Goal: Transaction & Acquisition: Download file/media

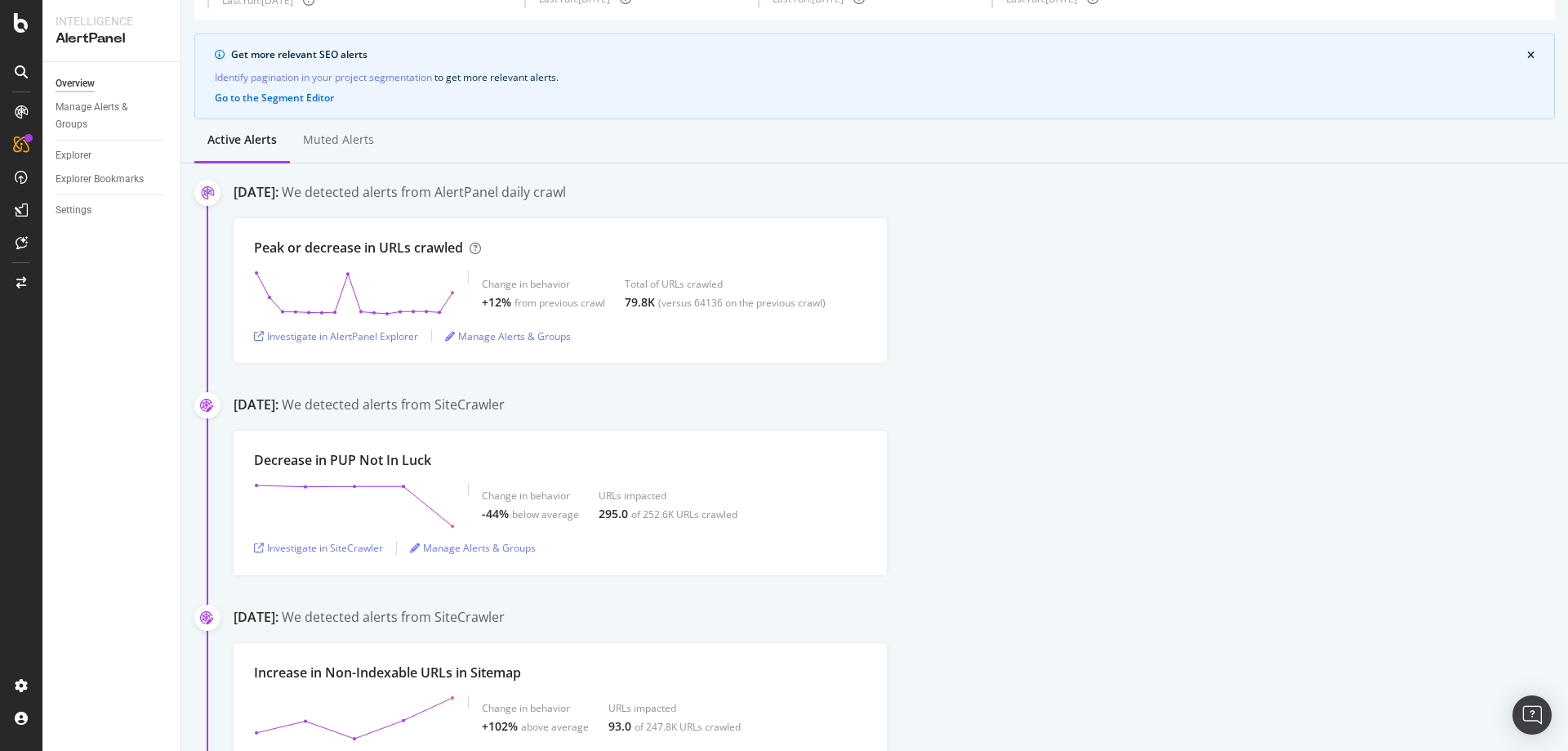
scroll to position [327, 0]
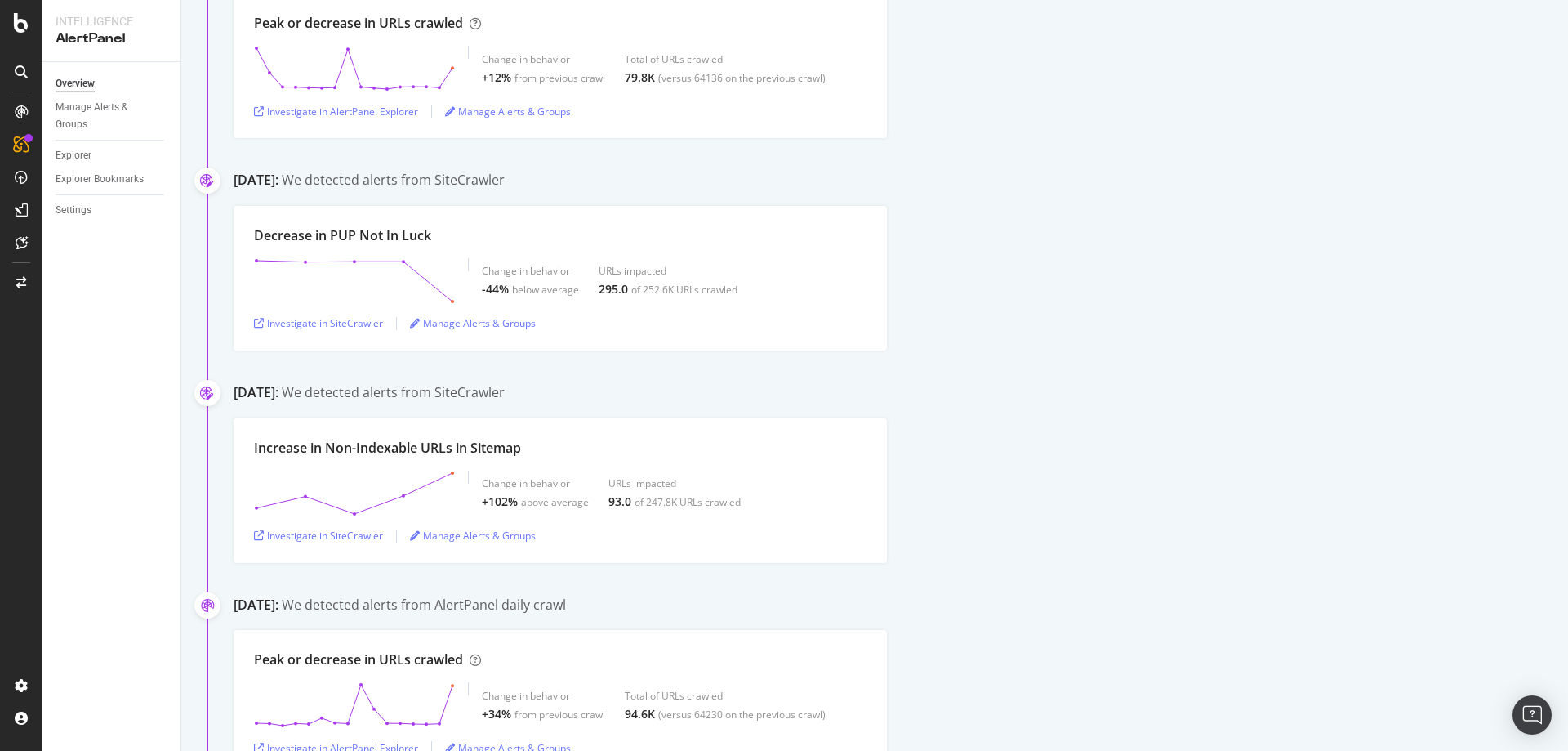
click at [1173, 473] on div "Increase in Non-Indexable URLs in Sitemap Change in behavior +102% above averag…" at bounding box center [900, 490] width 1334 height 145
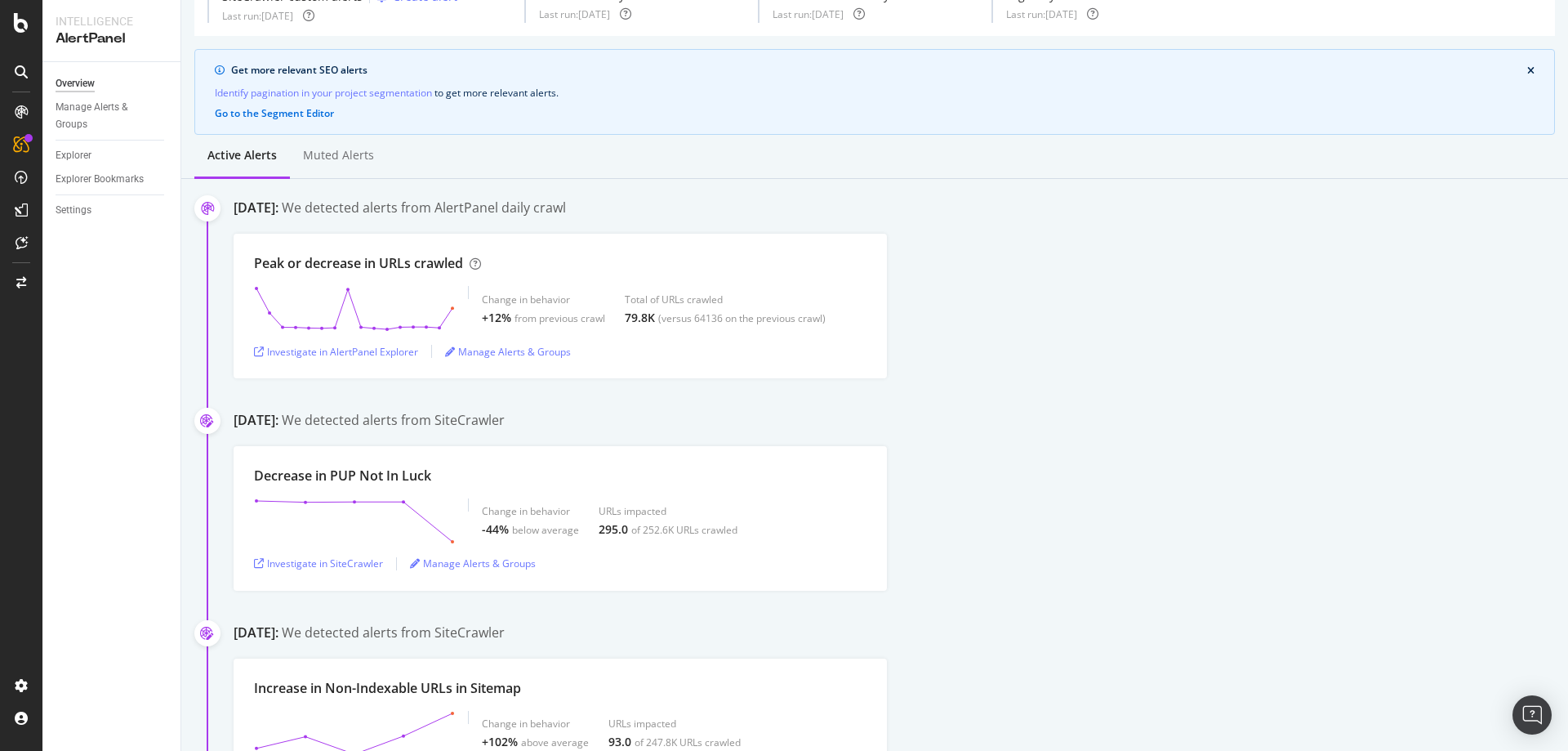
scroll to position [0, 0]
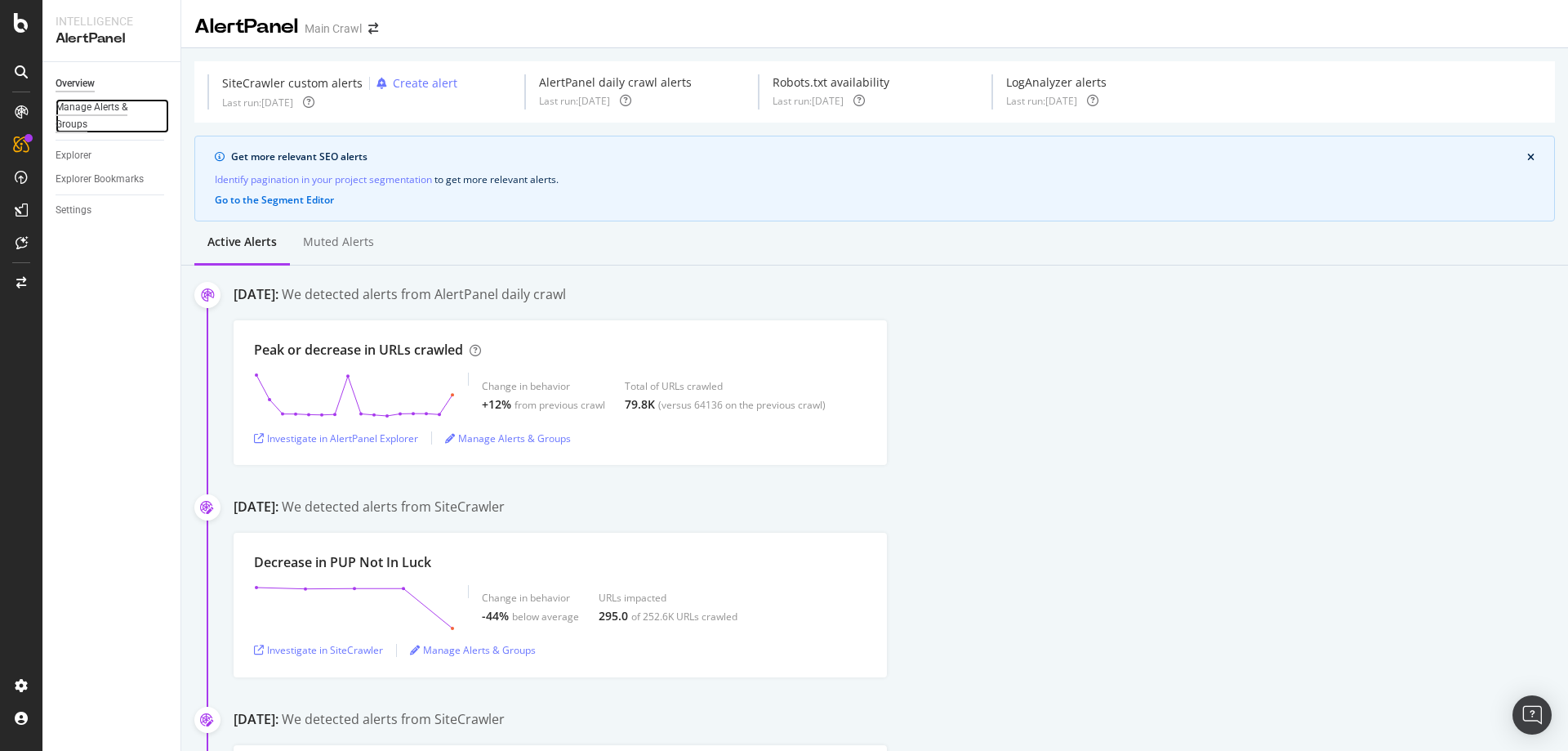
click at [89, 114] on div "Manage Alerts & Groups" at bounding box center [104, 116] width 98 height 34
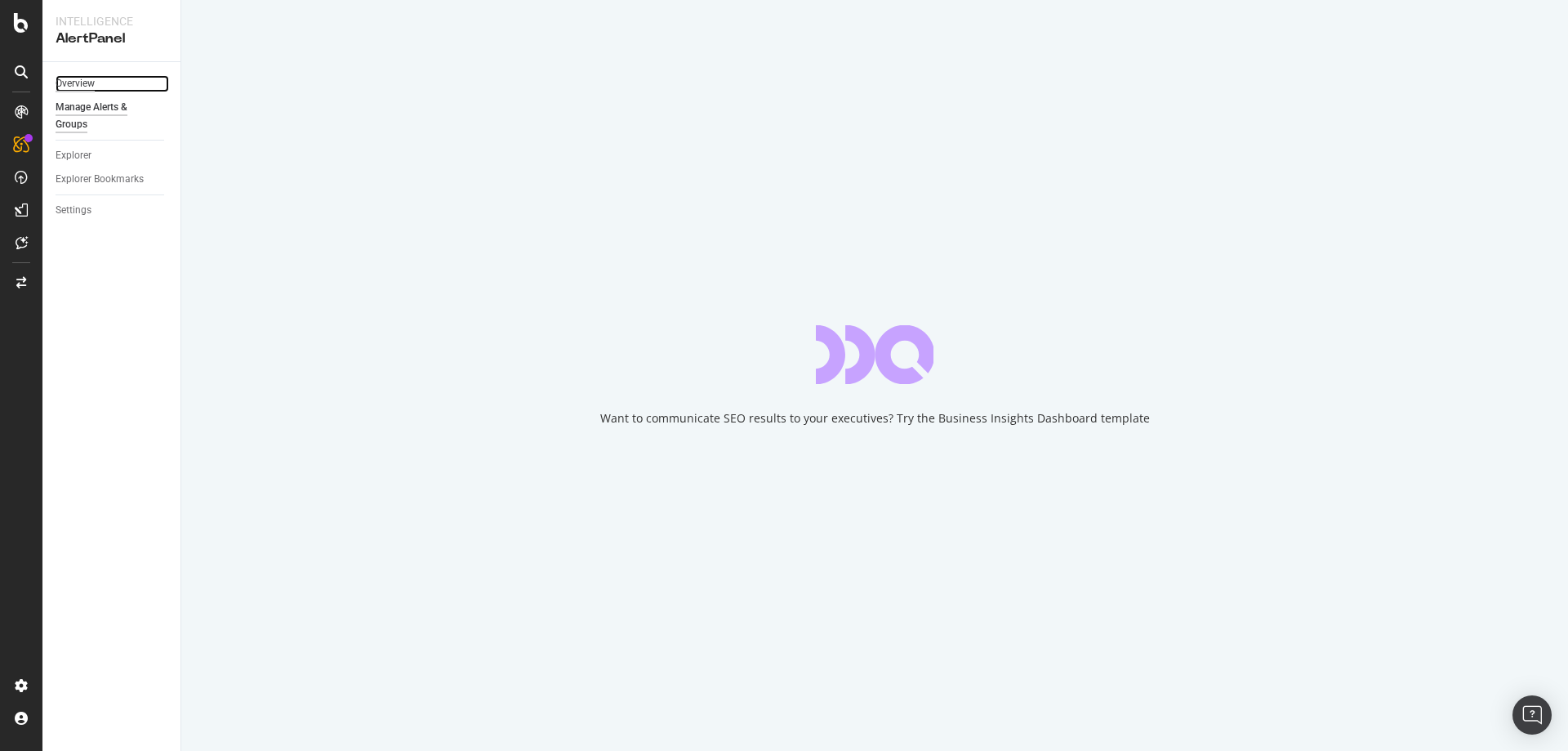
click at [78, 82] on div "Overview" at bounding box center [75, 83] width 39 height 17
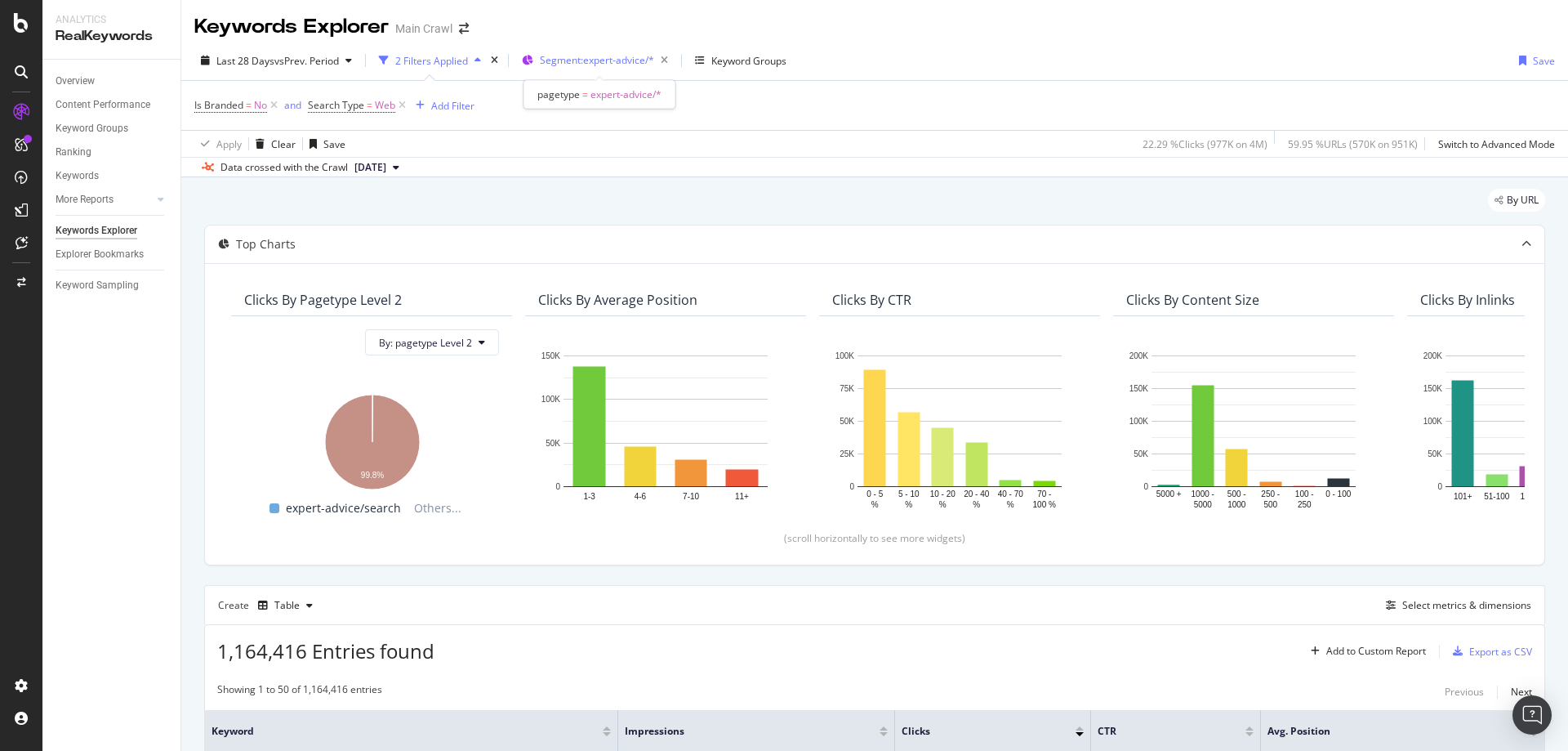
click at [601, 61] on span "Segment: expert-advice/*" at bounding box center [597, 59] width 114 height 13
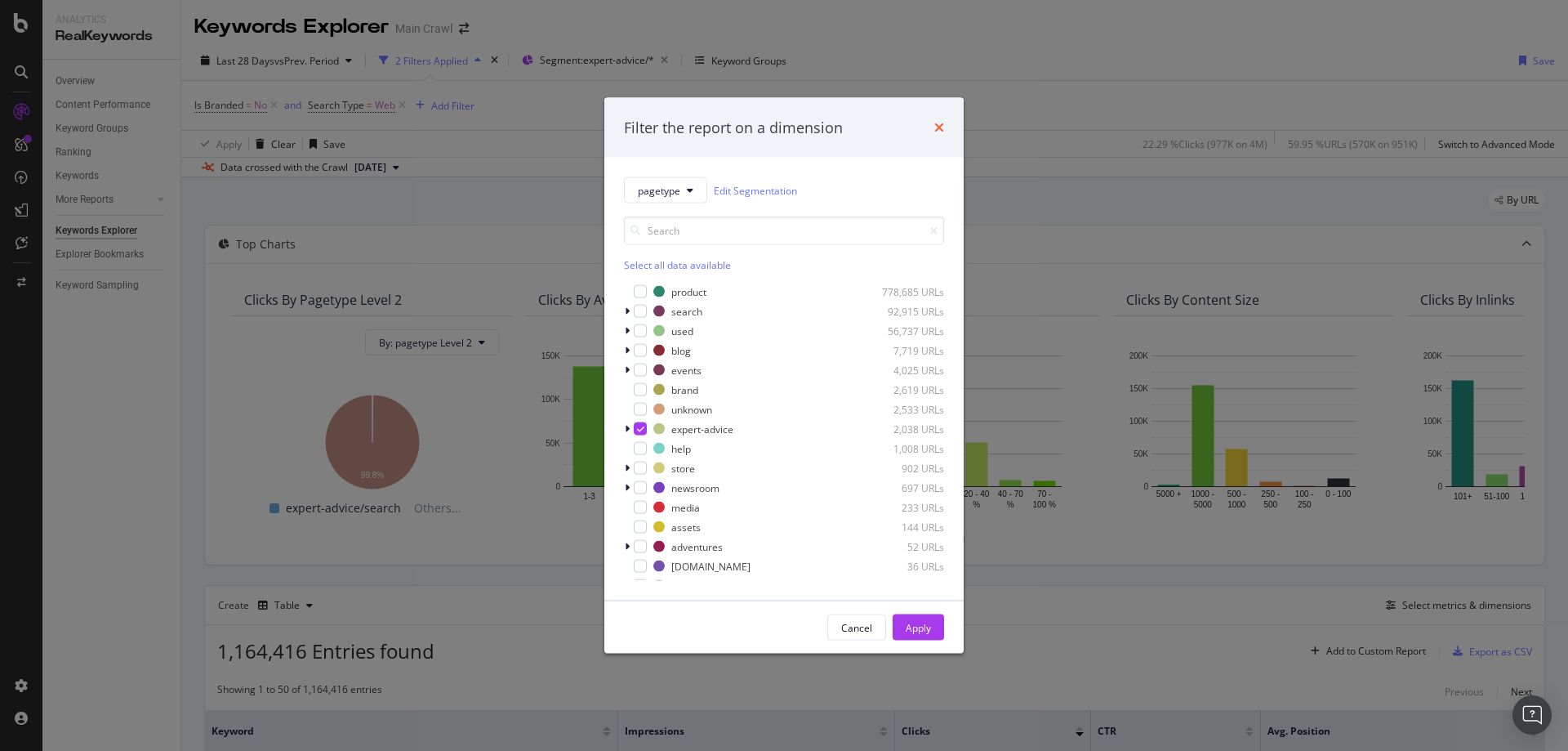
click at [942, 126] on icon "times" at bounding box center [939, 127] width 10 height 13
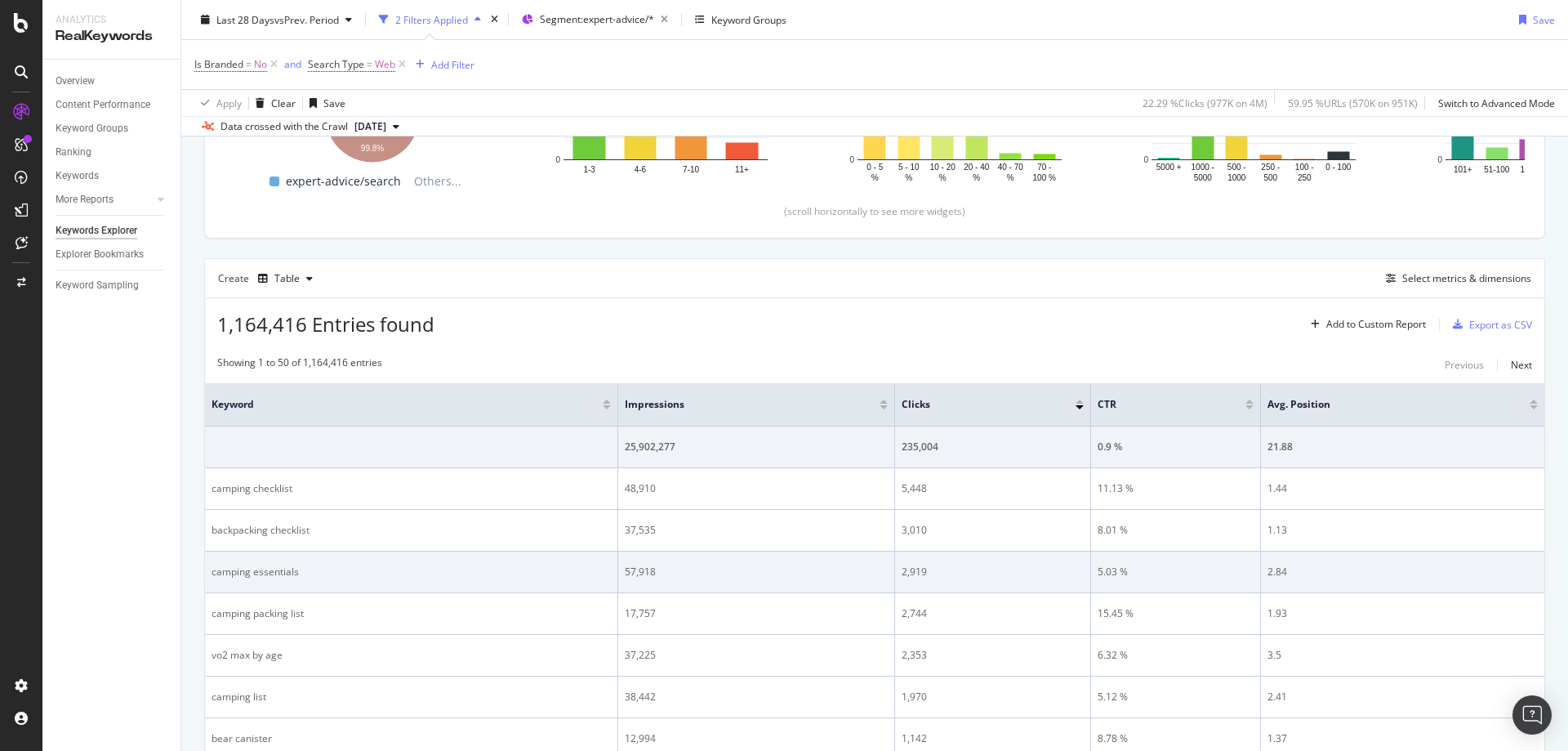
scroll to position [81, 0]
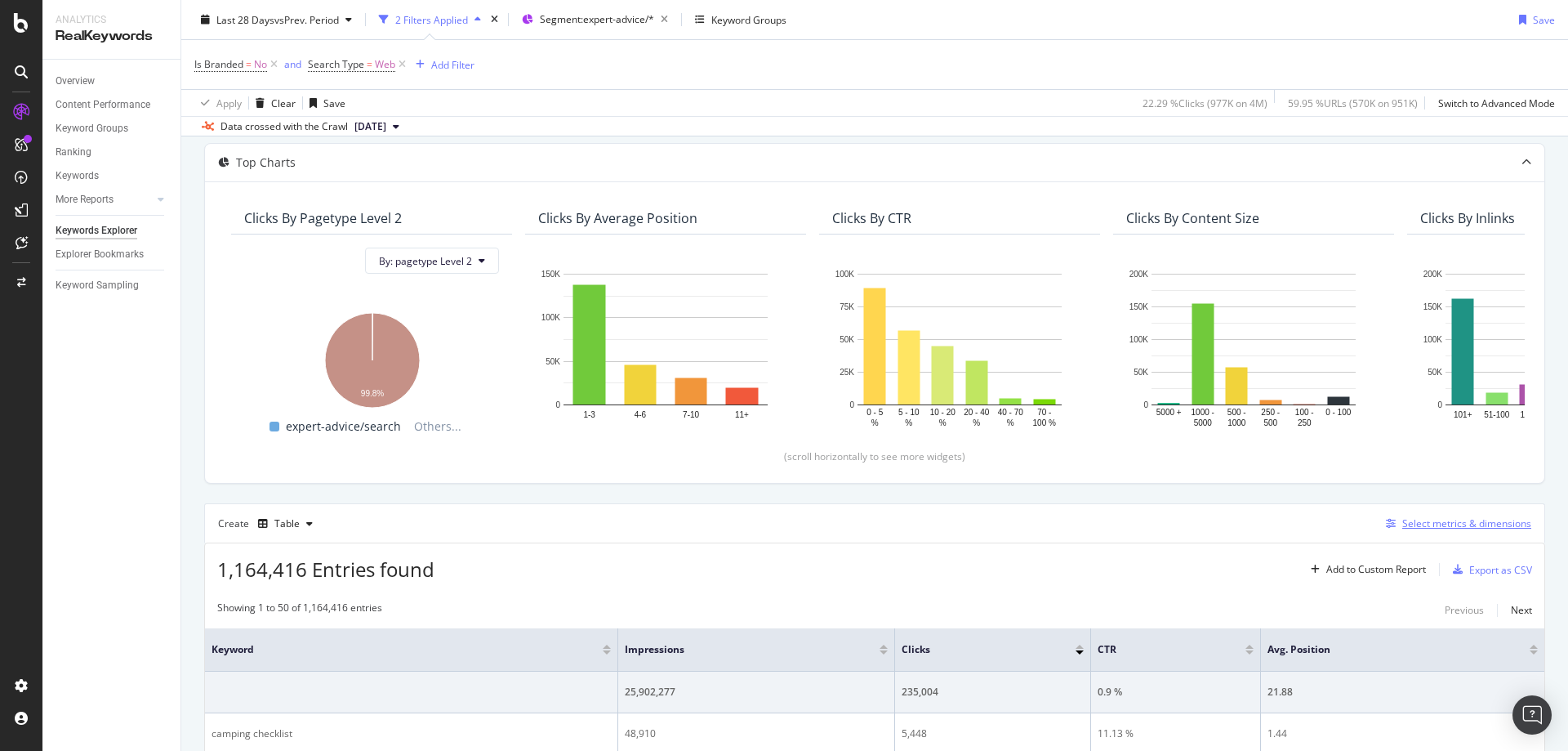
click at [1453, 524] on div "Select metrics & dimensions" at bounding box center [1466, 523] width 129 height 13
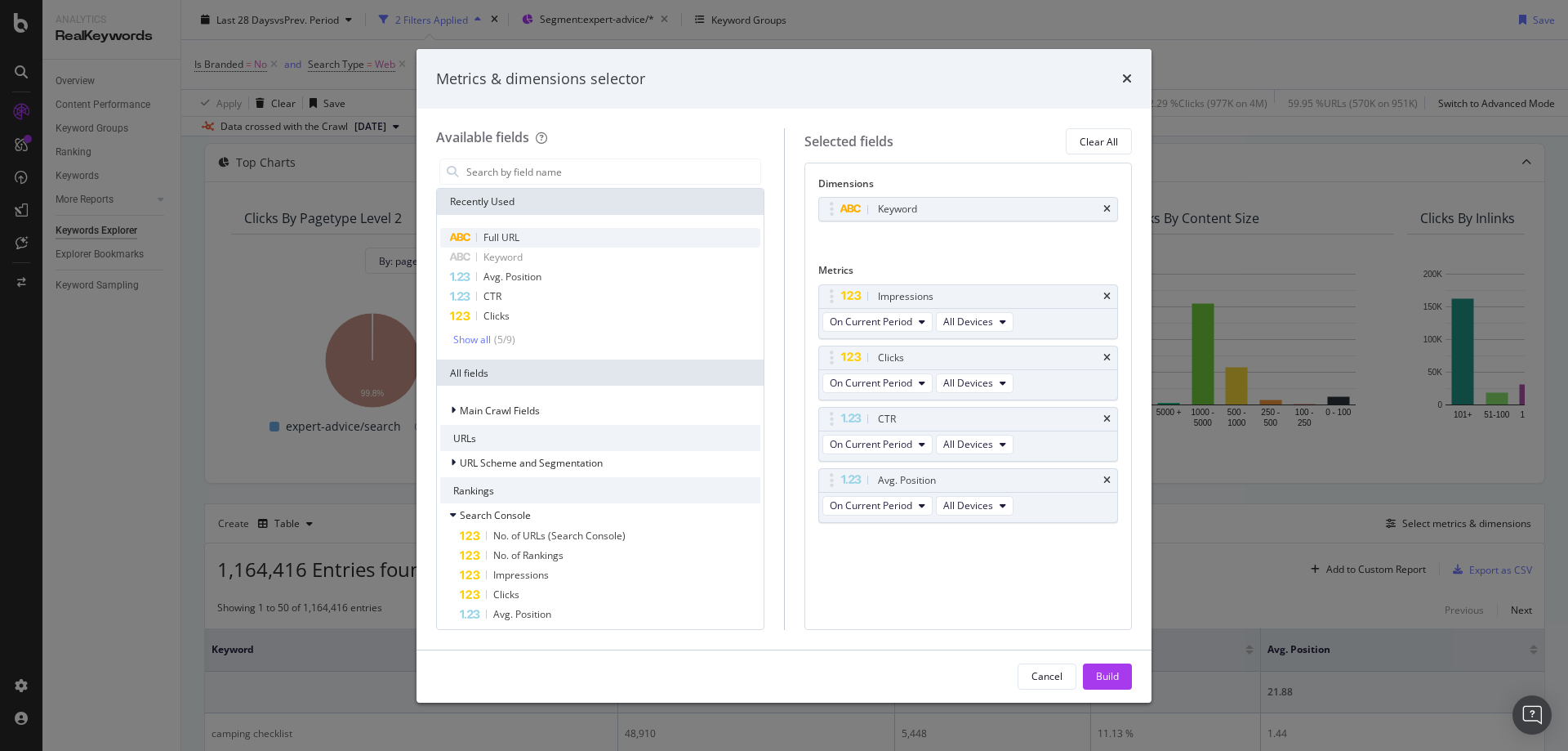
click at [534, 234] on div "Full URL" at bounding box center [601, 238] width 320 height 19
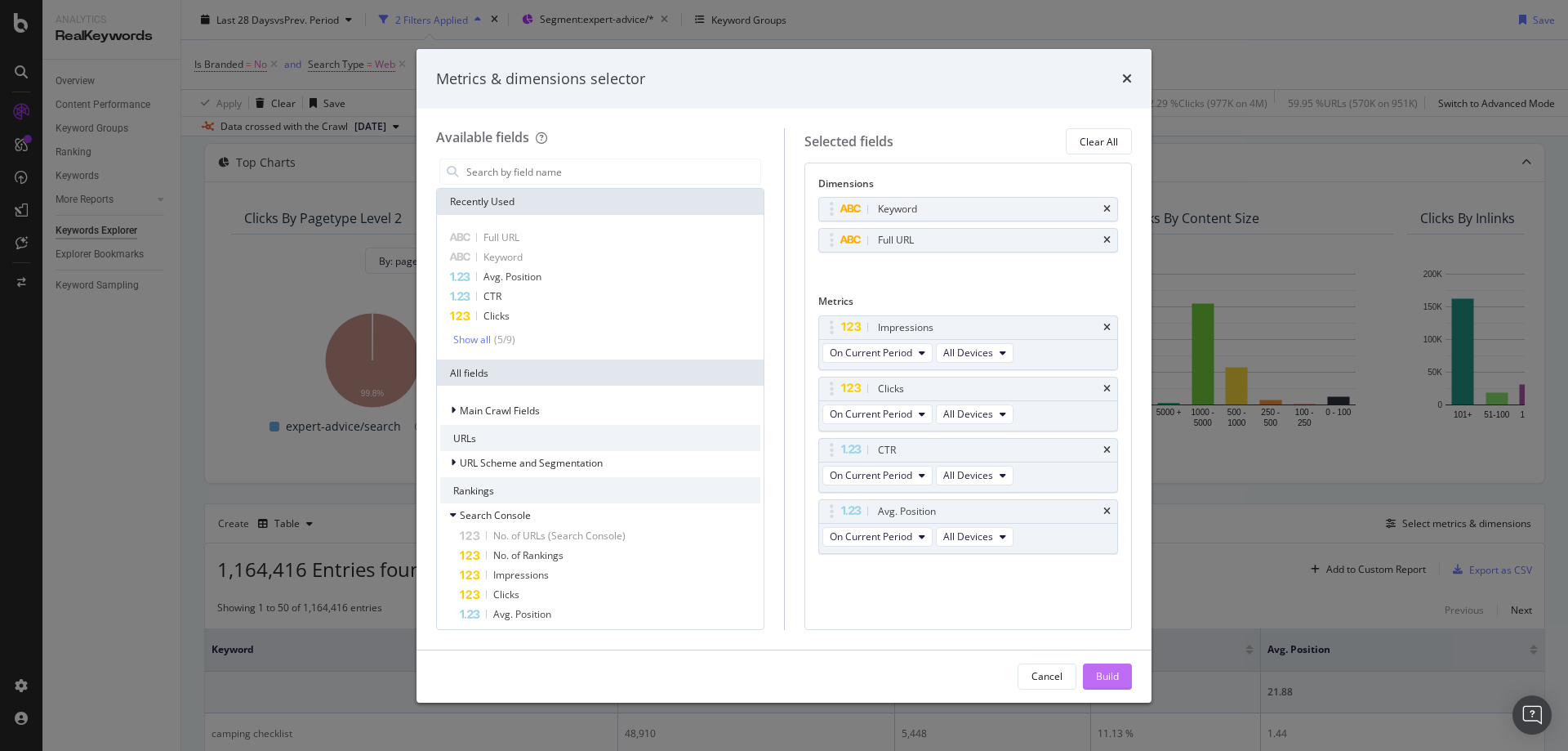
click at [1106, 665] on div "Build" at bounding box center [1107, 676] width 23 height 25
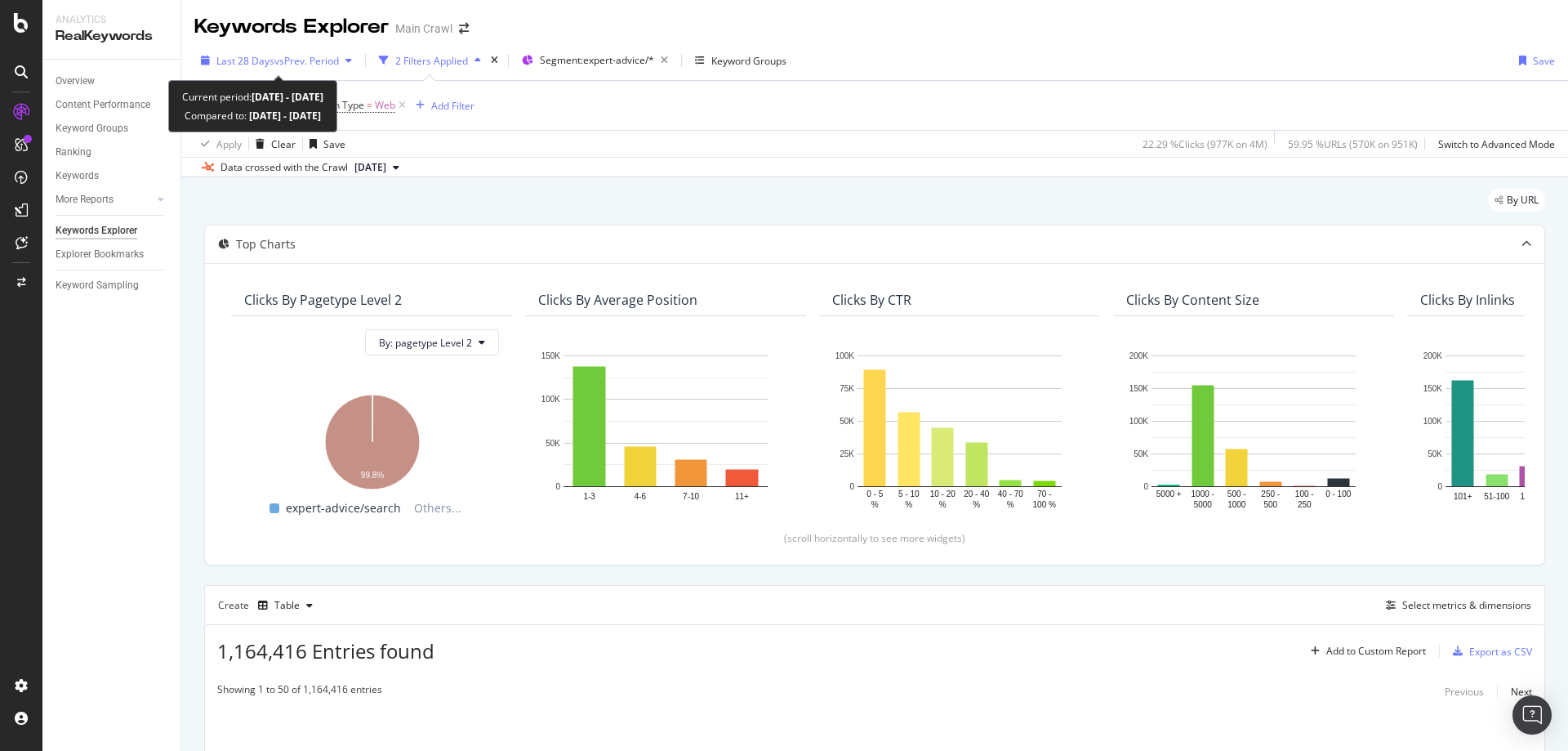
click at [267, 64] on span "Last 28 Days" at bounding box center [245, 60] width 58 height 13
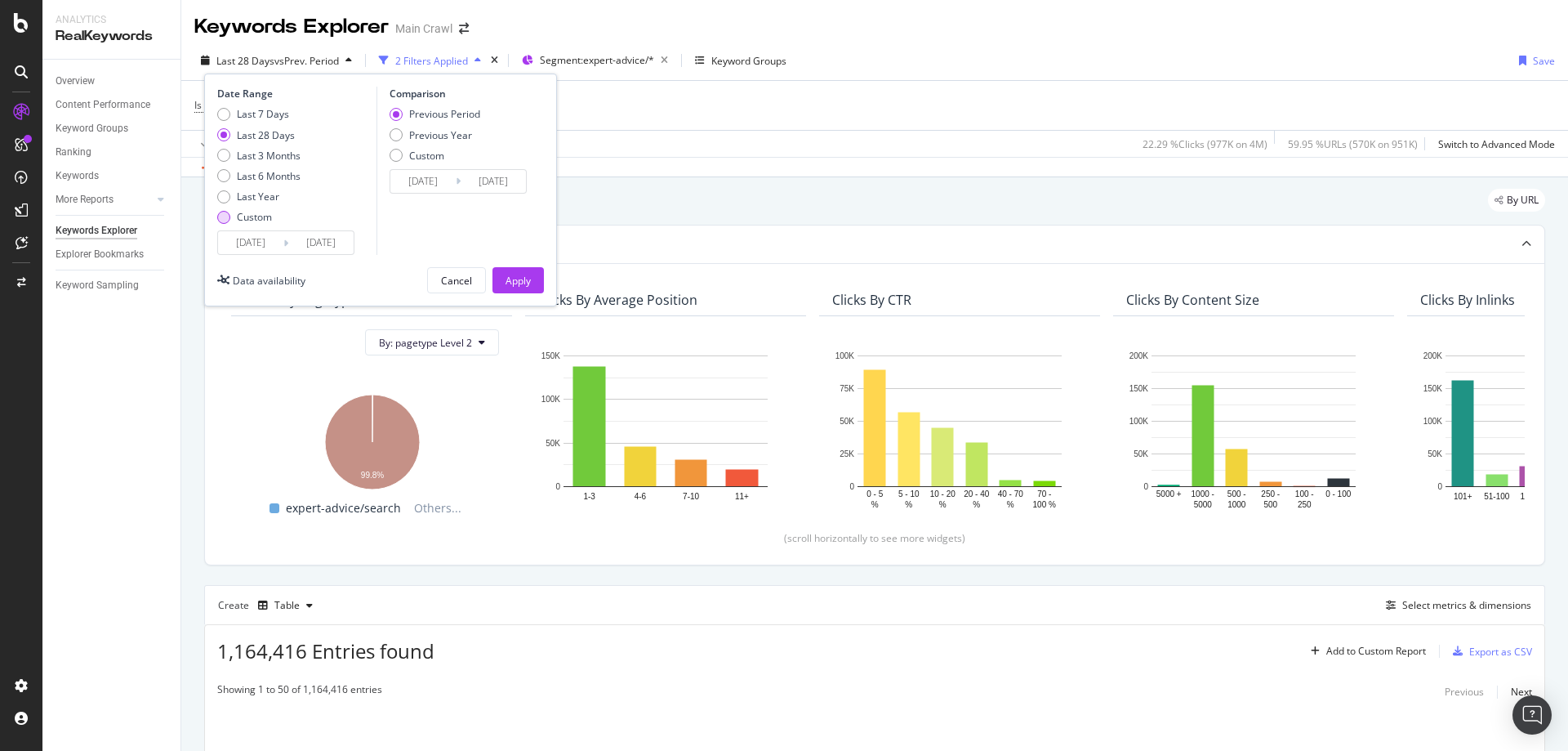
click at [250, 219] on div "Custom" at bounding box center [254, 216] width 35 height 13
click at [249, 238] on input "2025/07/27" at bounding box center [251, 242] width 65 height 23
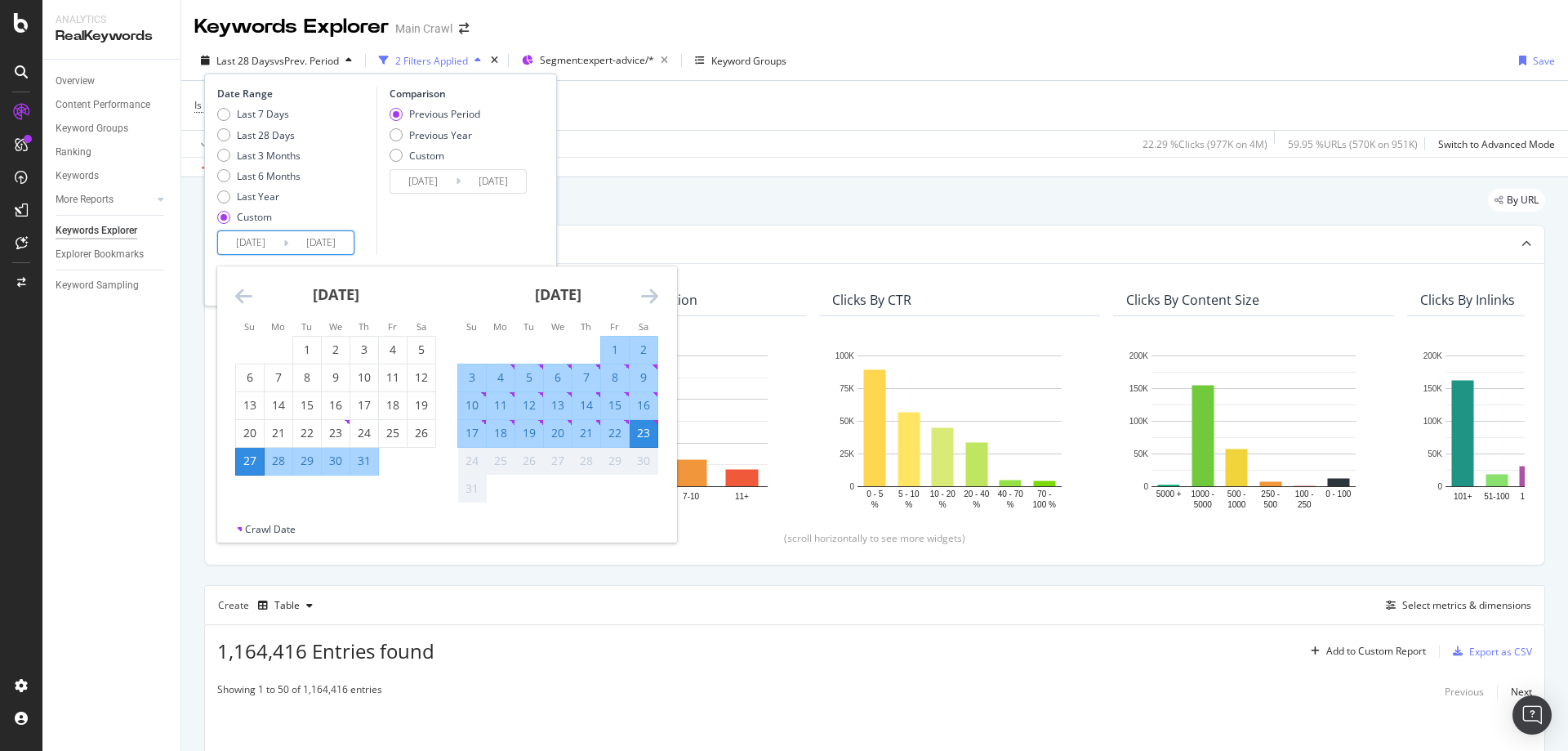
click at [250, 295] on icon "Move backward to switch to the previous month." at bounding box center [244, 295] width 17 height 19
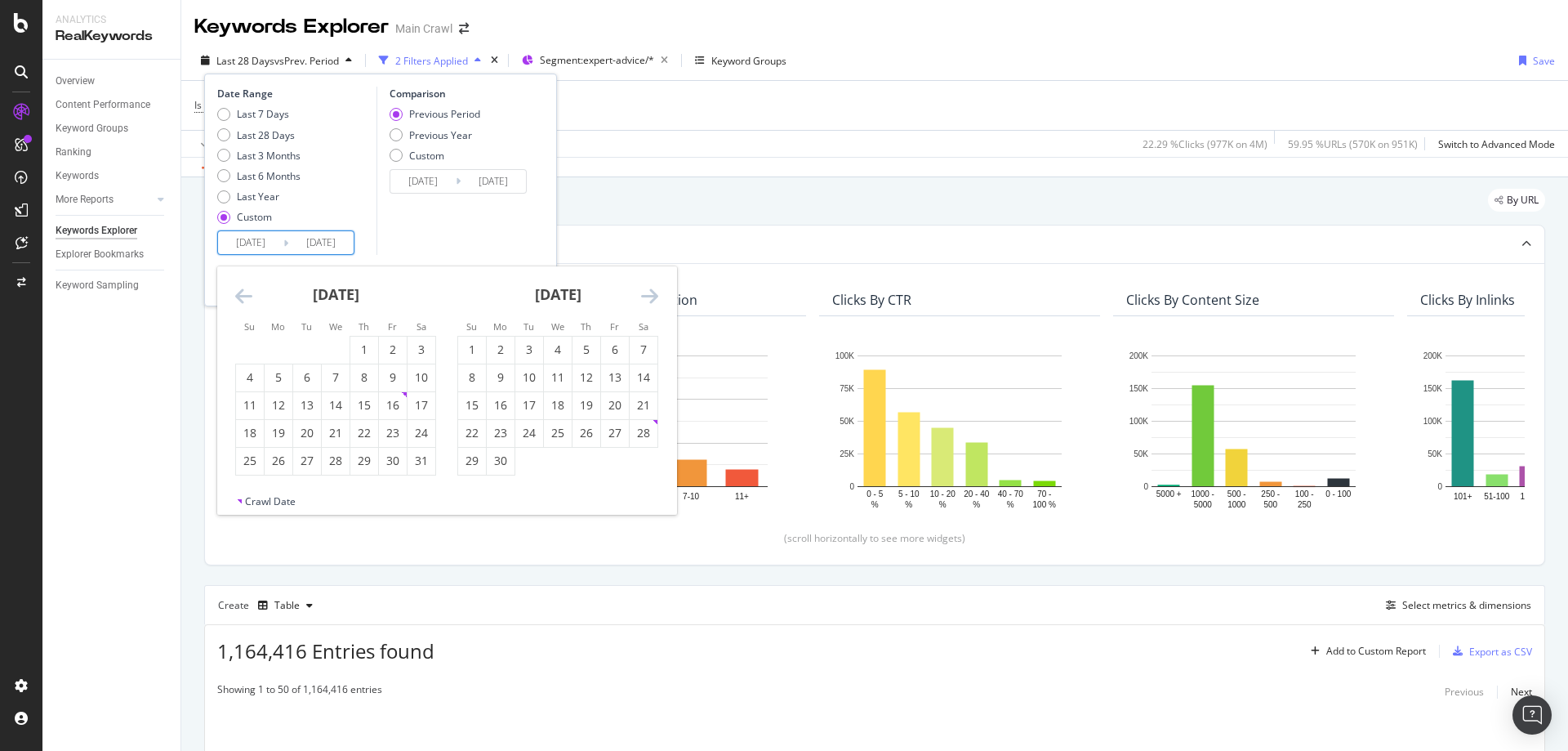
click at [250, 295] on icon "Move backward to switch to the previous month." at bounding box center [244, 295] width 17 height 19
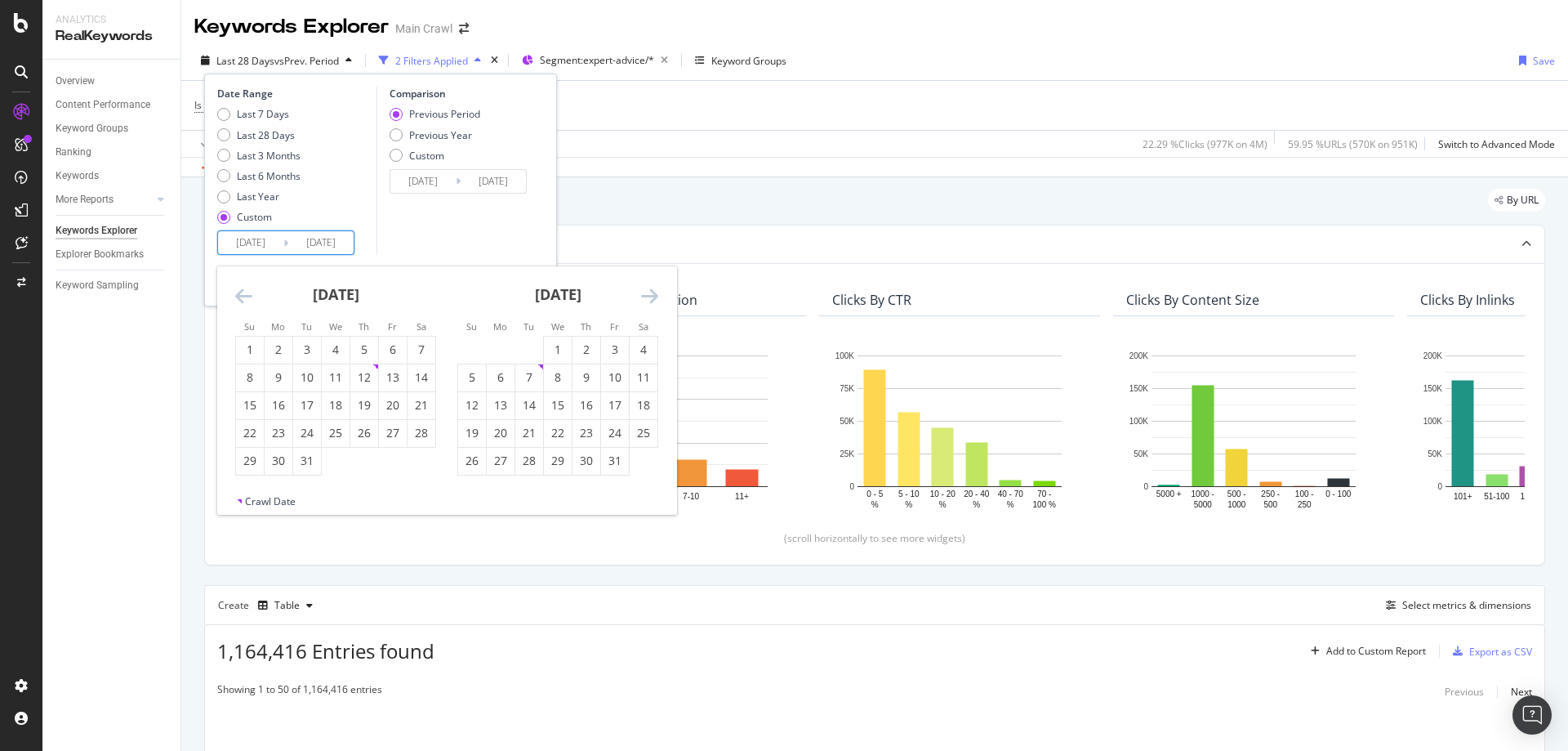
click at [250, 295] on icon "Move backward to switch to the previous month." at bounding box center [244, 295] width 17 height 19
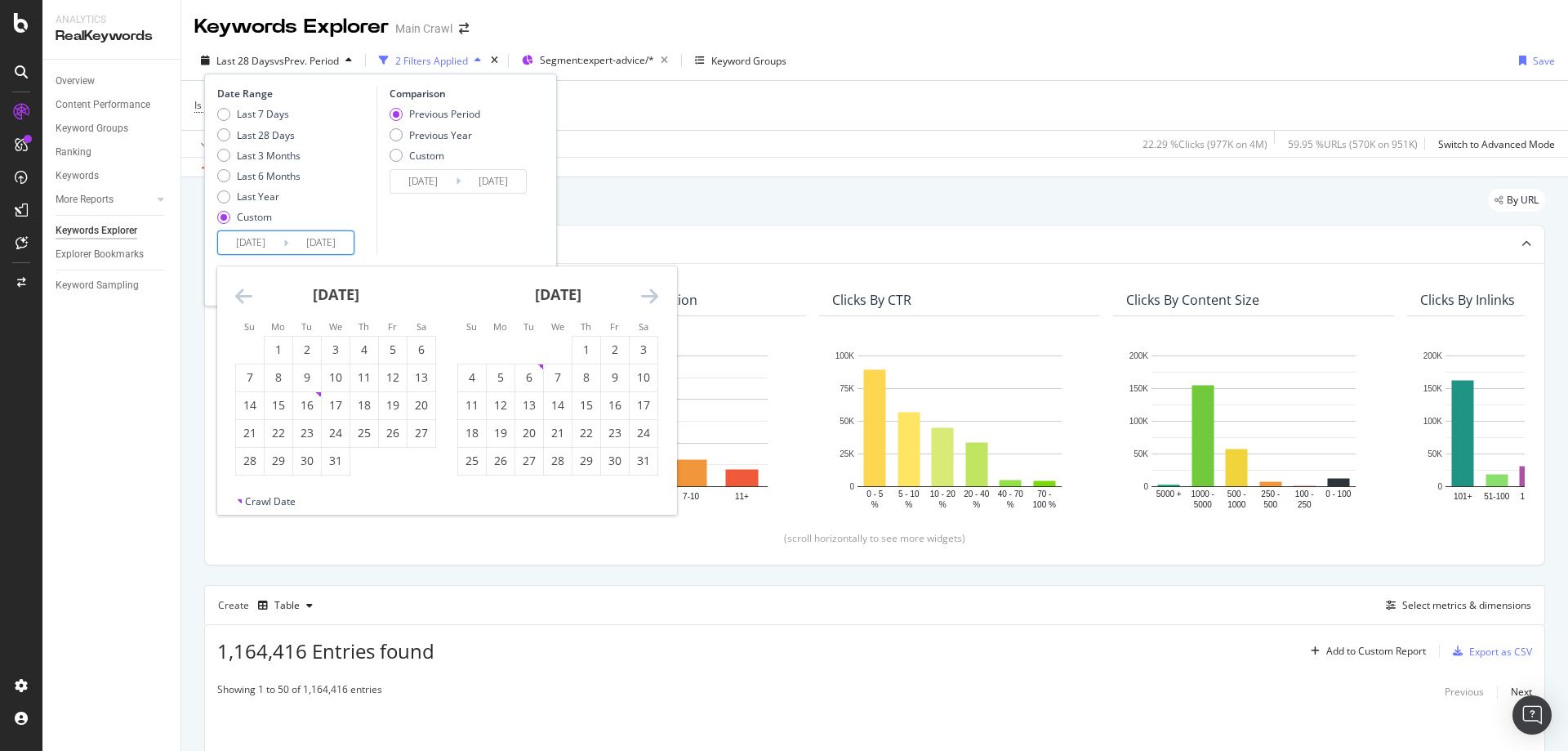
click at [250, 295] on icon "Move backward to switch to the previous month." at bounding box center [244, 295] width 17 height 19
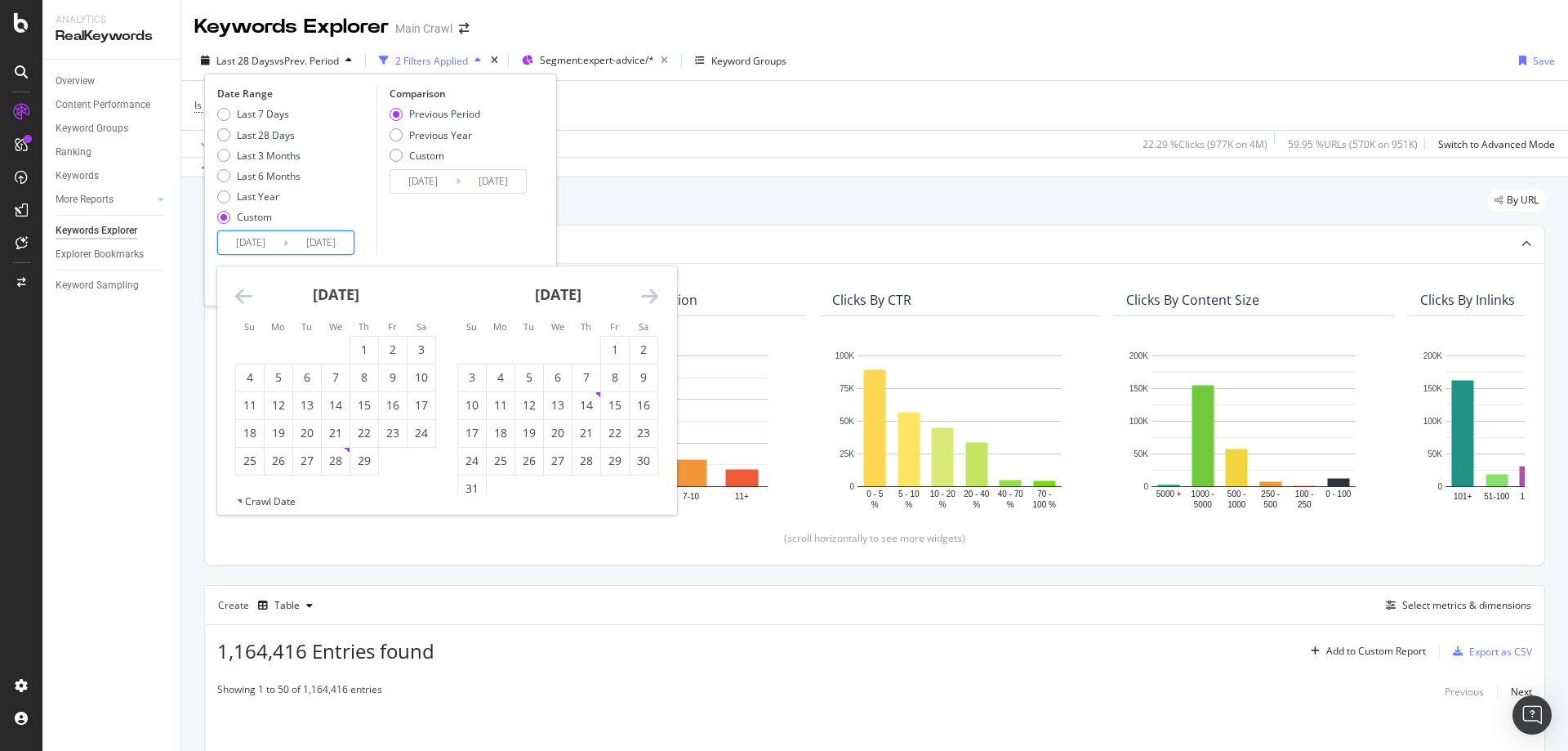
click at [250, 295] on icon "Move backward to switch to the previous month." at bounding box center [244, 295] width 17 height 19
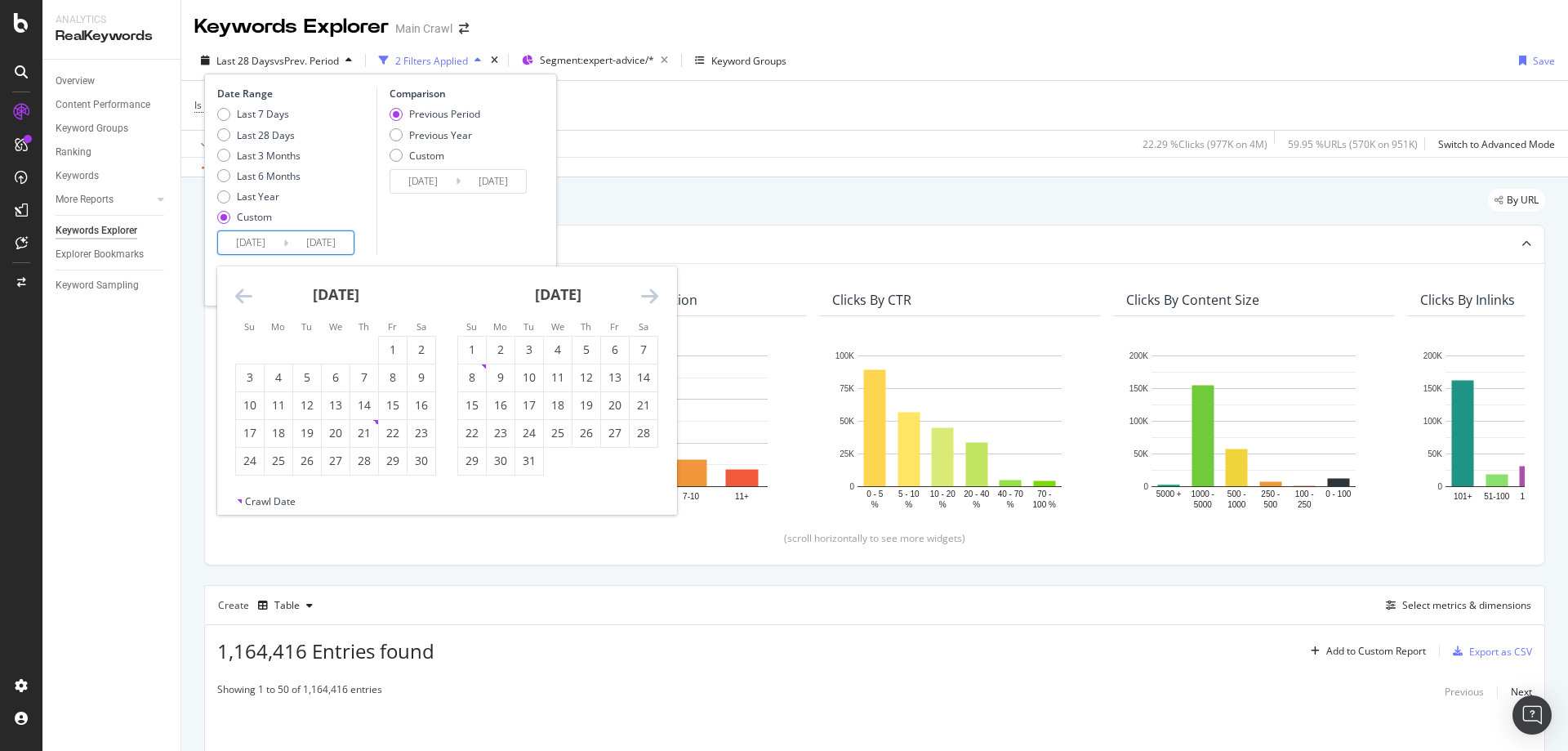
click at [250, 295] on icon "Move backward to switch to the previous month." at bounding box center [244, 295] width 17 height 19
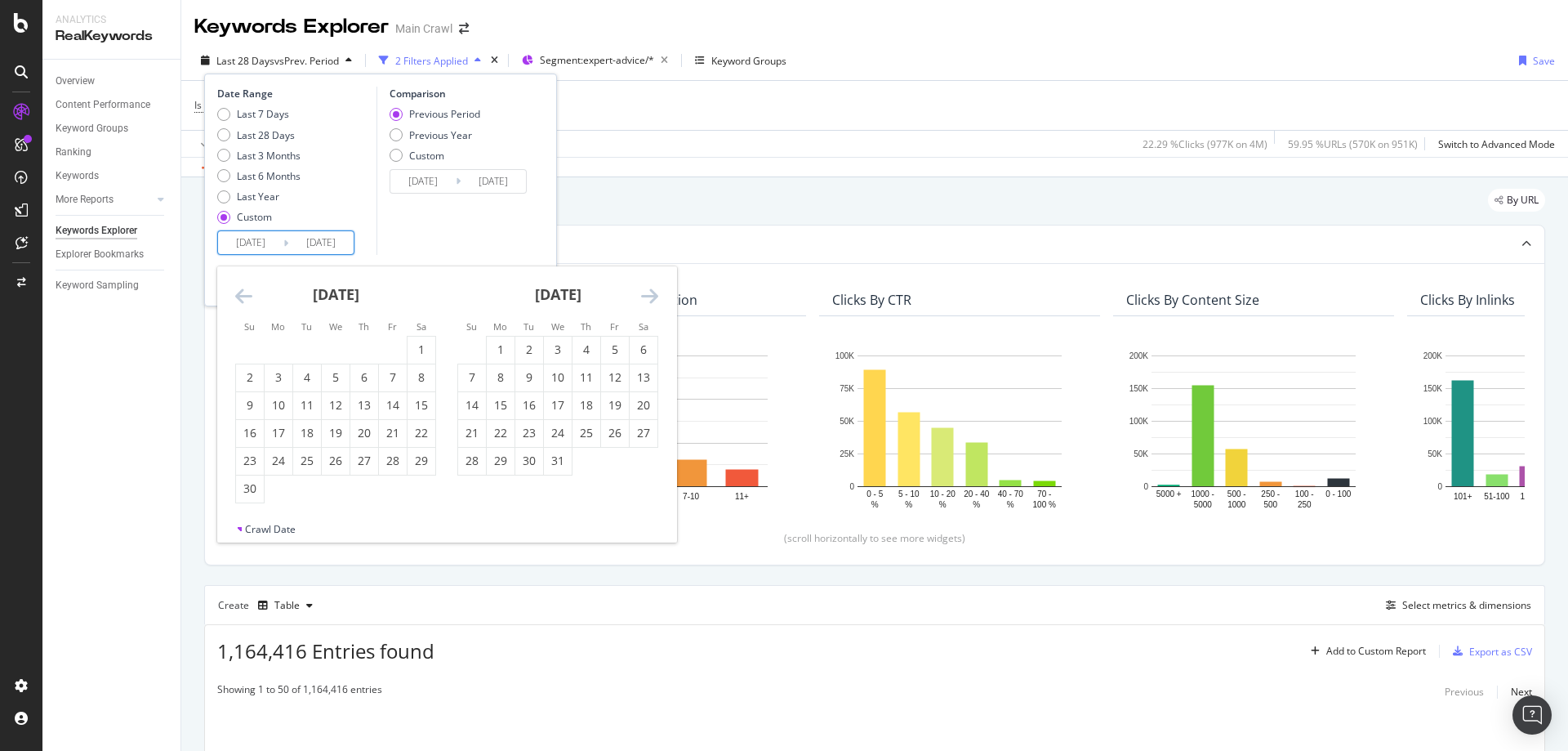
click at [250, 295] on icon "Move backward to switch to the previous month." at bounding box center [244, 295] width 17 height 19
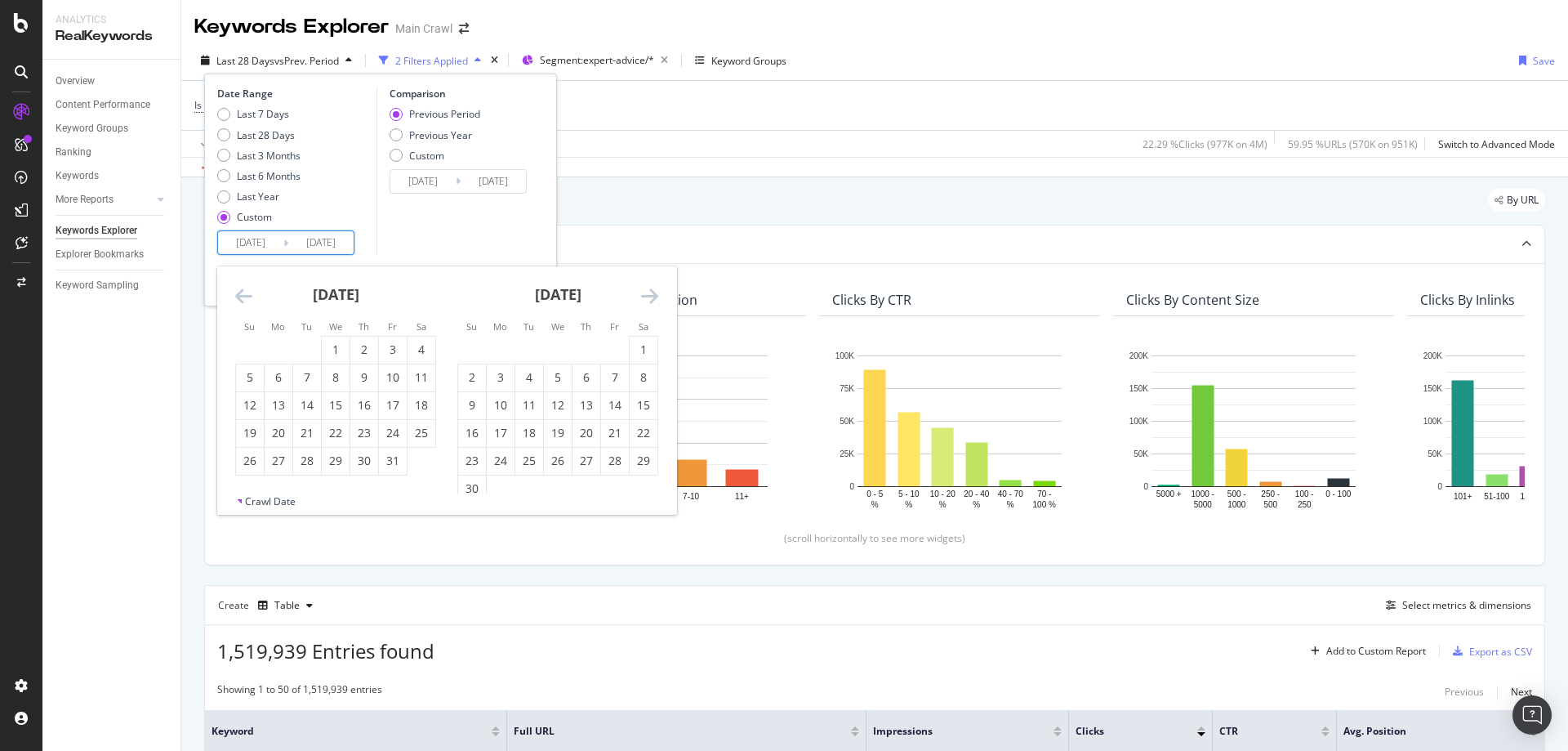
click at [250, 295] on icon "Move backward to switch to the previous month." at bounding box center [244, 295] width 17 height 19
click at [638, 300] on div "February 2023" at bounding box center [557, 301] width 201 height 69
click at [644, 299] on icon "Move forward to switch to the next month." at bounding box center [649, 295] width 17 height 19
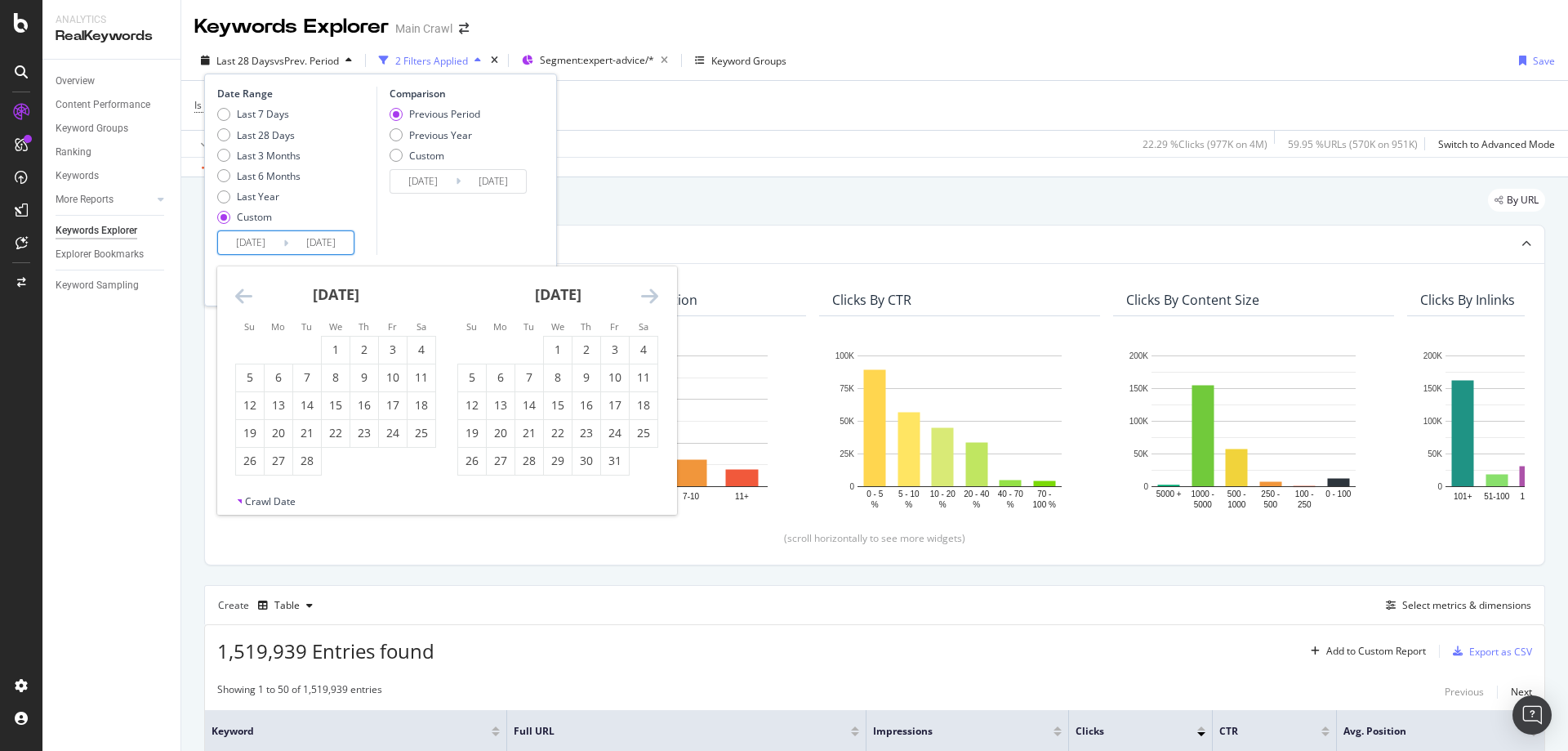
click at [644, 299] on icon "Move forward to switch to the next month." at bounding box center [649, 295] width 17 height 19
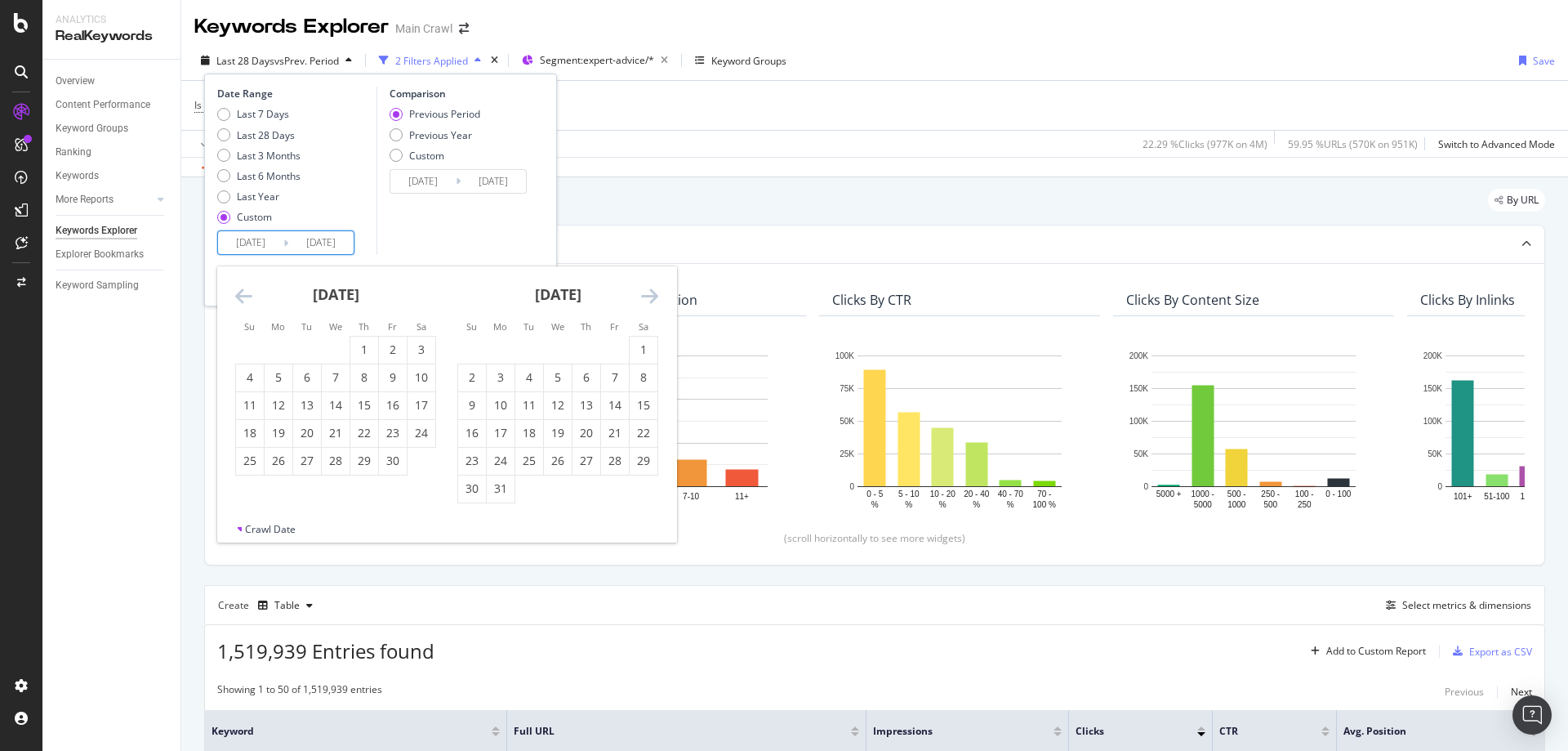
click at [644, 299] on icon "Move forward to switch to the next month." at bounding box center [649, 295] width 17 height 19
click at [648, 296] on icon "Move forward to switch to the next month." at bounding box center [649, 295] width 17 height 19
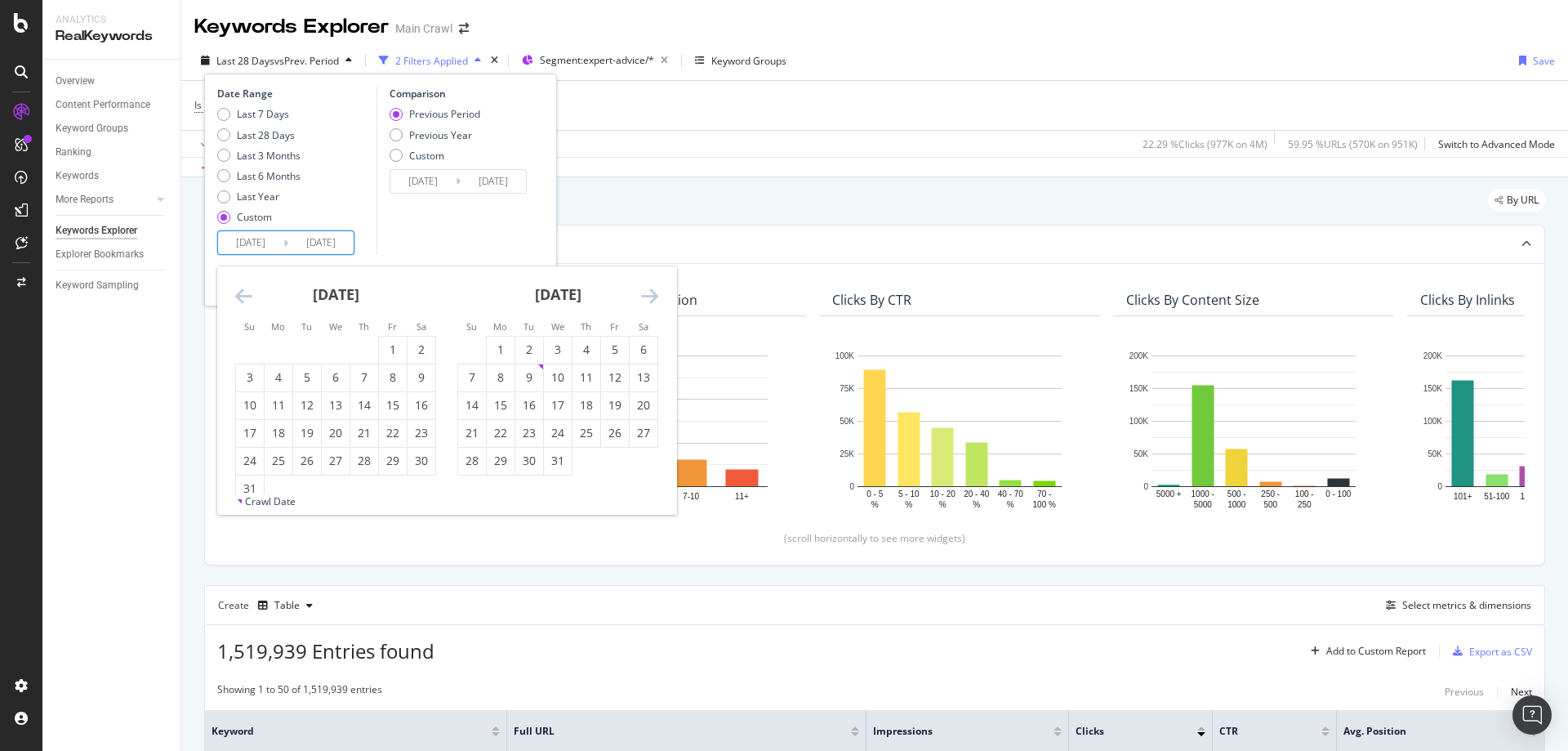
click at [645, 297] on icon "Move forward to switch to the next month." at bounding box center [649, 295] width 17 height 19
click at [256, 296] on div "February 2024" at bounding box center [336, 301] width 201 height 69
click at [247, 296] on icon "Move backward to switch to the previous month." at bounding box center [244, 295] width 17 height 19
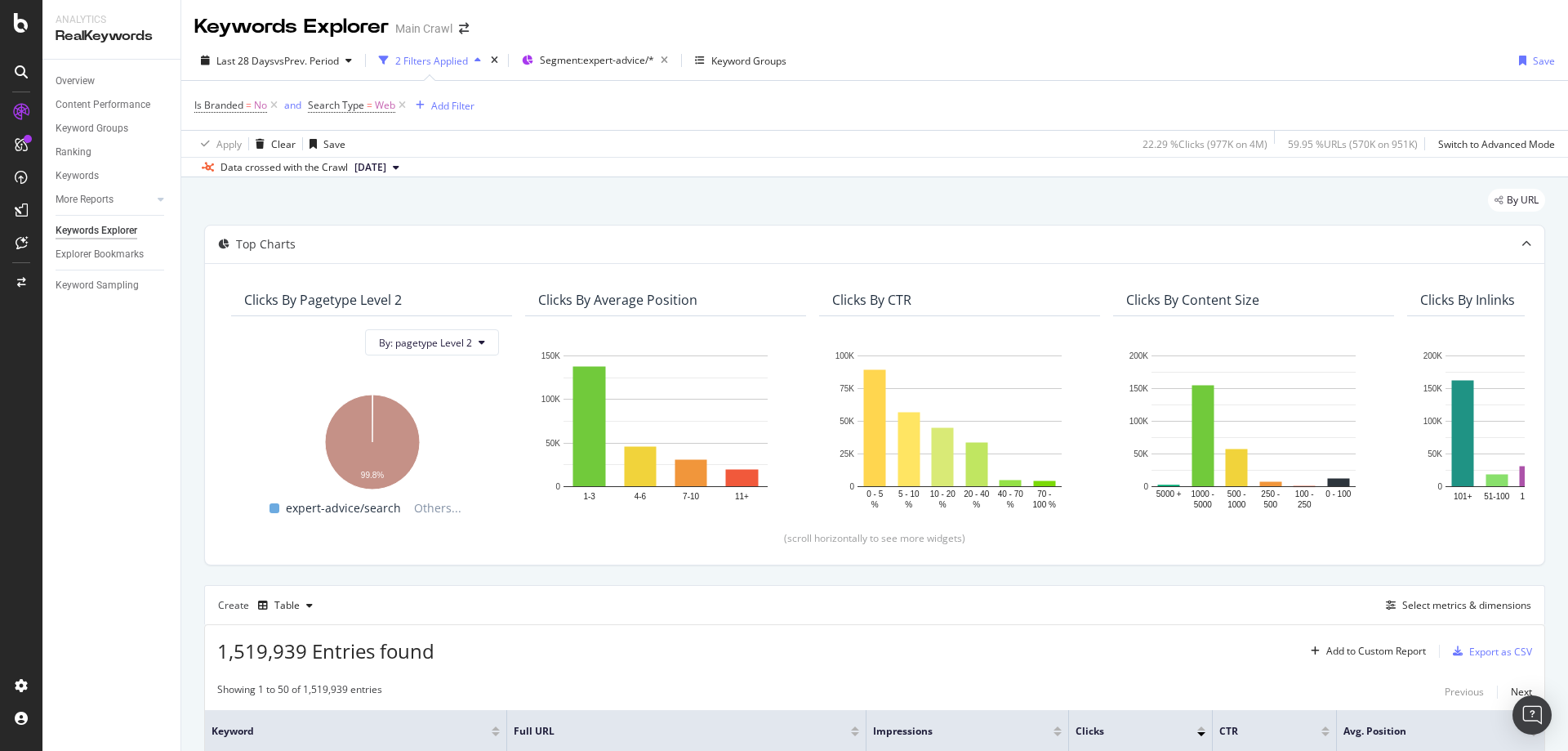
click at [162, 629] on div "Overview Content Performance Keyword Groups Ranking Keywords More Reports Count…" at bounding box center [111, 404] width 138 height 691
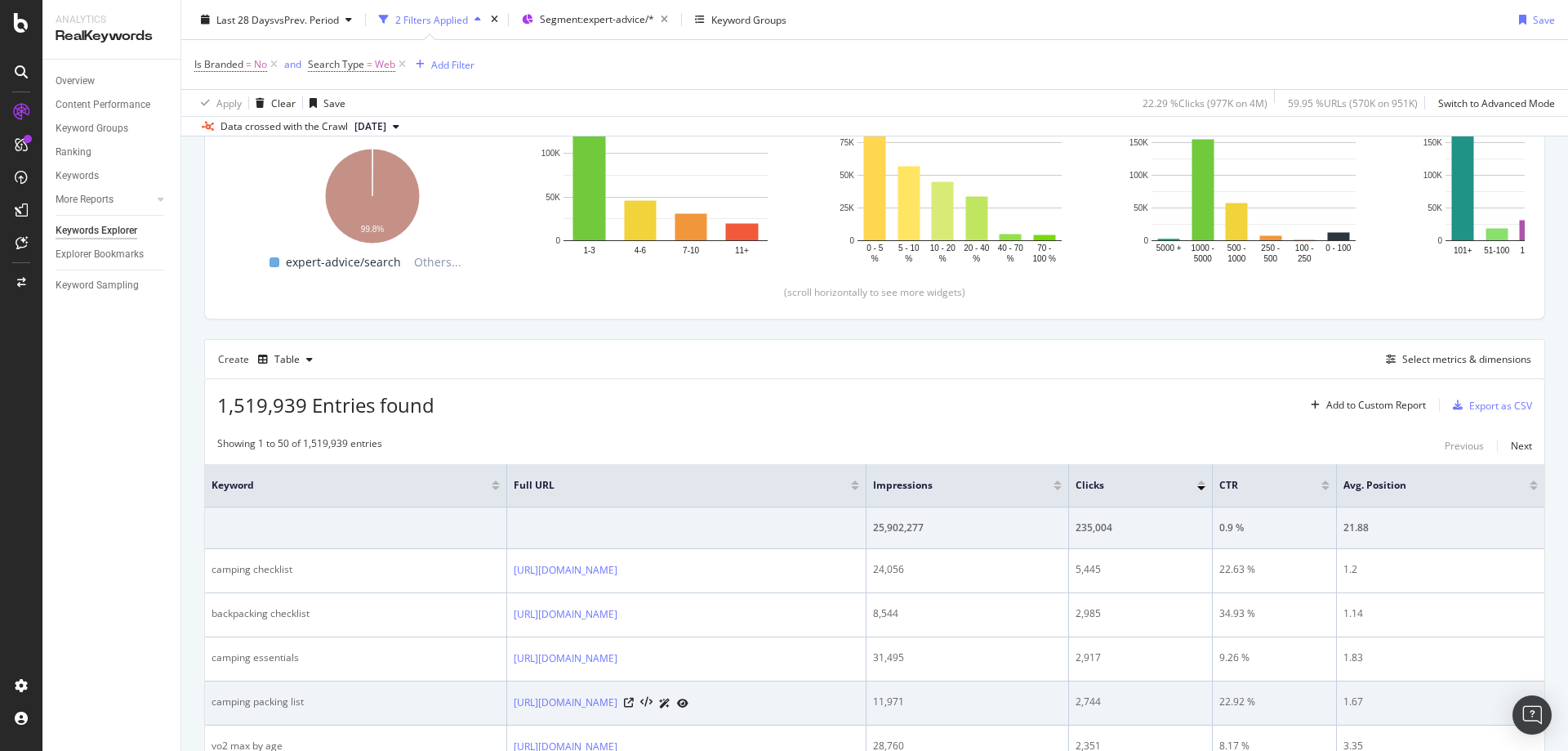
scroll to position [245, 0]
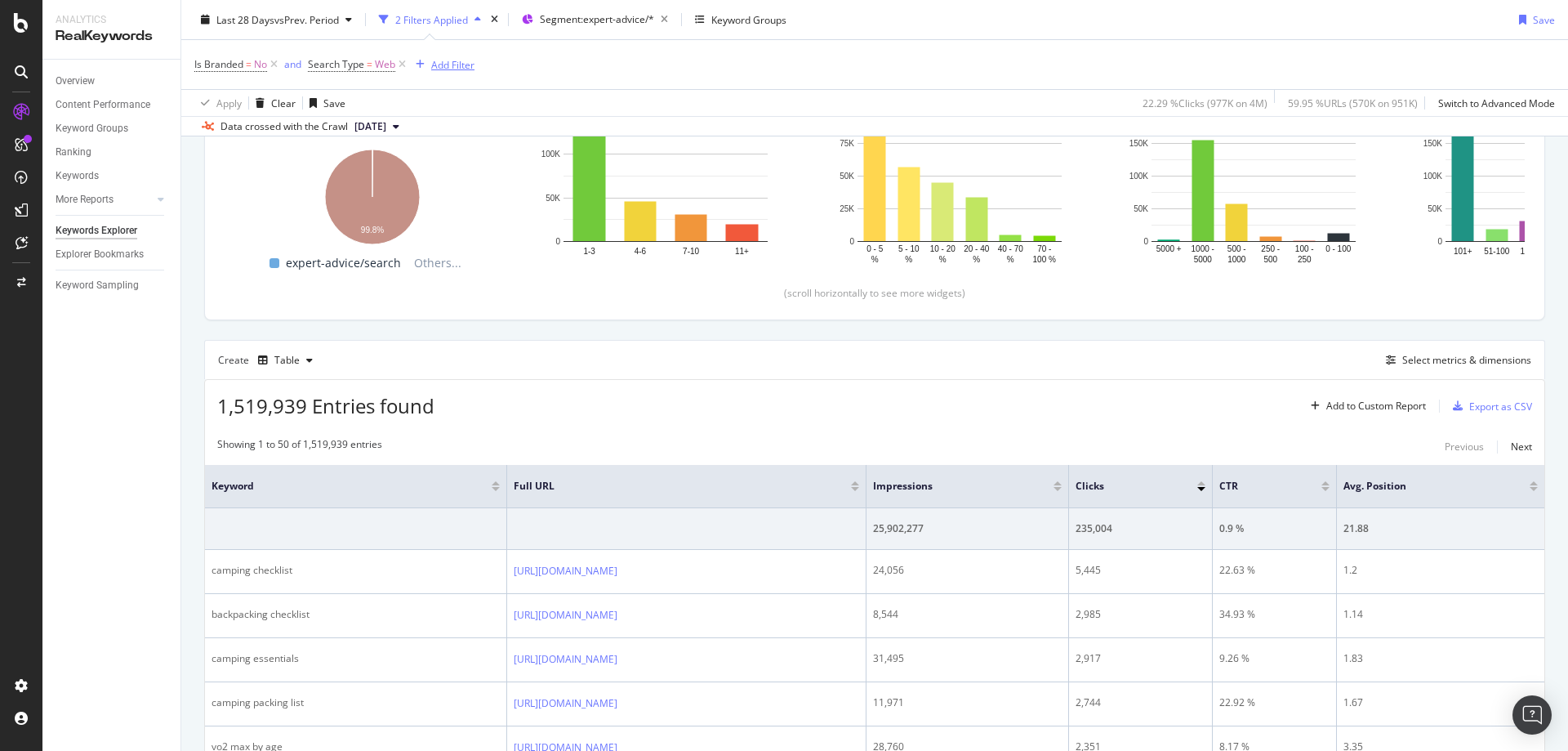
click at [439, 63] on div "Add Filter" at bounding box center [452, 64] width 43 height 13
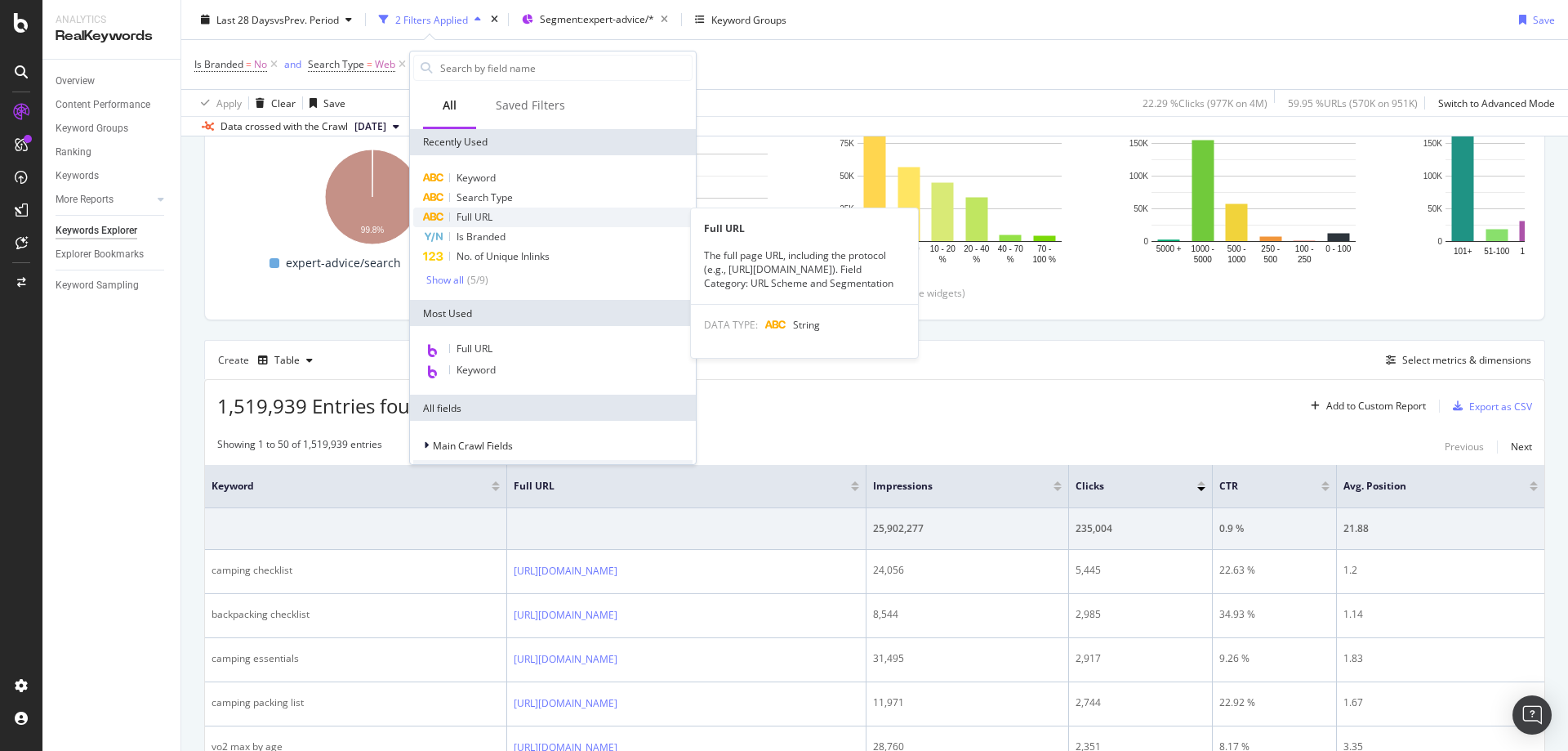
click at [511, 222] on div "Full URL" at bounding box center [553, 217] width 280 height 19
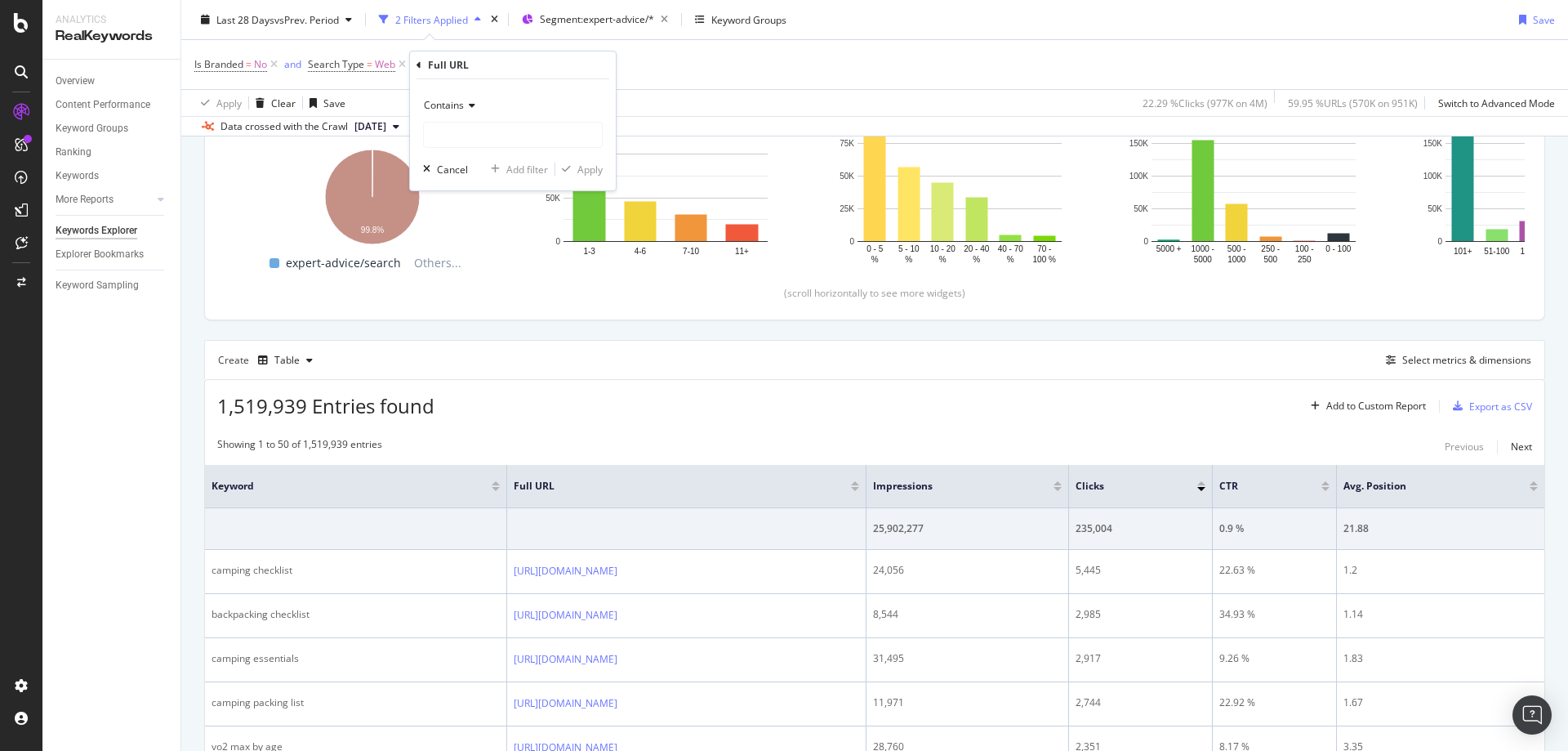
click at [489, 120] on div "Contains" at bounding box center [513, 120] width 180 height 56
click at [489, 127] on input "text" at bounding box center [513, 134] width 178 height 26
type input "expert-advice"
click at [586, 177] on button "Apply" at bounding box center [579, 169] width 47 height 16
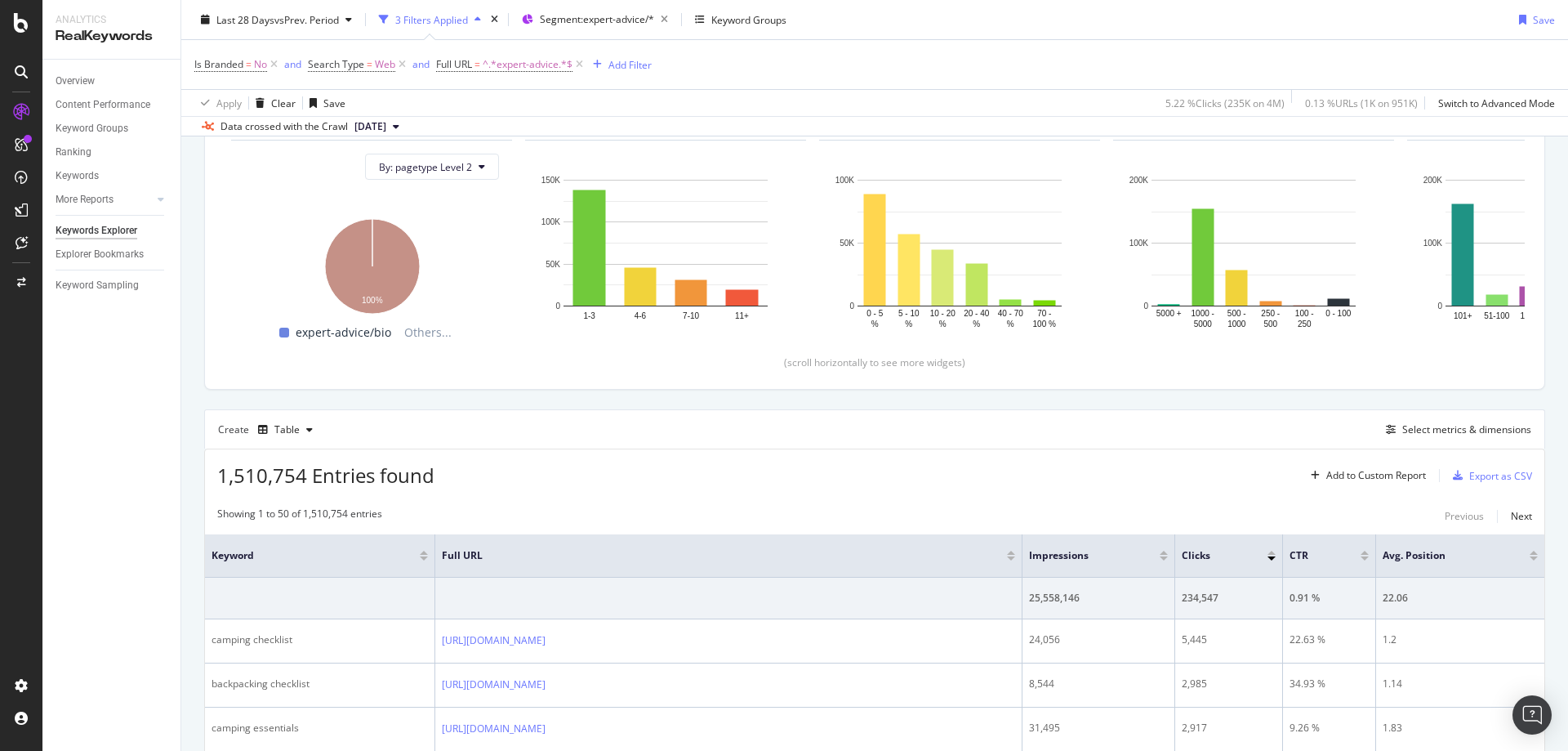
scroll to position [245, 0]
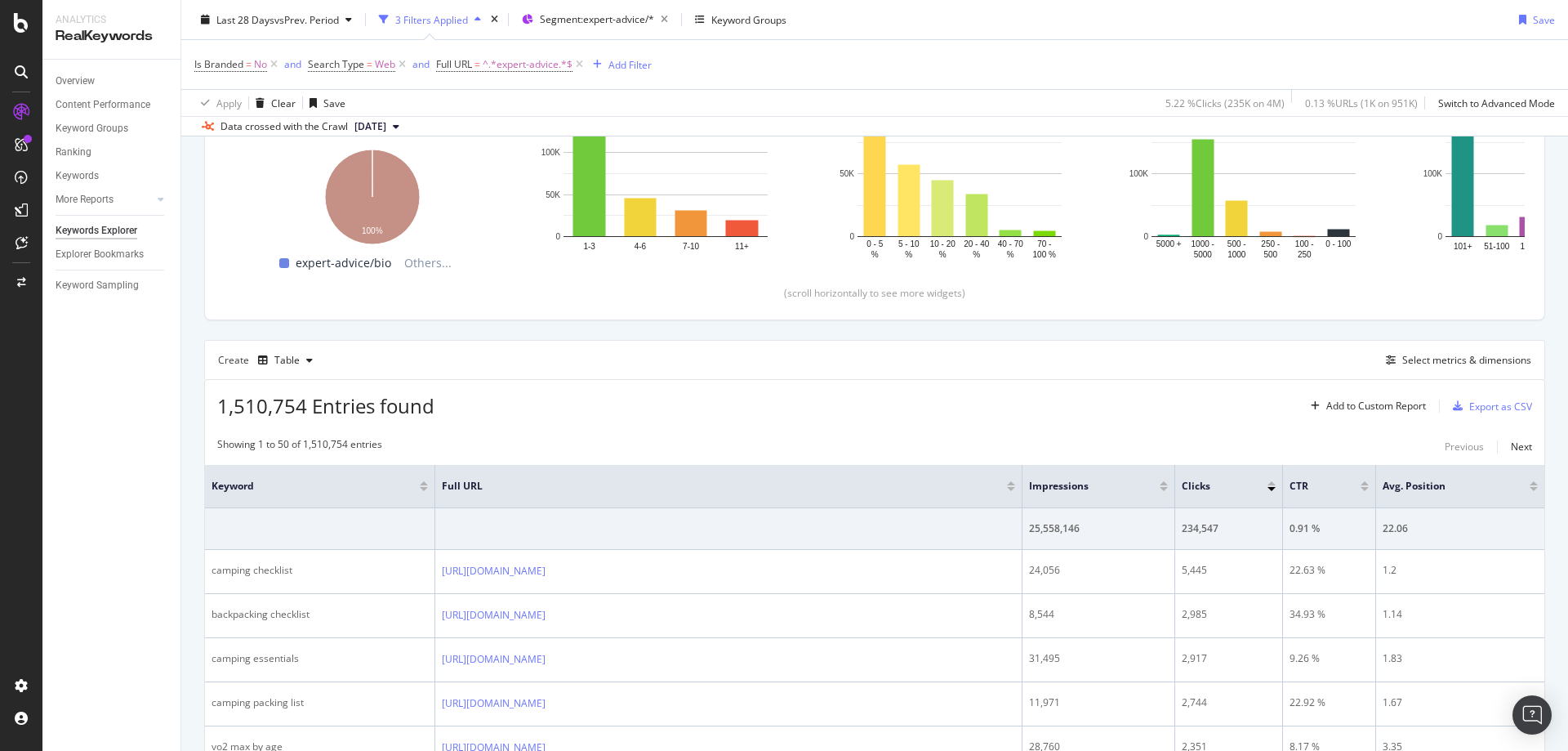
click at [153, 463] on div "Overview Content Performance Keyword Groups Ranking Keywords More Reports Count…" at bounding box center [111, 404] width 138 height 691
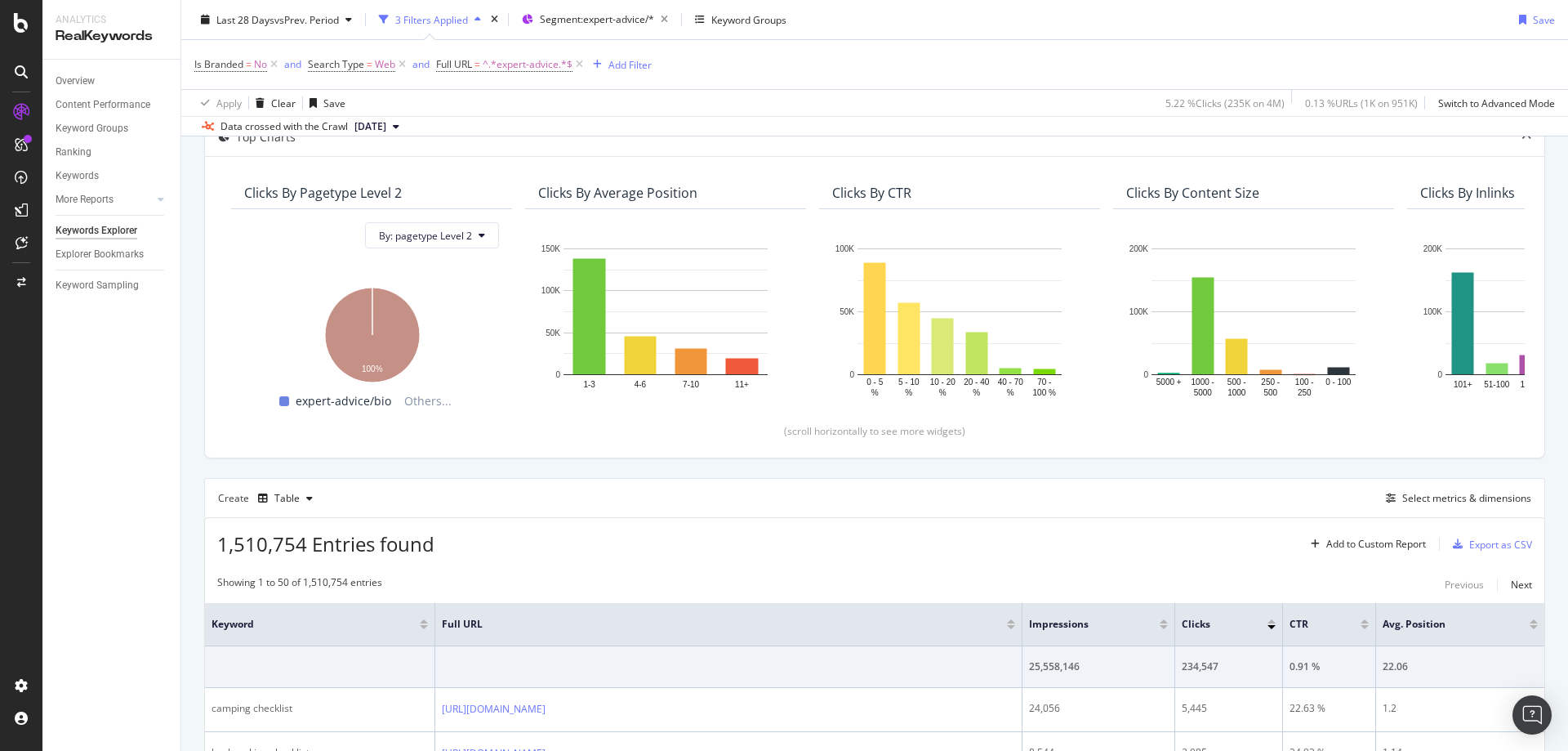
scroll to position [81, 0]
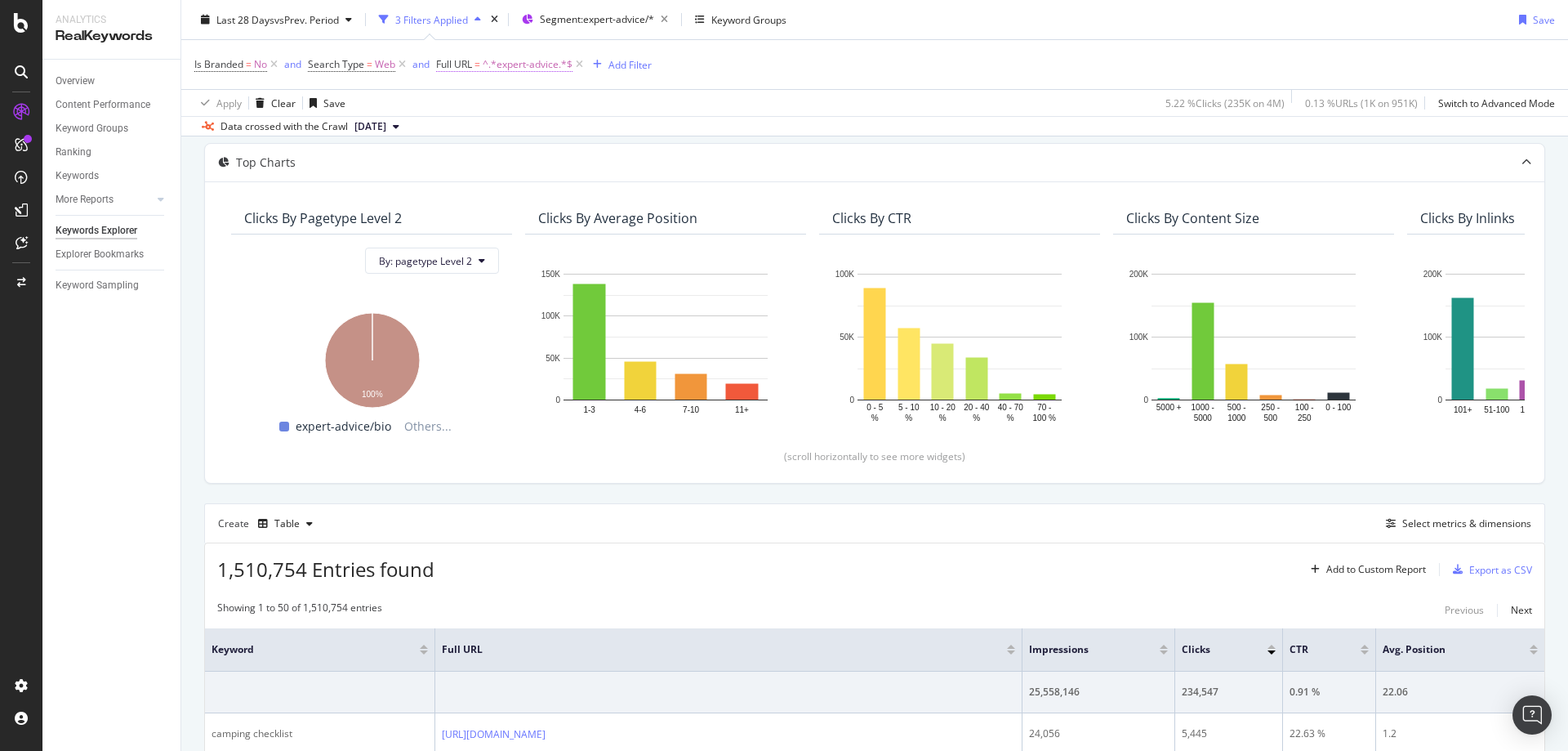
click at [512, 62] on span "^.*expert-advice.*$" at bounding box center [528, 64] width 90 height 23
click at [501, 106] on icon at bounding box center [497, 102] width 11 height 10
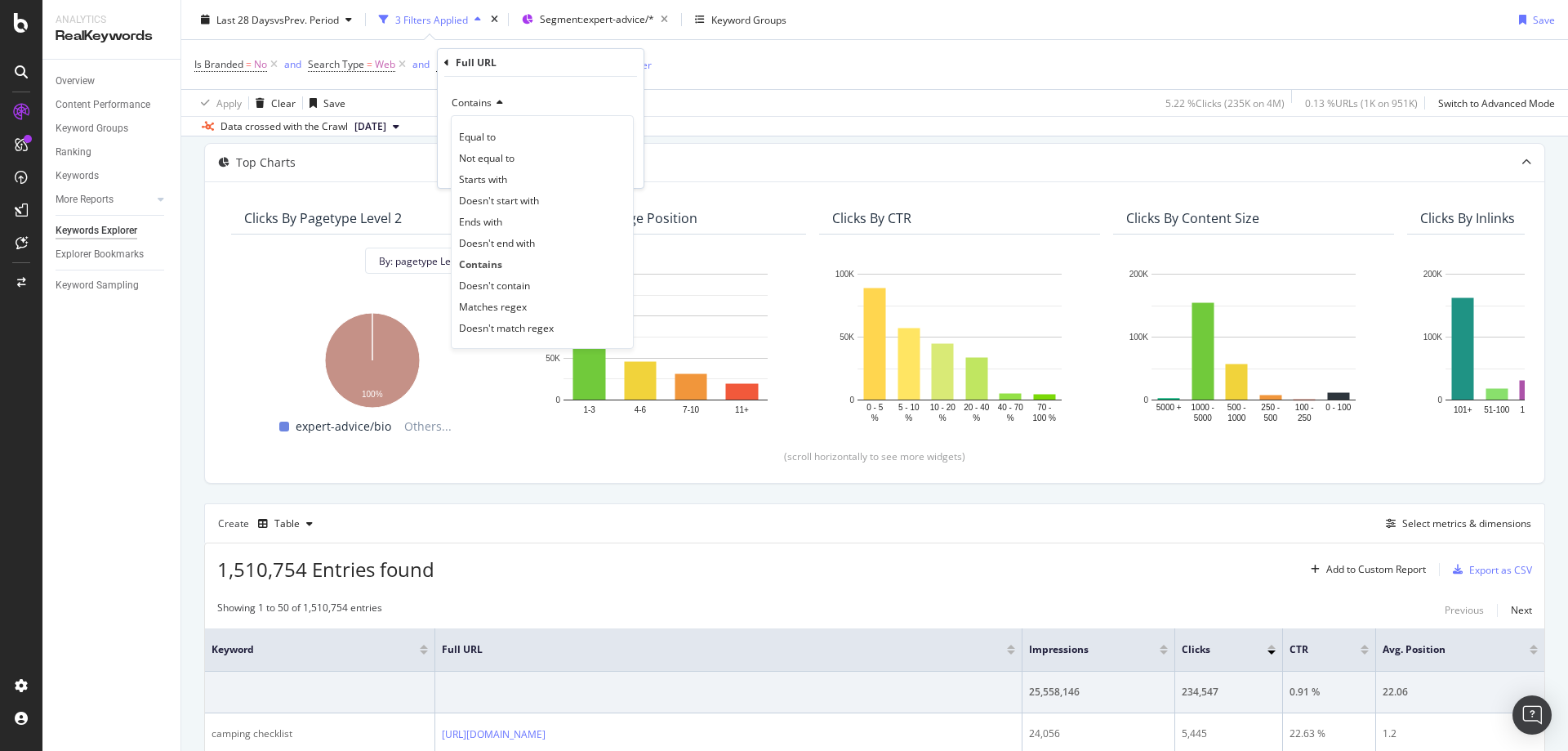
click at [589, 69] on div "Full URL" at bounding box center [540, 62] width 193 height 28
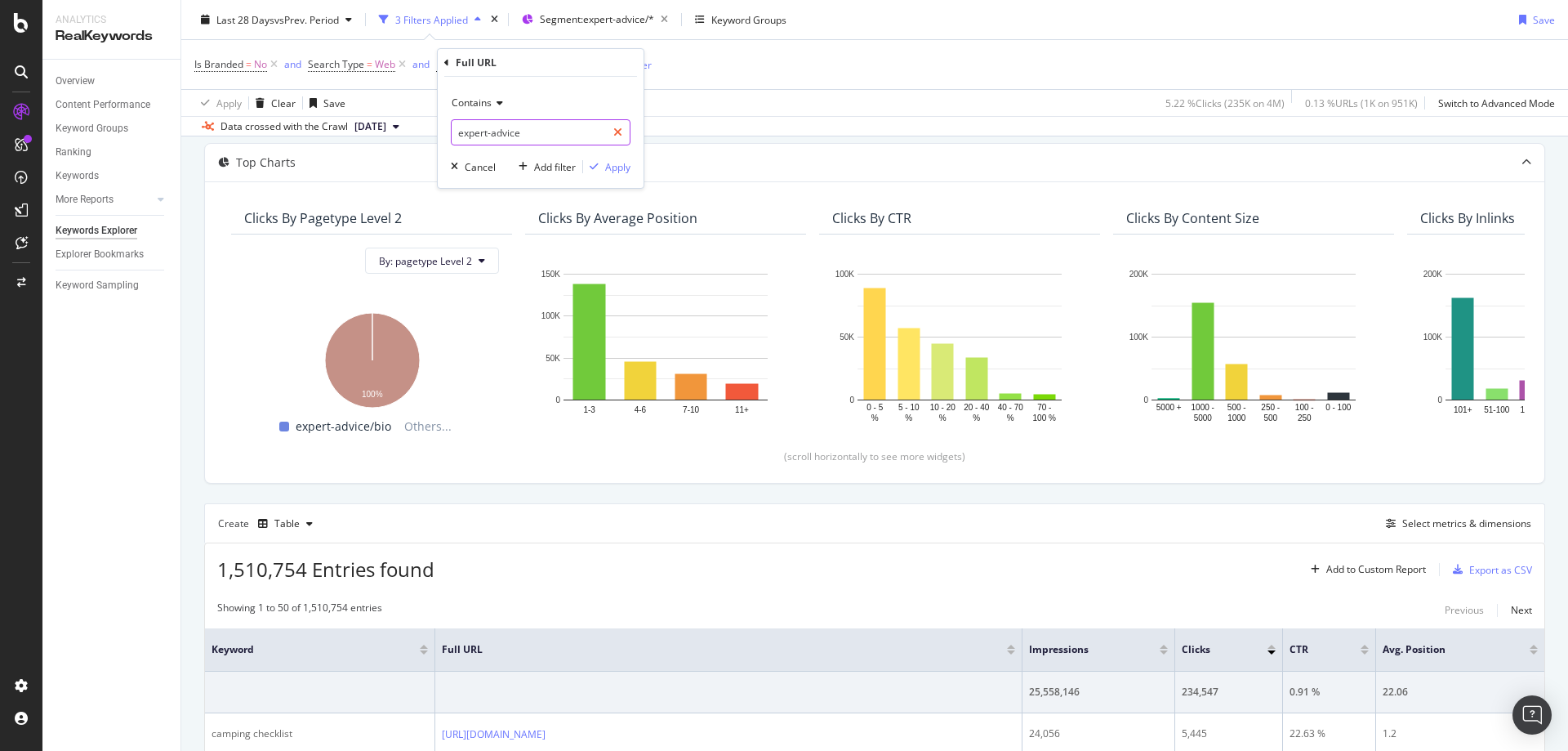
click at [614, 139] on div at bounding box center [618, 131] width 24 height 26
click at [452, 70] on div "Full URL" at bounding box center [540, 62] width 193 height 28
click at [449, 63] on div "Full URL" at bounding box center [540, 62] width 193 height 28
click at [446, 61] on icon at bounding box center [446, 63] width 5 height 10
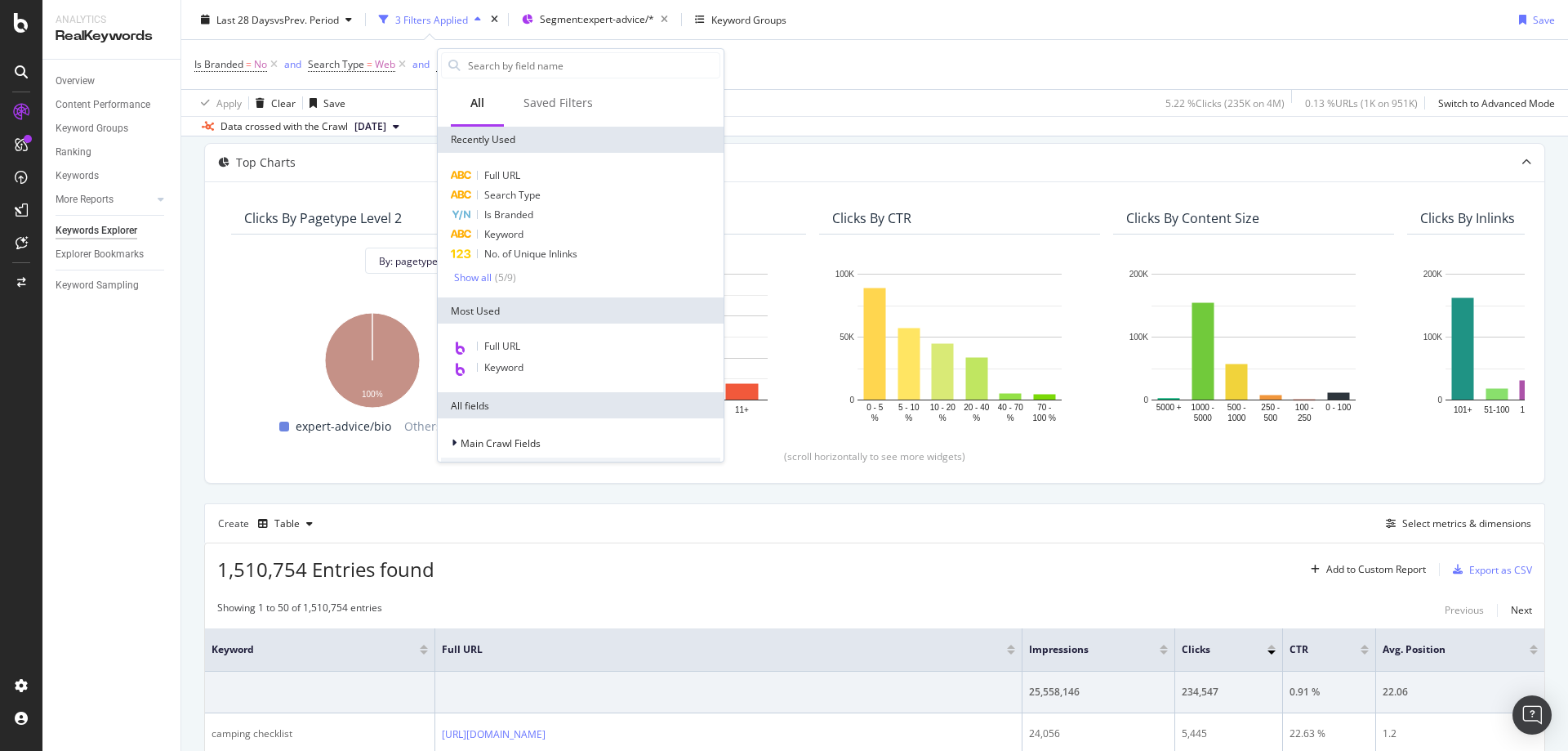
click at [830, 82] on div "Is Branded = No and Search Type = Web and Full URL = ^.*expert-advice.*$ Add Fi…" at bounding box center [875, 64] width 1361 height 49
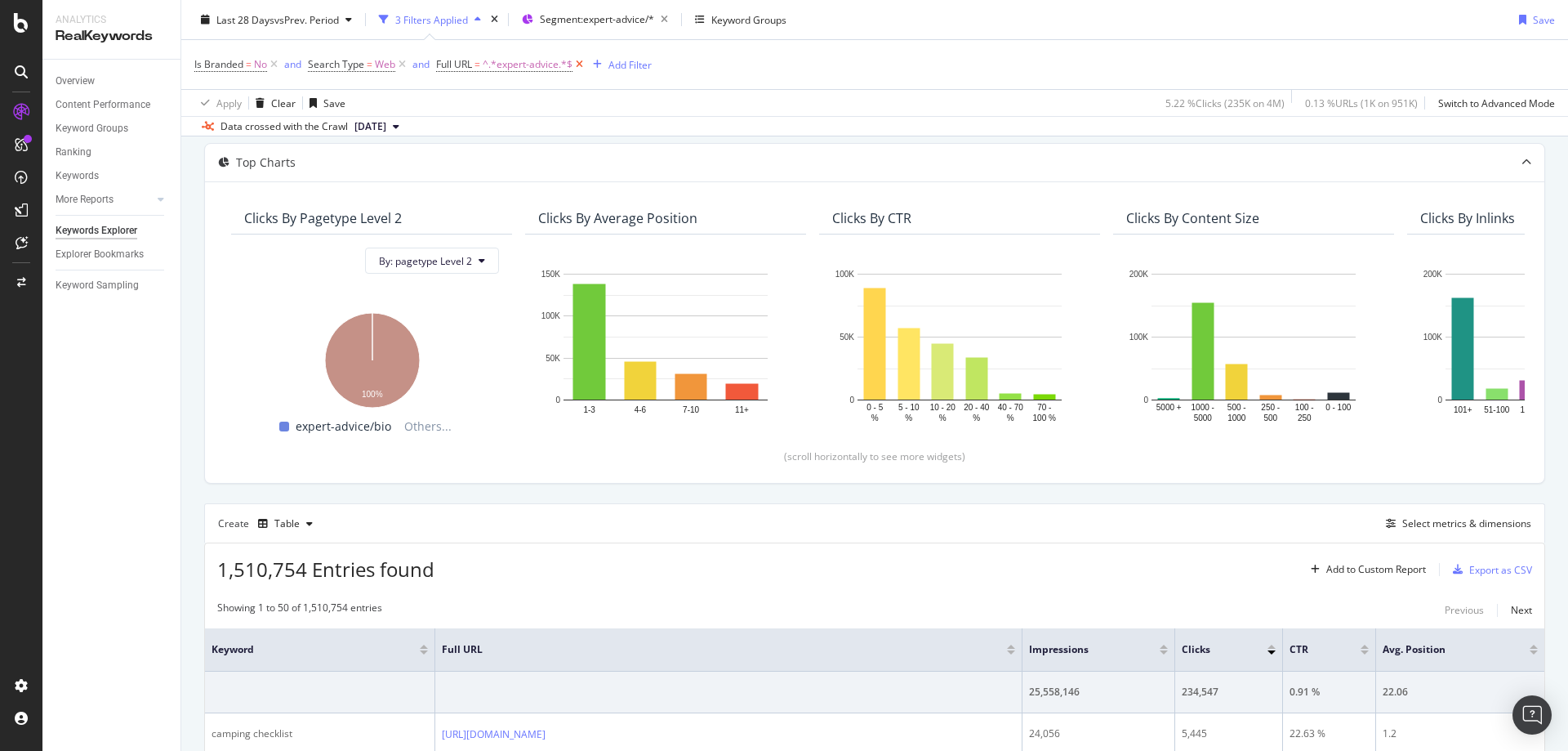
click at [579, 67] on icon at bounding box center [579, 64] width 13 height 16
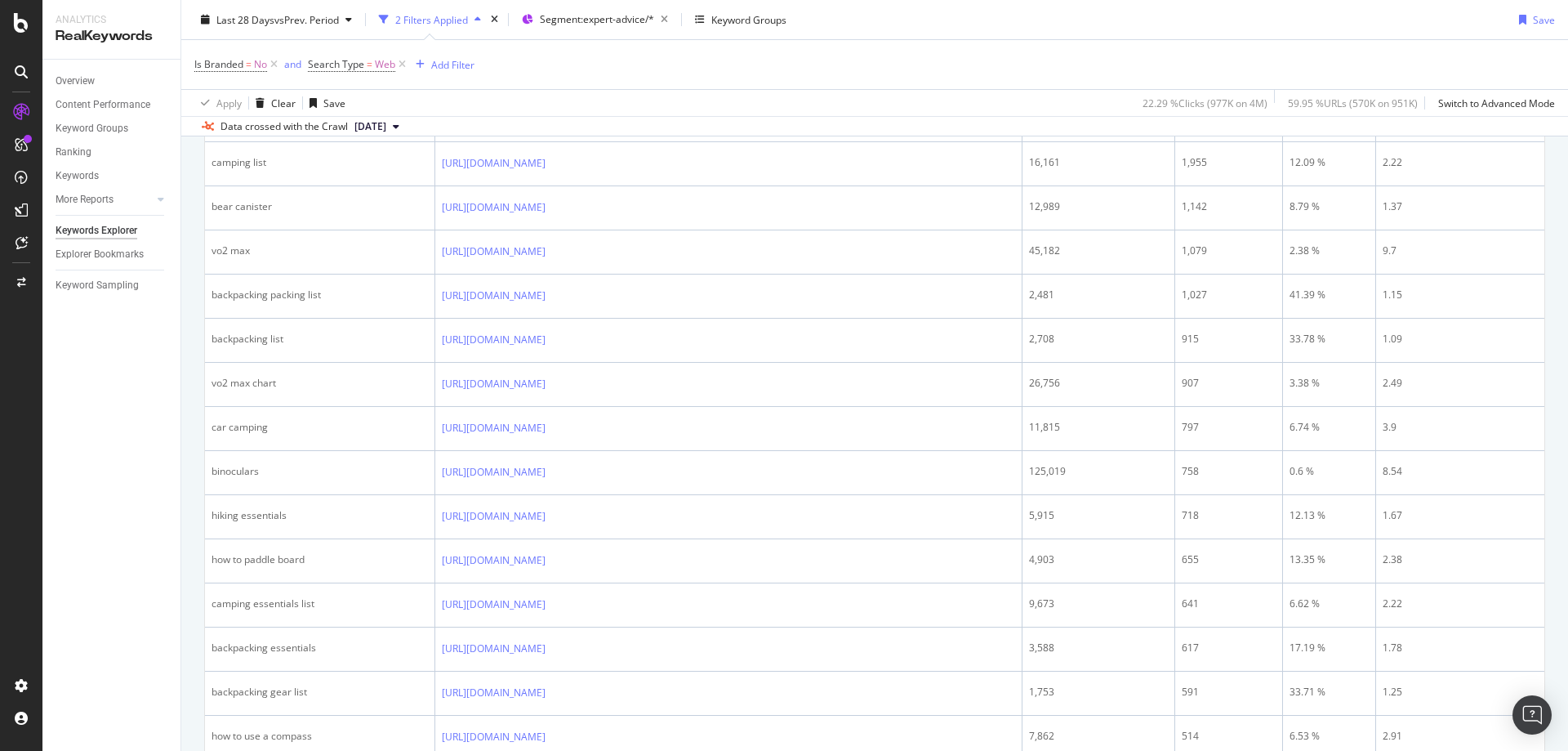
scroll to position [383, 0]
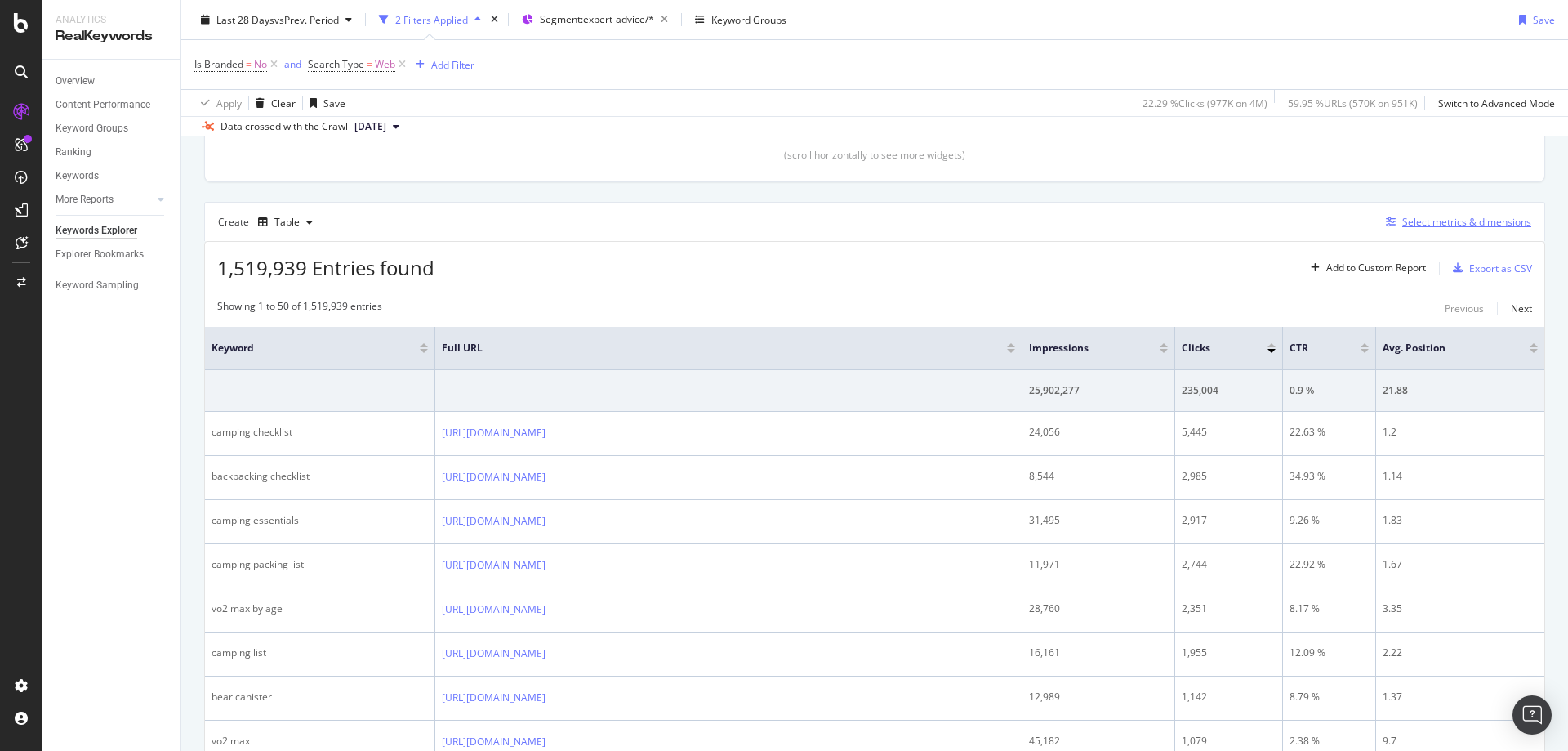
click at [1410, 224] on div "Select metrics & dimensions" at bounding box center [1466, 221] width 129 height 13
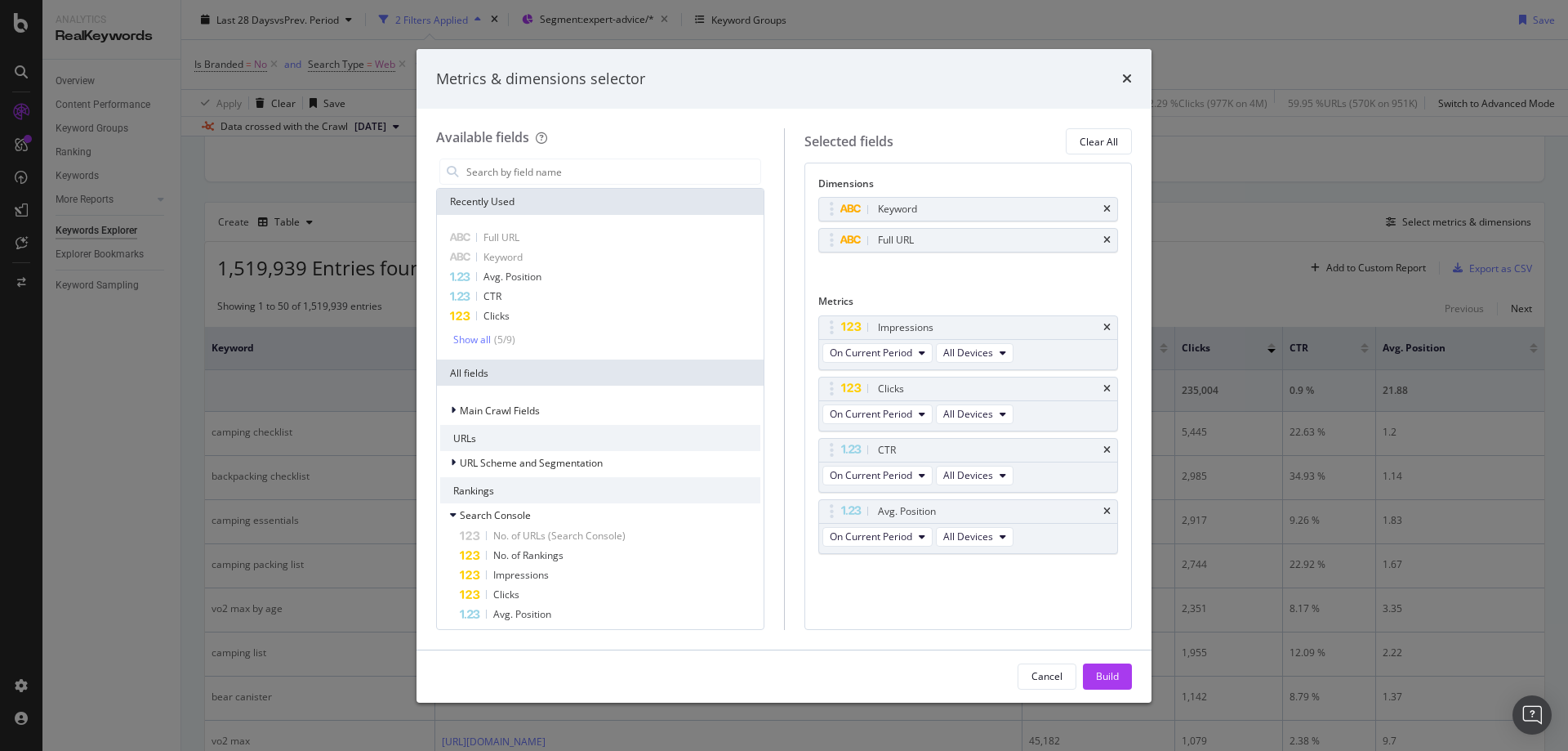
click at [1121, 71] on div "Metrics & dimensions selector" at bounding box center [784, 80] width 695 height 21
click at [1125, 72] on icon "times" at bounding box center [1127, 79] width 10 height 13
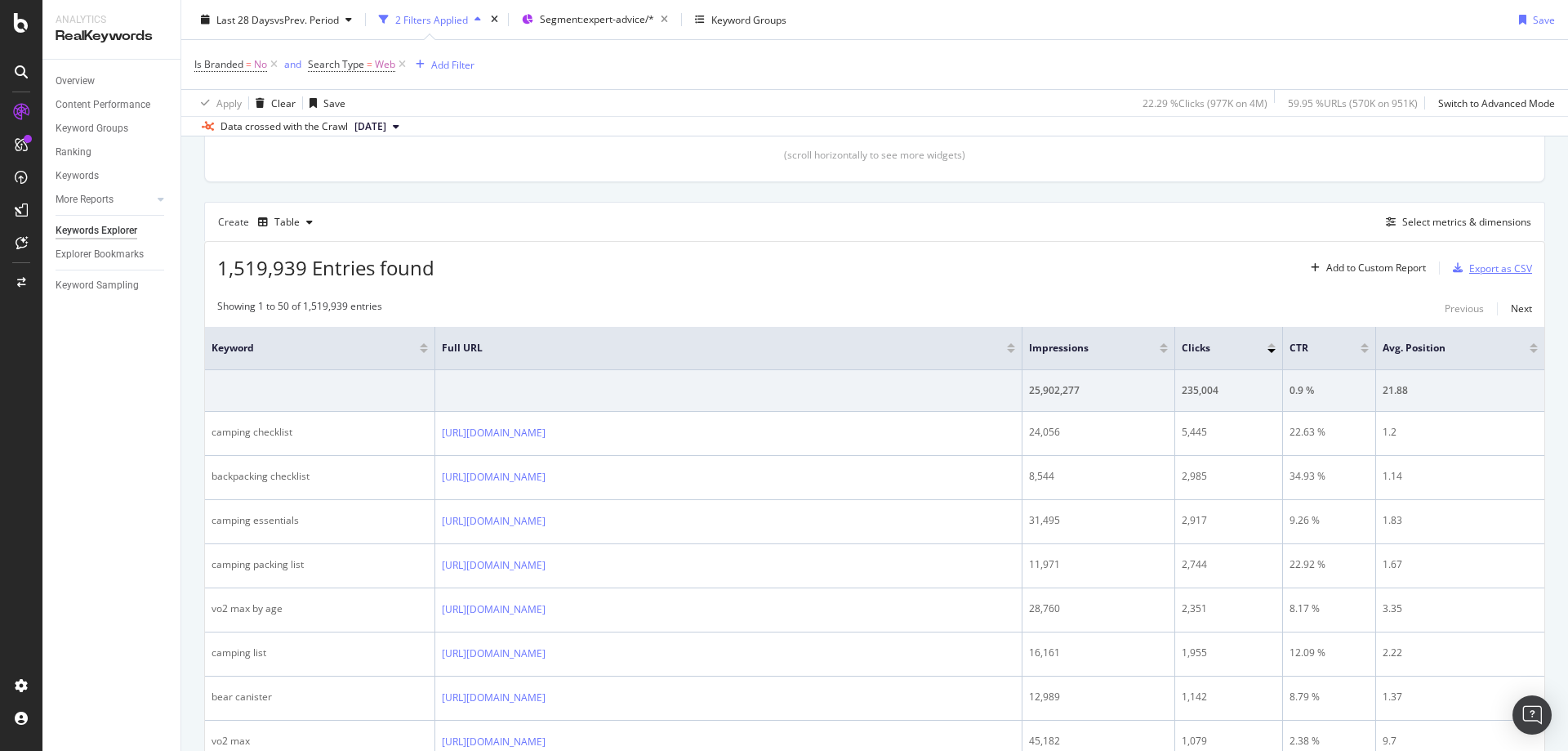
click at [1507, 274] on div "Export as CSV" at bounding box center [1501, 268] width 63 height 13
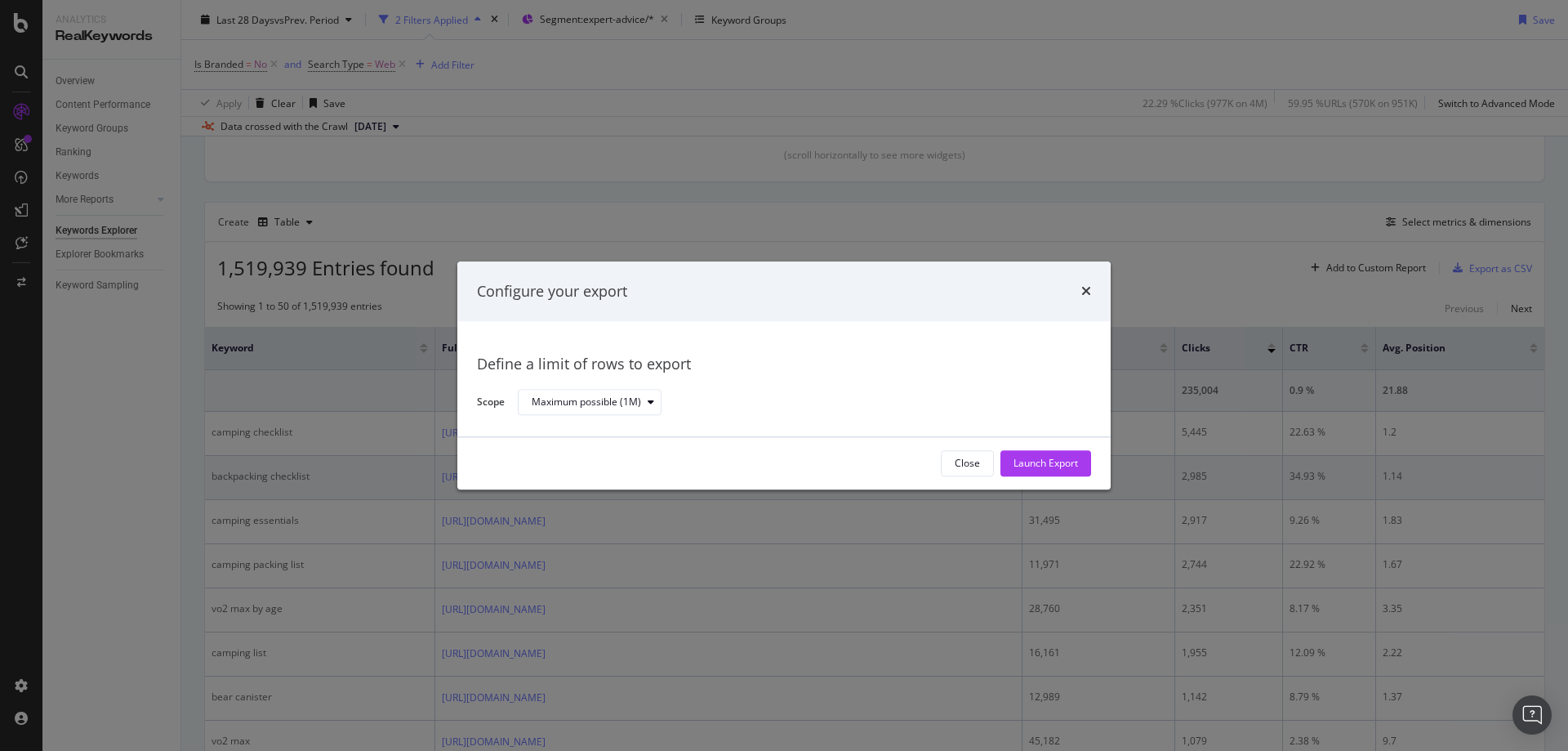
click at [1054, 465] on div "Launch Export" at bounding box center [1045, 464] width 64 height 13
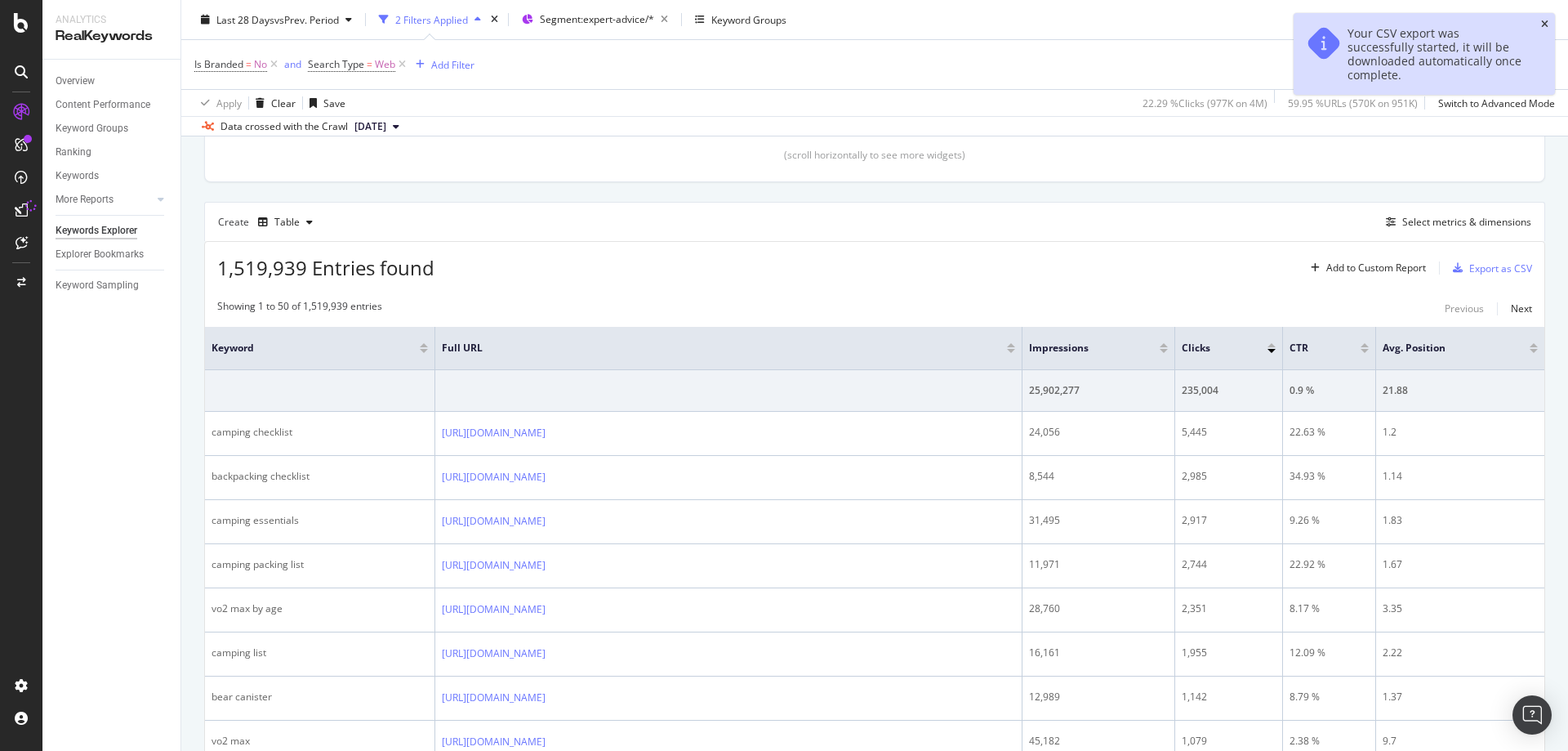
click at [1547, 25] on icon "close toast" at bounding box center [1545, 24] width 8 height 10
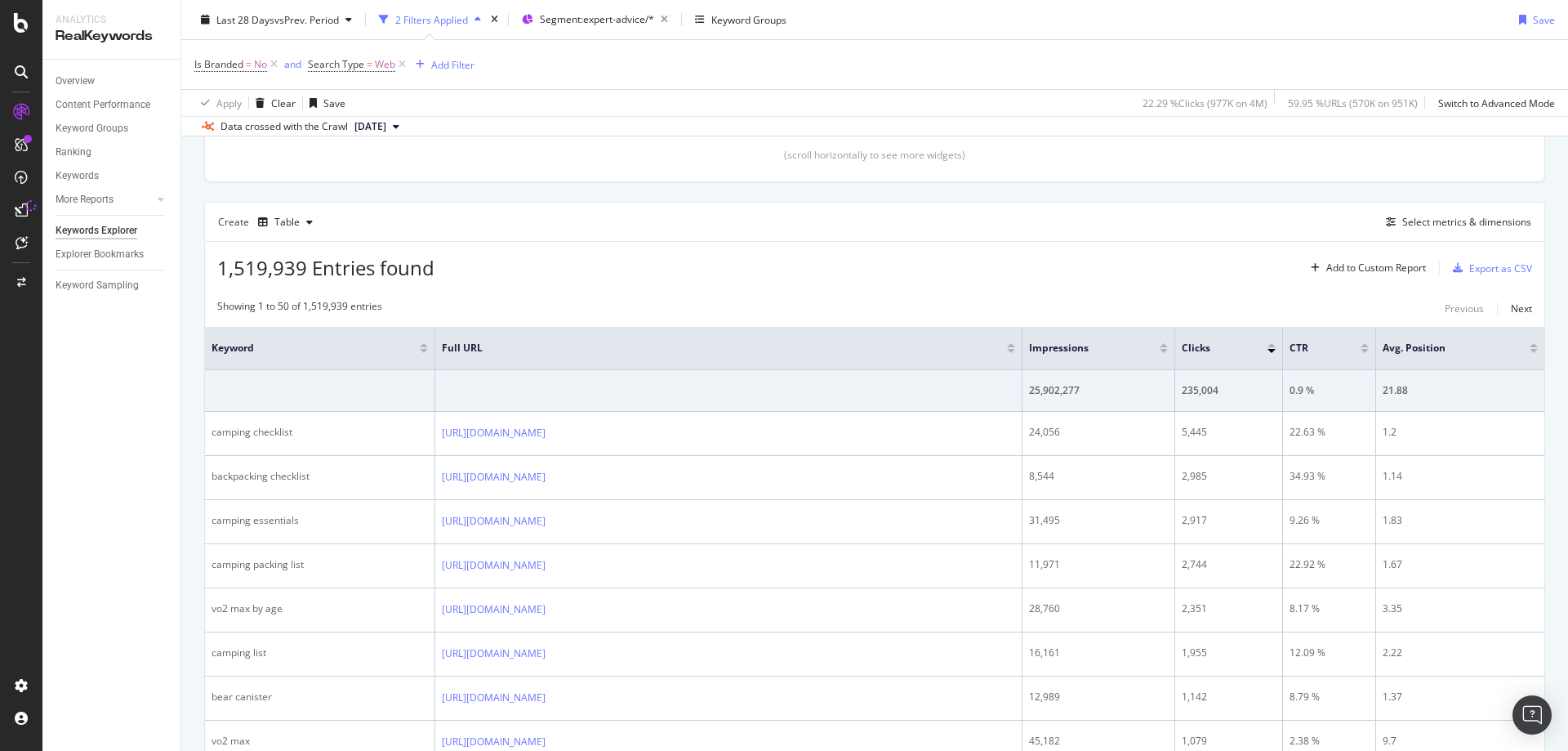
click at [949, 18] on div "Last 28 Days vs Prev. Period 2 Filters Applied Segment: expert-advice/* Keyword…" at bounding box center [875, 23] width 1387 height 33
click at [619, 19] on span "Segment: expert-advice/*" at bounding box center [597, 19] width 114 height 13
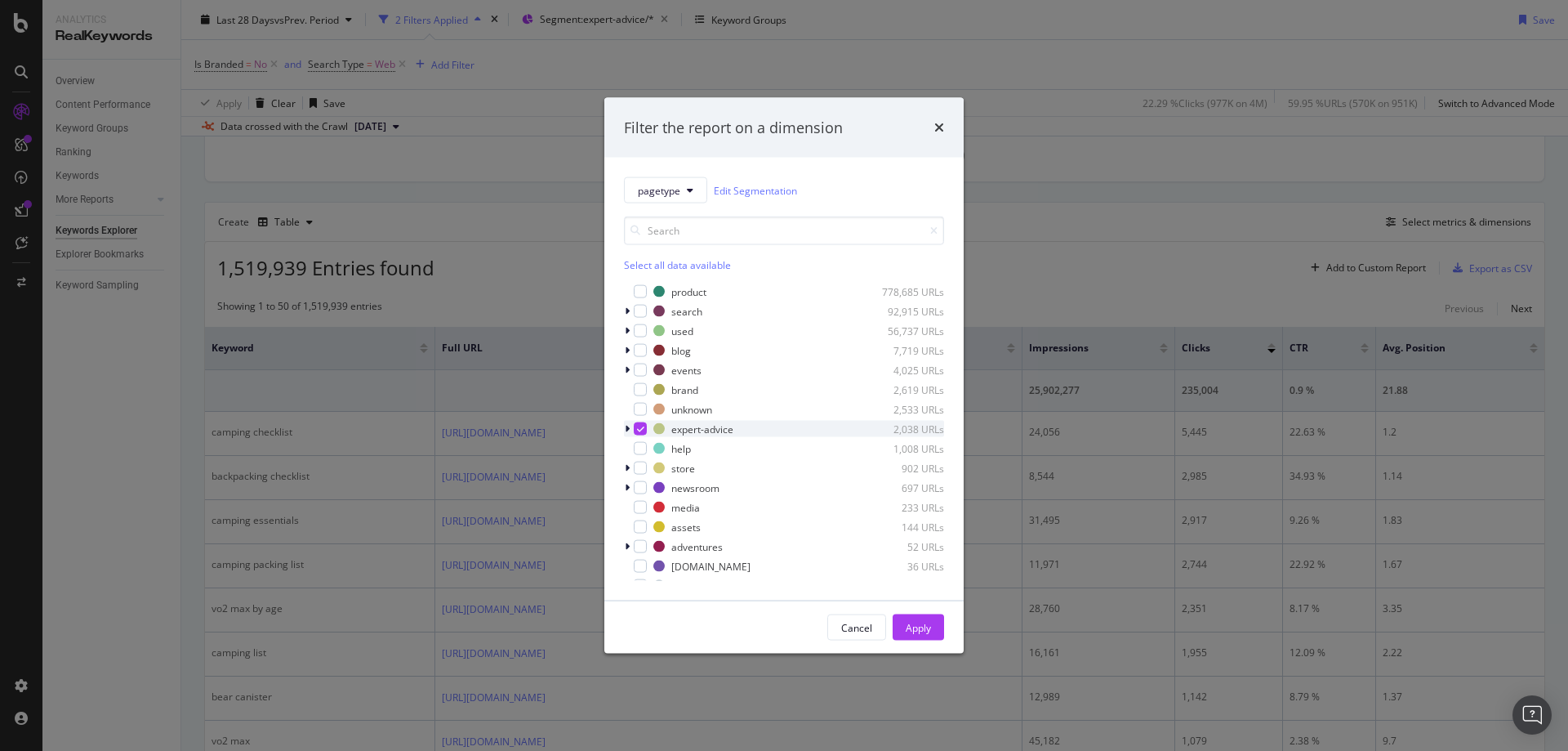
click at [626, 433] on icon "modal" at bounding box center [626, 429] width 5 height 10
click at [646, 467] on div "modal" at bounding box center [650, 468] width 13 height 13
click at [645, 490] on div "modal" at bounding box center [650, 488] width 13 height 13
click at [645, 522] on div "modal" at bounding box center [650, 527] width 13 height 13
click at [637, 512] on icon "modal" at bounding box center [637, 507] width 5 height 10
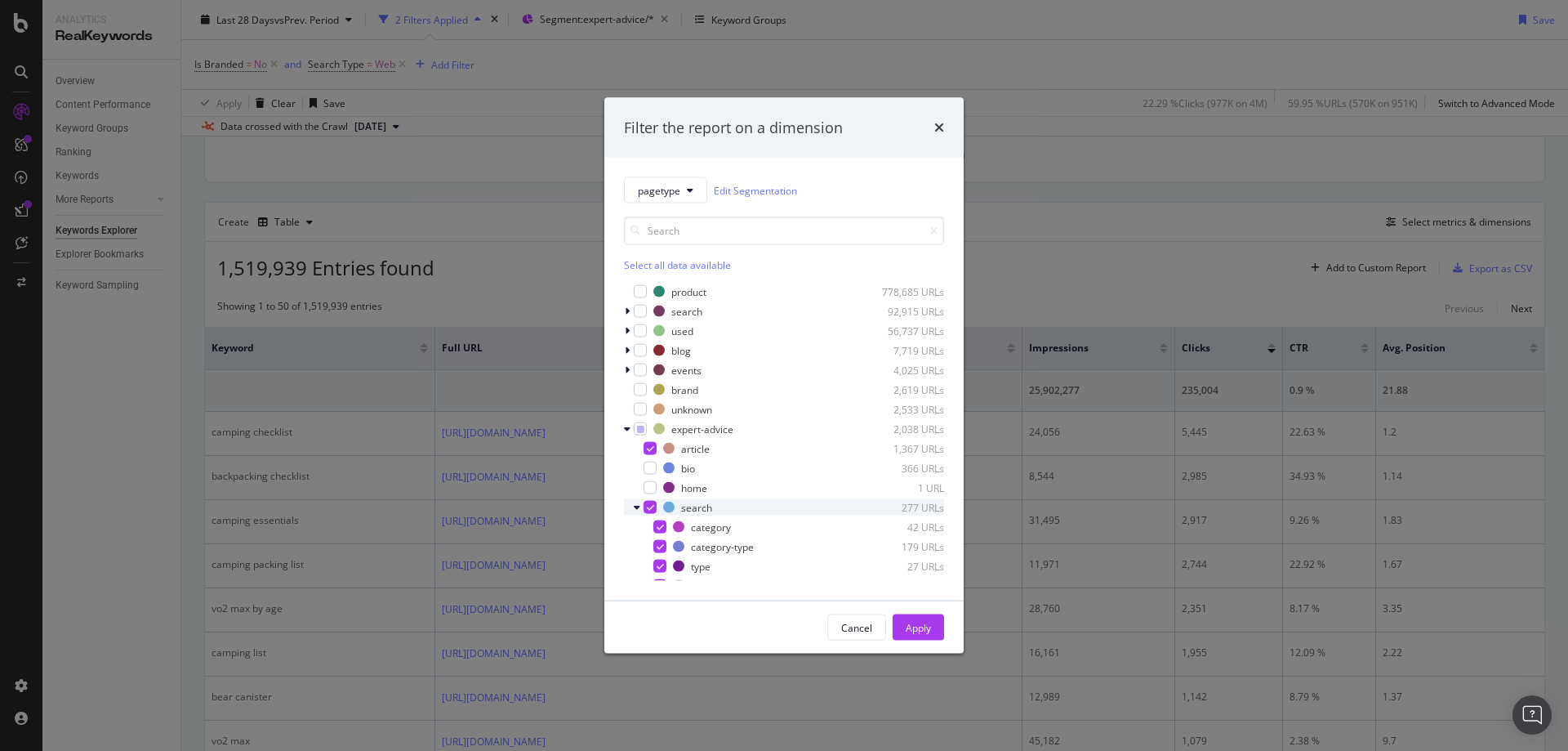
click at [647, 504] on icon "modal" at bounding box center [650, 507] width 8 height 9
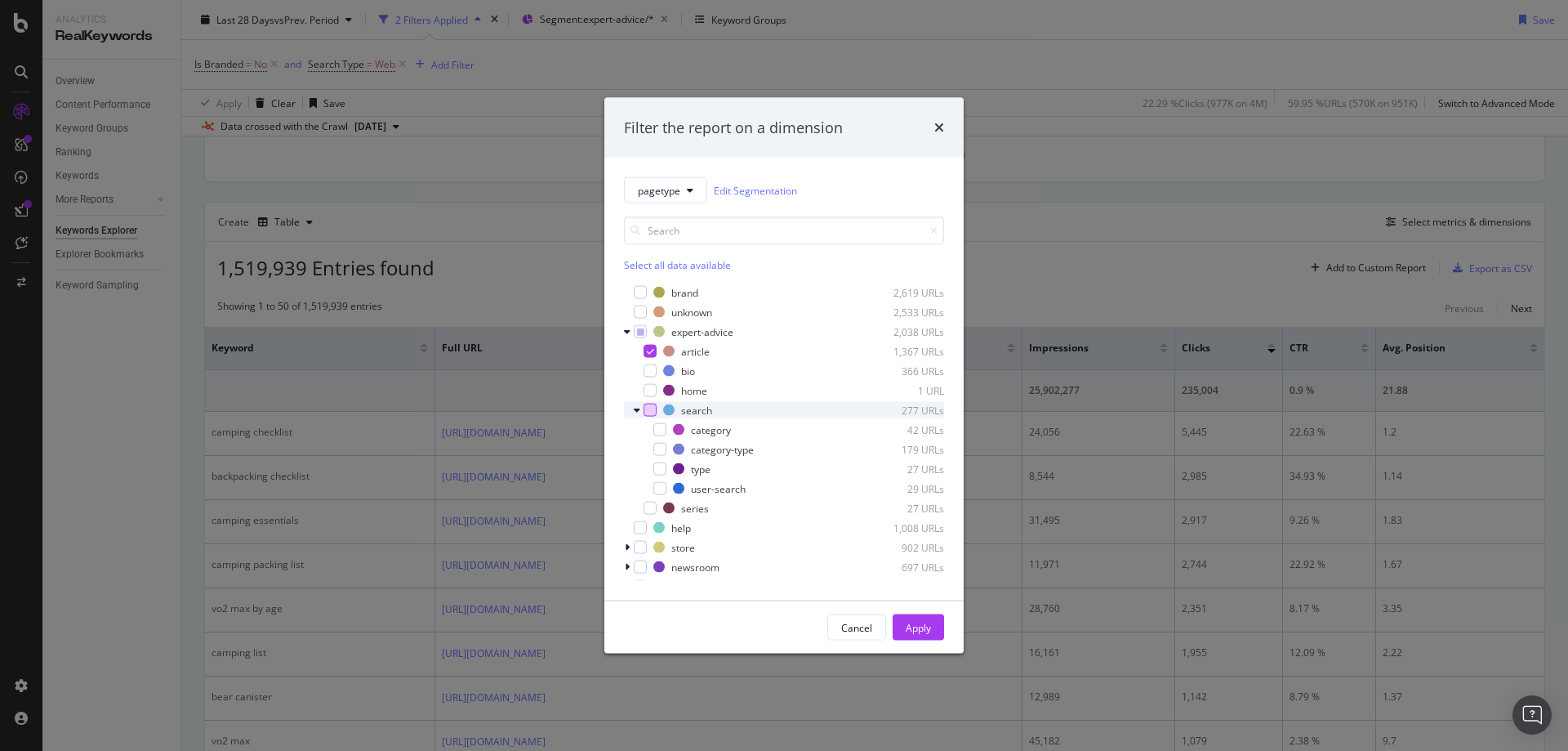
scroll to position [81, 0]
click at [906, 623] on div "Apply" at bounding box center [919, 626] width 25 height 13
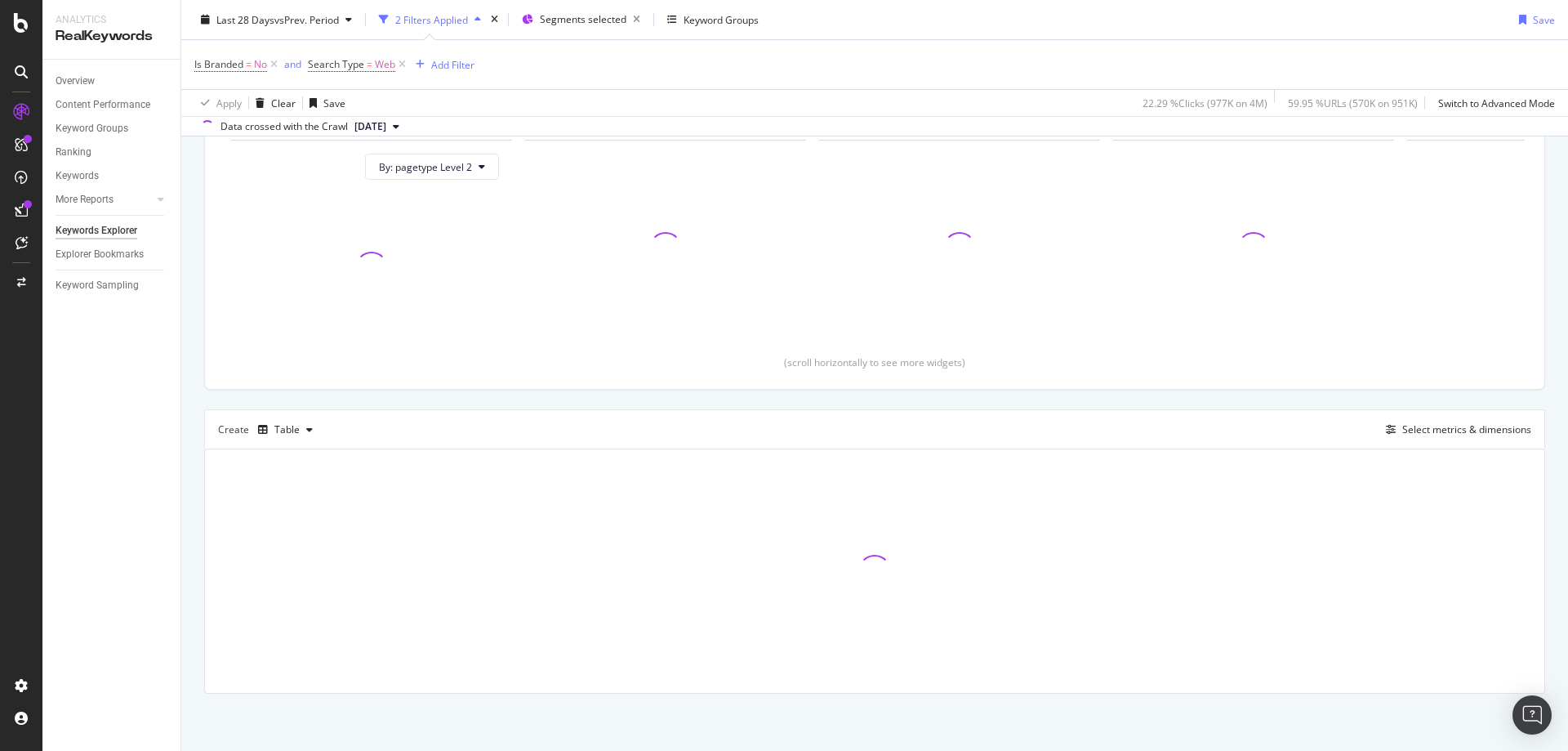
scroll to position [175, 0]
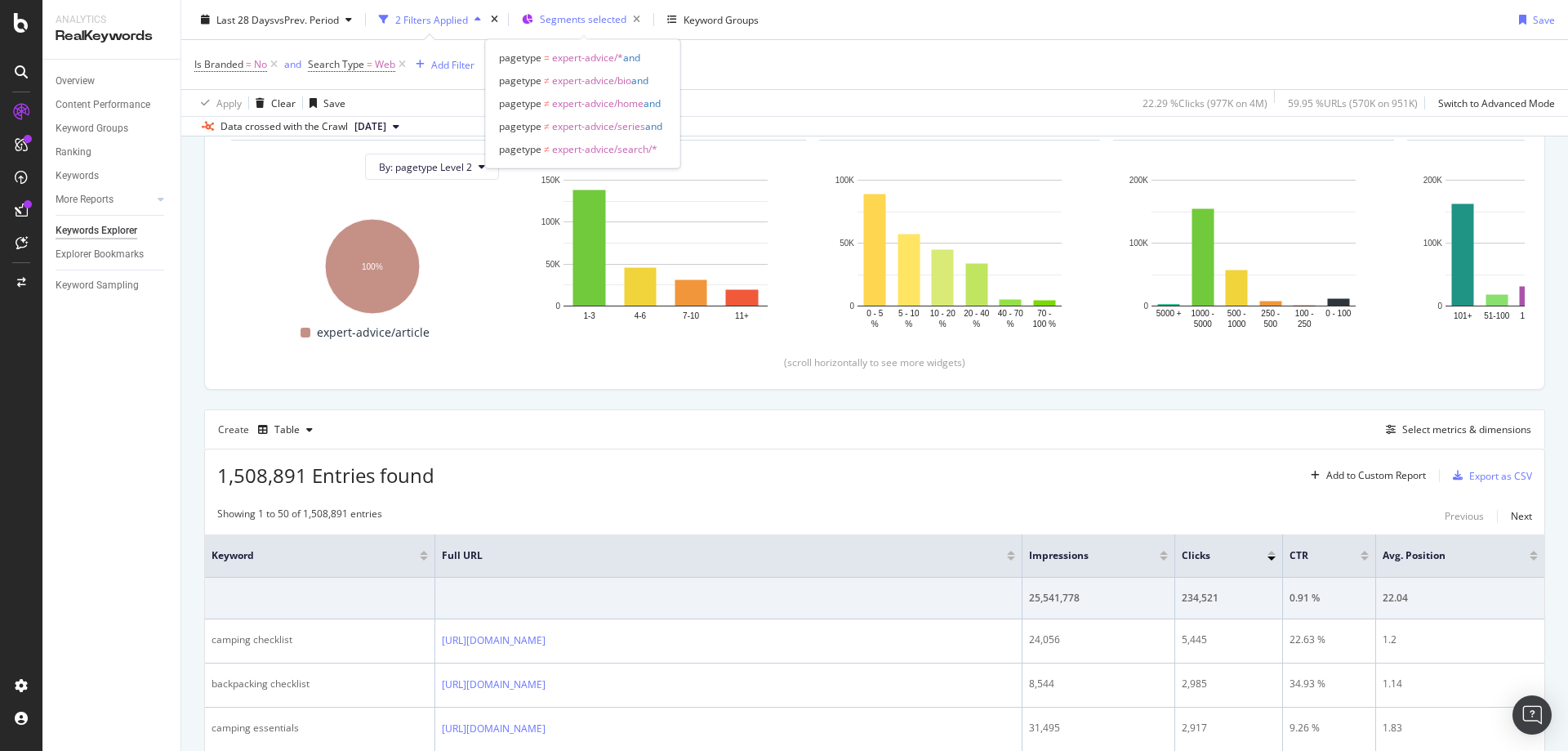
click at [582, 25] on span "Segments selected" at bounding box center [583, 19] width 86 height 13
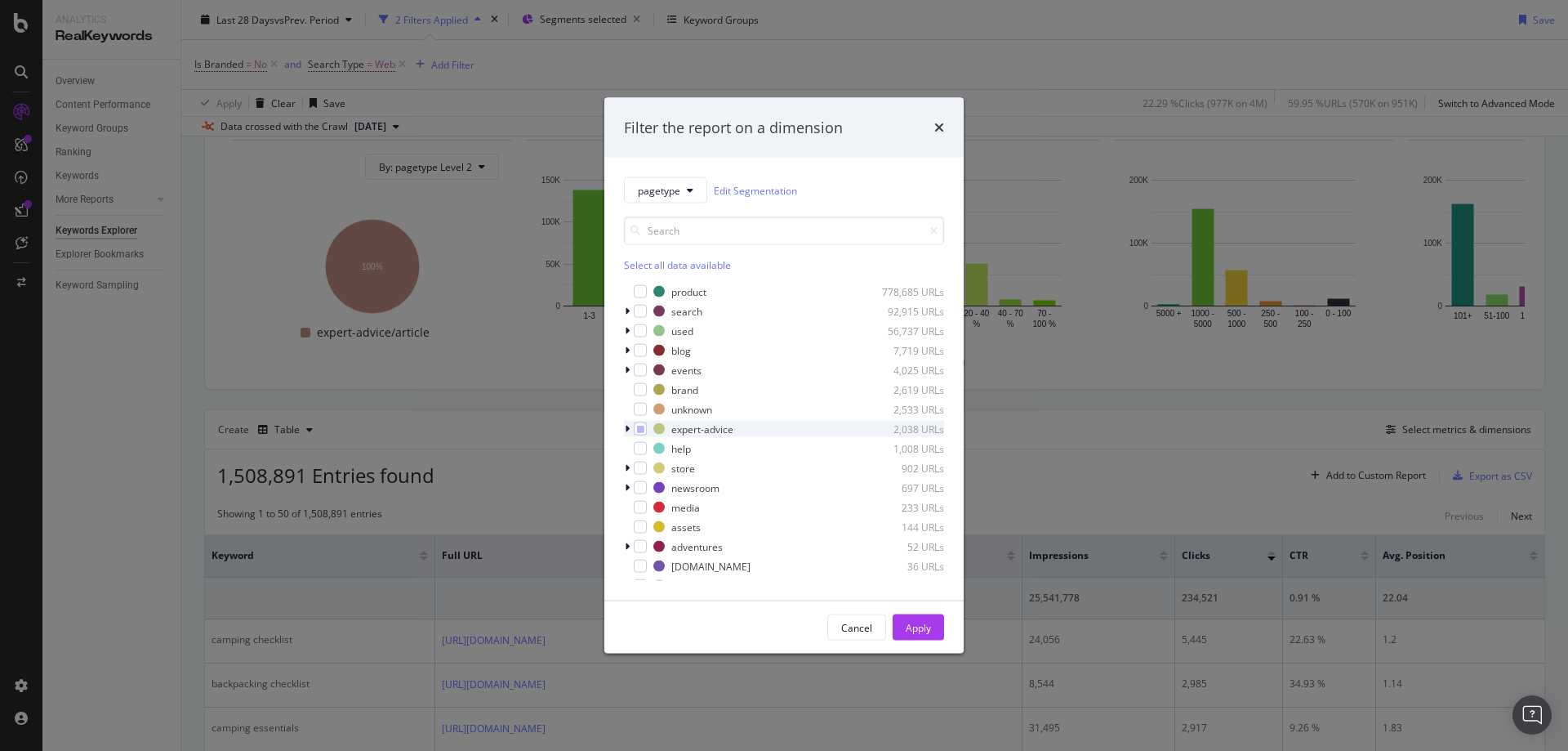
click at [627, 424] on icon "modal" at bounding box center [626, 429] width 5 height 10
click at [627, 424] on icon "modal" at bounding box center [626, 429] width 7 height 10
click at [935, 130] on icon "times" at bounding box center [939, 127] width 10 height 13
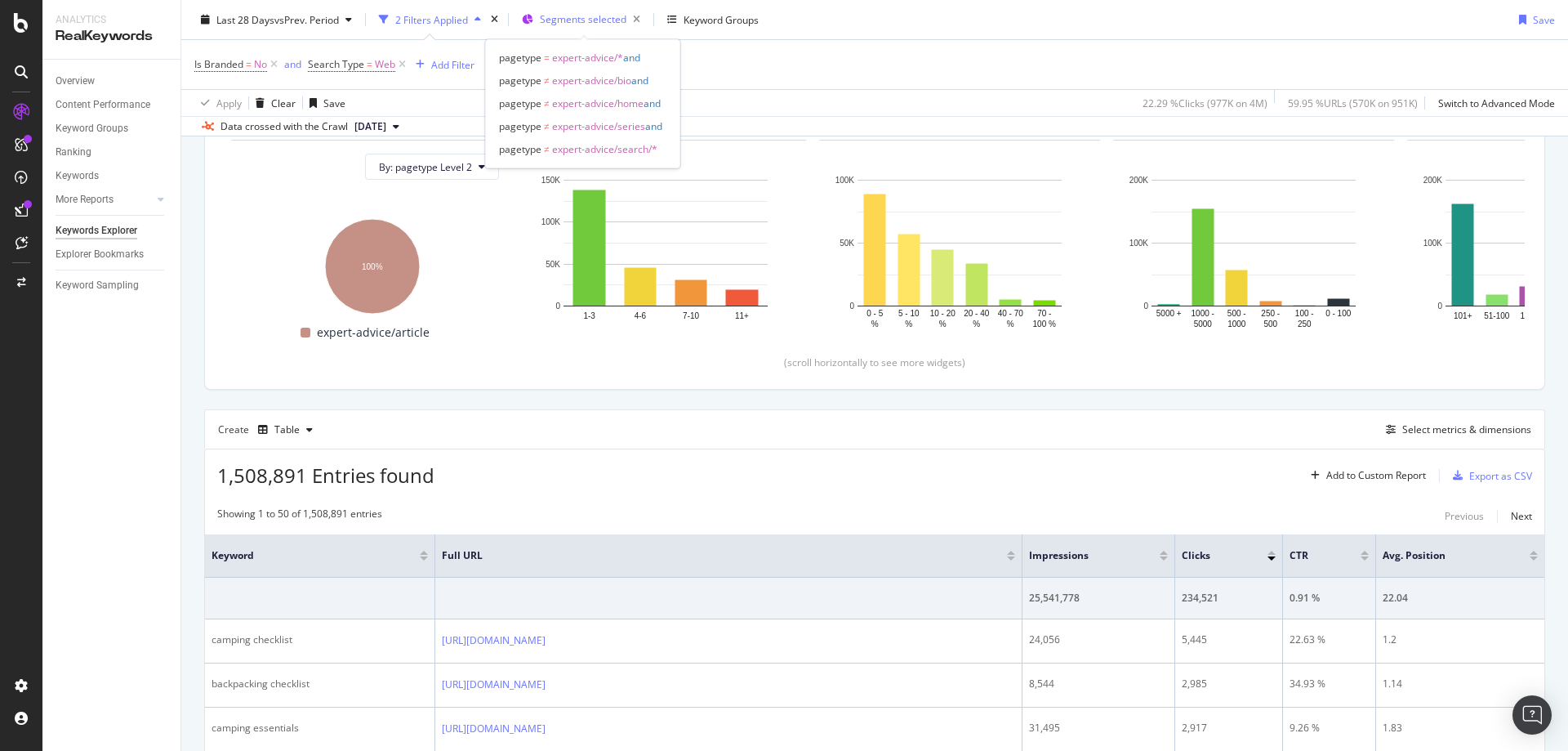
click at [585, 17] on span "Segments selected" at bounding box center [583, 19] width 86 height 13
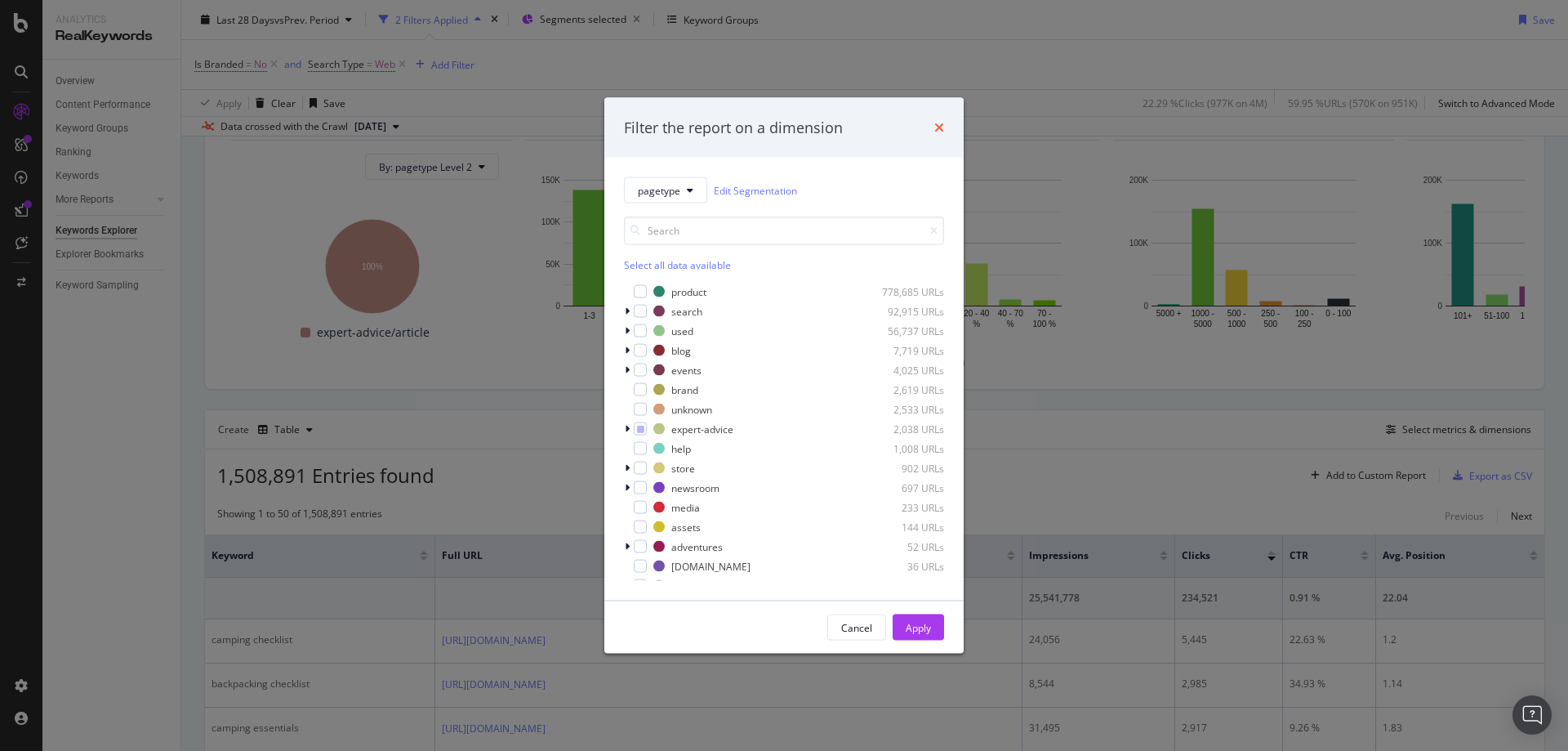
click at [940, 128] on icon "times" at bounding box center [939, 127] width 10 height 13
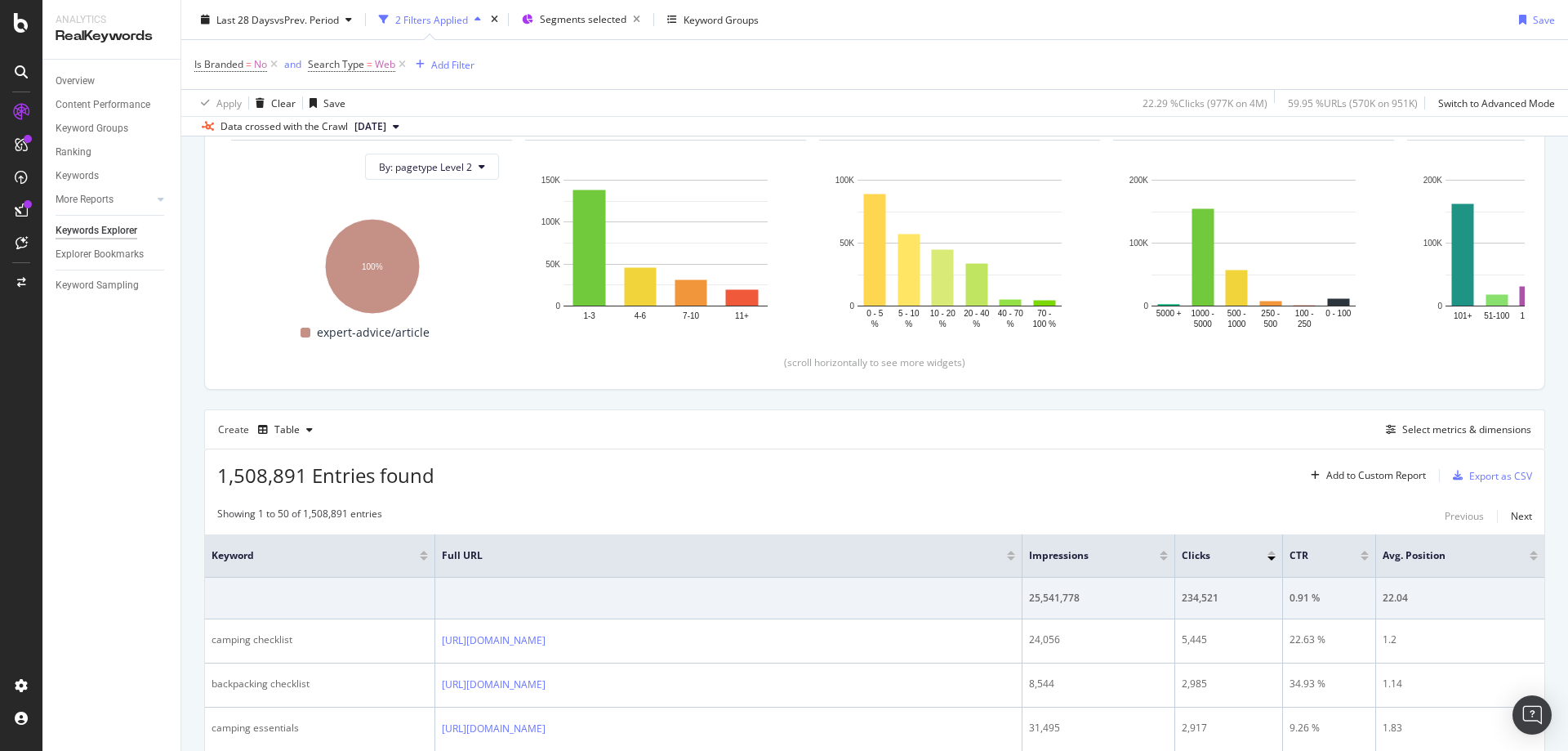
scroll to position [502, 0]
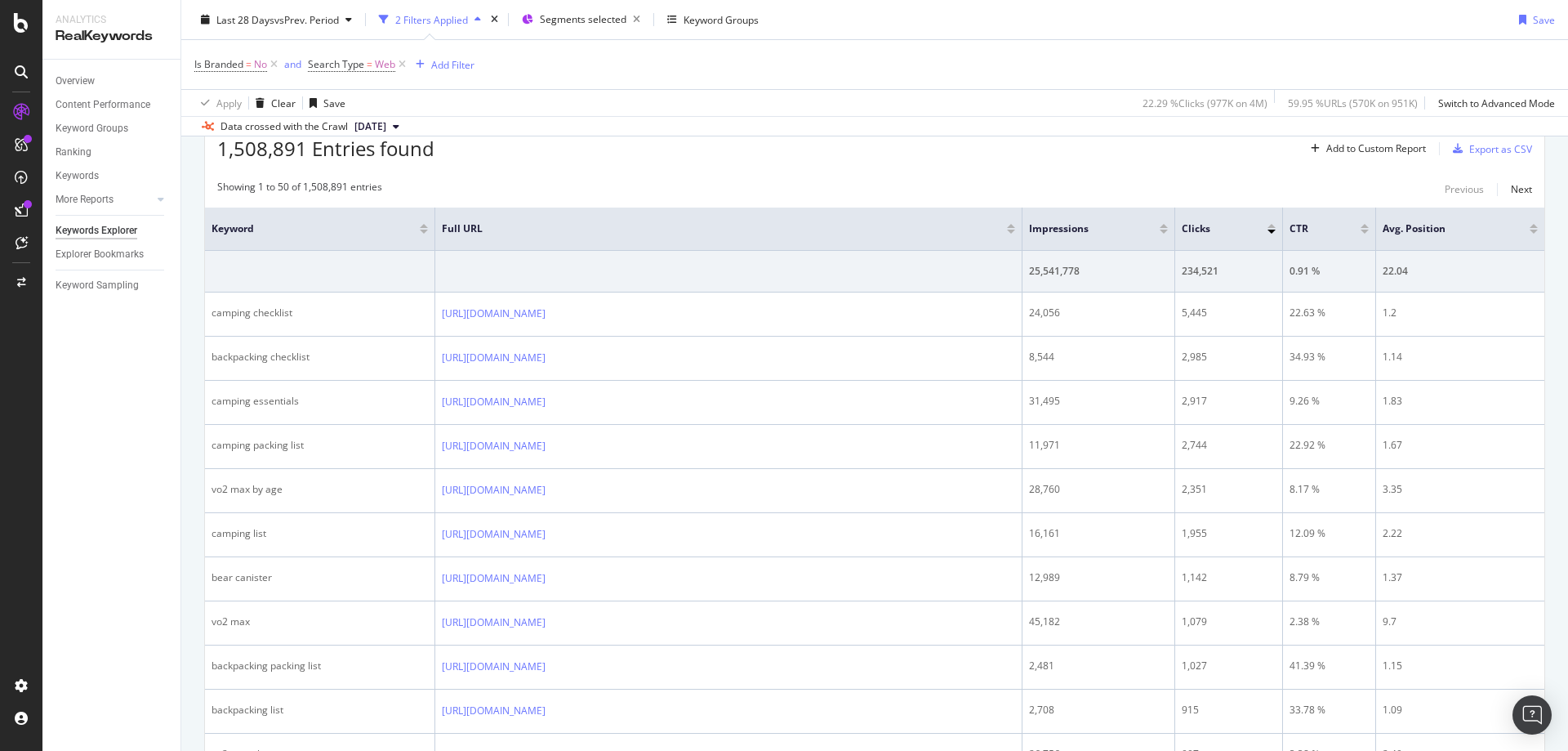
click at [548, 190] on div "Showing 1 to 50 of 1,508,891 entries Previous Next" at bounding box center [875, 190] width 1339 height 19
click at [1490, 19] on div "Last 28 Days vs Prev. Period 2 Filters Applied Segments selected Keyword Groups…" at bounding box center [875, 23] width 1387 height 33
click at [1238, 148] on div "1,508,891 Entries found Add to Custom Report Export as CSV" at bounding box center [875, 143] width 1339 height 40
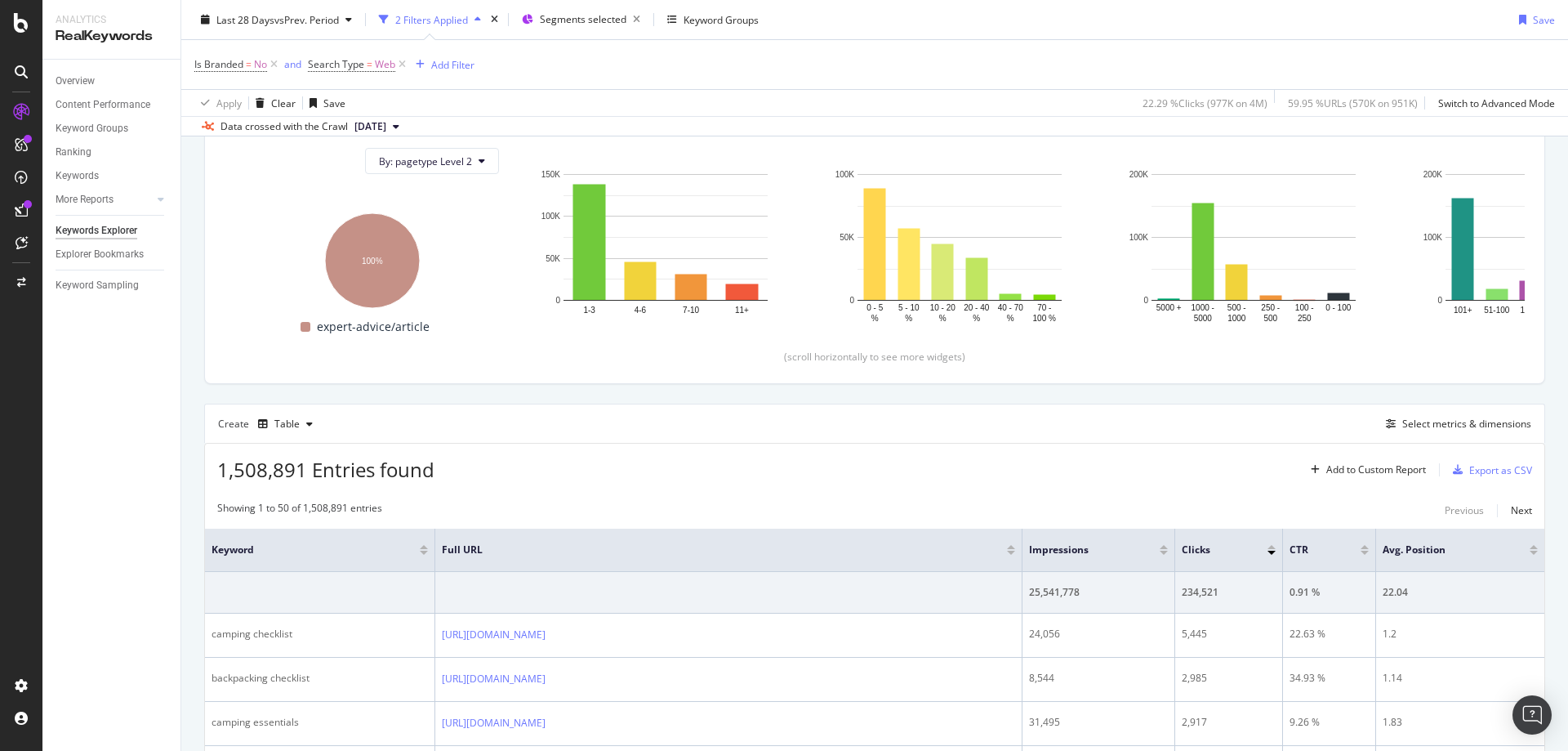
scroll to position [0, 0]
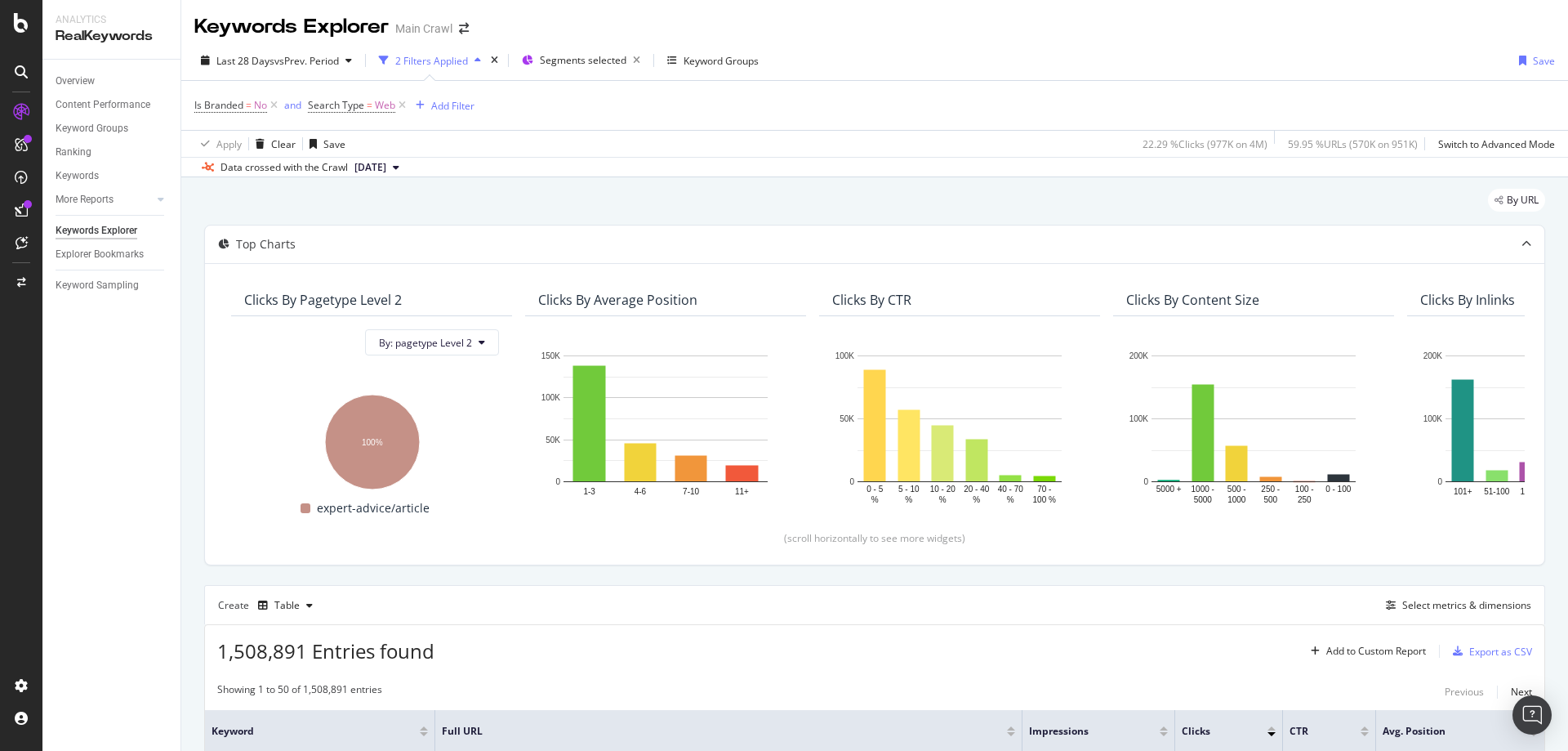
click at [432, 63] on div "2 Filters Applied" at bounding box center [432, 60] width 73 height 13
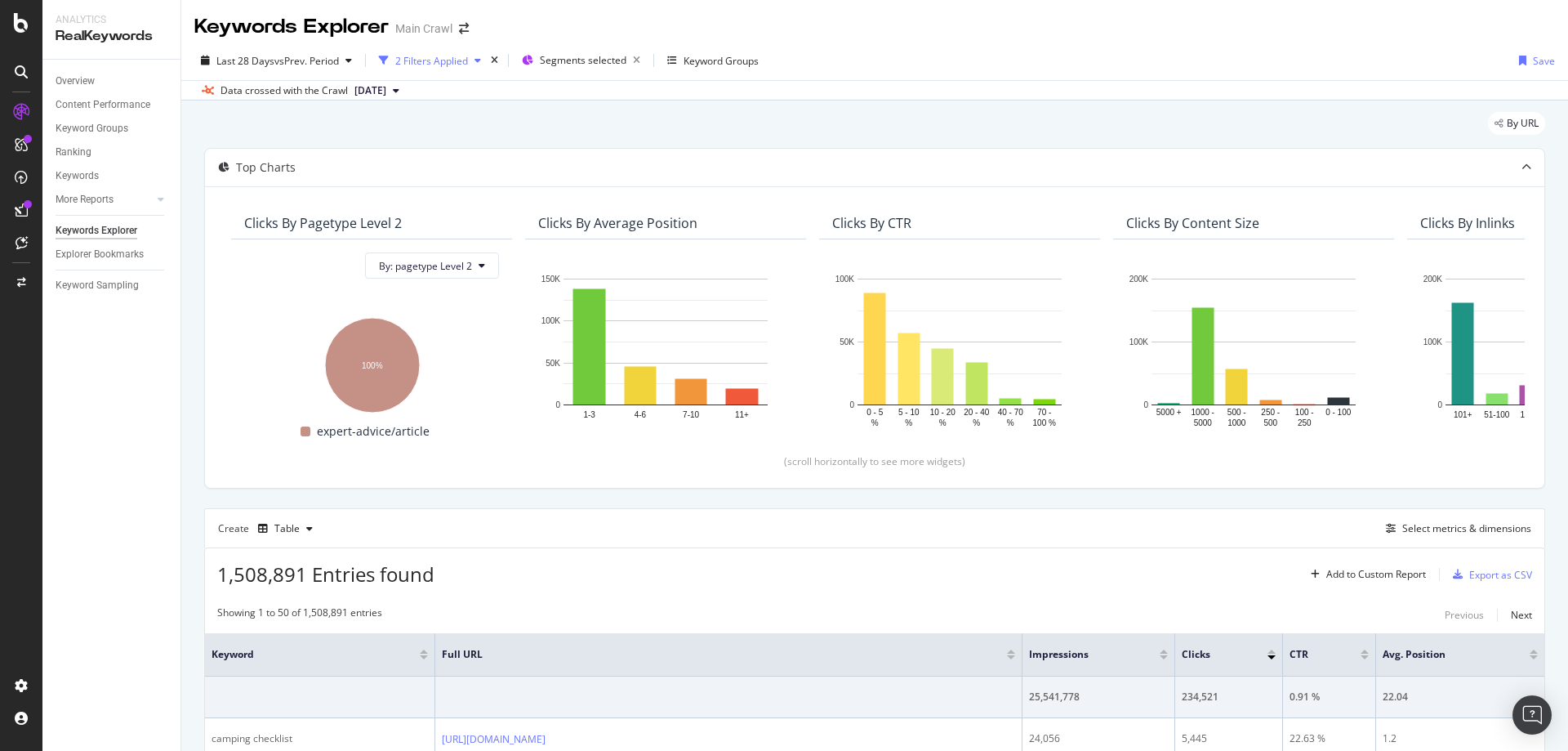
click at [432, 63] on div "2 Filters Applied" at bounding box center [432, 60] width 73 height 13
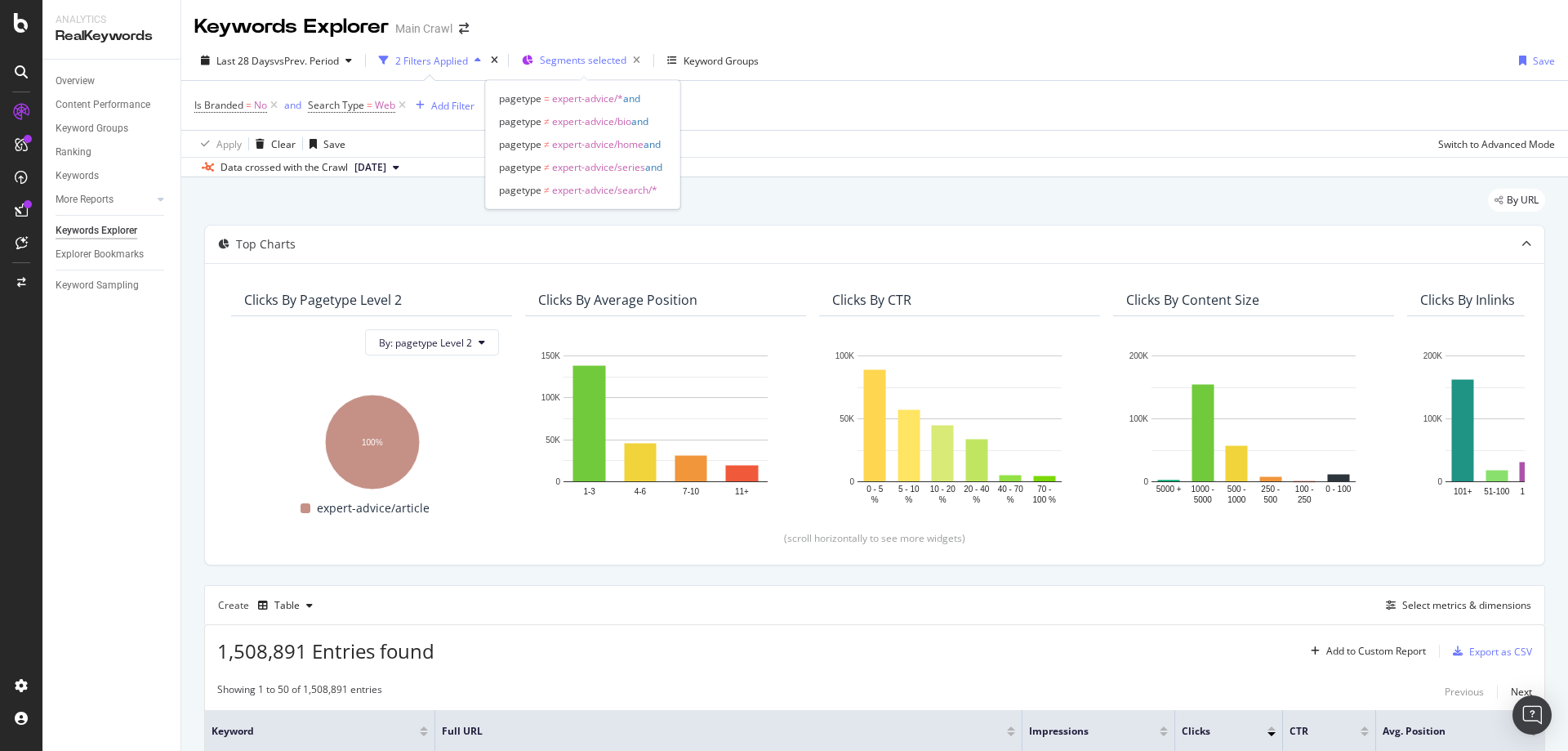
click at [559, 54] on span "Segments selected" at bounding box center [583, 59] width 86 height 13
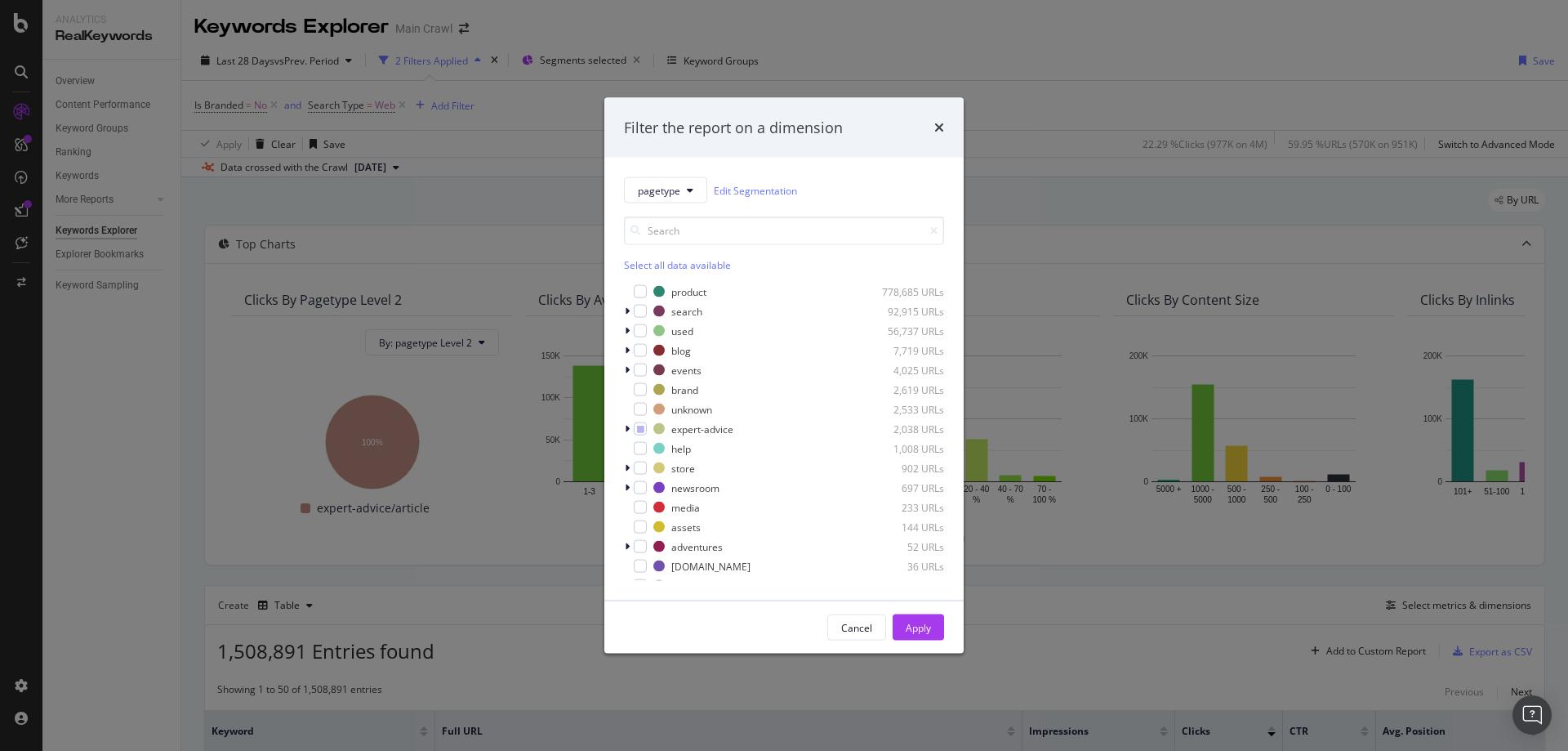
click at [561, 54] on div "Filter the report on a dimension pagetype Edit Segmentation Select all data ava…" at bounding box center [784, 376] width 1568 height 751
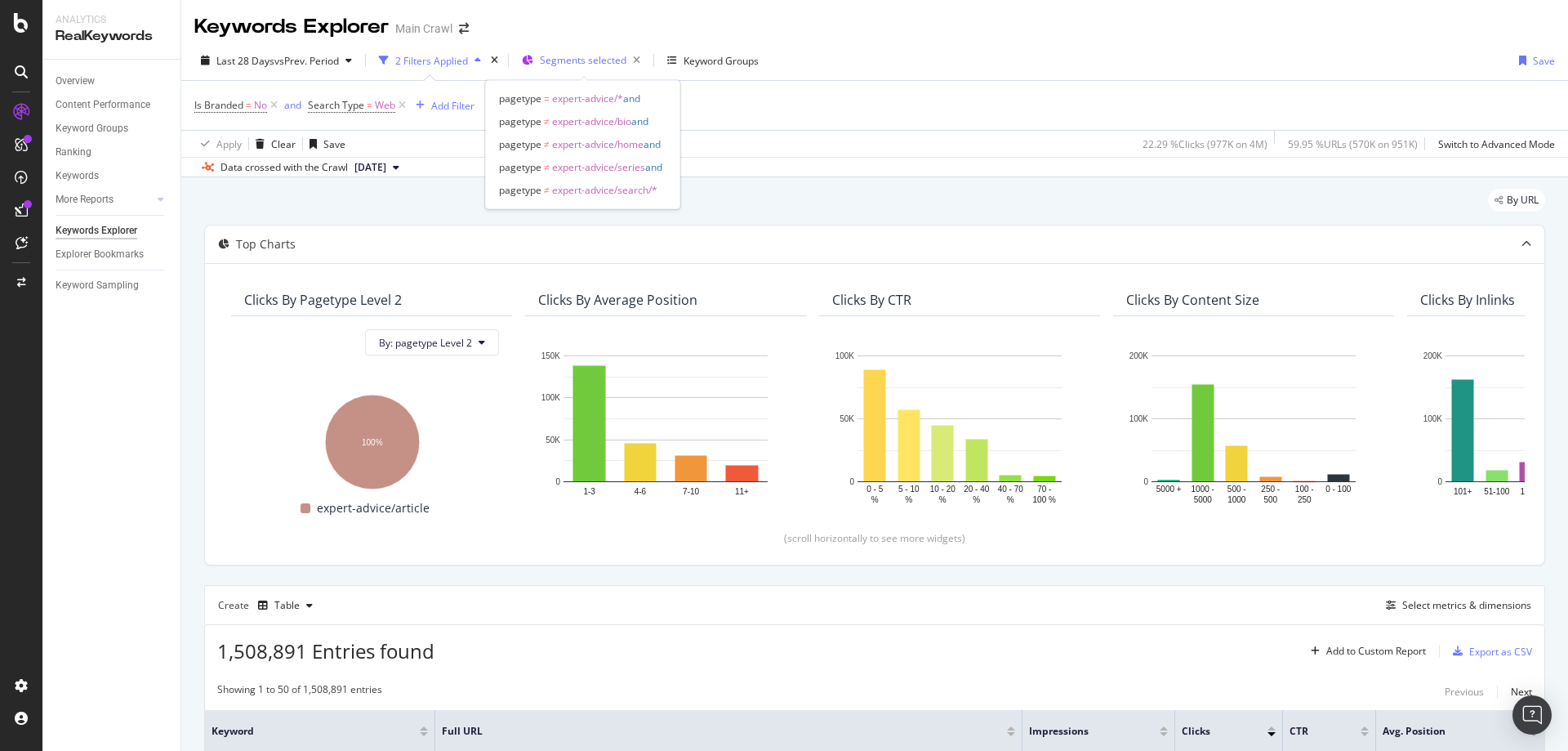
click at [565, 58] on span "Segments selected" at bounding box center [583, 59] width 86 height 13
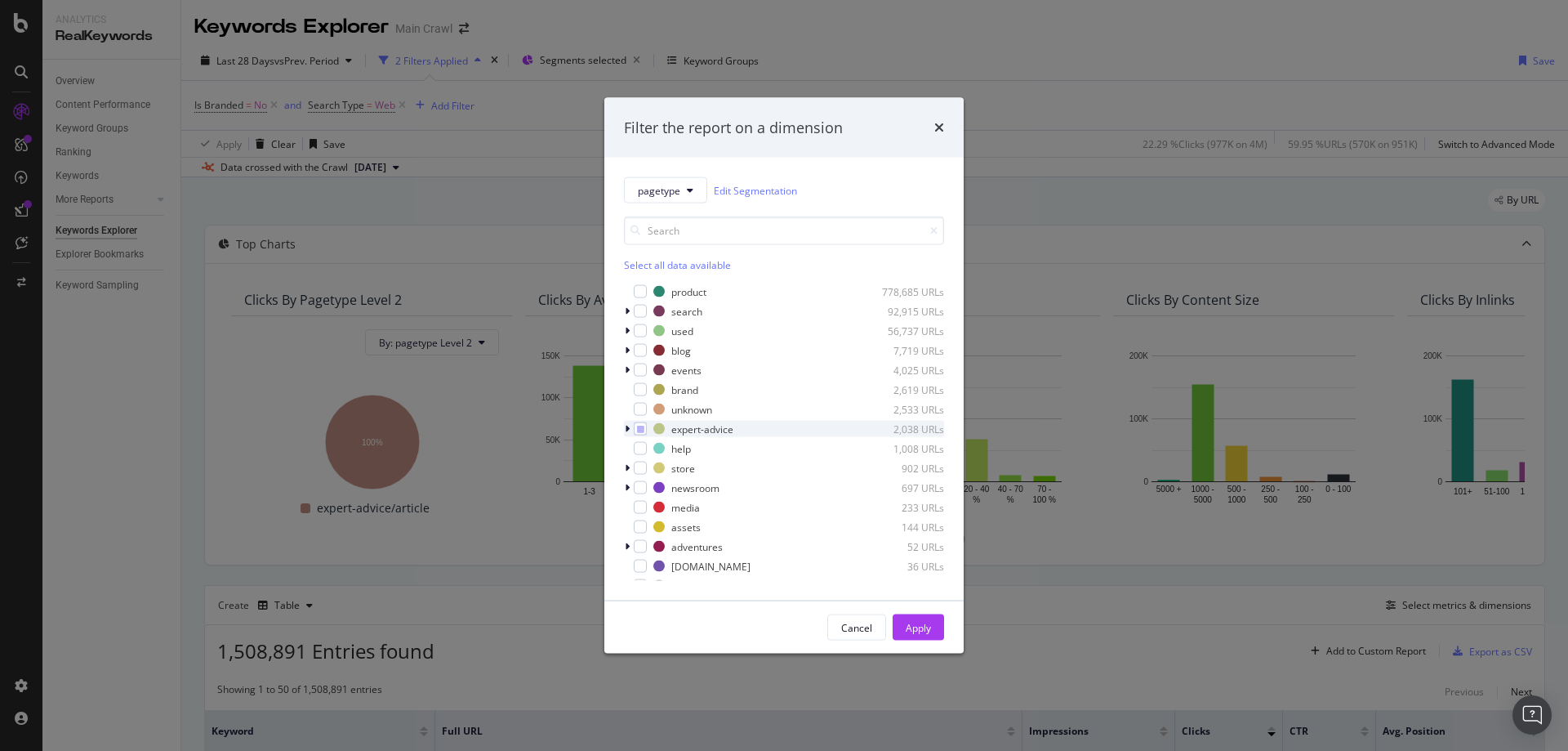
click at [629, 428] on icon "modal" at bounding box center [626, 429] width 5 height 10
click at [937, 130] on icon "times" at bounding box center [939, 127] width 10 height 13
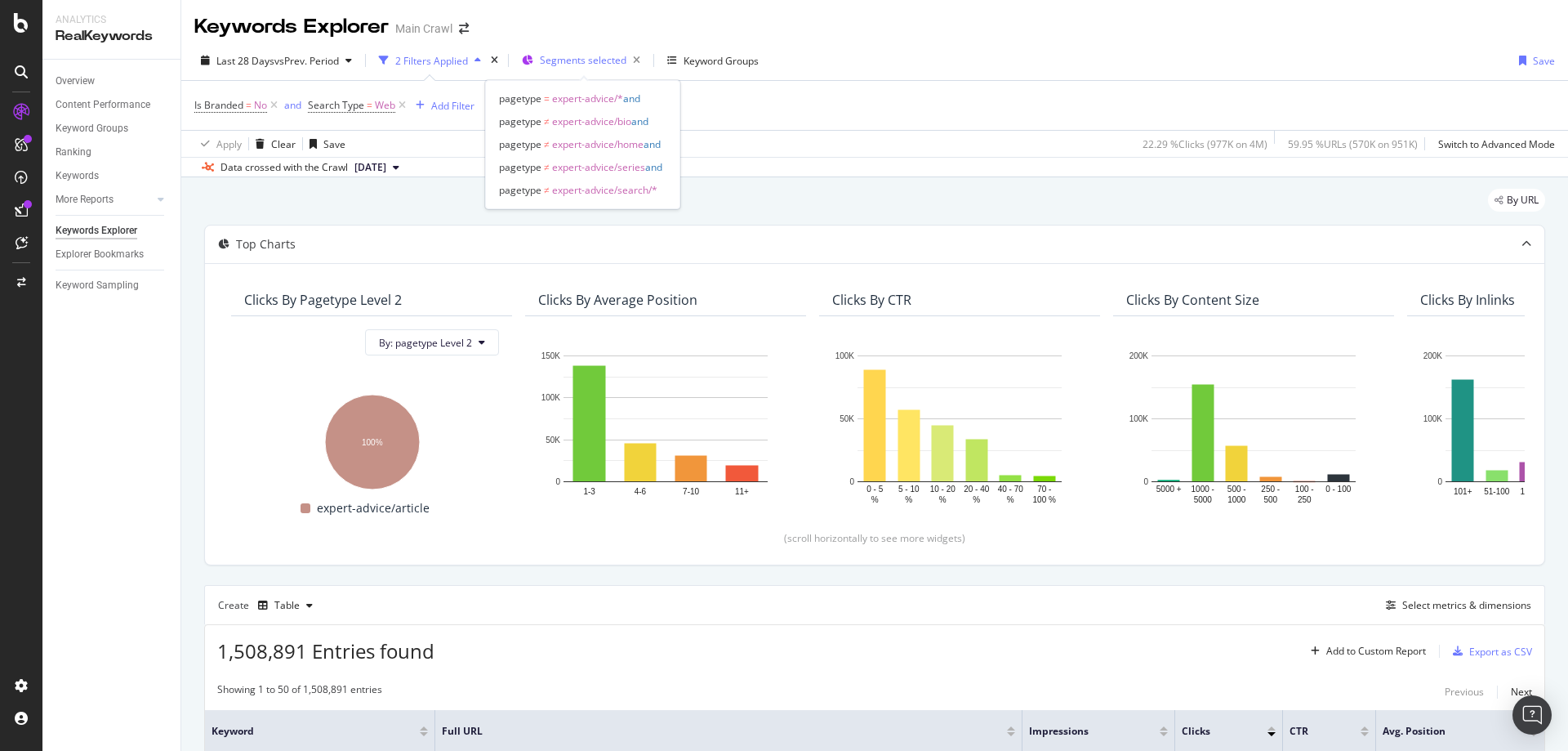
click at [590, 60] on span "Segments selected" at bounding box center [583, 59] width 86 height 13
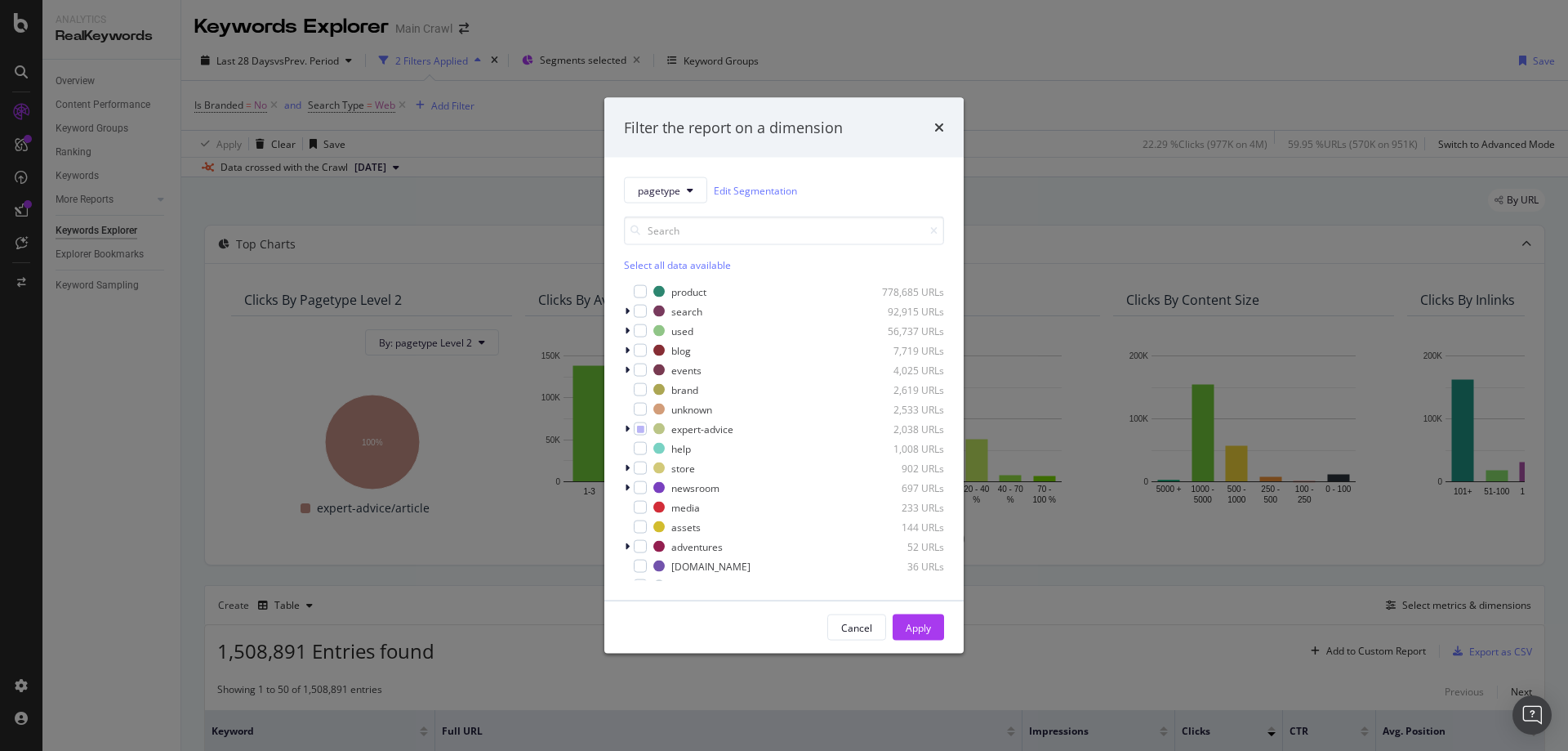
click at [591, 76] on div "Filter the report on a dimension pagetype Edit Segmentation Select all data ava…" at bounding box center [784, 376] width 1568 height 751
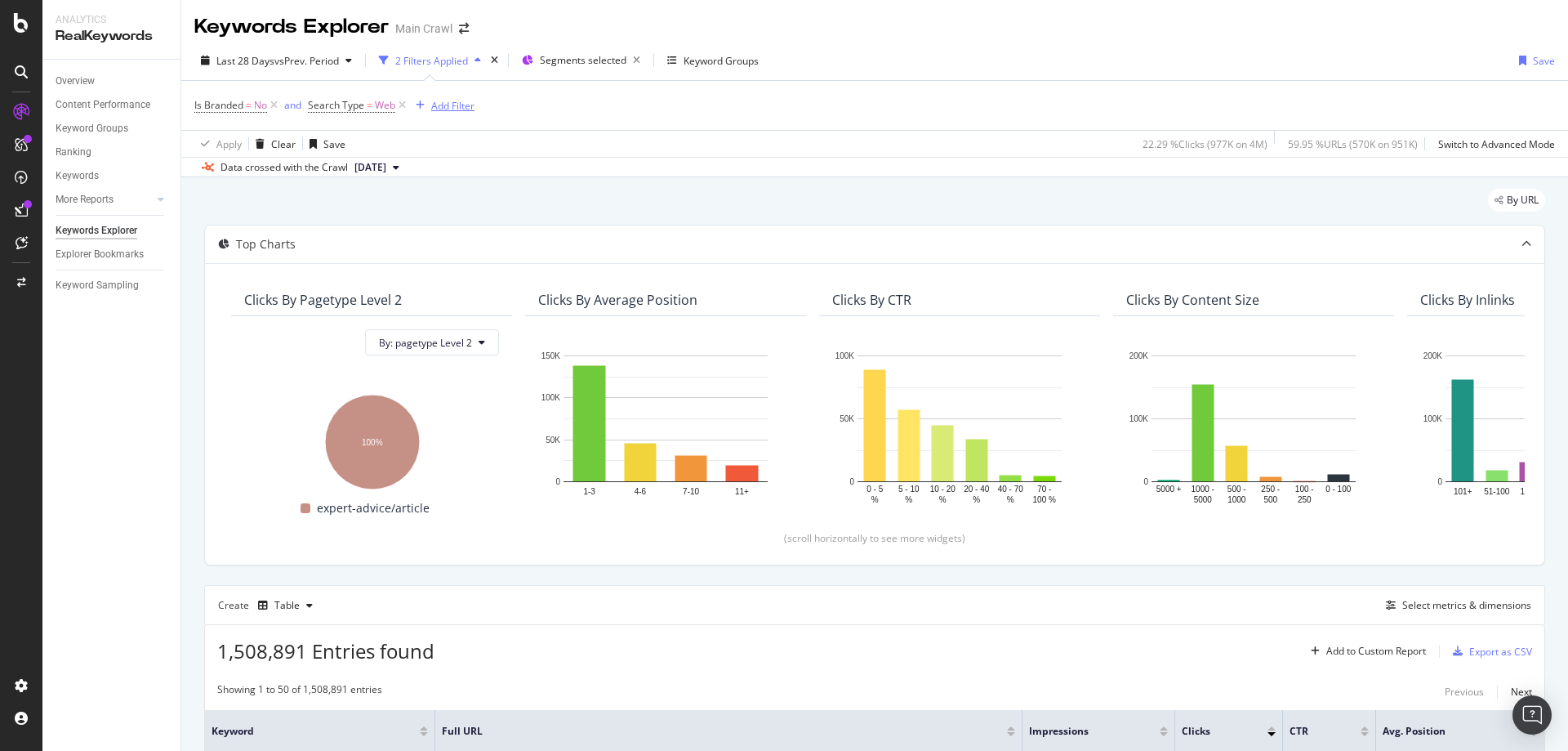
click at [457, 104] on div "Add Filter" at bounding box center [452, 105] width 43 height 13
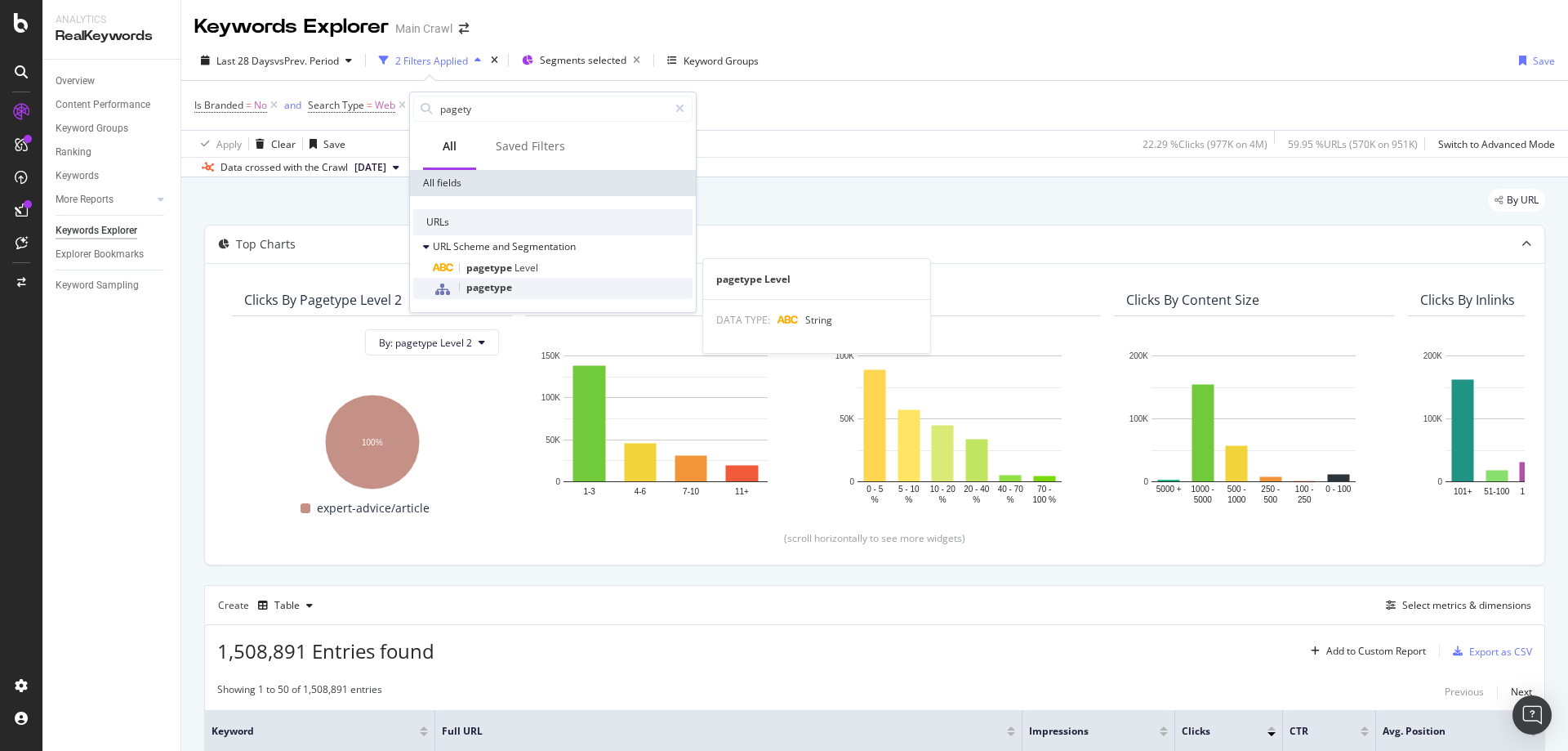
type input "pagety"
click at [503, 289] on span "pagetype" at bounding box center [489, 286] width 46 height 13
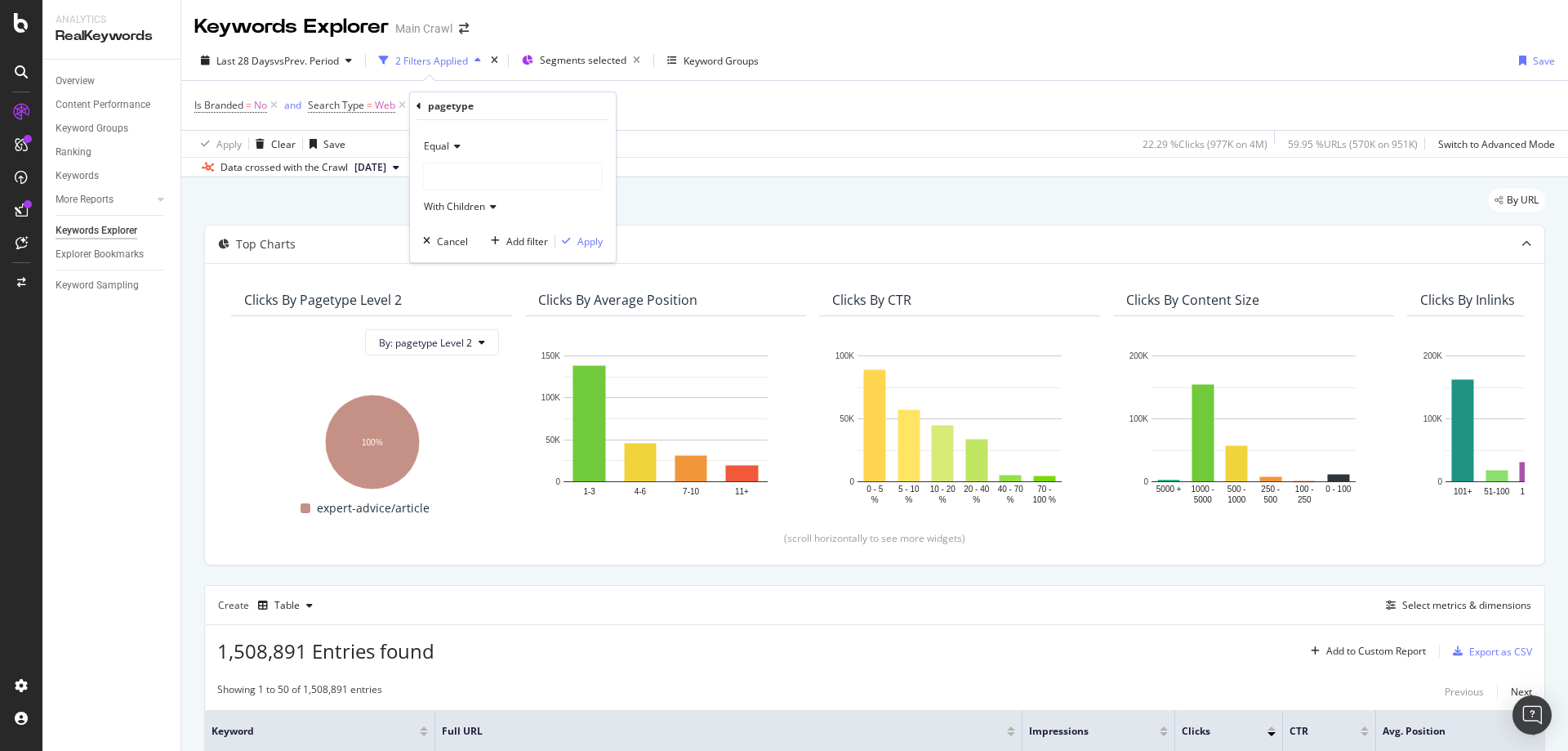
click at [468, 189] on div at bounding box center [513, 176] width 178 height 26
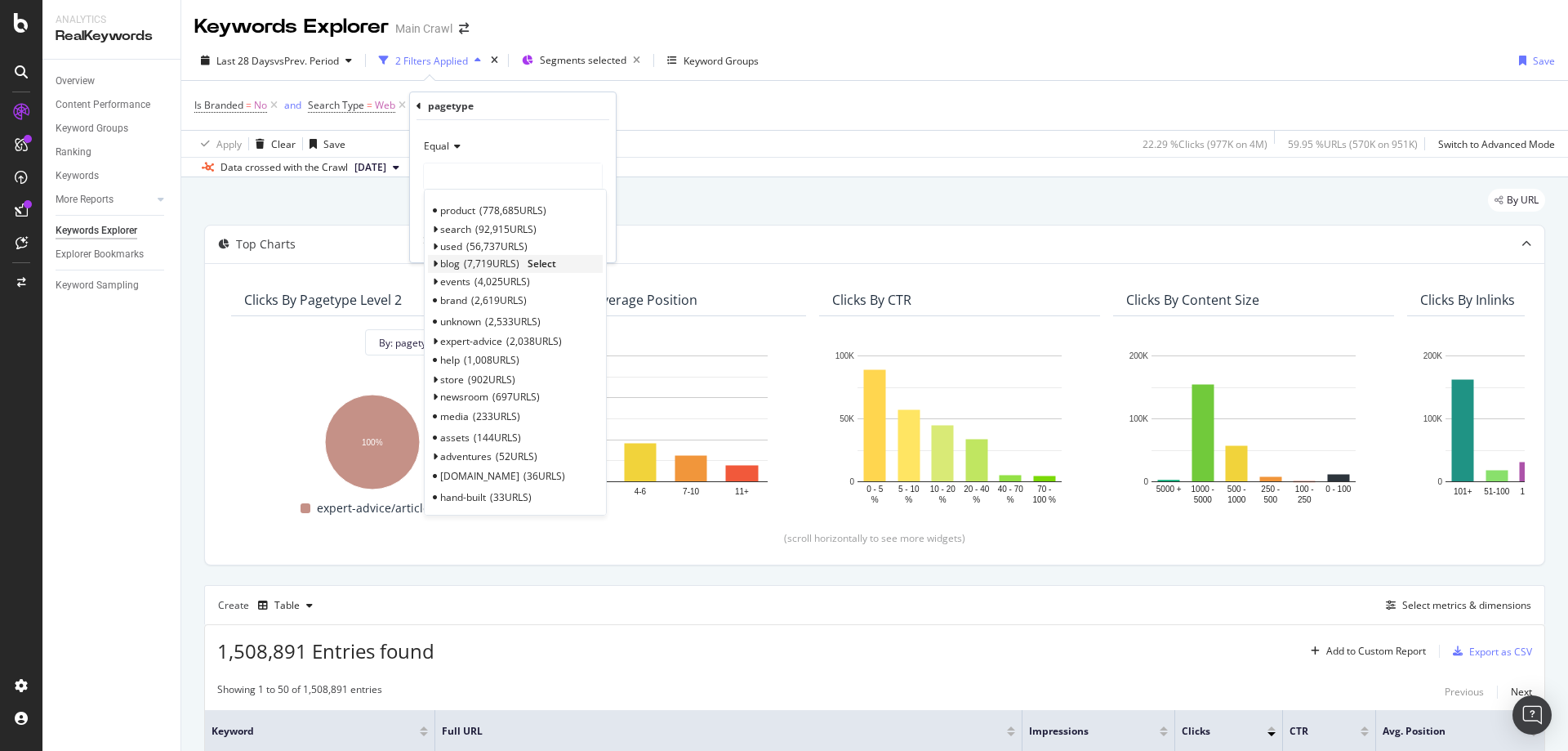
click at [435, 264] on icon at bounding box center [435, 263] width 6 height 10
click at [494, 408] on span "369 URLS" at bounding box center [501, 410] width 47 height 13
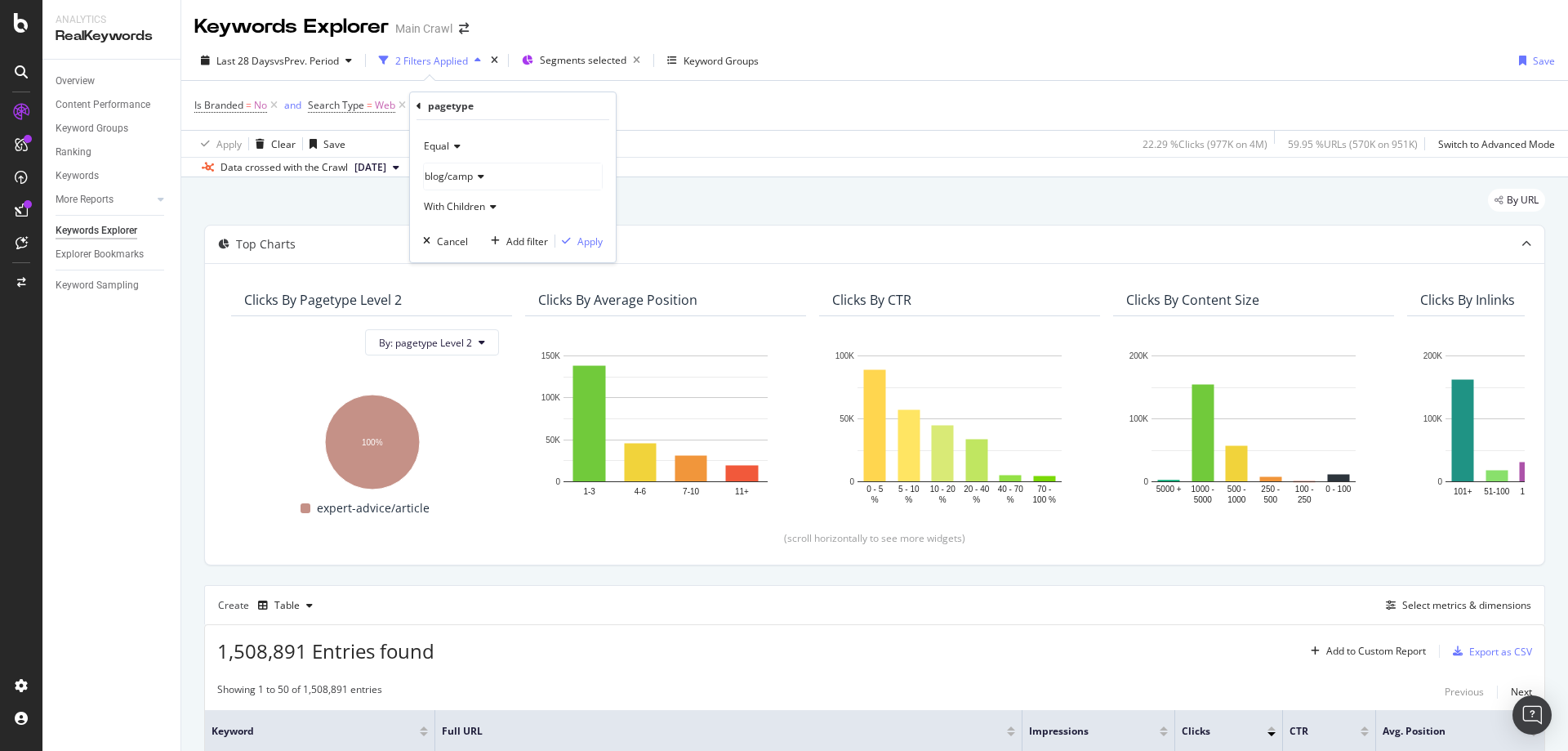
click at [488, 202] on icon at bounding box center [490, 207] width 11 height 10
click at [529, 116] on div "pagetype" at bounding box center [512, 105] width 193 height 28
click at [584, 239] on div "Apply" at bounding box center [590, 241] width 25 height 13
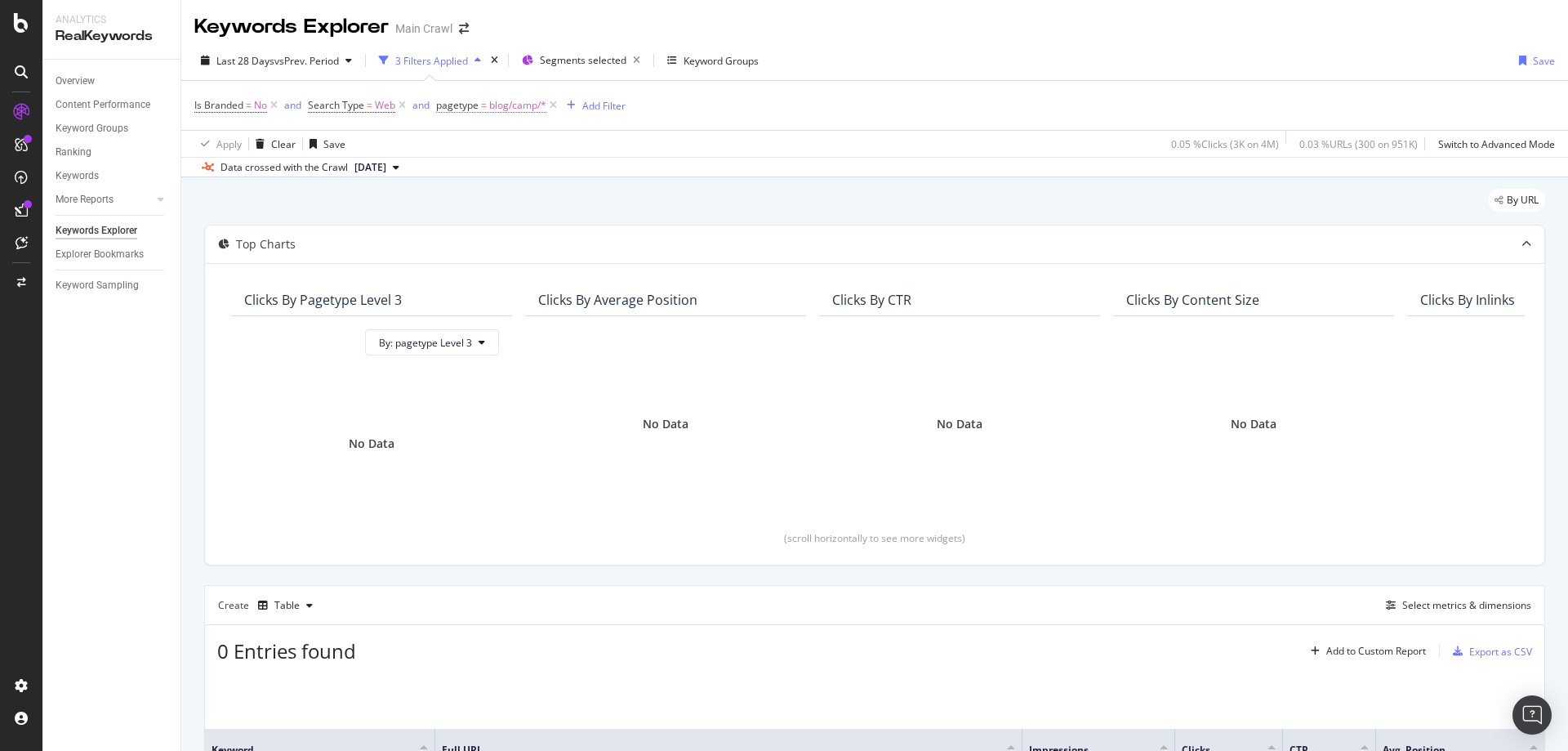
click at [514, 106] on span "blog/camp/*" at bounding box center [518, 105] width 57 height 23
click at [485, 137] on div "Equal" at bounding box center [541, 143] width 180 height 26
click at [534, 123] on div "Equal blog/camp With Children Cancel Add filter Apply" at bounding box center [540, 189] width 206 height 142
click at [521, 177] on div "blog/camp" at bounding box center [541, 173] width 178 height 26
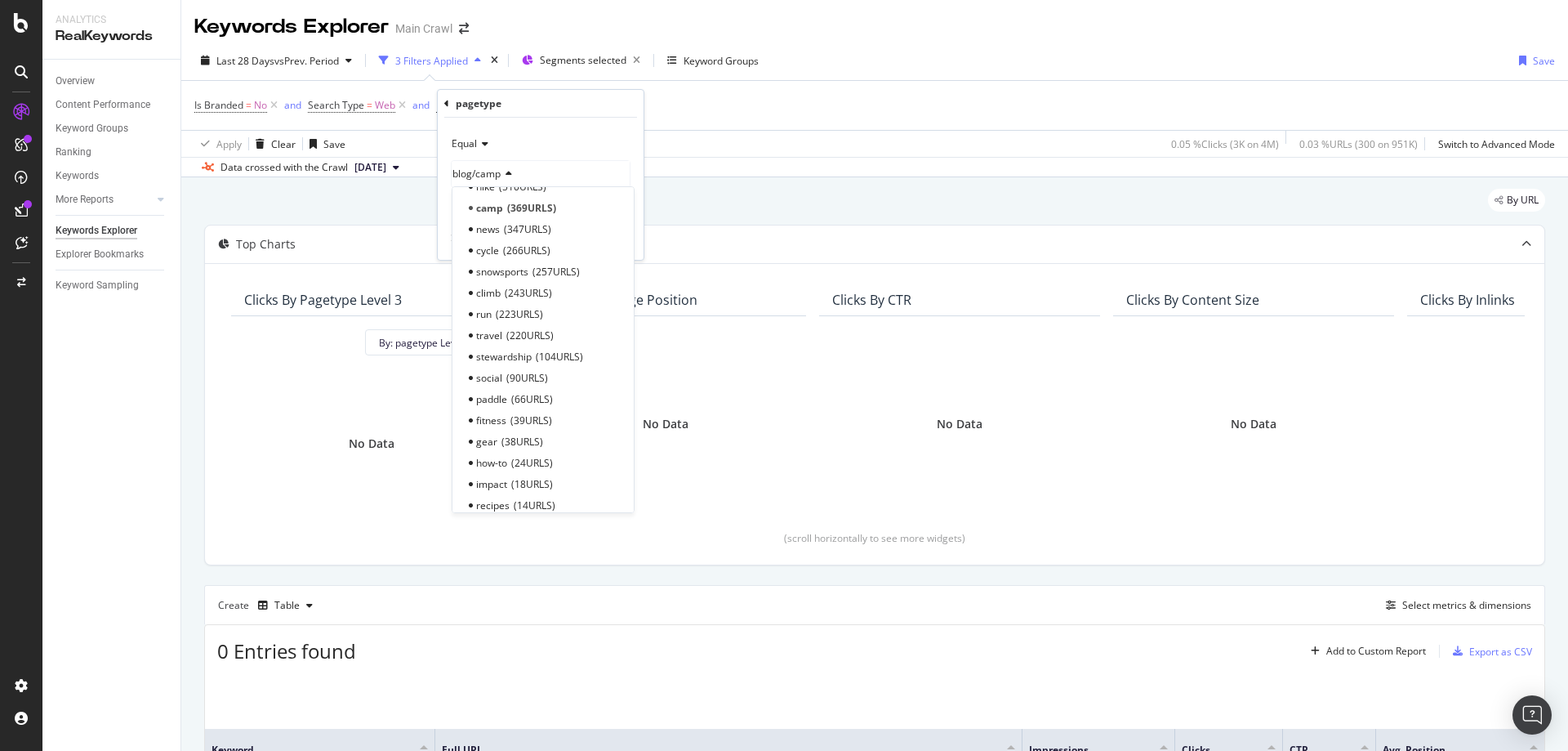
scroll to position [490, 0]
click at [463, 402] on icon at bounding box center [463, 401] width 6 height 10
click at [490, 259] on span "article" at bounding box center [490, 256] width 29 height 13
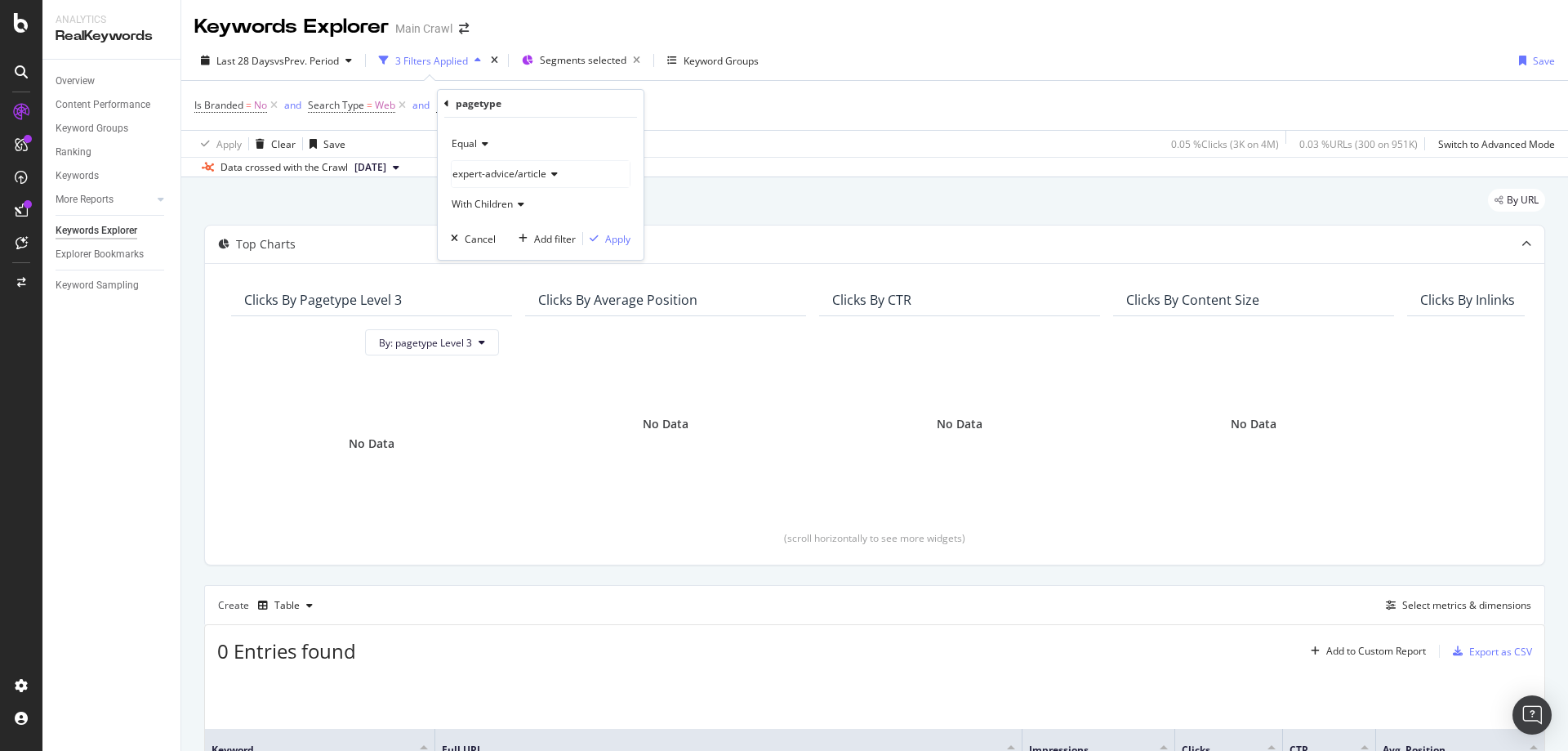
click at [502, 211] on div "With Children" at bounding box center [541, 204] width 180 height 26
click at [505, 258] on span "Without Children" at bounding box center [496, 259] width 76 height 13
click at [508, 208] on span "Without Children" at bounding box center [489, 203] width 76 height 13
click at [508, 235] on span "With Children" at bounding box center [489, 238] width 61 height 13
click at [446, 101] on icon at bounding box center [446, 103] width 5 height 10
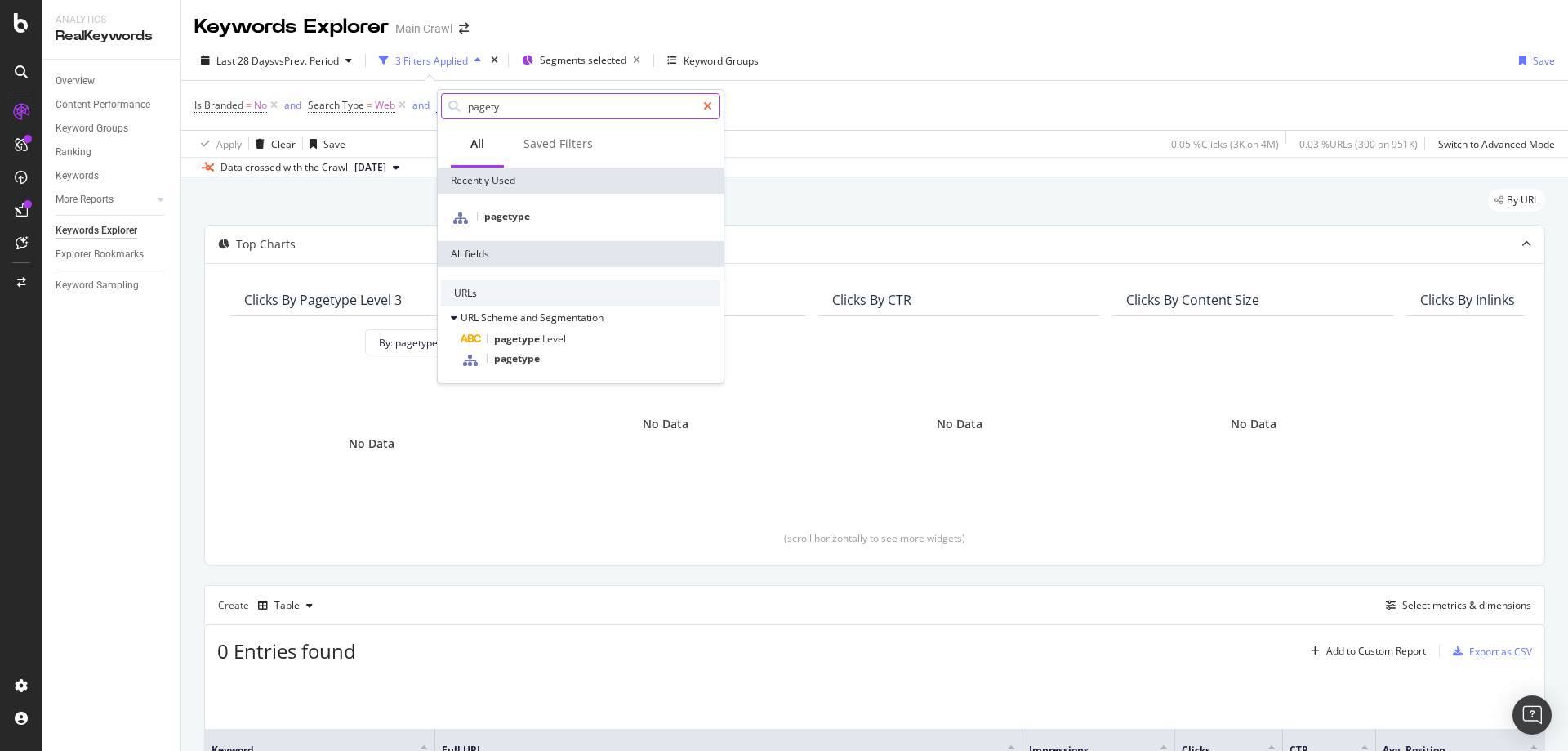
click at [707, 107] on icon at bounding box center [707, 106] width 9 height 11
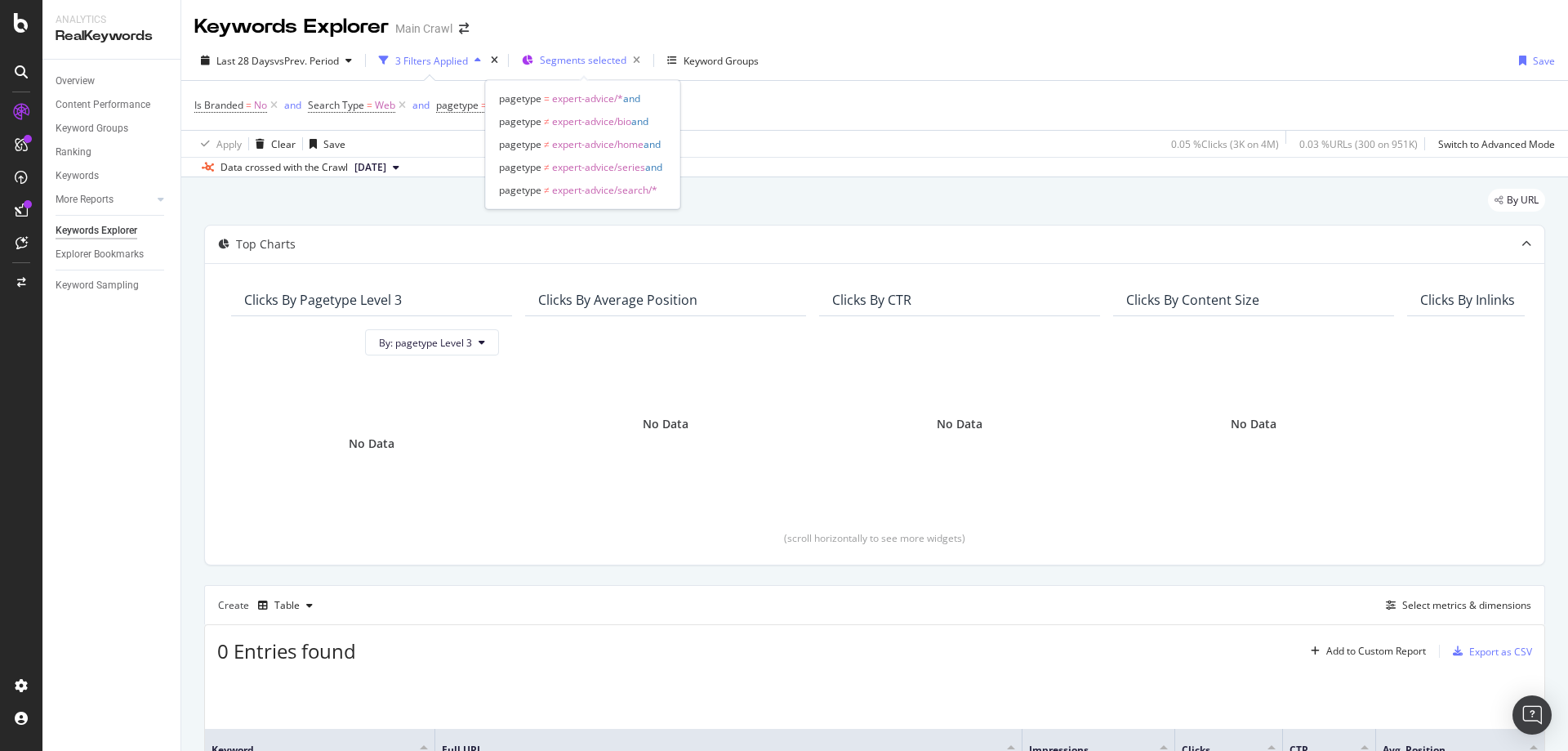
click at [583, 69] on div "Segments selected" at bounding box center [594, 60] width 107 height 23
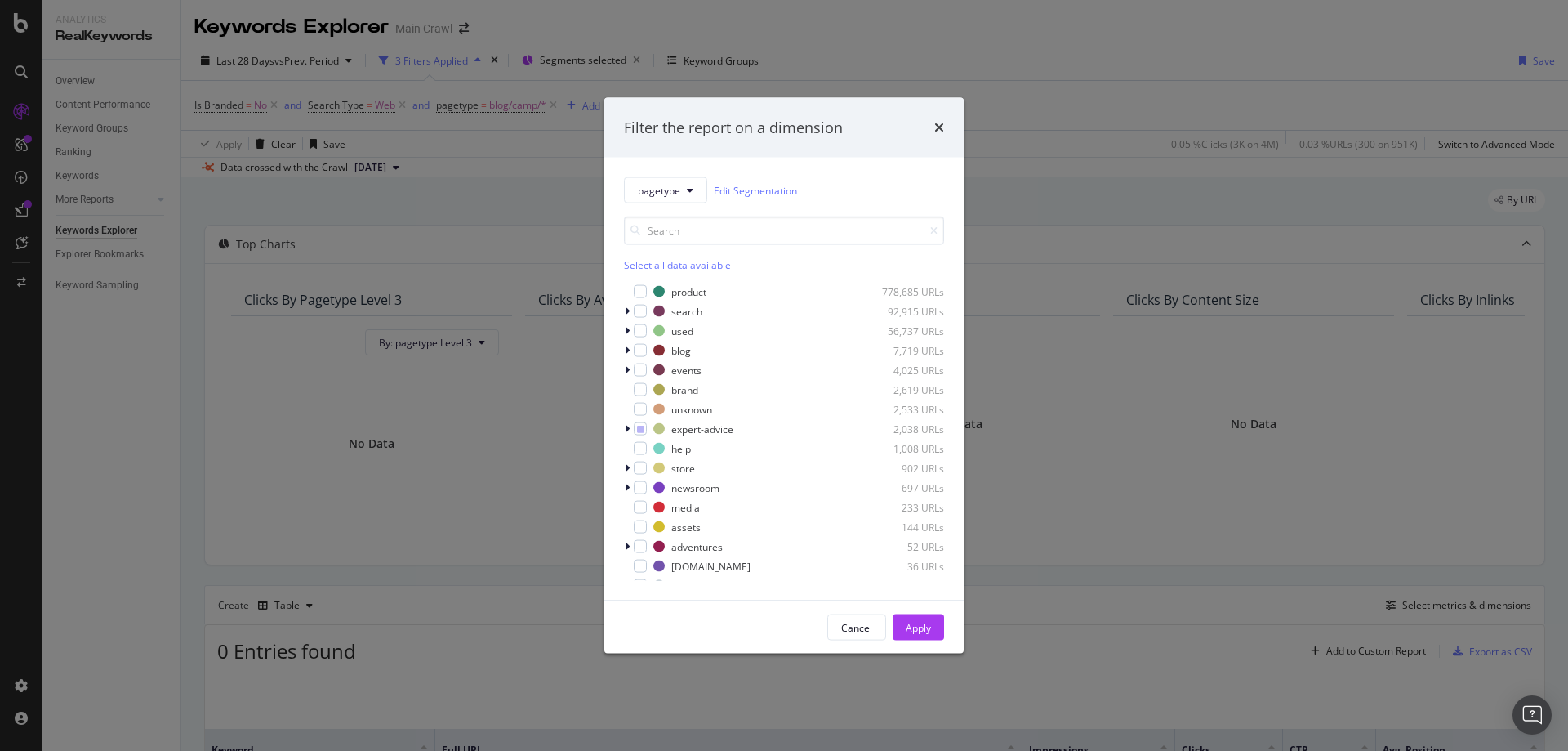
click at [931, 128] on div "Filter the report on a dimension" at bounding box center [784, 127] width 320 height 21
click at [936, 128] on icon "times" at bounding box center [939, 127] width 10 height 13
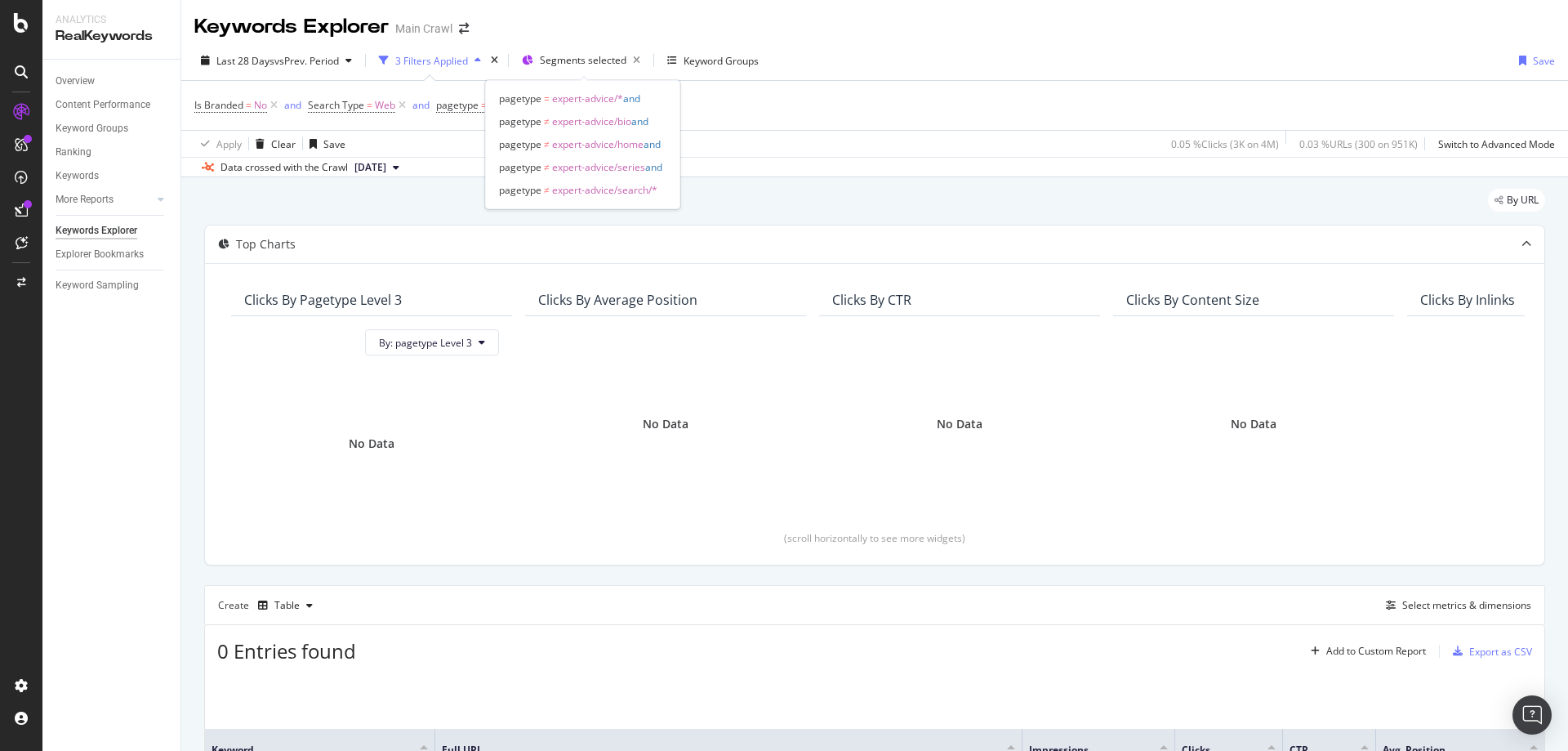
click at [638, 97] on span "and" at bounding box center [632, 98] width 17 height 13
click at [601, 53] on span "Segments selected" at bounding box center [583, 59] width 86 height 13
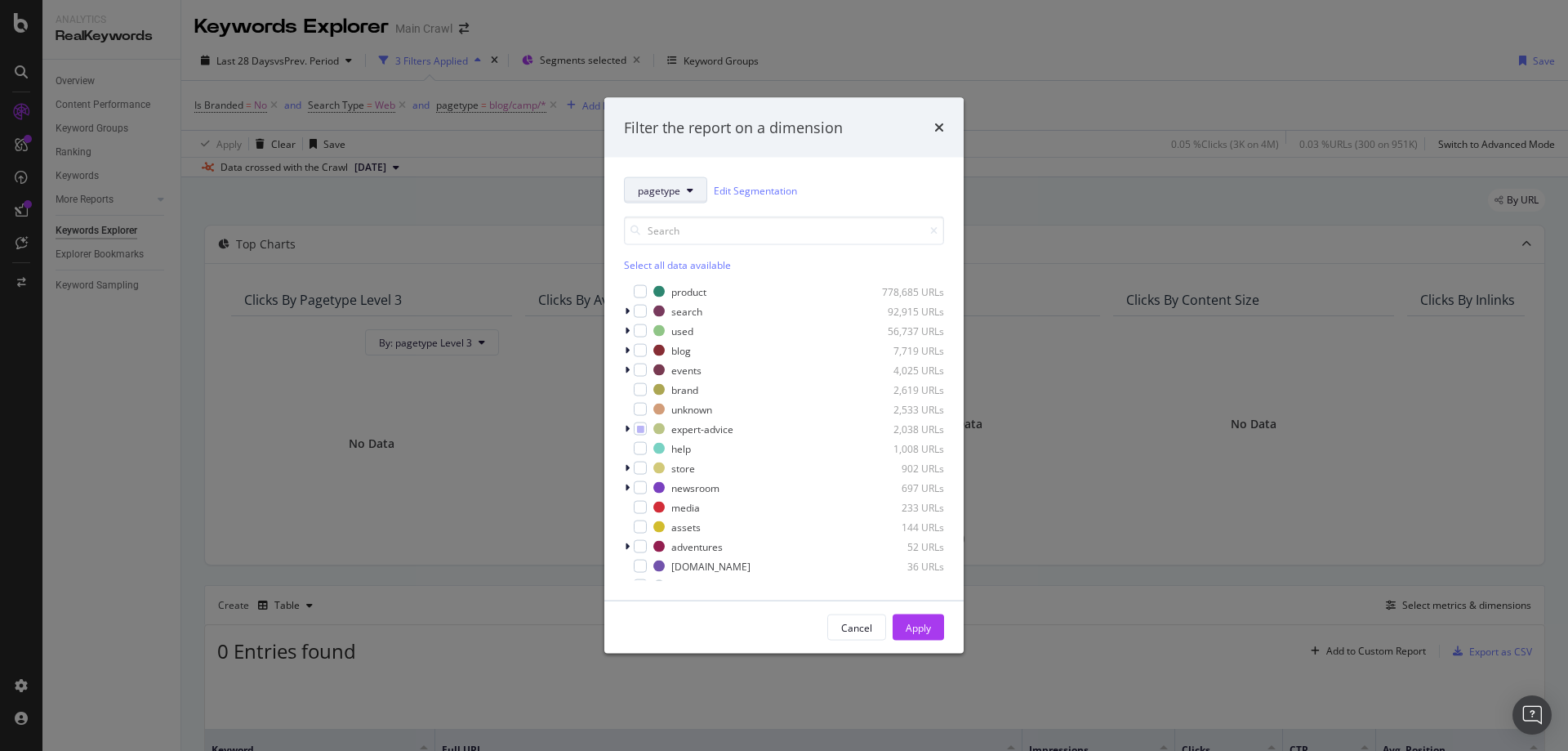
click at [696, 192] on button "pagetype" at bounding box center [665, 190] width 83 height 26
click at [672, 403] on div "Breadcrumb Tree" at bounding box center [690, 396] width 131 height 24
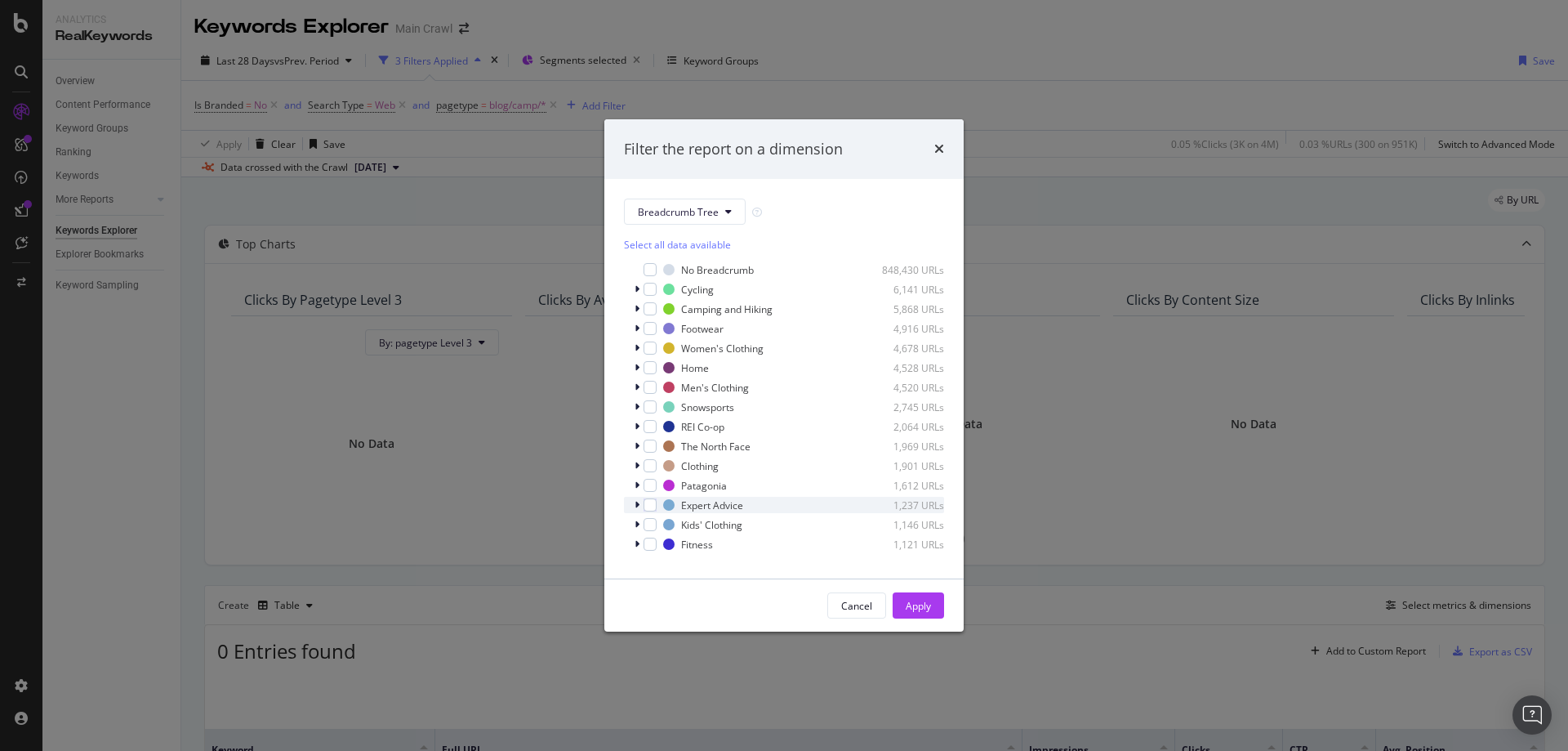
click at [631, 504] on div "Expert Advice 1,237 URLs" at bounding box center [784, 504] width 320 height 16
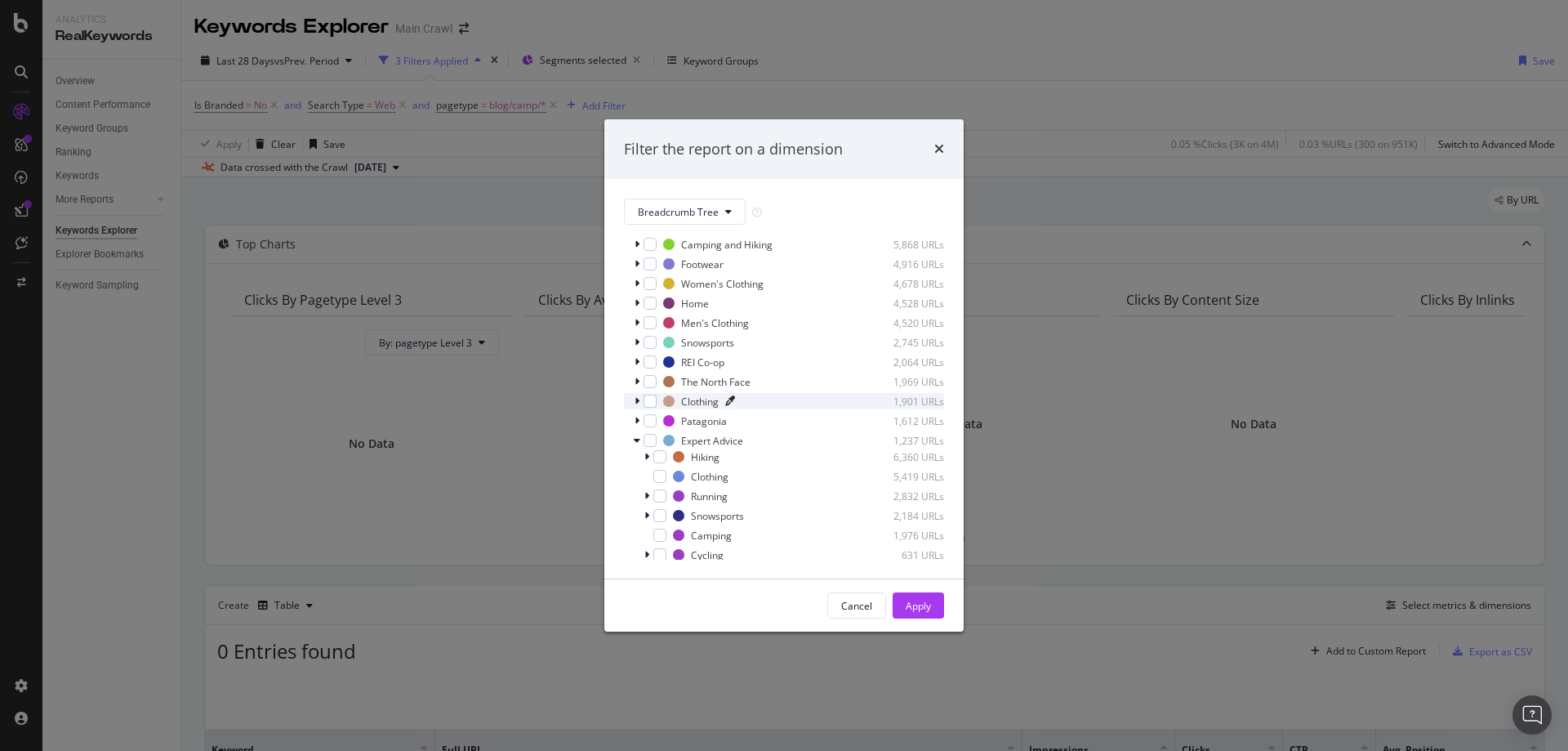
scroll to position [47, 0]
click at [659, 475] on div "modal" at bounding box center [660, 475] width 13 height 13
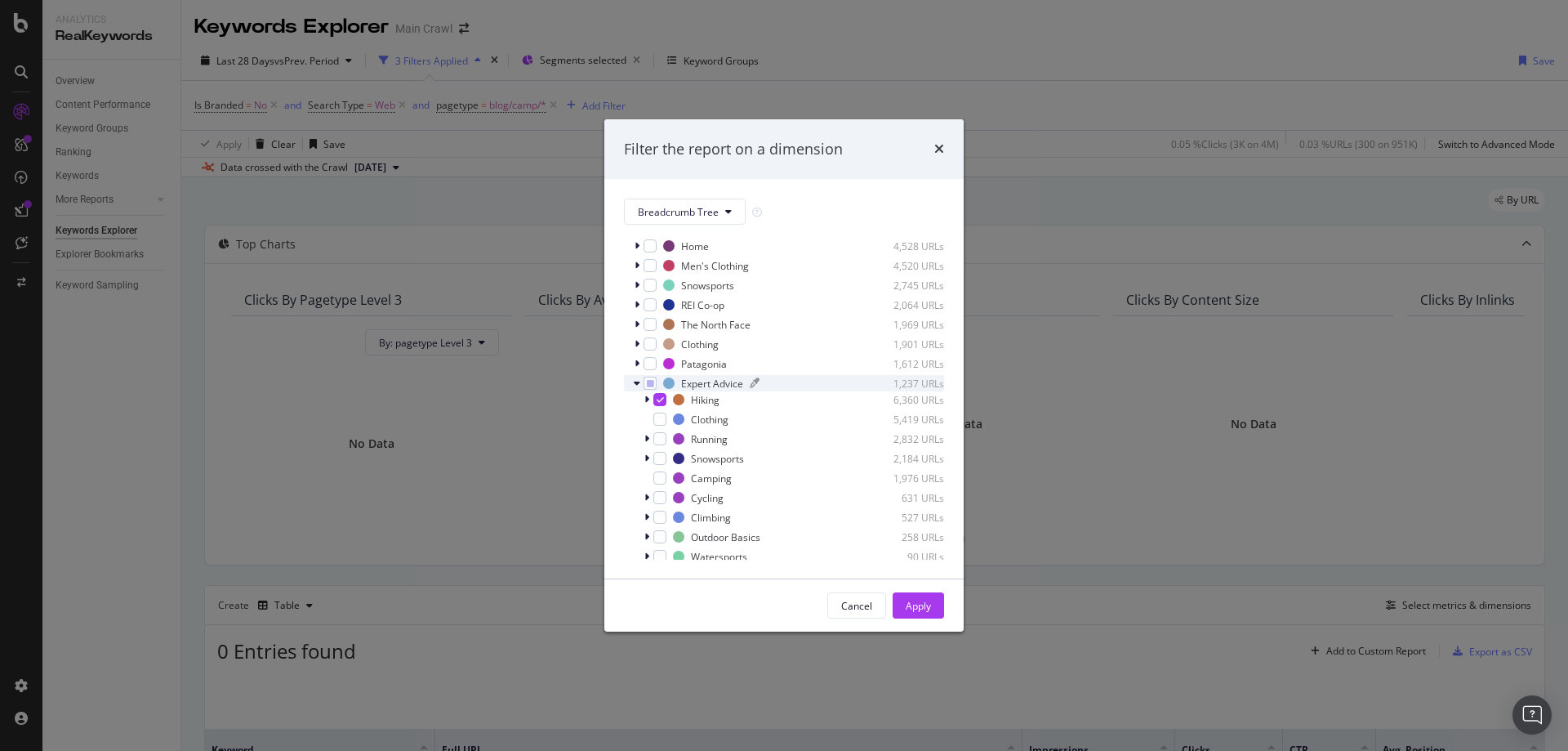
scroll to position [210, 0]
click at [659, 391] on div "modal" at bounding box center [660, 390] width 13 height 13
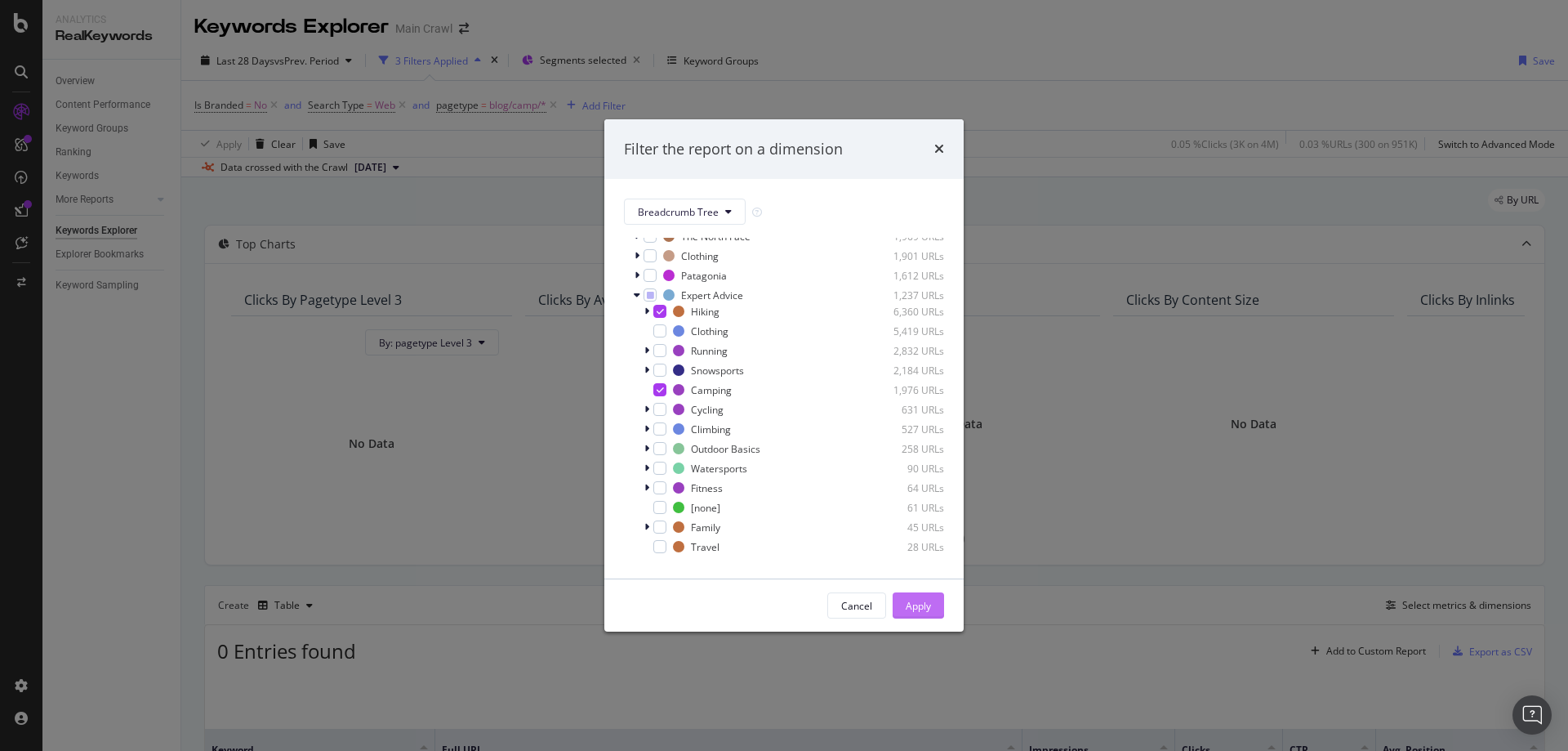
click at [909, 601] on div "Apply" at bounding box center [919, 605] width 25 height 13
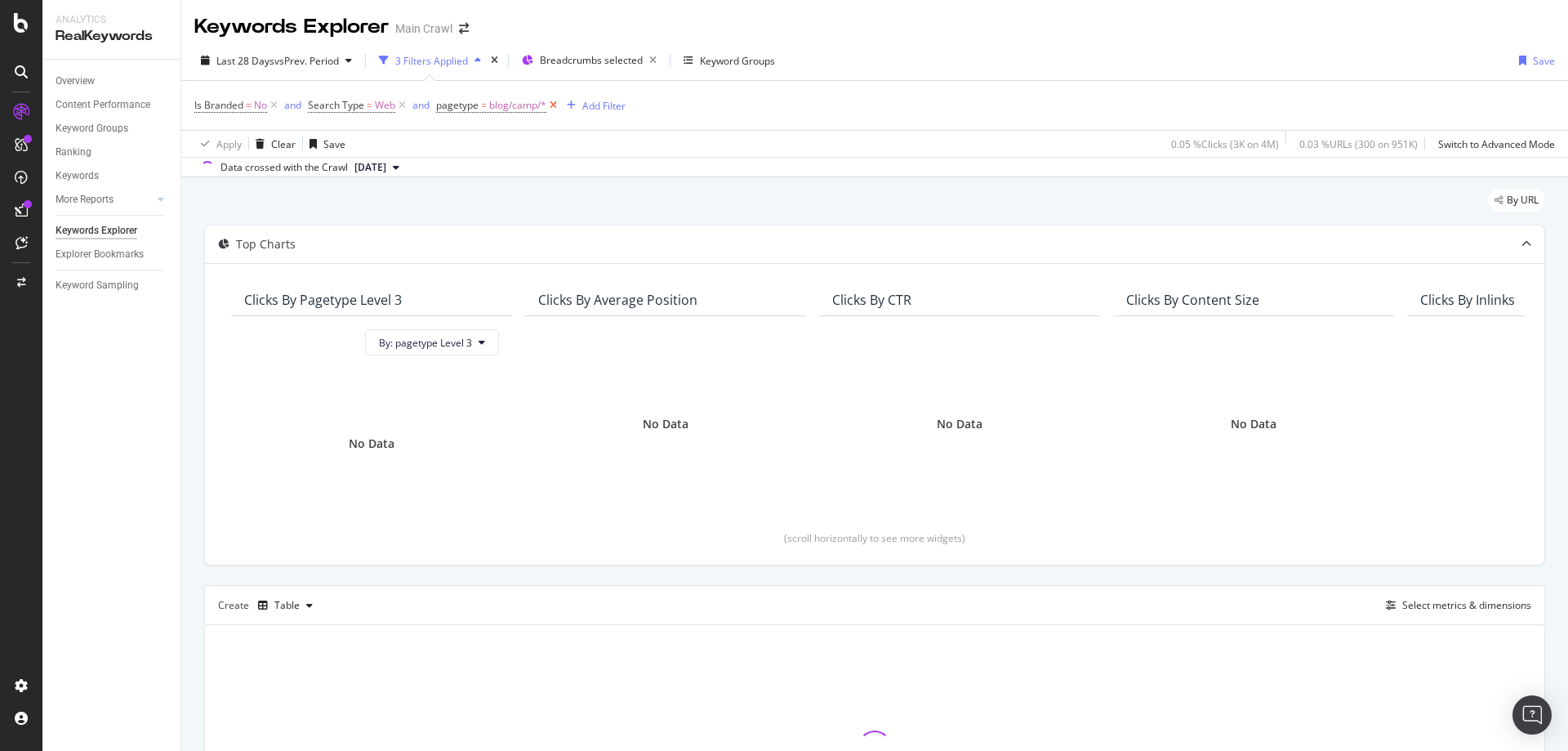
click at [556, 102] on icon at bounding box center [553, 104] width 13 height 16
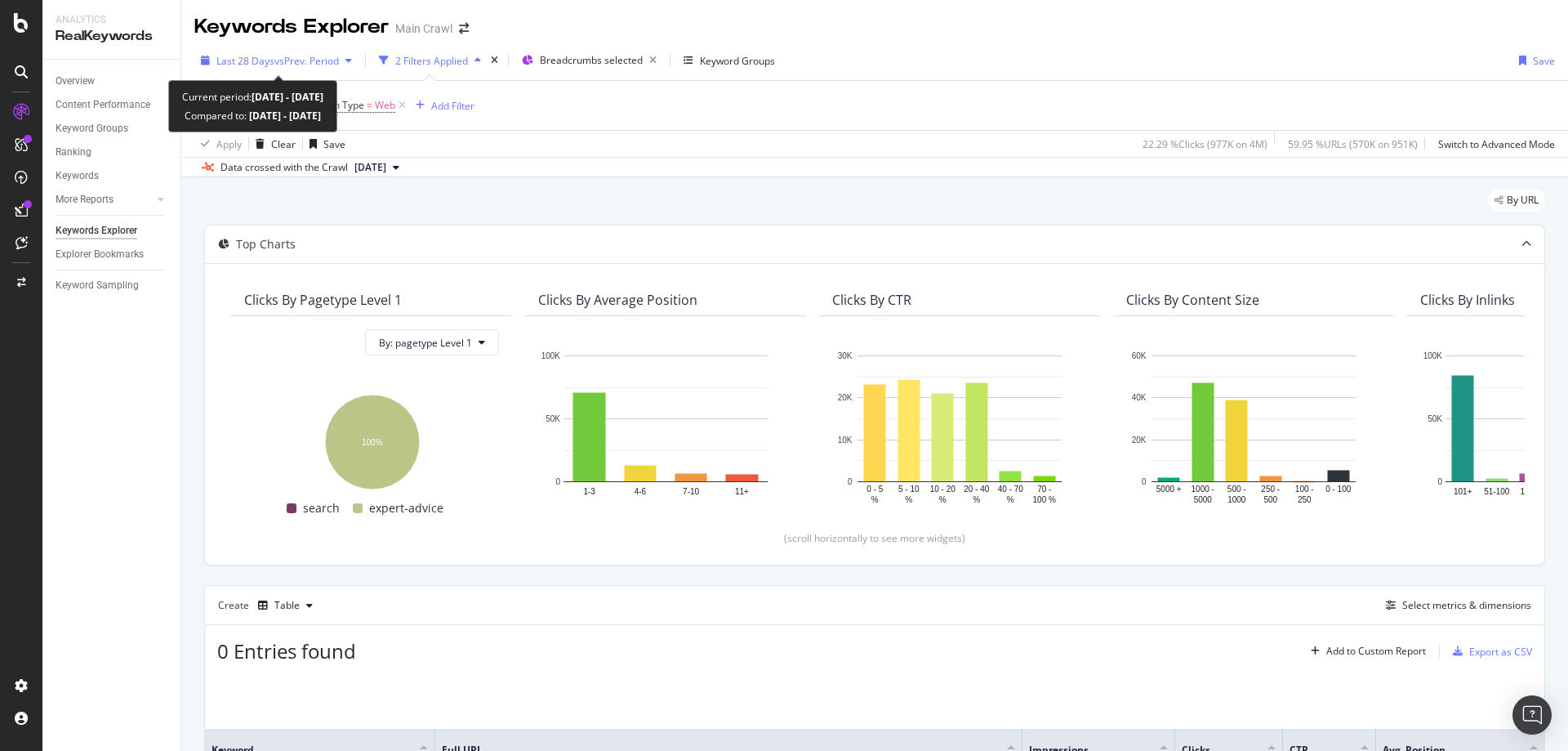
click at [315, 67] on span "vs Prev. Period" at bounding box center [306, 60] width 64 height 13
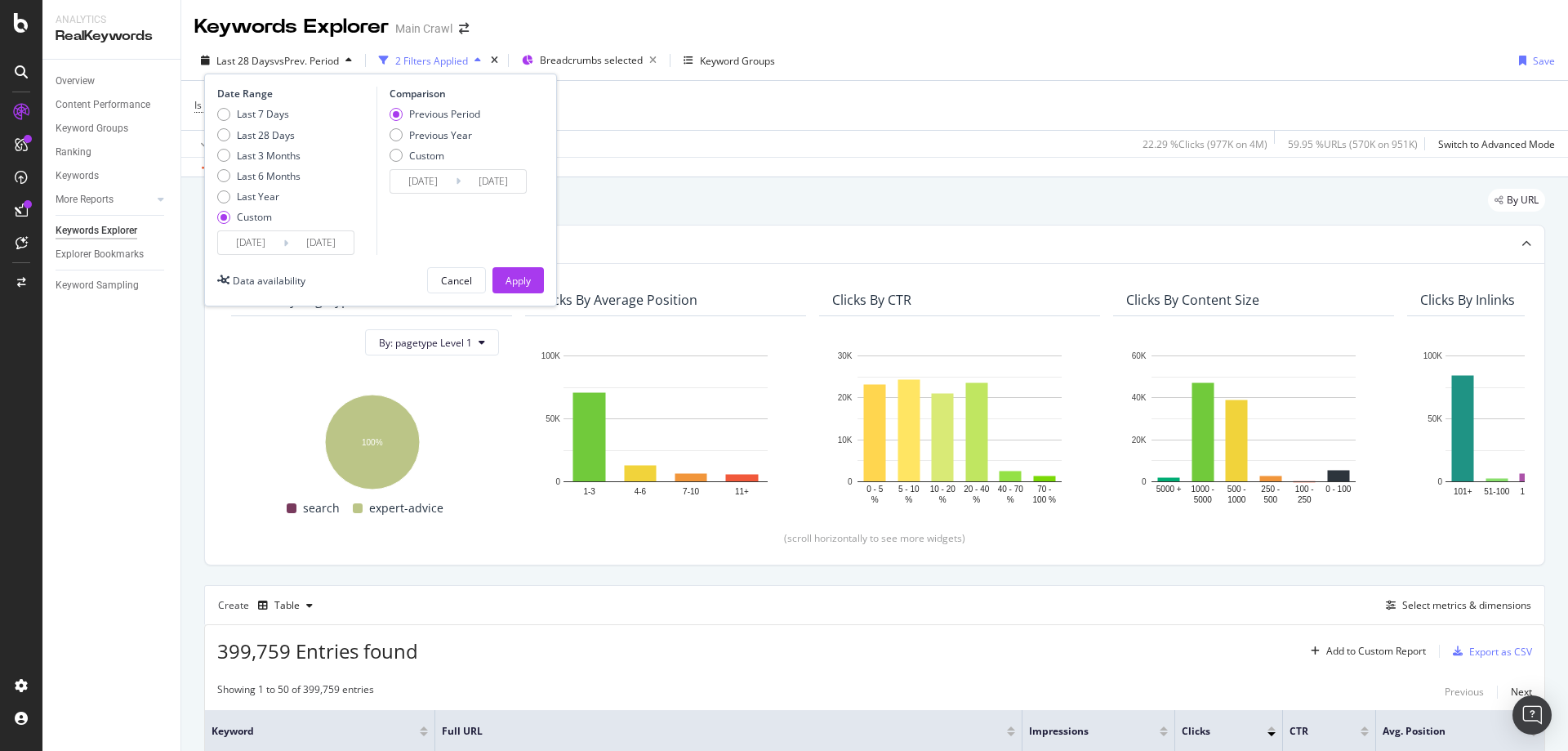
click at [244, 231] on input "2025/07/27" at bounding box center [251, 242] width 65 height 23
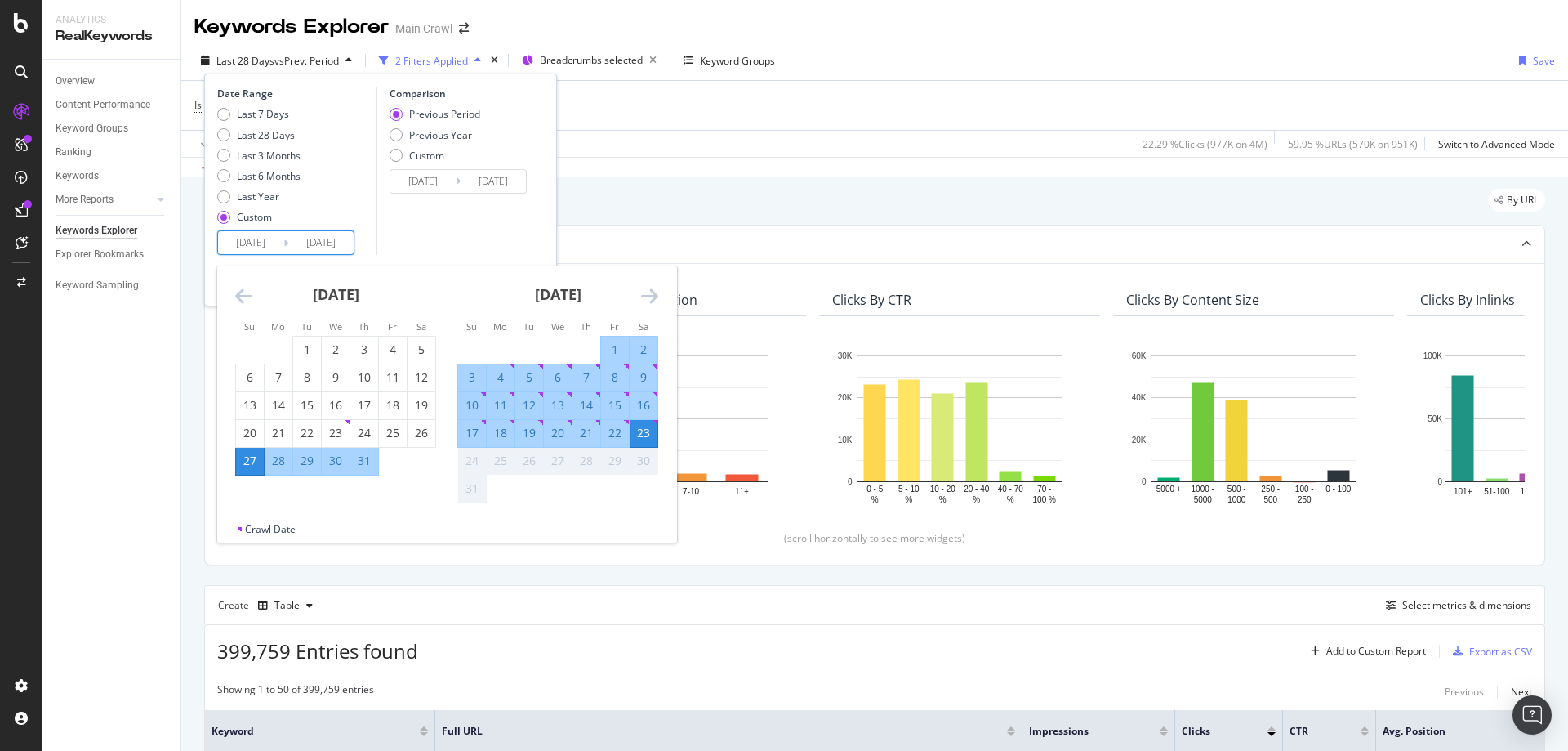
click at [245, 207] on div "Last 7 Days Last 28 Days Last 3 Months Last 6 Months Last Year Custom" at bounding box center [259, 169] width 83 height 124
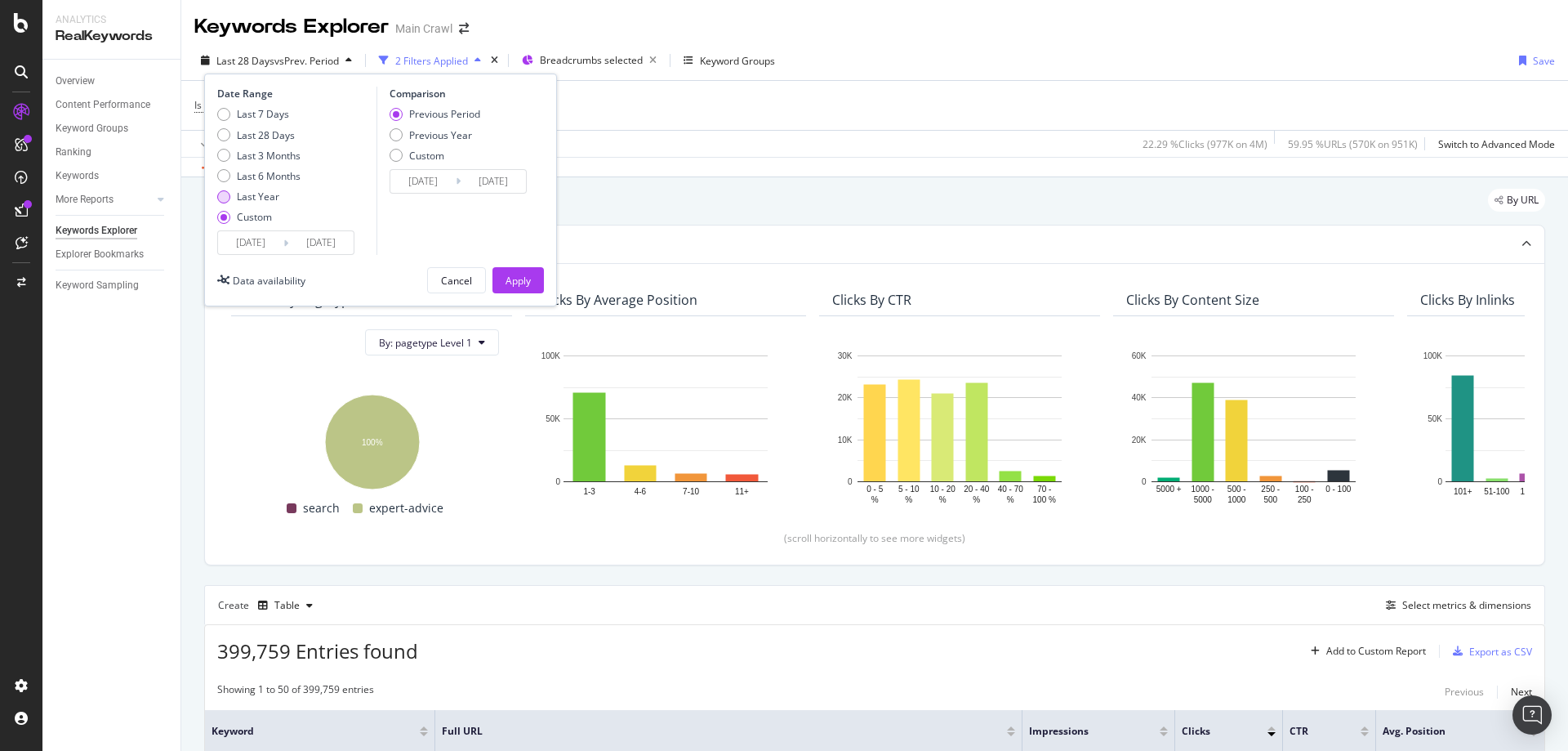
click at [247, 194] on div "Last Year" at bounding box center [258, 196] width 42 height 13
type input "2024/08/24"
type input "2023/08/25"
type input "2024/08/23"
click at [241, 211] on div "Custom" at bounding box center [254, 216] width 35 height 13
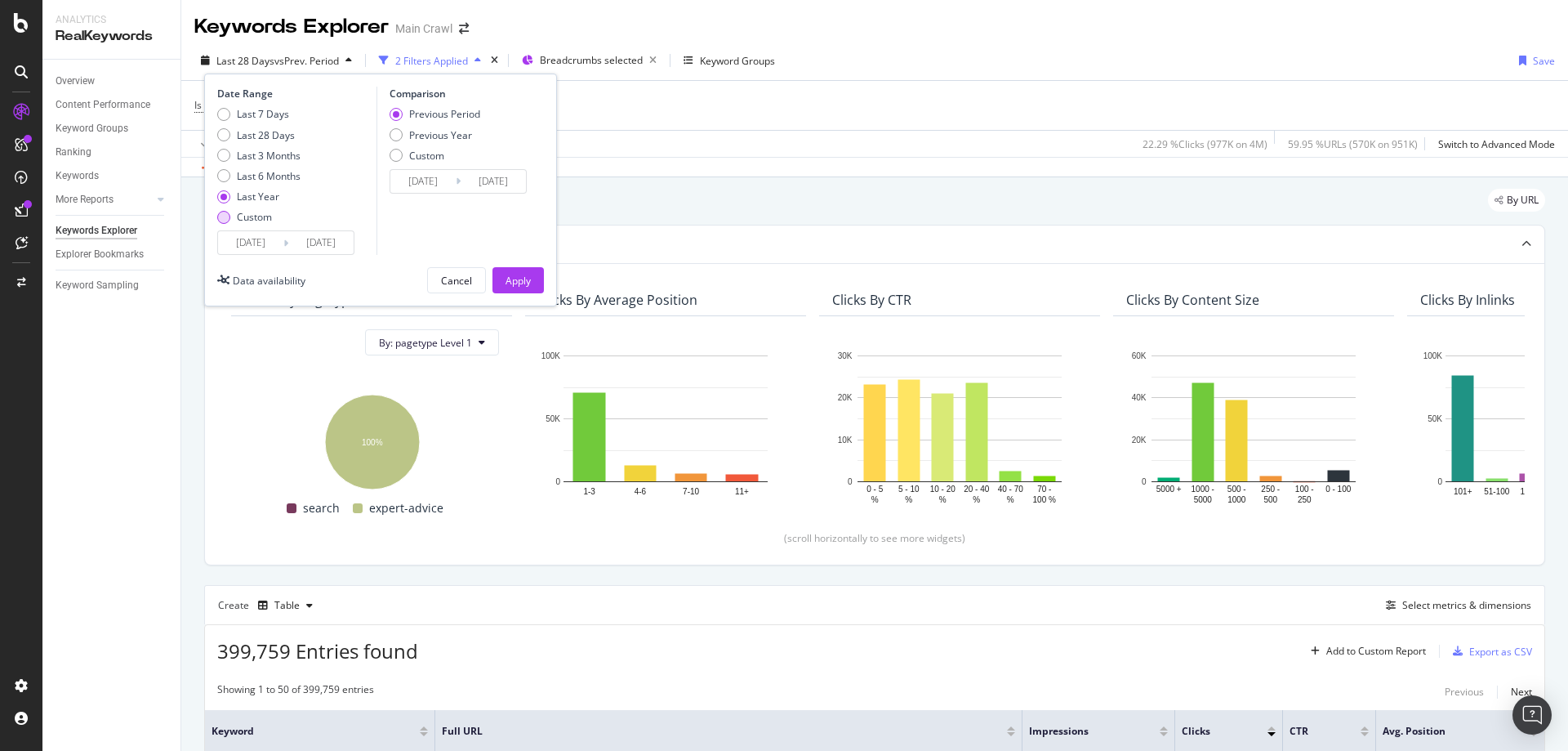
type input "2025/07/27"
type input "2025/06/29"
type input "2025/07/26"
click at [247, 235] on input "2025/07/27" at bounding box center [251, 242] width 65 height 23
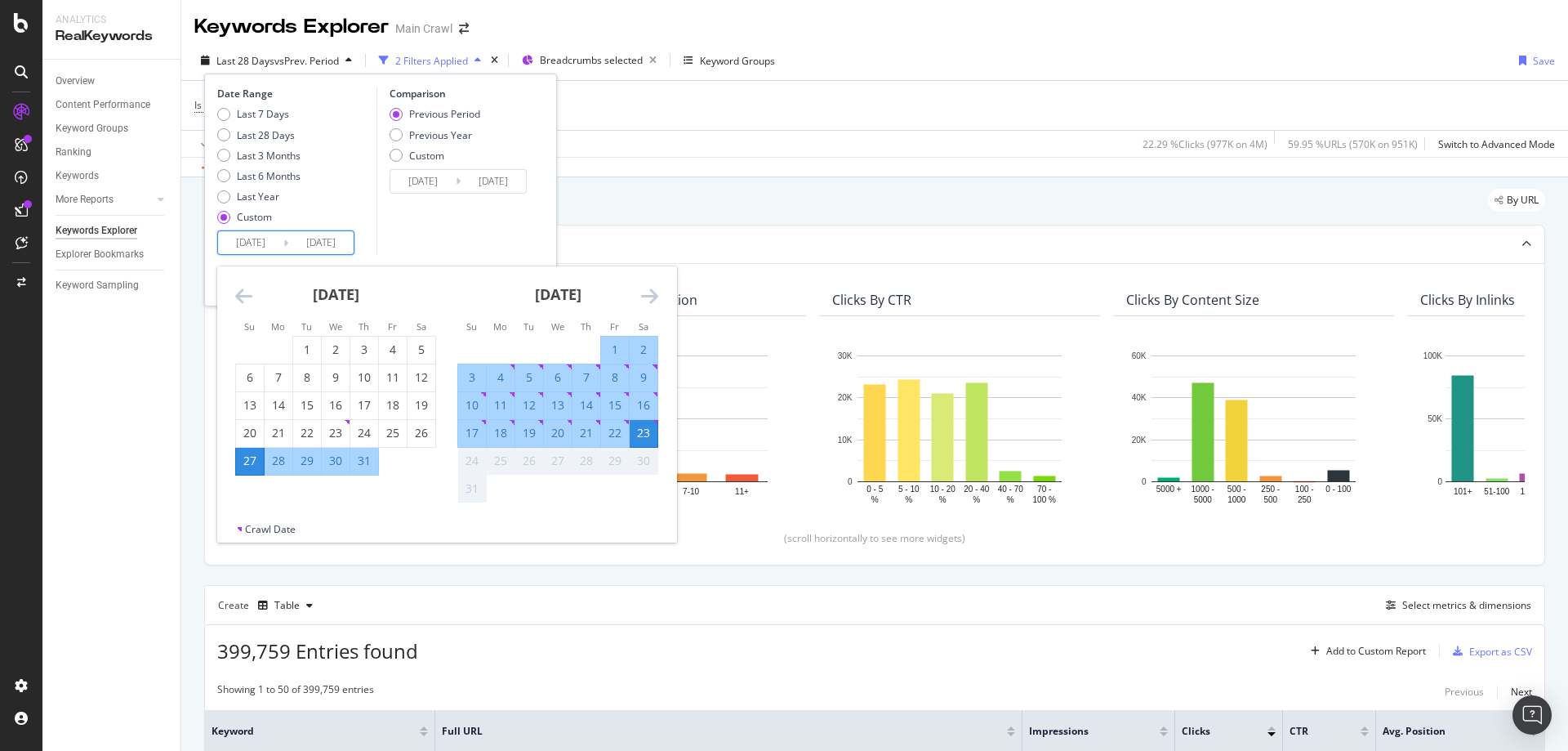
click at [233, 285] on div "July 2025 1 2 3 4 5 6 7 8 9 10 11 12 13 14 15 16 17 18 19 20 21 22 23 24 25 26 …" at bounding box center [335, 371] width 222 height 209
click at [239, 293] on icon "Move backward to switch to the previous month." at bounding box center [244, 295] width 17 height 19
click at [239, 294] on icon "Move backward to switch to the previous month." at bounding box center [244, 295] width 17 height 19
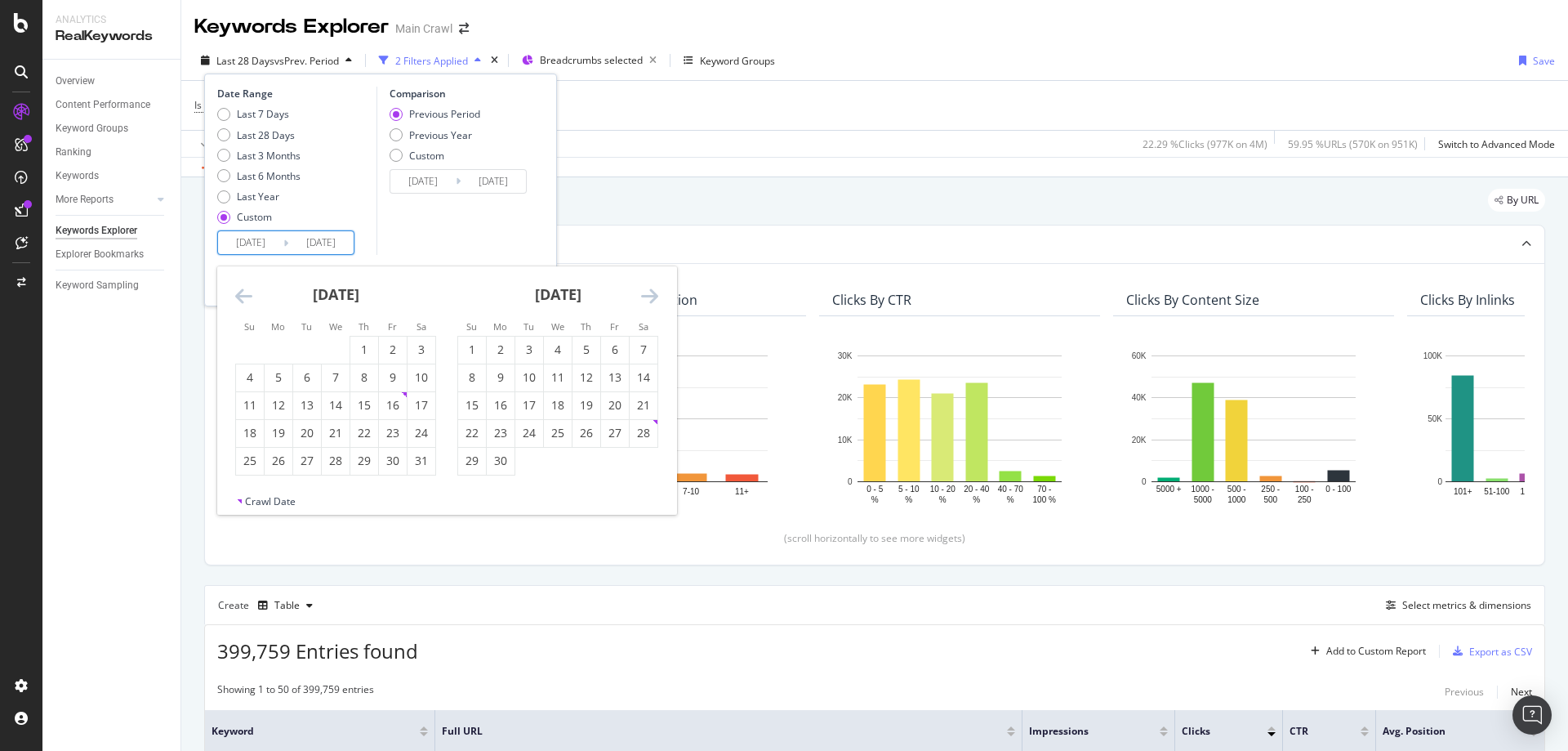
click at [239, 294] on icon "Move backward to switch to the previous month." at bounding box center [244, 295] width 17 height 19
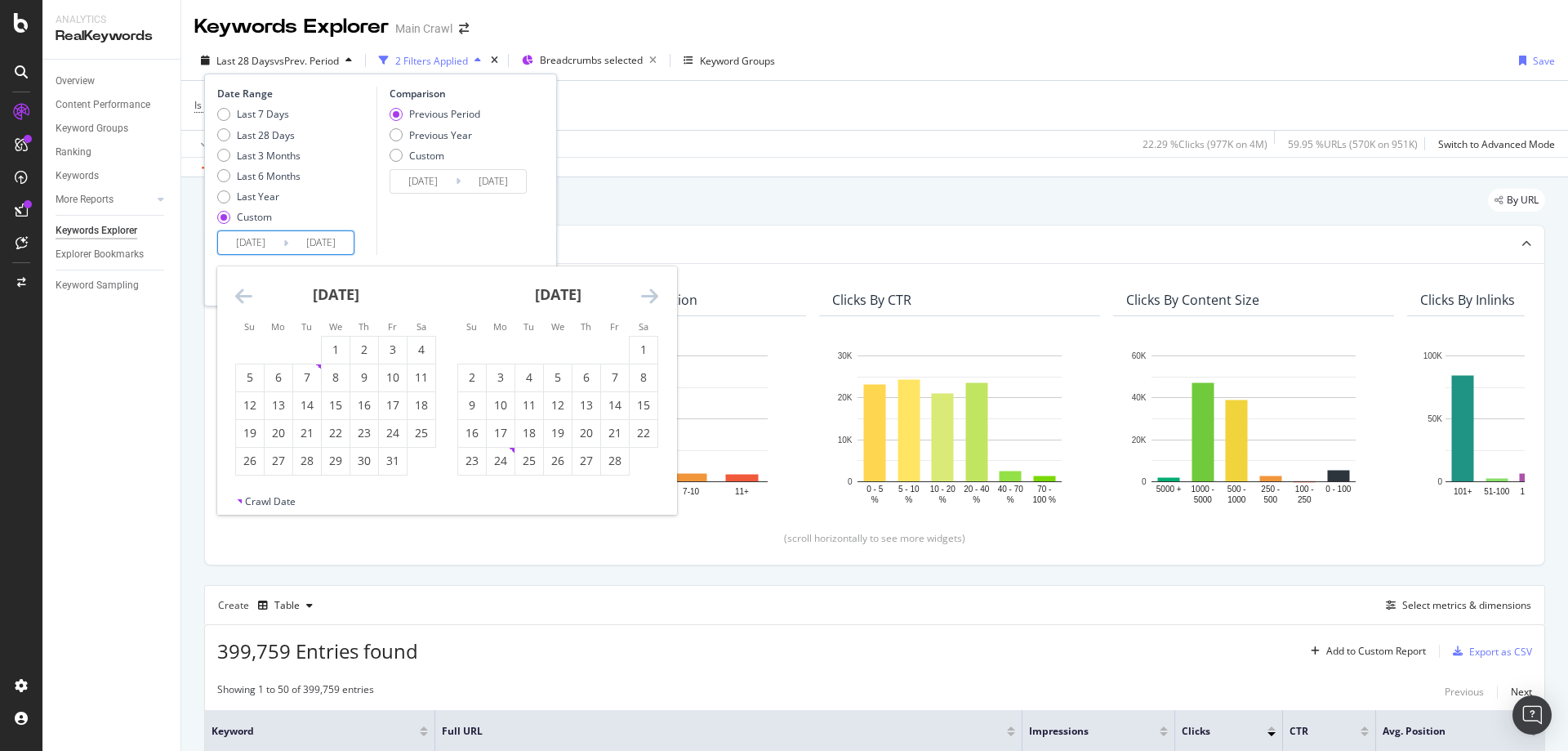
click at [239, 294] on icon "Move backward to switch to the previous month." at bounding box center [244, 295] width 17 height 19
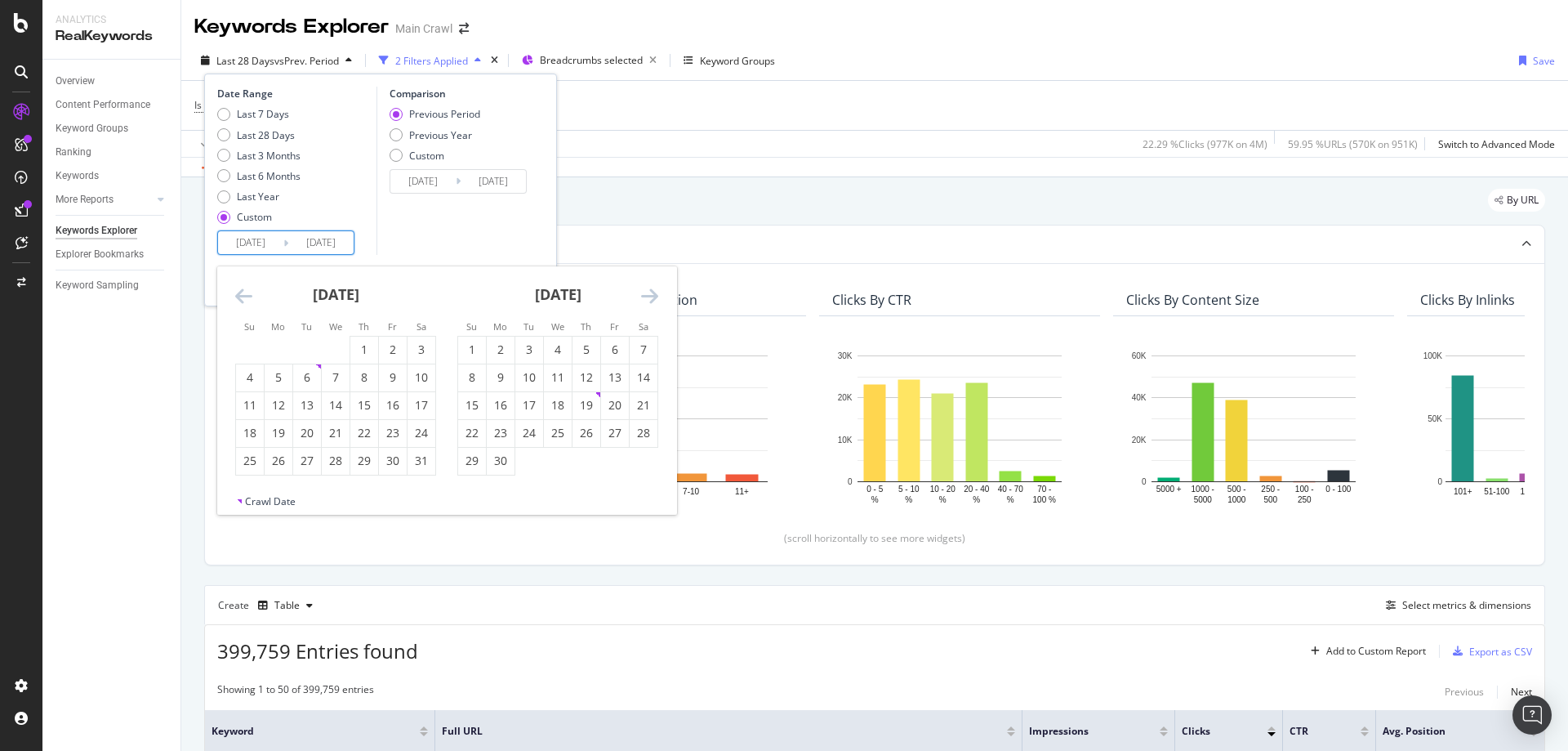
click at [239, 294] on icon "Move backward to switch to the previous month." at bounding box center [244, 295] width 17 height 19
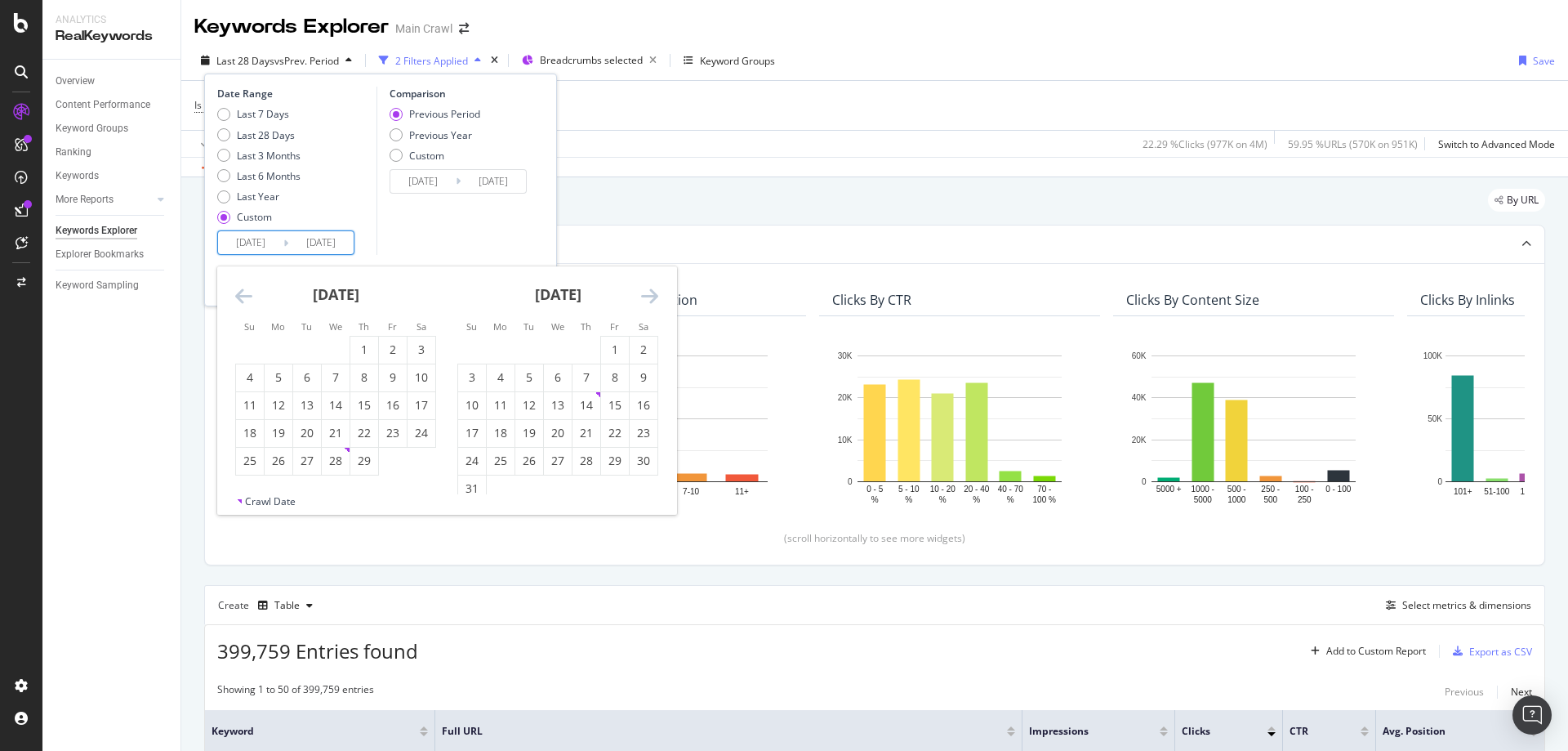
click at [239, 294] on icon "Move backward to switch to the previous month." at bounding box center [244, 295] width 17 height 19
click at [496, 339] on div "1" at bounding box center [500, 350] width 28 height 27
type input "2024/01/01"
type input "2022/05/09"
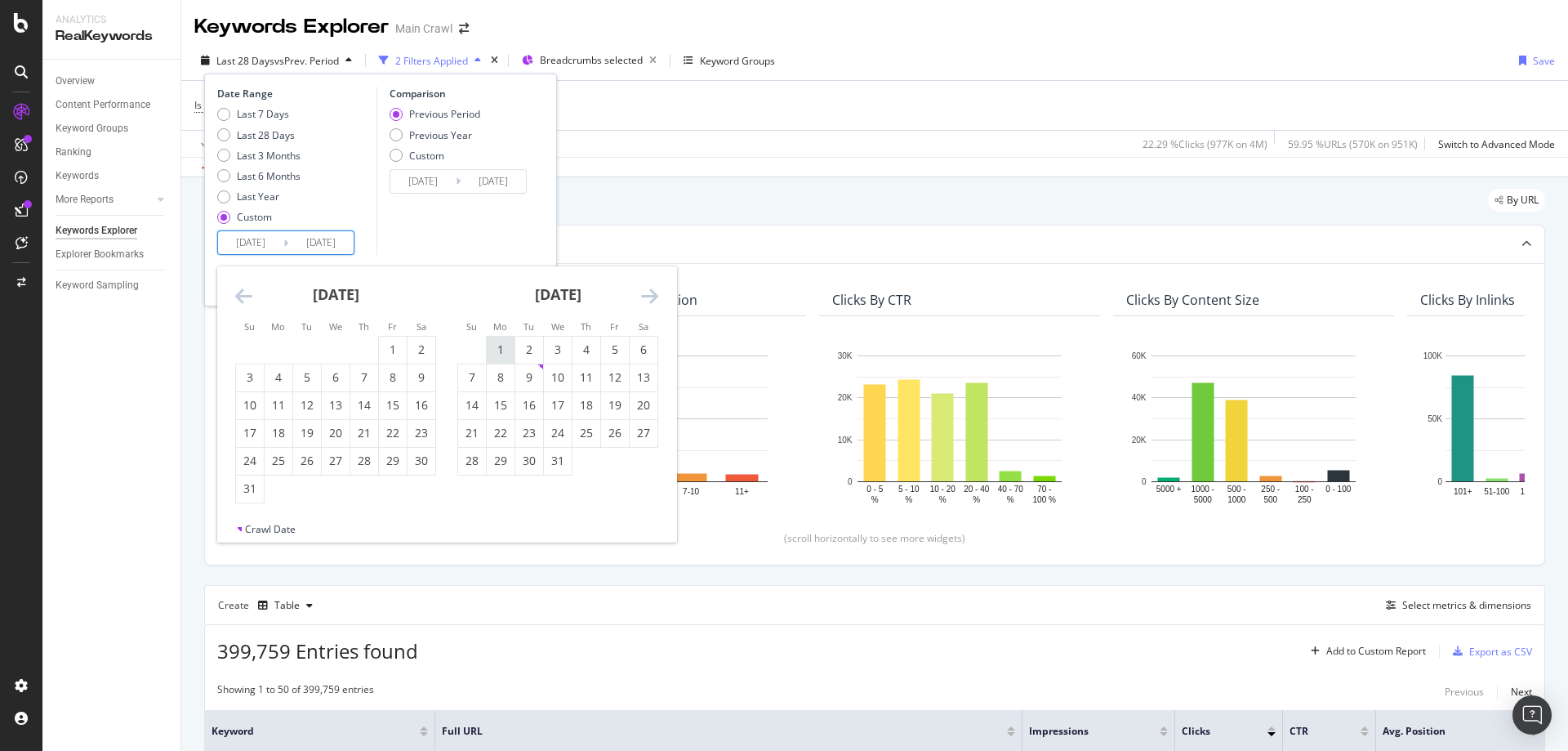
type input "2023/12/31"
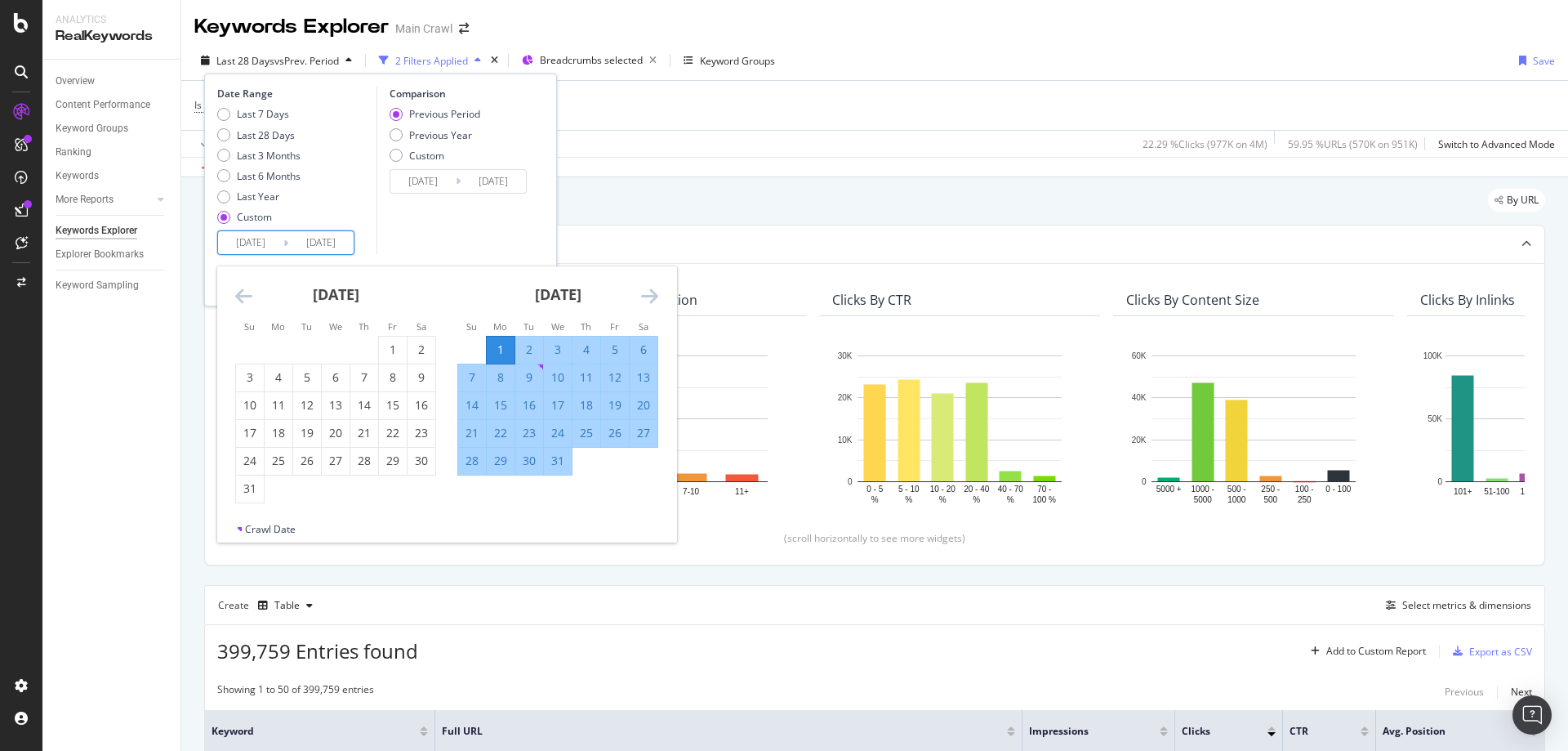
click at [646, 295] on icon "Move forward to switch to the next month." at bounding box center [649, 295] width 17 height 19
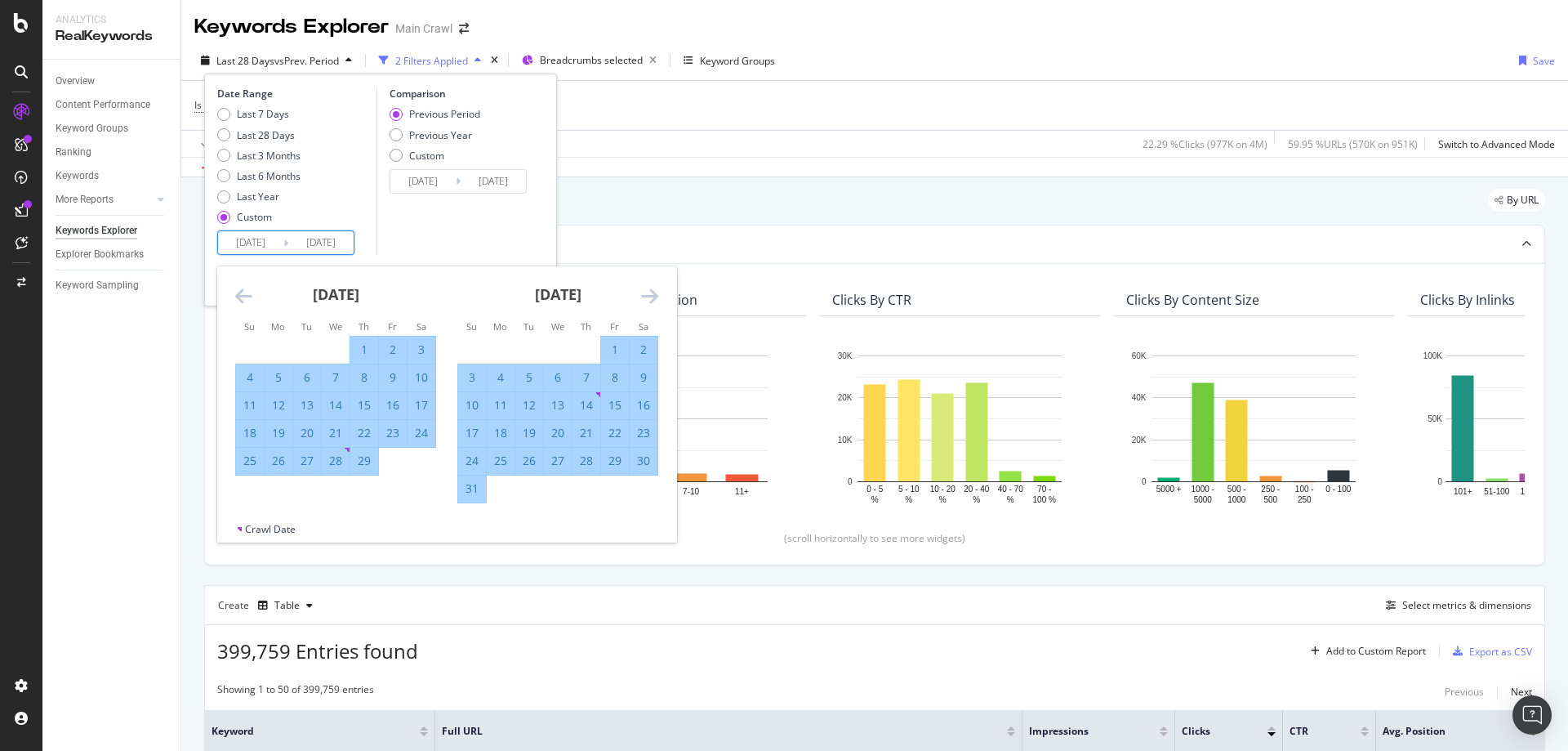
click at [646, 295] on icon "Move forward to switch to the next month." at bounding box center [649, 295] width 17 height 19
click at [646, 294] on icon "Move forward to switch to the next month." at bounding box center [649, 295] width 17 height 19
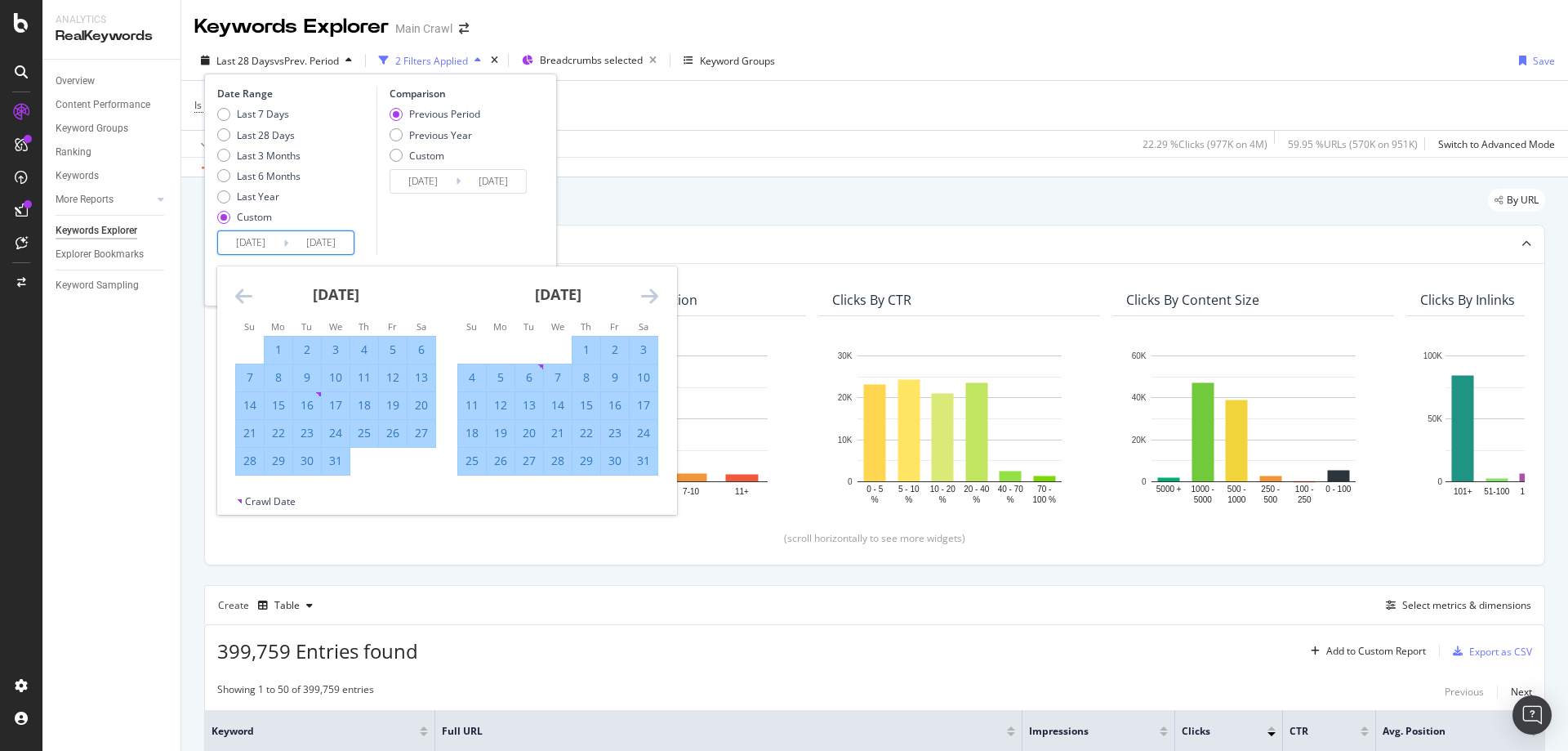
click at [646, 294] on icon "Move forward to switch to the next month." at bounding box center [649, 295] width 17 height 19
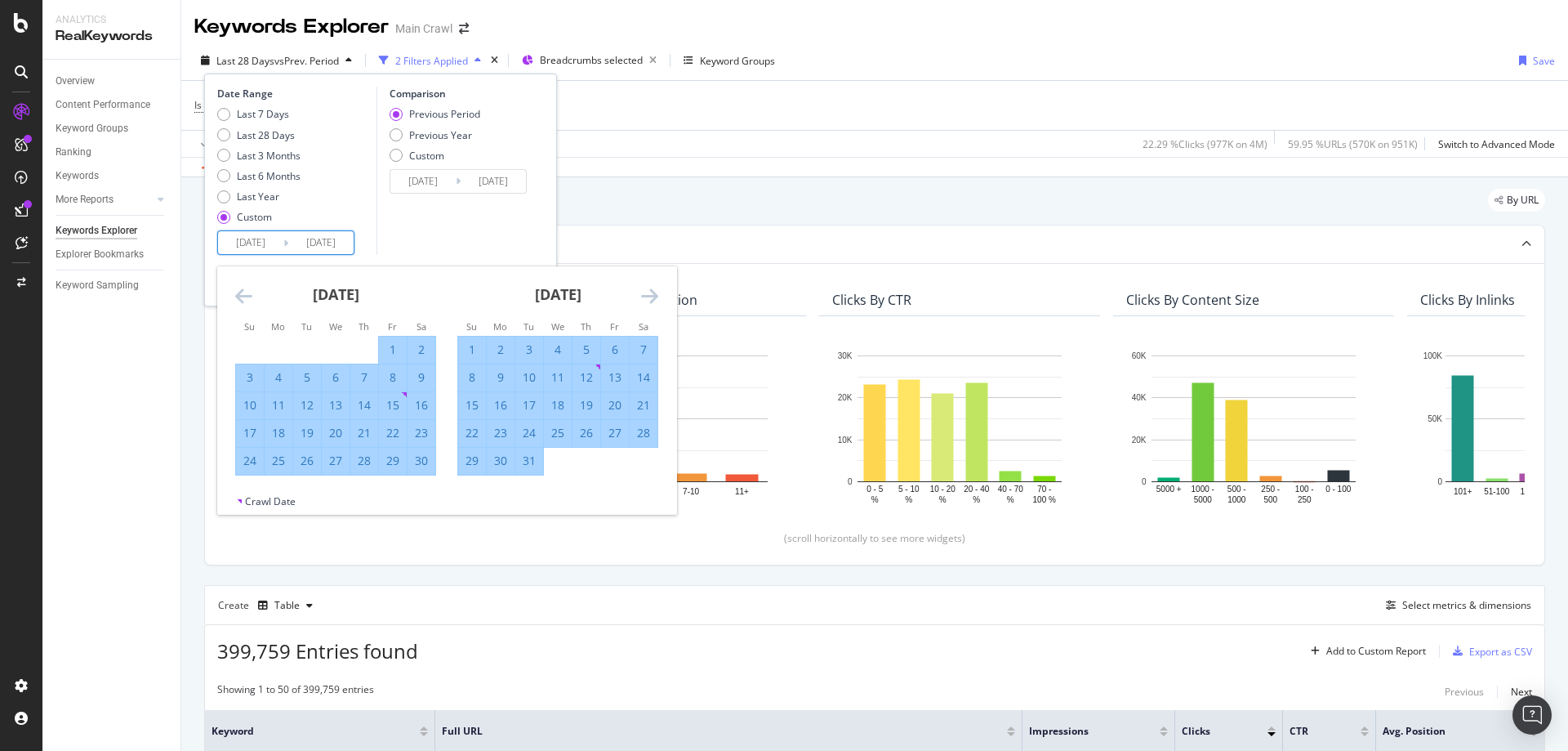
click at [646, 294] on icon "Move forward to switch to the next month." at bounding box center [649, 295] width 17 height 19
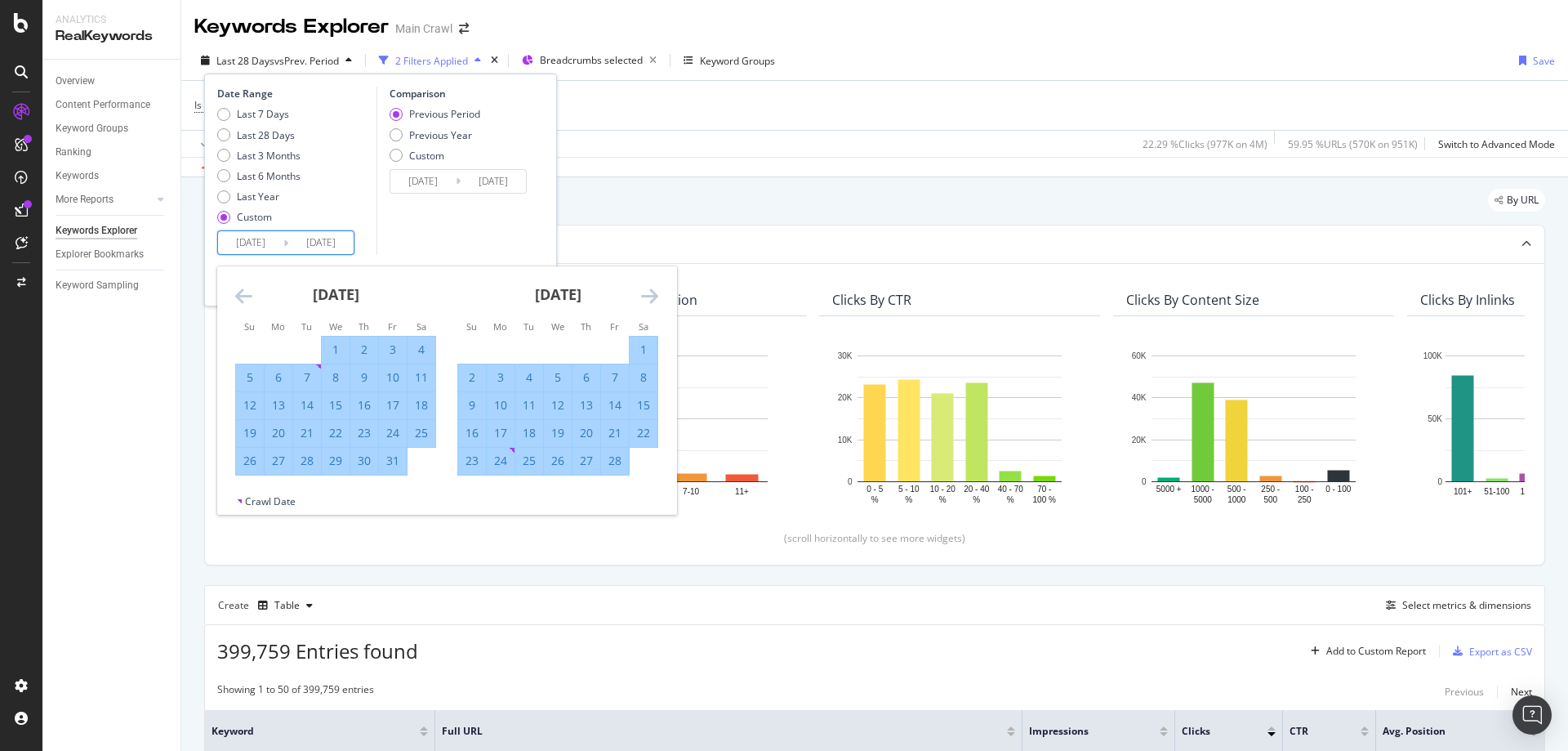
click at [646, 294] on icon "Move forward to switch to the next month." at bounding box center [649, 295] width 17 height 19
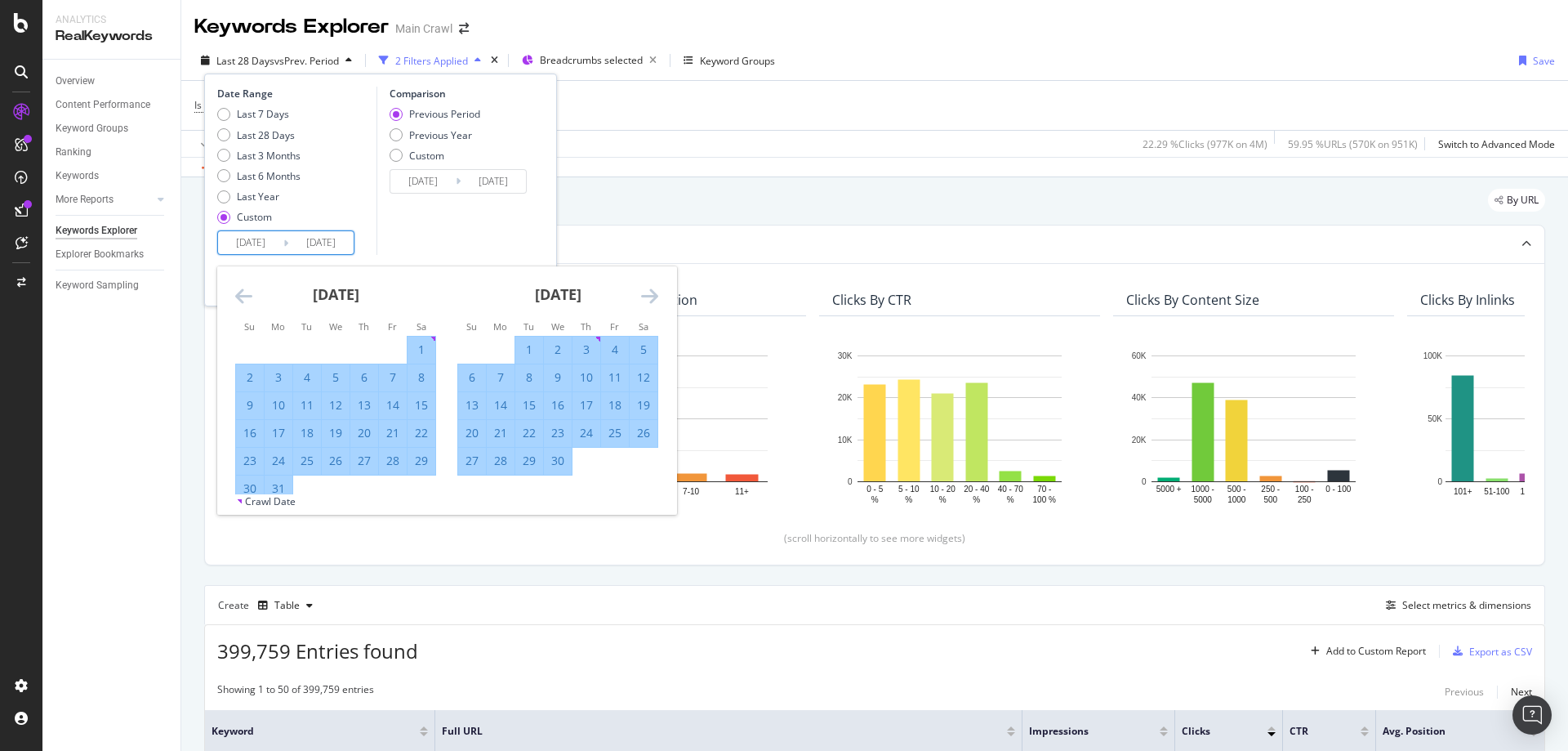
click at [646, 294] on icon "Move forward to switch to the next month." at bounding box center [649, 295] width 17 height 19
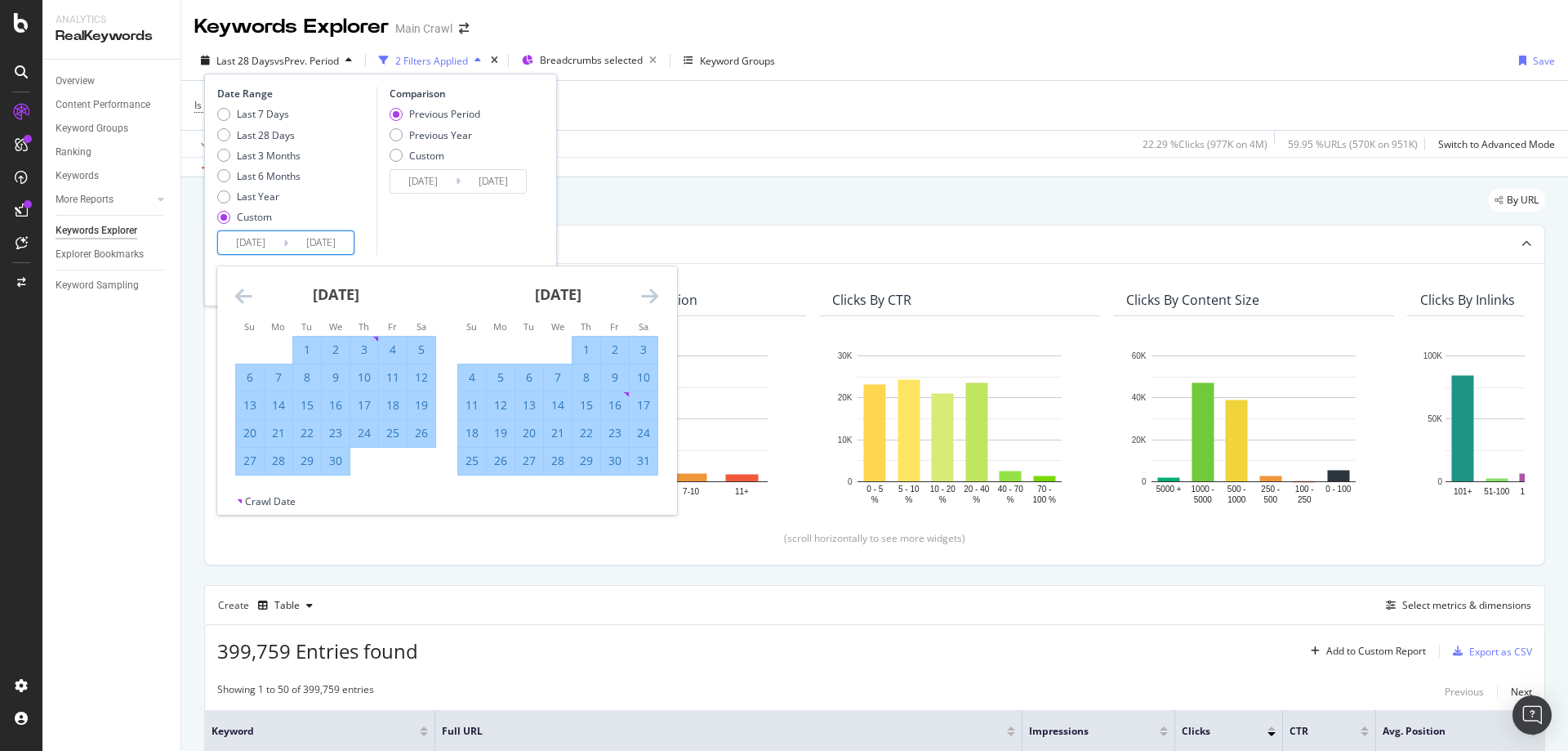
click at [646, 294] on icon "Move forward to switch to the next month." at bounding box center [649, 295] width 17 height 19
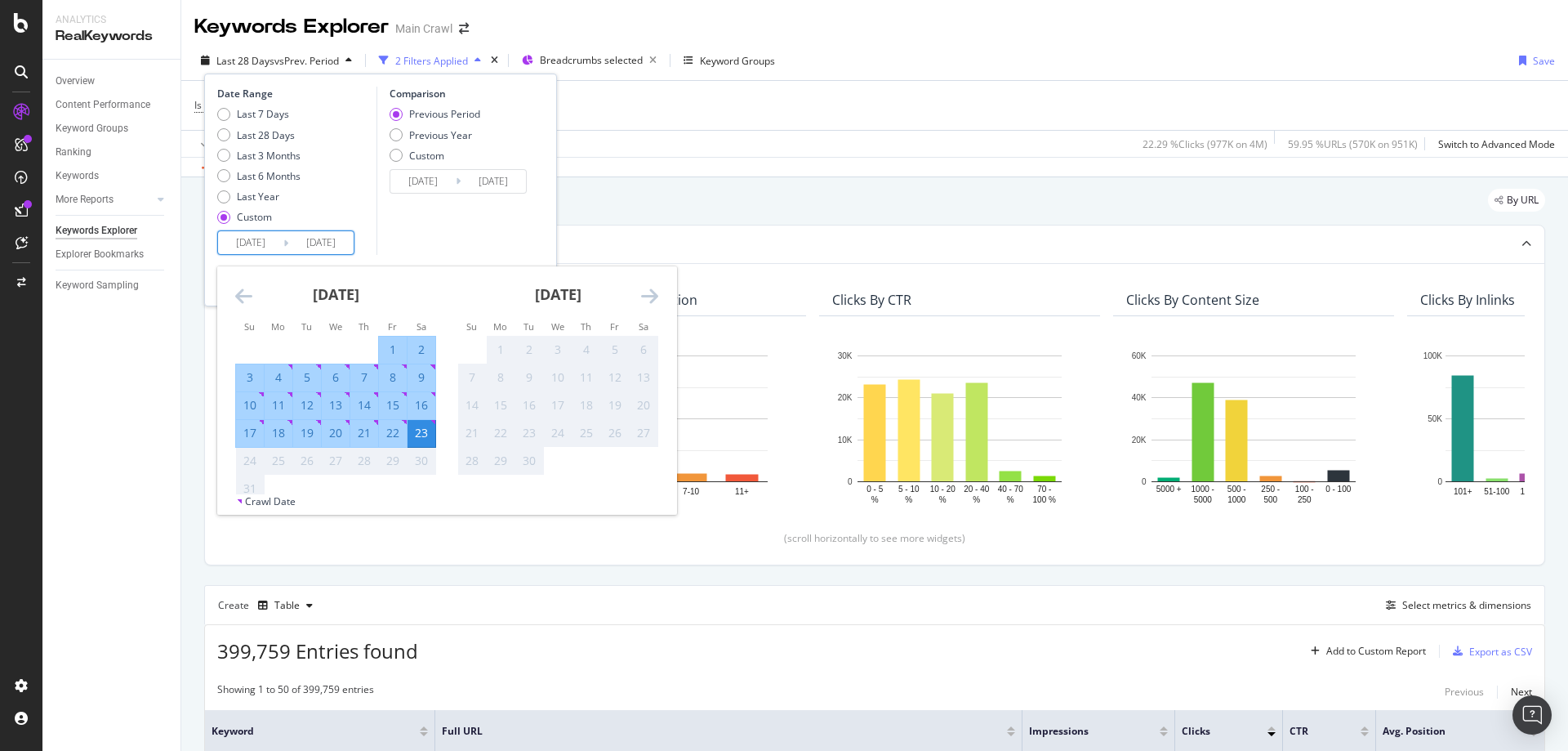
click at [646, 294] on icon "Move forward to switch to the next month." at bounding box center [649, 295] width 17 height 19
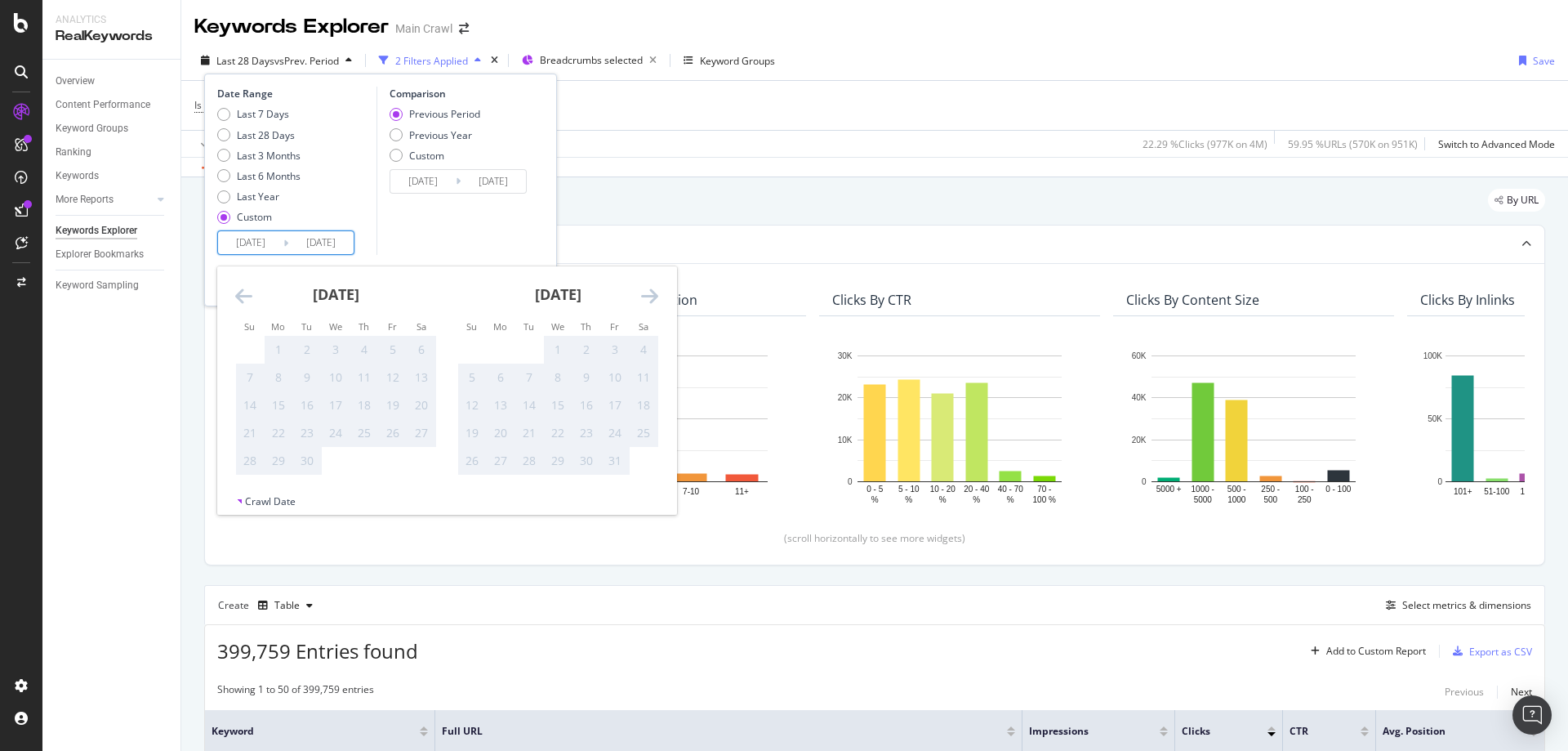
click at [257, 302] on div "September 2025" at bounding box center [336, 301] width 201 height 69
click at [250, 302] on icon "Move backward to switch to the previous month." at bounding box center [244, 295] width 17 height 19
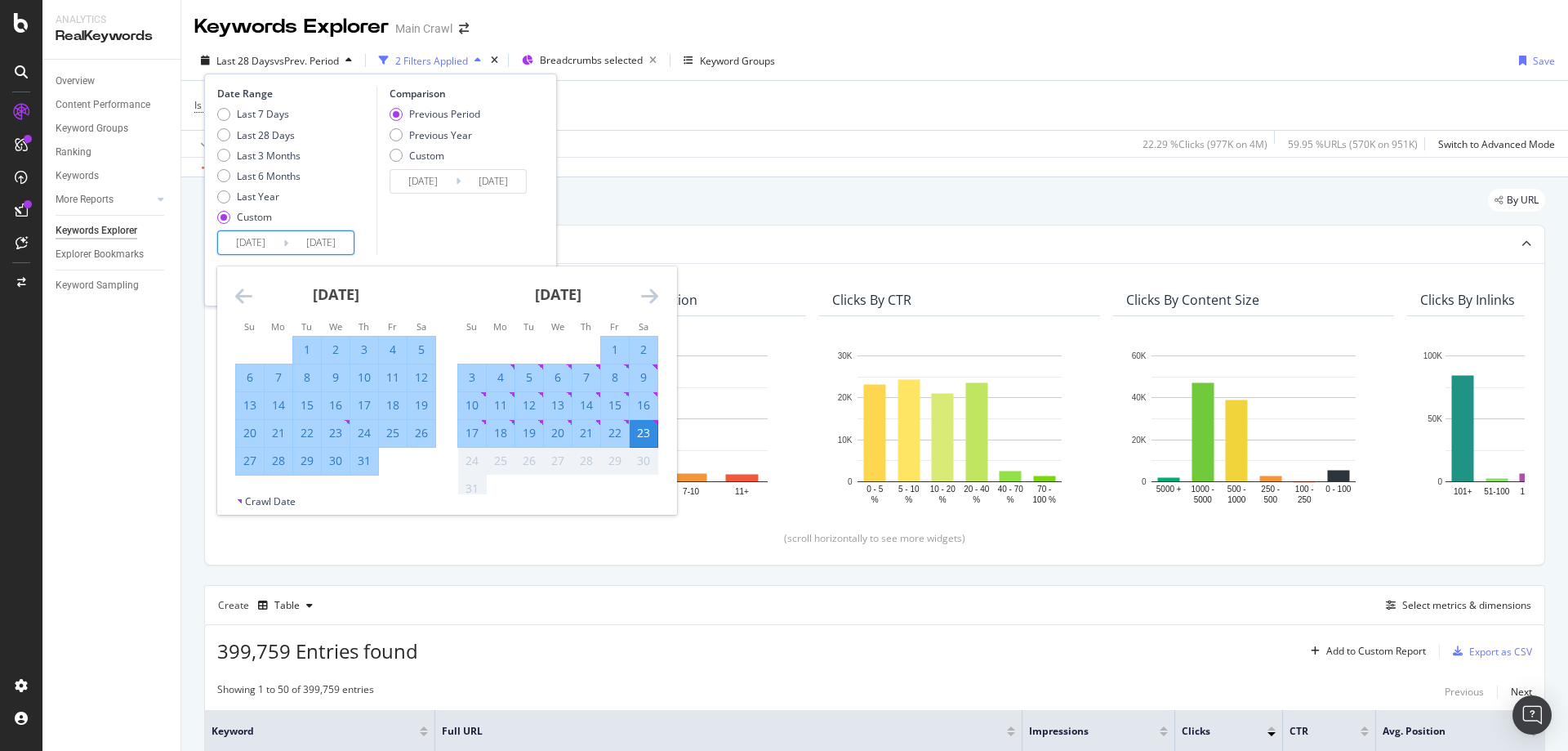
click at [369, 456] on div "31" at bounding box center [364, 460] width 28 height 16
type input "2025/07/31"
type input "2022/06/01"
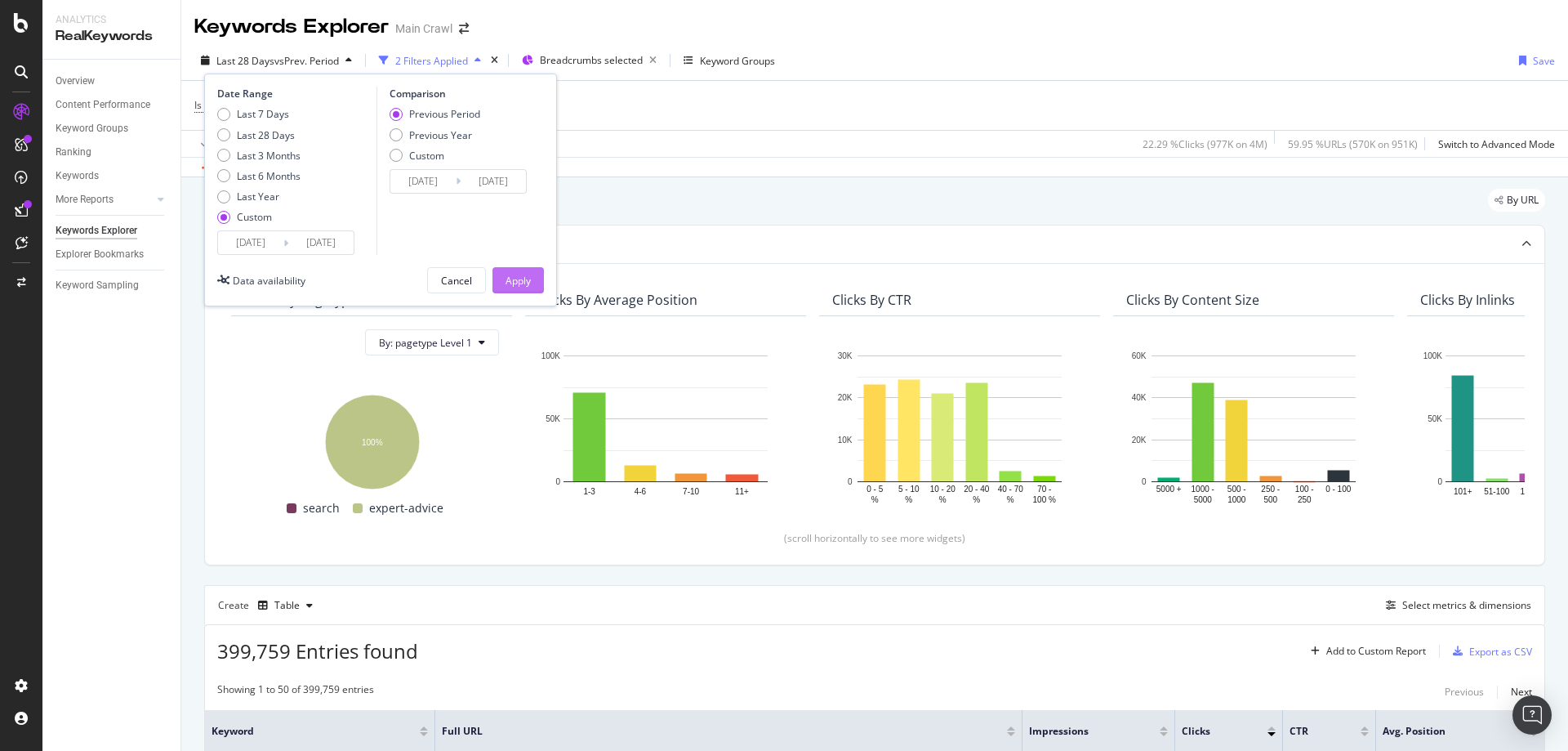
click at [521, 284] on div "Apply" at bounding box center [518, 281] width 25 height 13
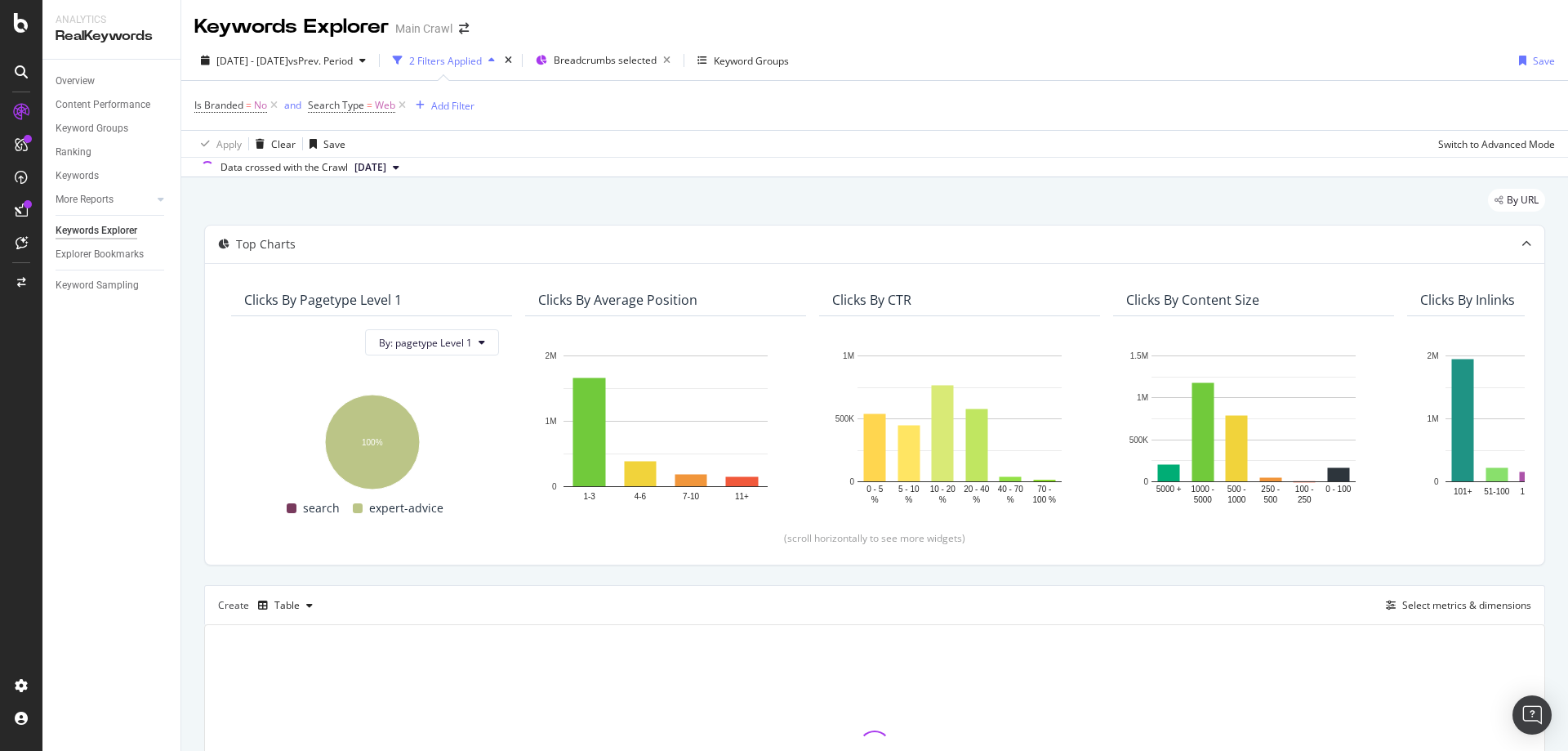
click at [1016, 68] on div "2024 Jan. 1st - 2025 Jul. 31st vs Prev. Period 2 Filters Applied Breadcrumbs se…" at bounding box center [875, 63] width 1387 height 33
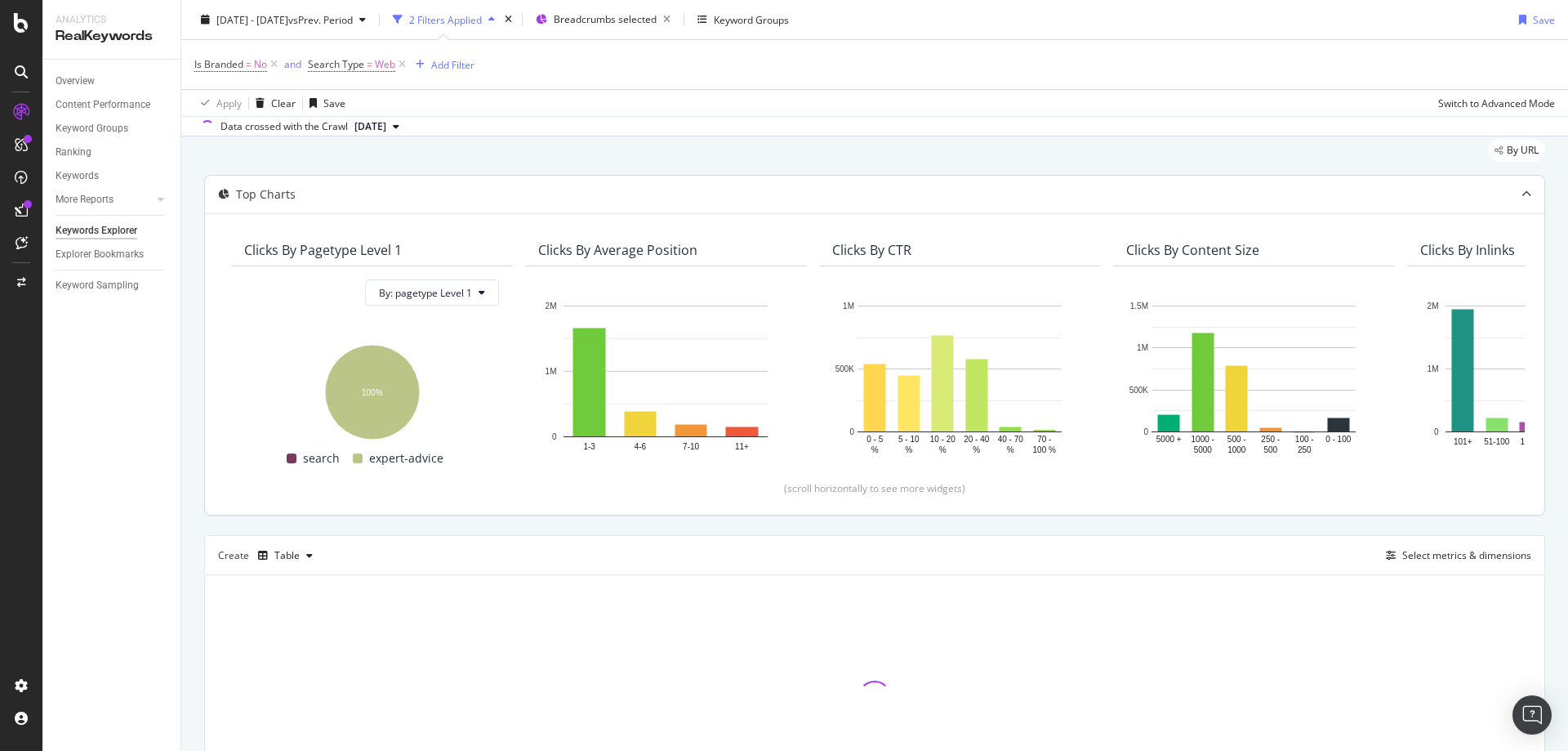
scroll to position [175, 0]
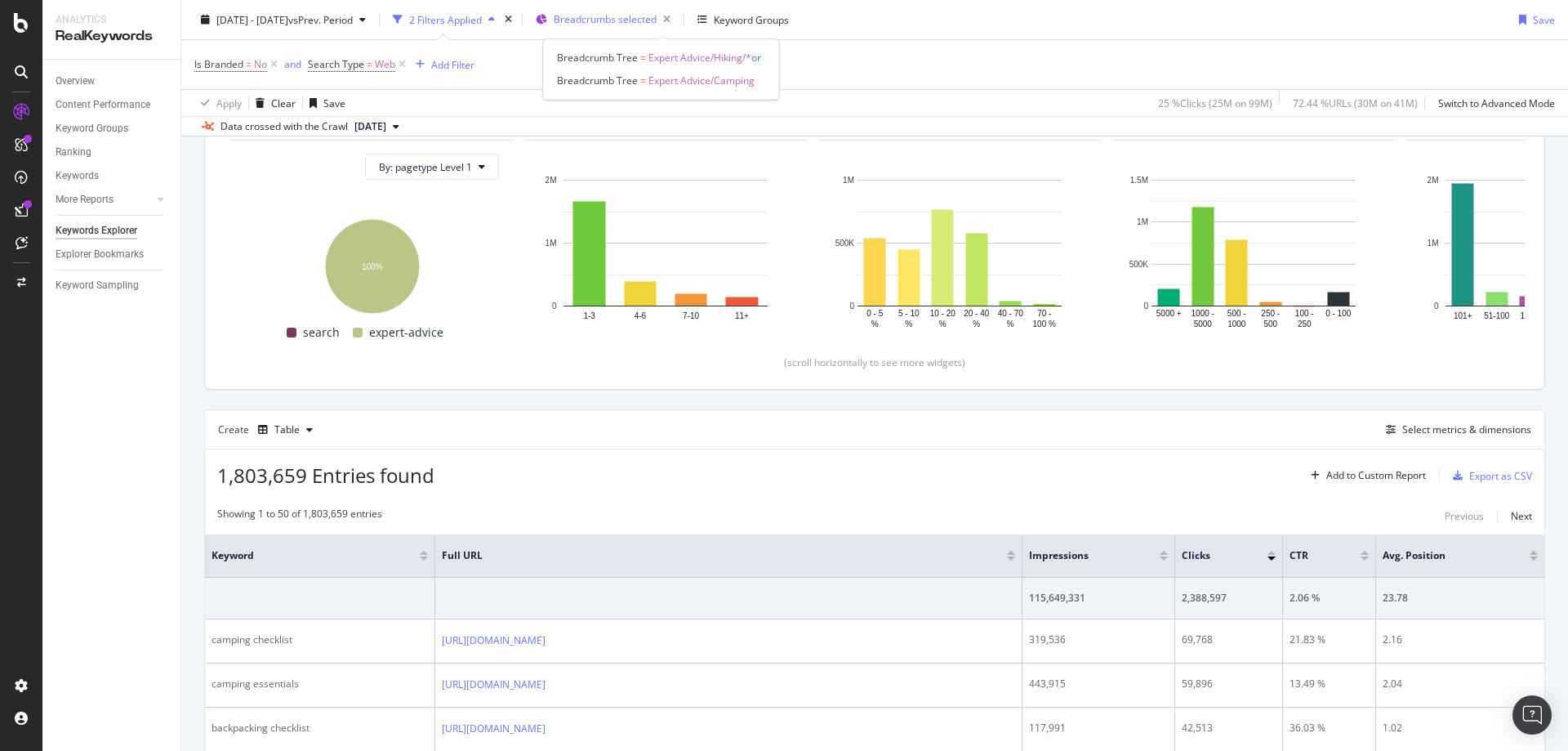
click at [656, 18] on span "Breadcrumbs selected" at bounding box center [604, 19] width 102 height 13
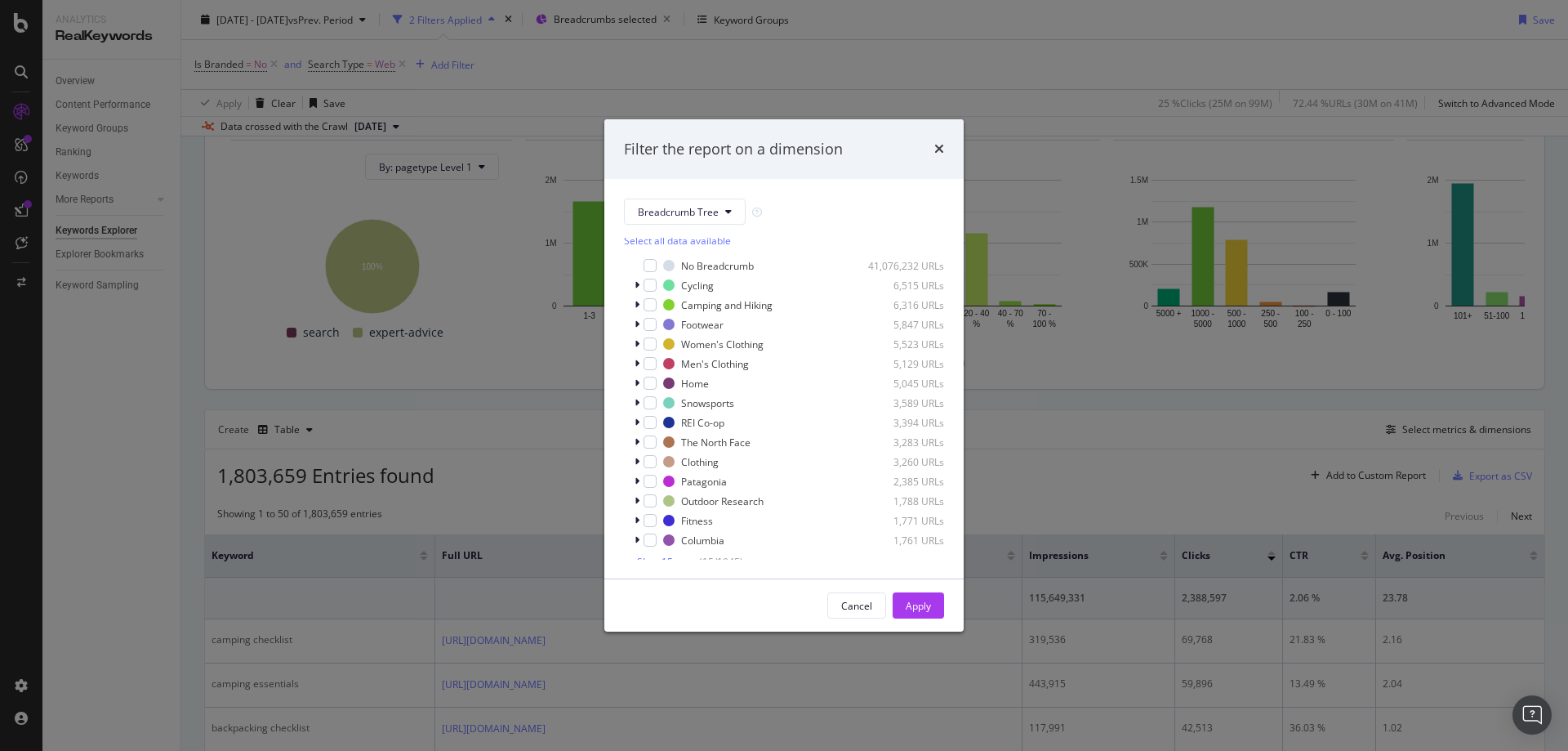
scroll to position [0, 0]
click at [946, 152] on div "Filter the report on a dimension" at bounding box center [784, 148] width 359 height 60
click at [937, 144] on icon "times" at bounding box center [939, 148] width 10 height 13
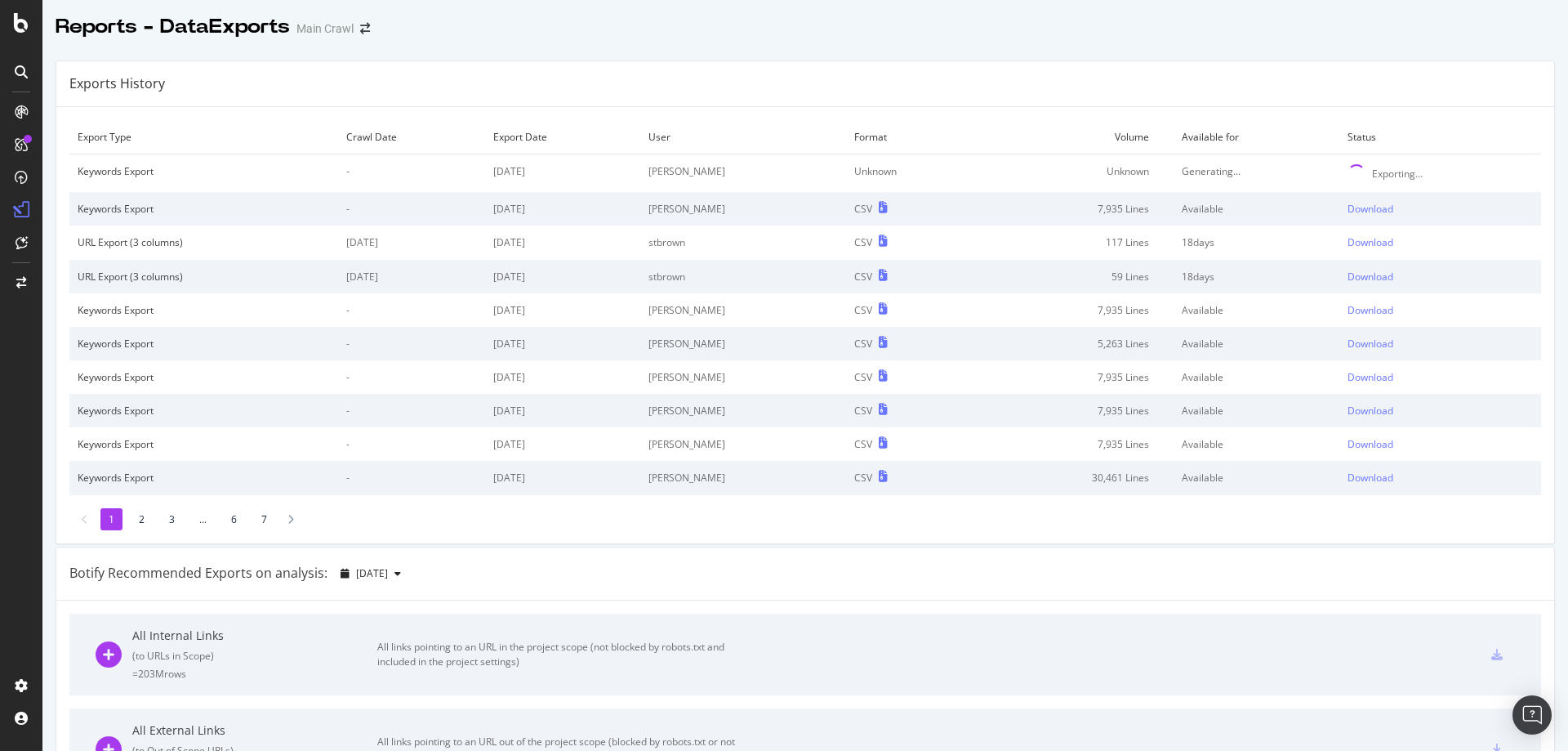
click at [1156, 44] on div at bounding box center [805, 44] width 1526 height 7
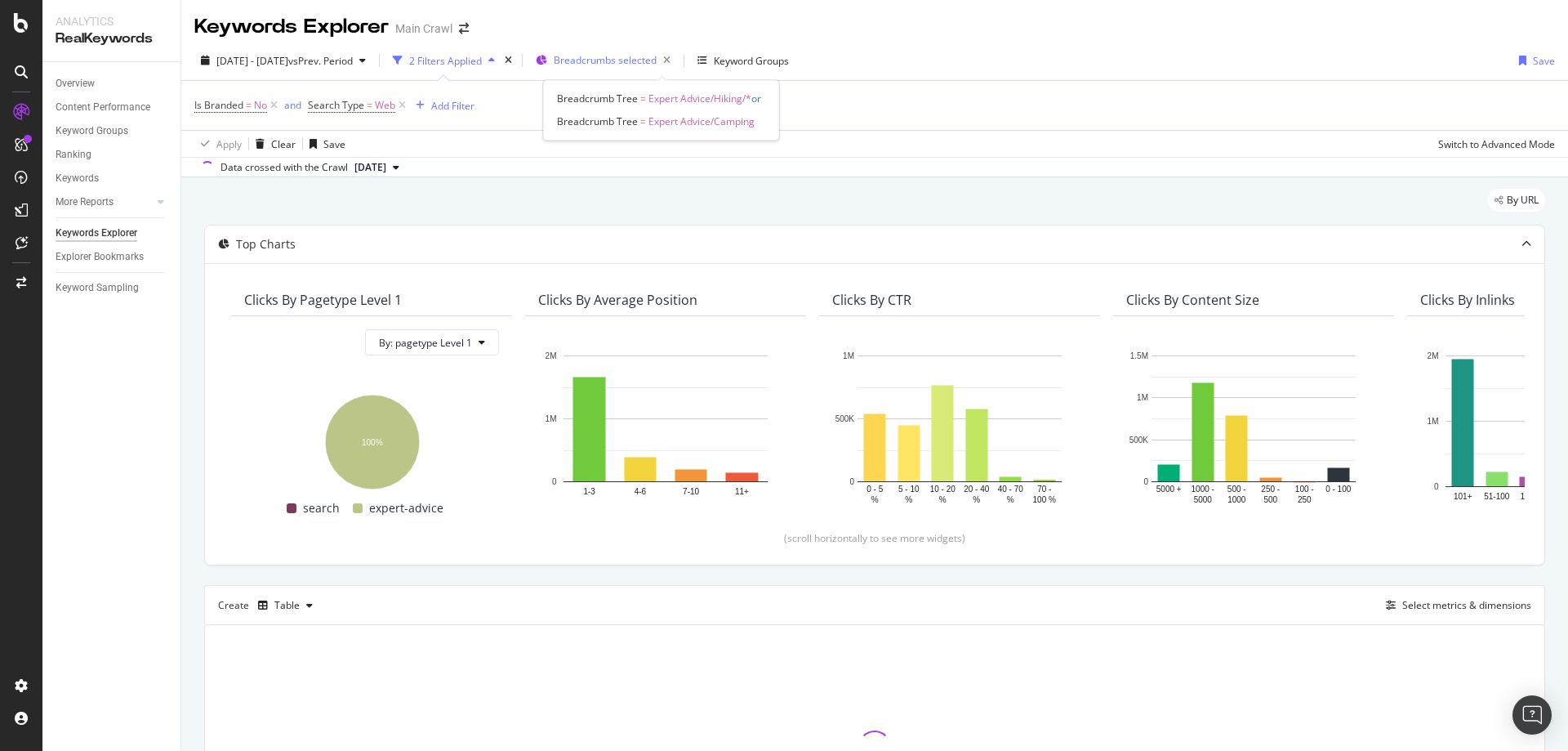
click at [657, 65] on span "Breadcrumbs selected" at bounding box center [604, 59] width 102 height 13
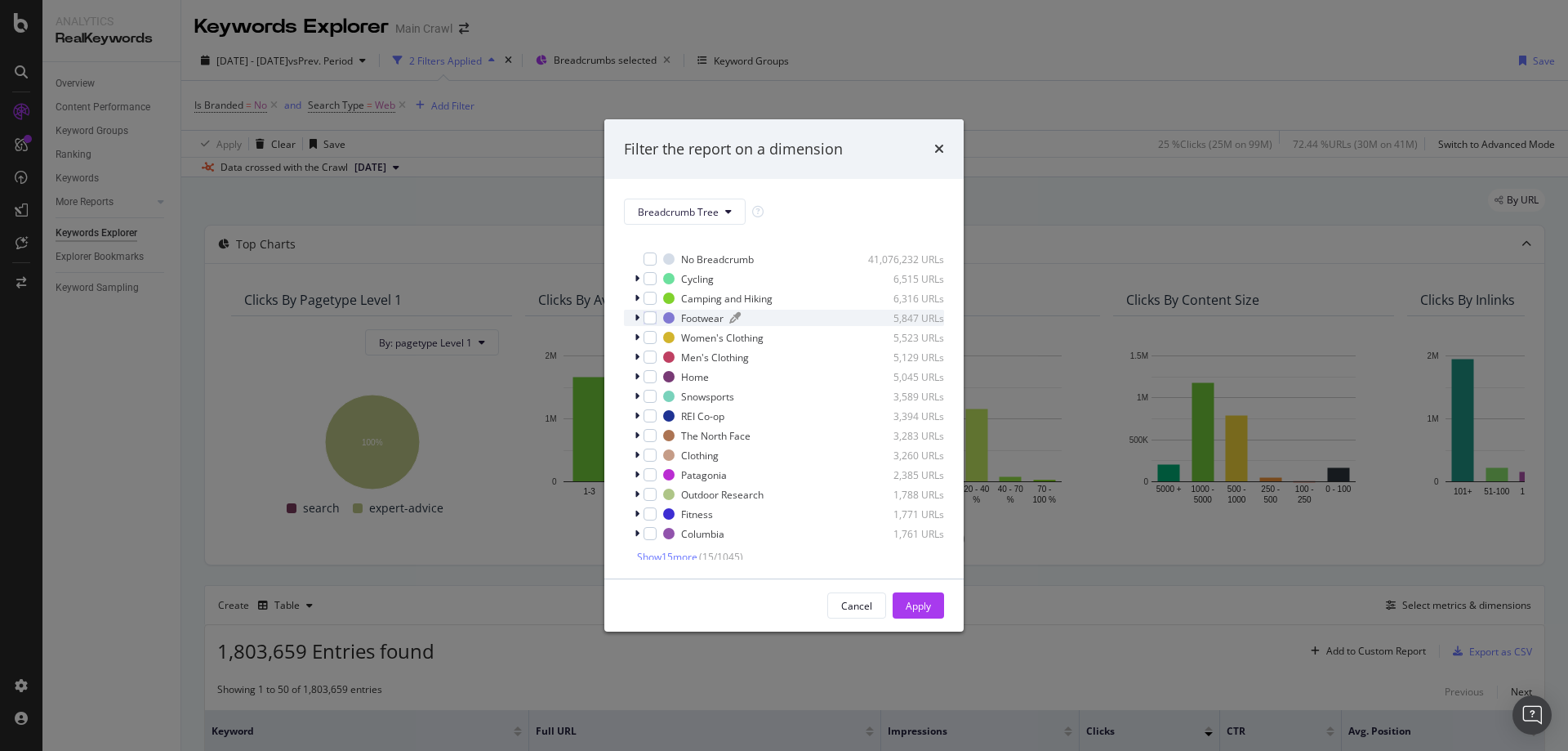
scroll to position [16, 0]
click at [942, 150] on icon "times" at bounding box center [939, 148] width 10 height 13
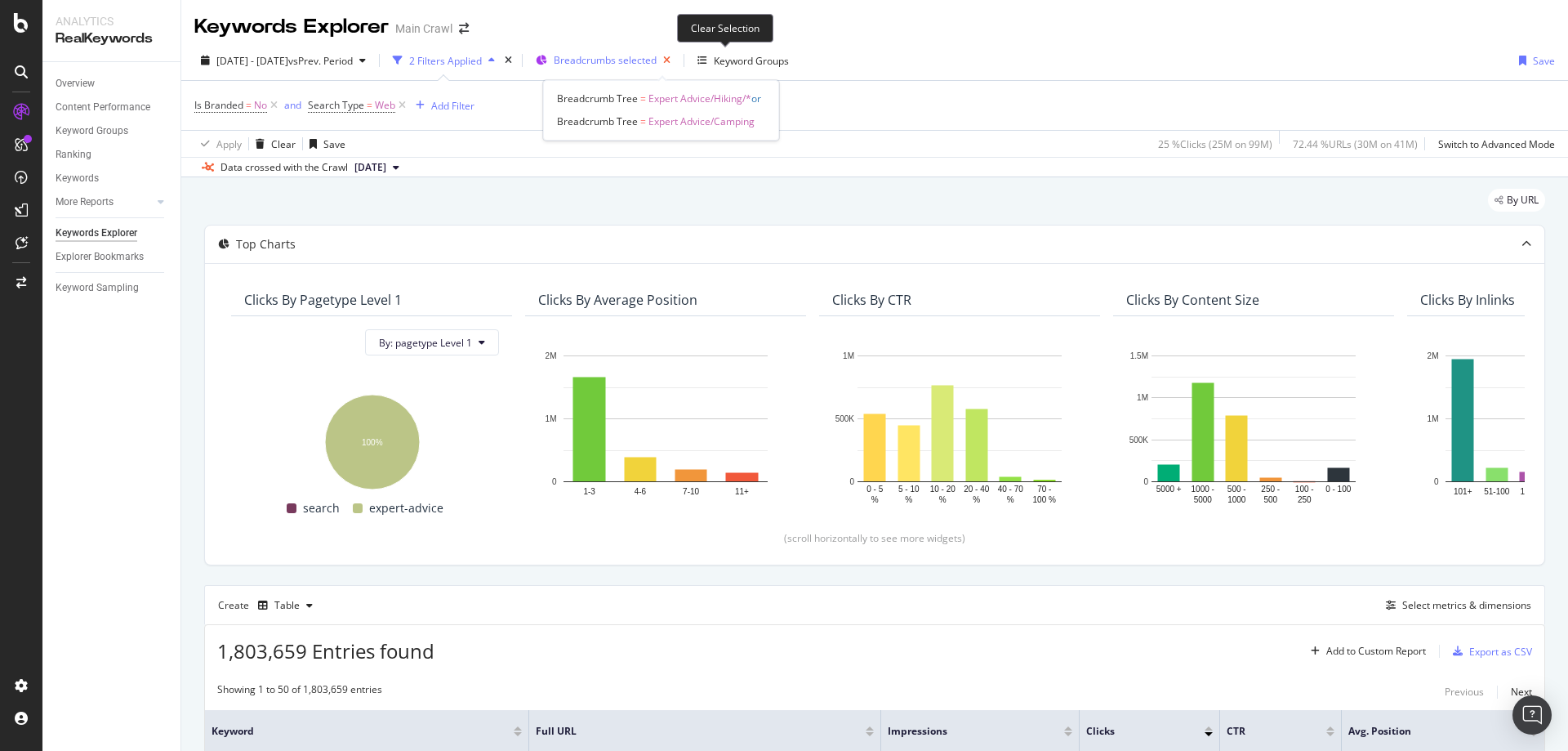
click at [677, 64] on icon "button" at bounding box center [667, 60] width 20 height 23
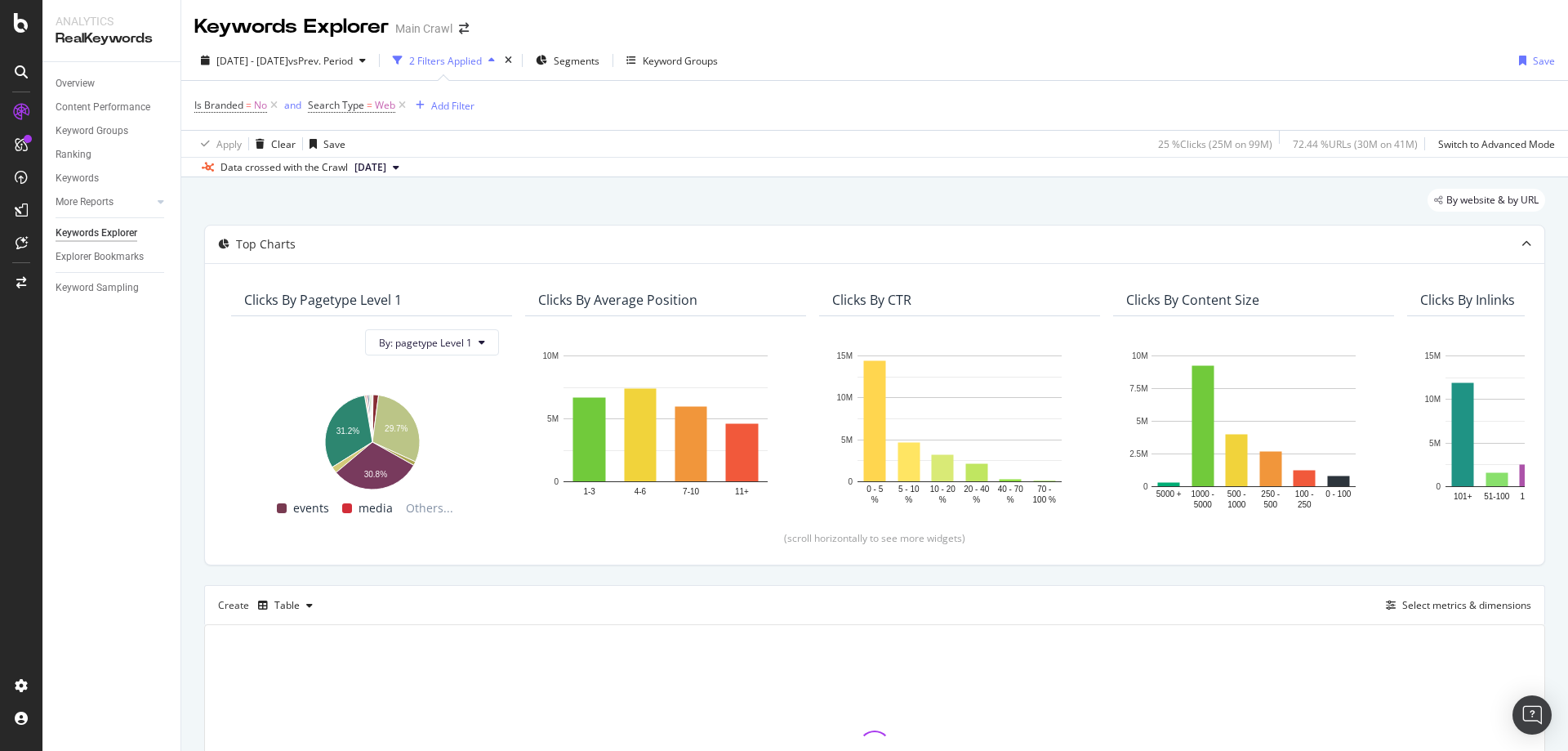
click at [943, 51] on div "[DATE] - [DATE] vs Prev. Period 2 Filters Applied Segments Keyword Groups Save" at bounding box center [875, 63] width 1387 height 33
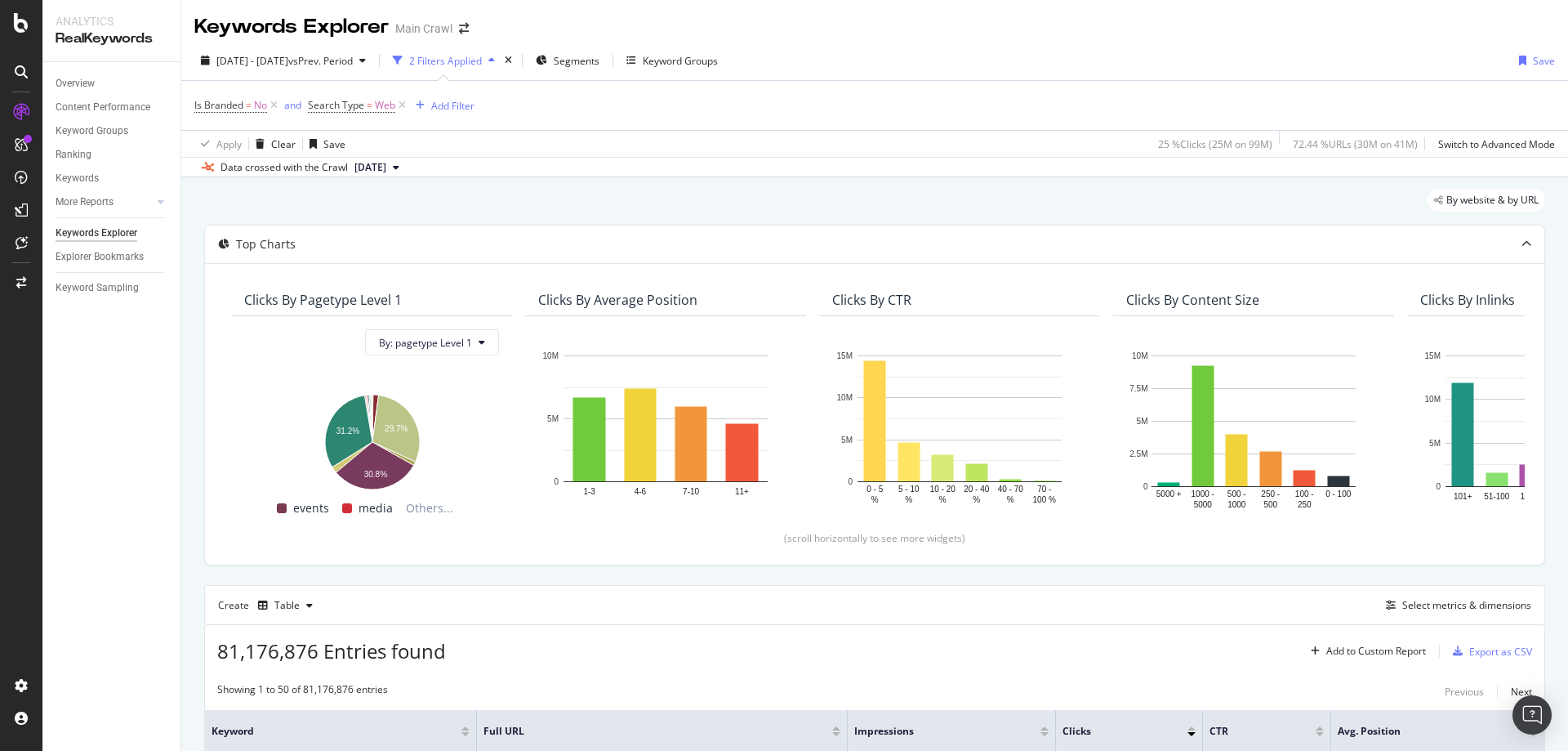
drag, startPoint x: 852, startPoint y: 53, endPoint x: 777, endPoint y: 53, distance: 75.0
click at [851, 53] on div "[DATE] - [DATE] vs Prev. Period 2 Filters Applied Segments Keyword Groups Save" at bounding box center [875, 63] width 1387 height 33
click at [600, 62] on span "Segments" at bounding box center [577, 60] width 46 height 13
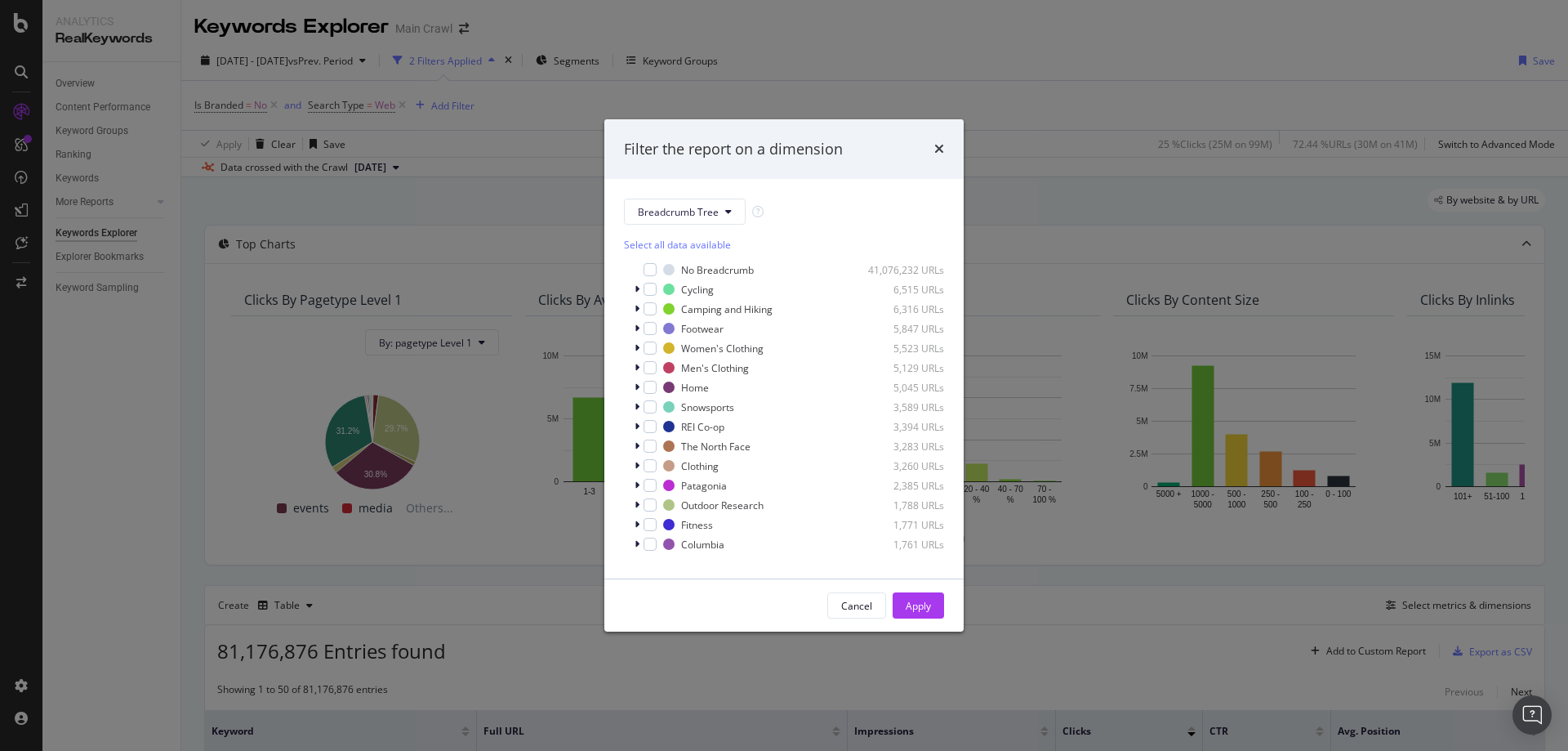
click at [945, 145] on div "Filter the report on a dimension" at bounding box center [784, 148] width 359 height 60
click at [943, 147] on icon "times" at bounding box center [939, 148] width 10 height 13
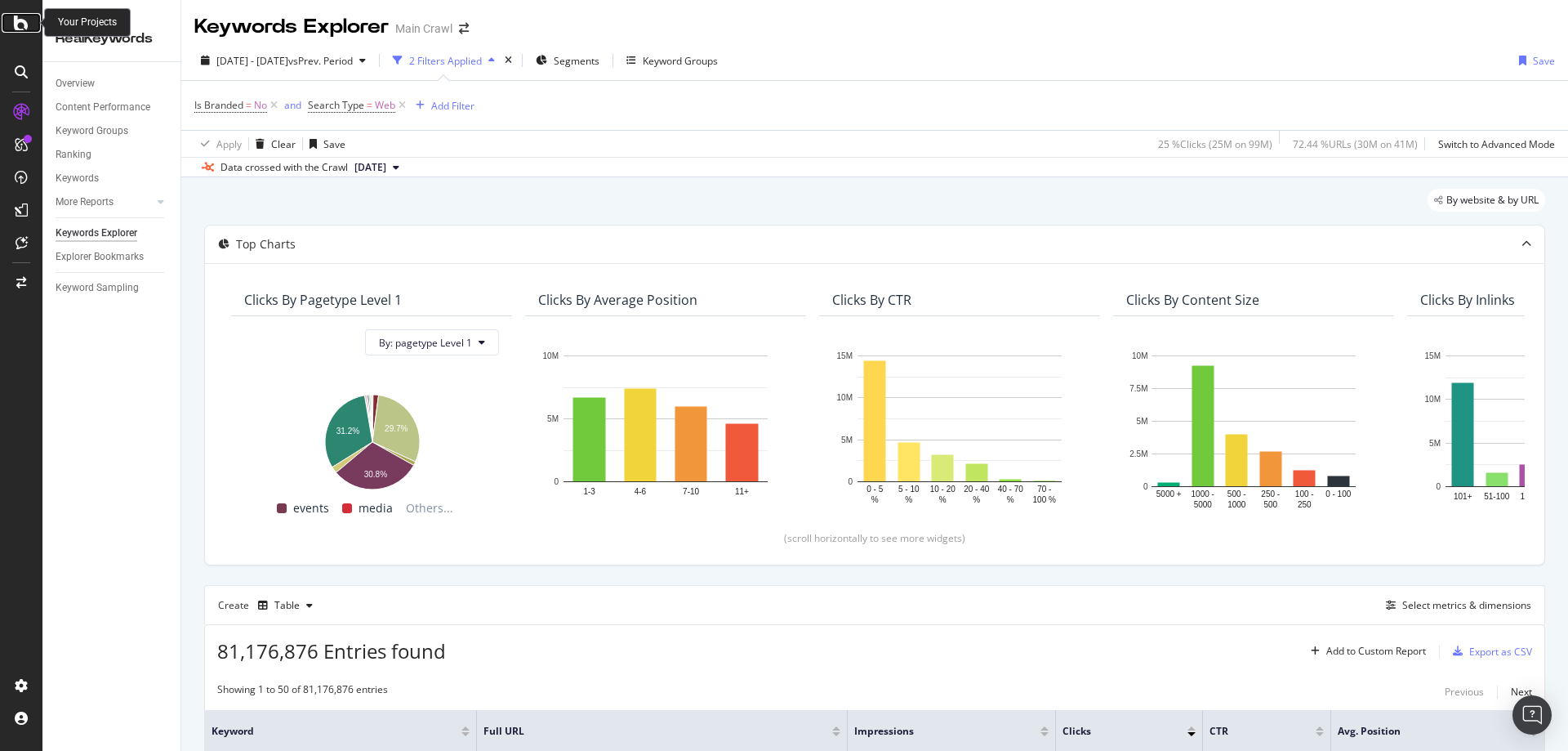
click at [30, 25] on div at bounding box center [21, 23] width 39 height 19
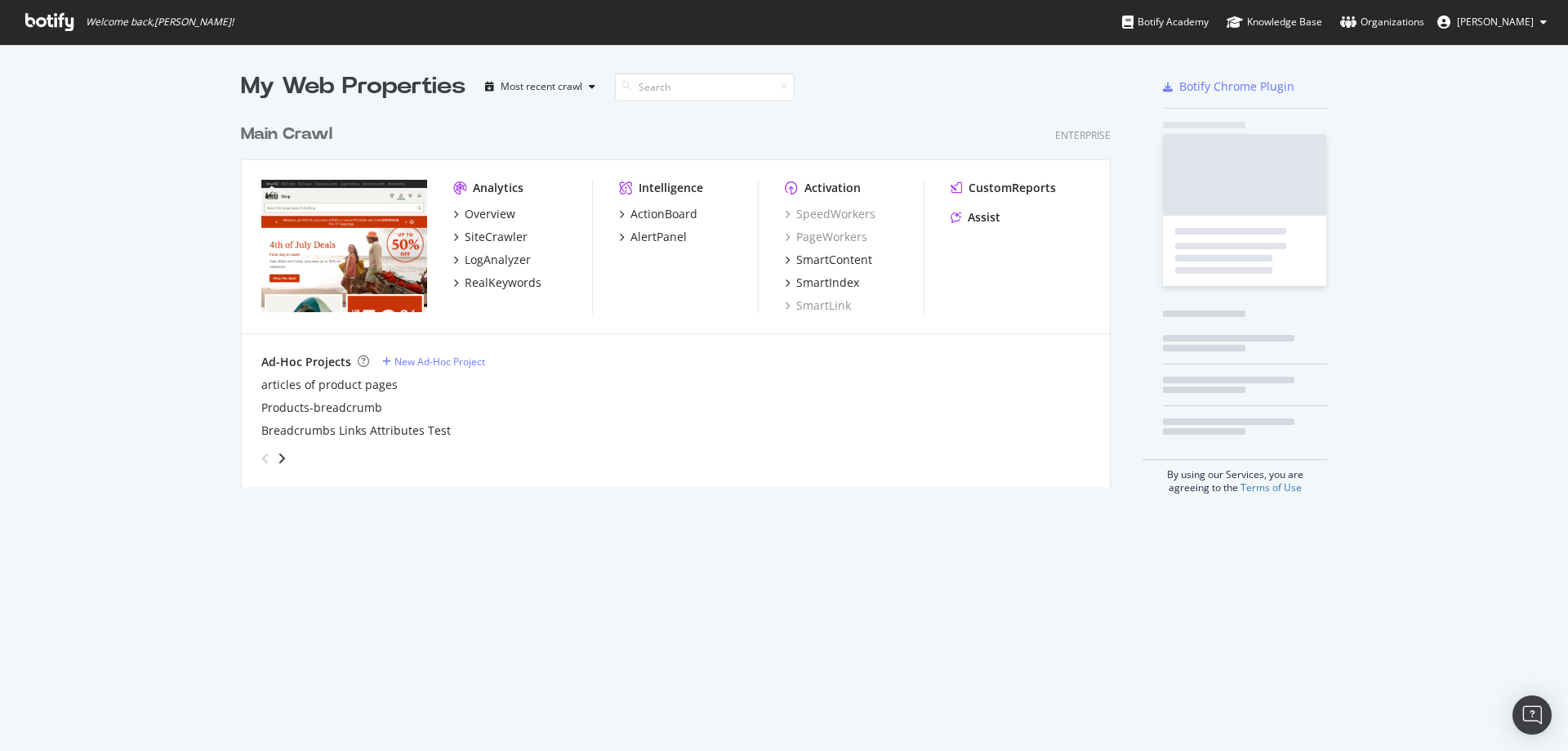
scroll to position [739, 1544]
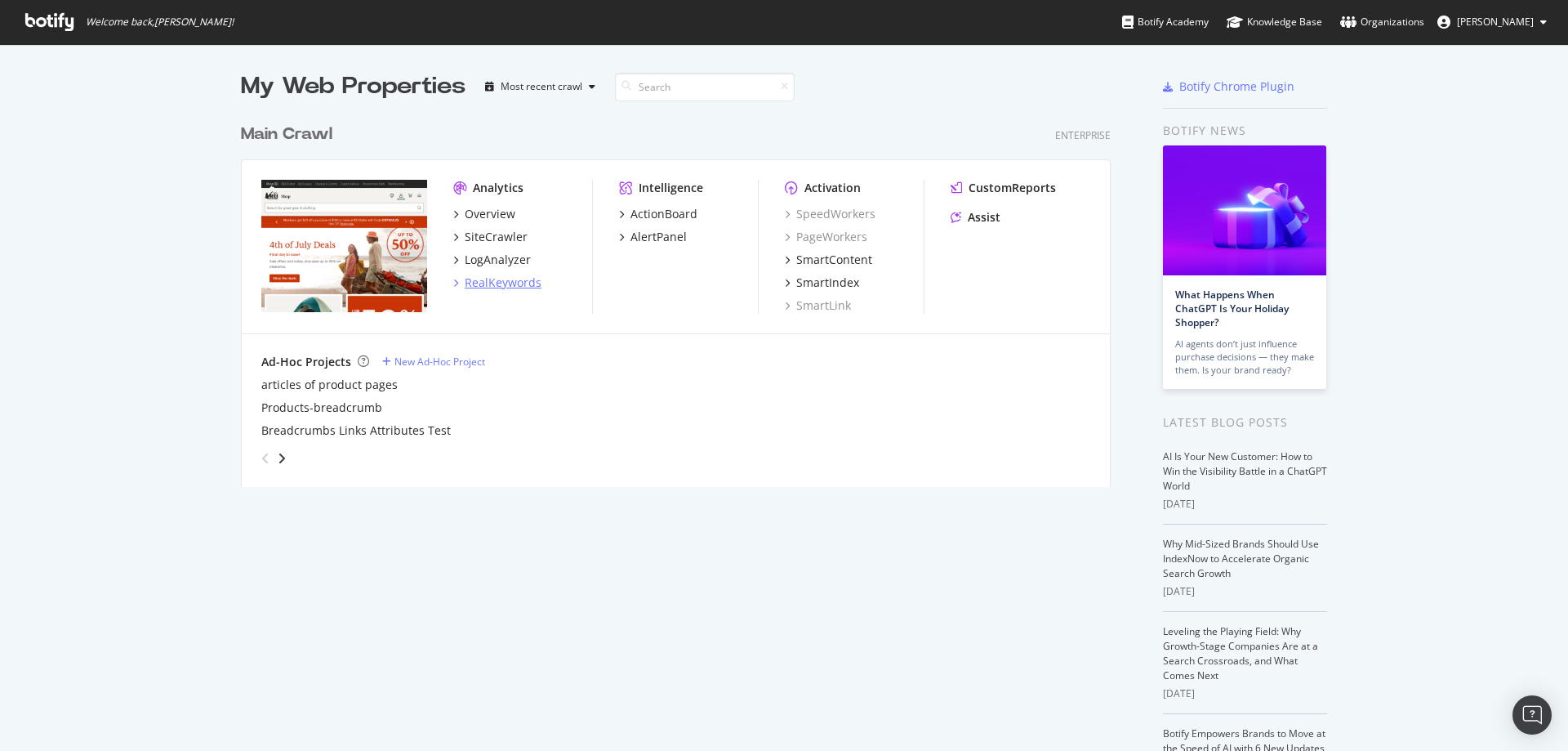
click at [468, 285] on div "RealKeywords" at bounding box center [503, 282] width 77 height 16
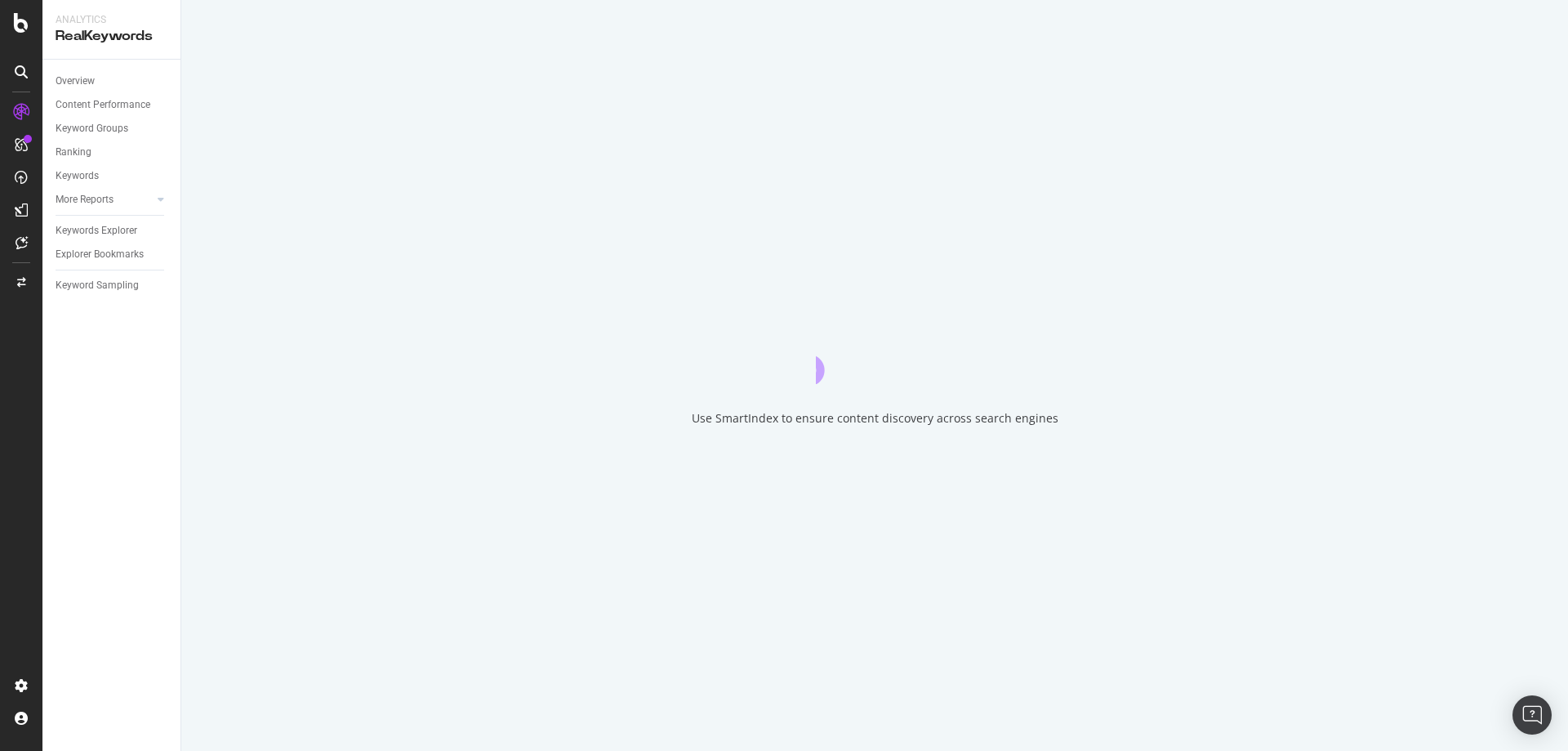
click at [834, 26] on div "Use SmartIndex to ensure content discovery across search engines" at bounding box center [875, 376] width 1387 height 751
click at [108, 229] on div "Keywords Explorer" at bounding box center [96, 231] width 81 height 17
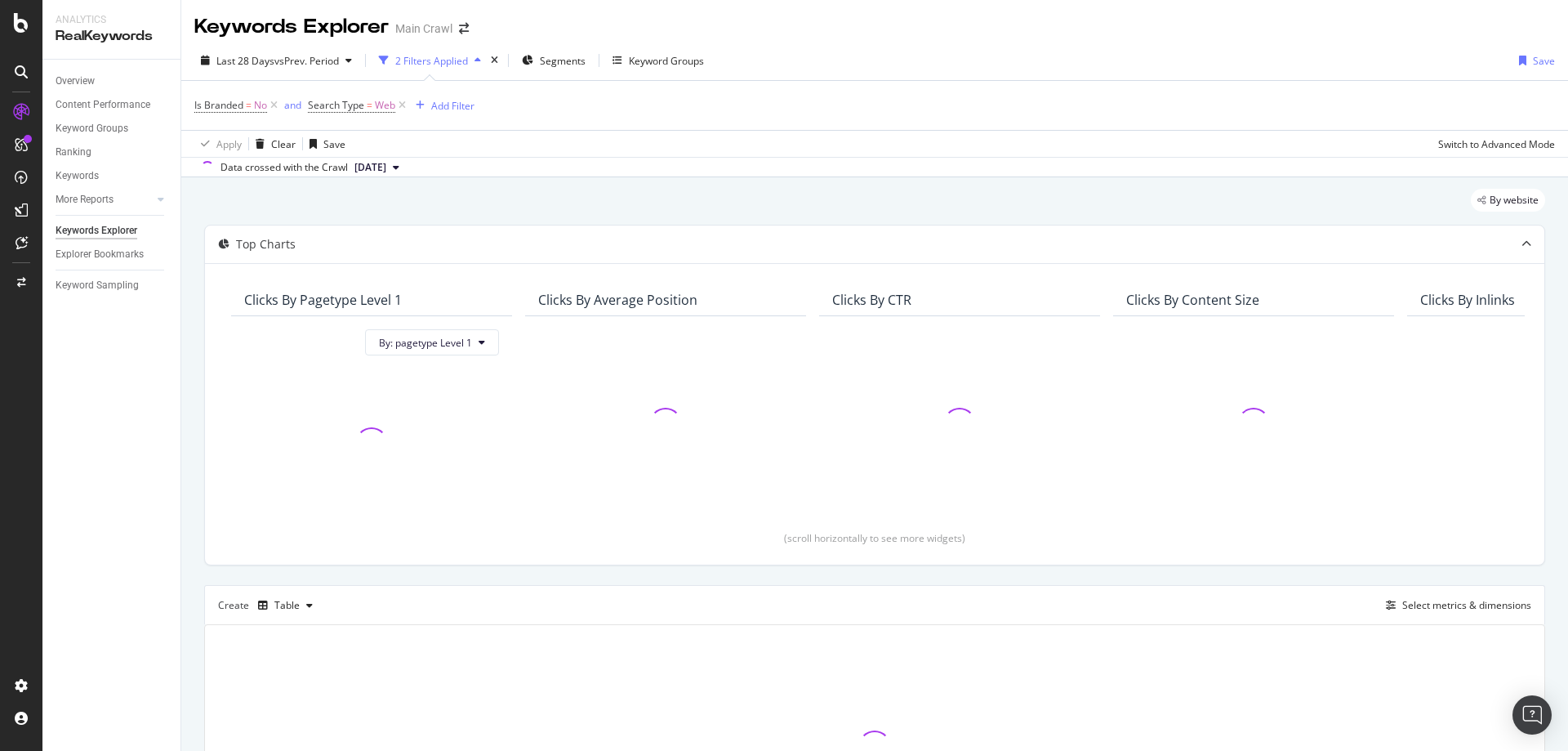
click at [933, 121] on div "Is Branded = No and Search Type = Web Add Filter" at bounding box center [875, 104] width 1361 height 49
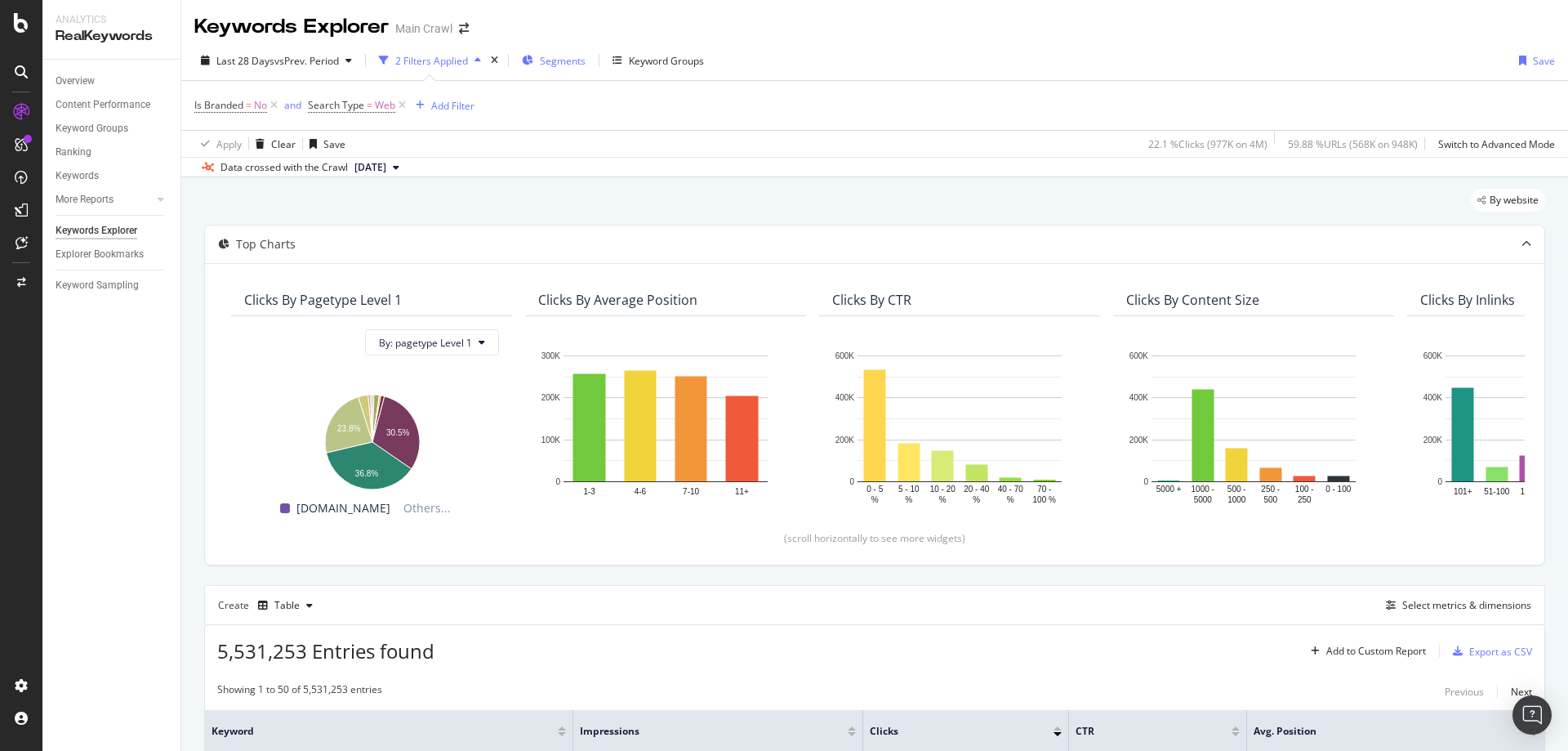
click at [538, 56] on div "Segments" at bounding box center [554, 60] width 64 height 25
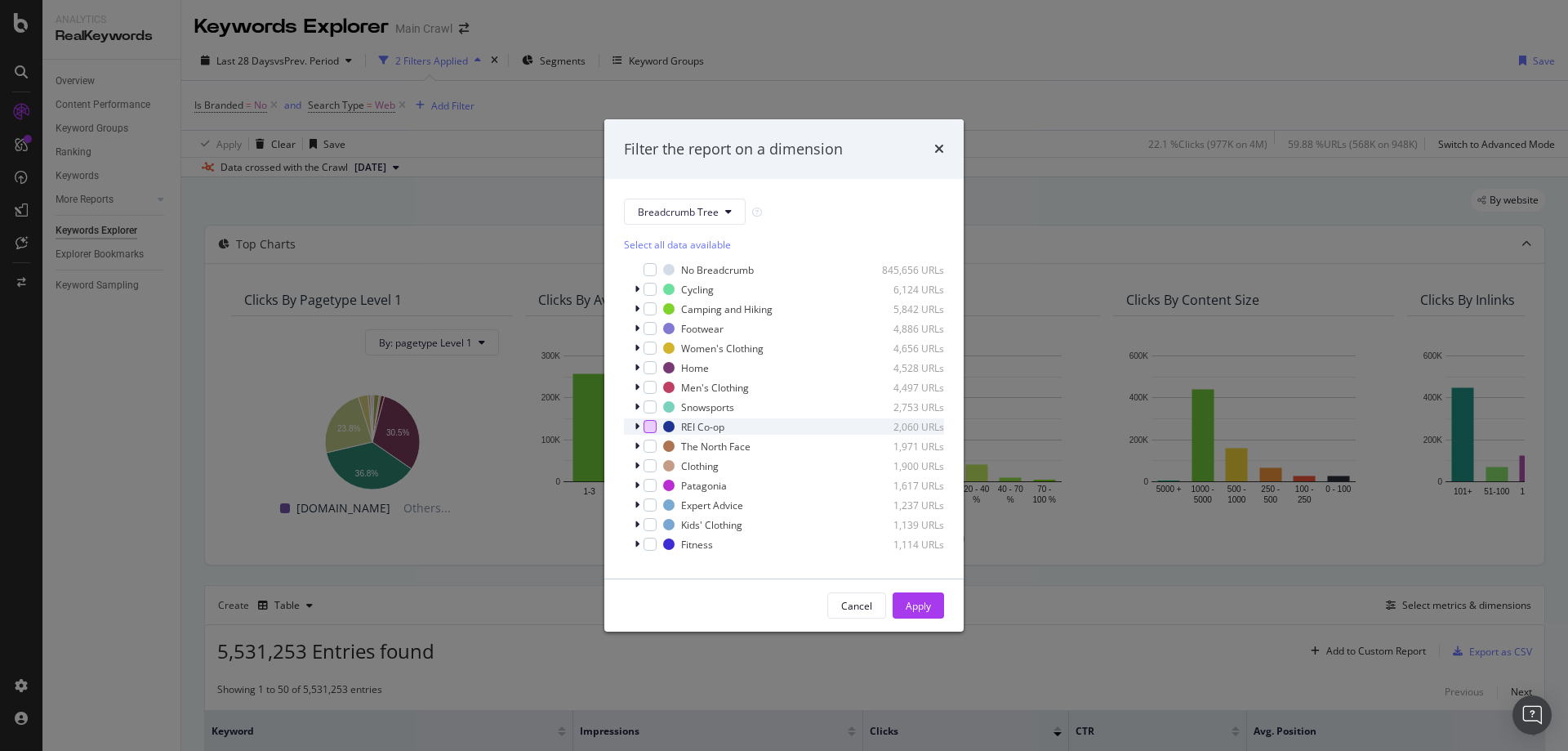
scroll to position [13, 0]
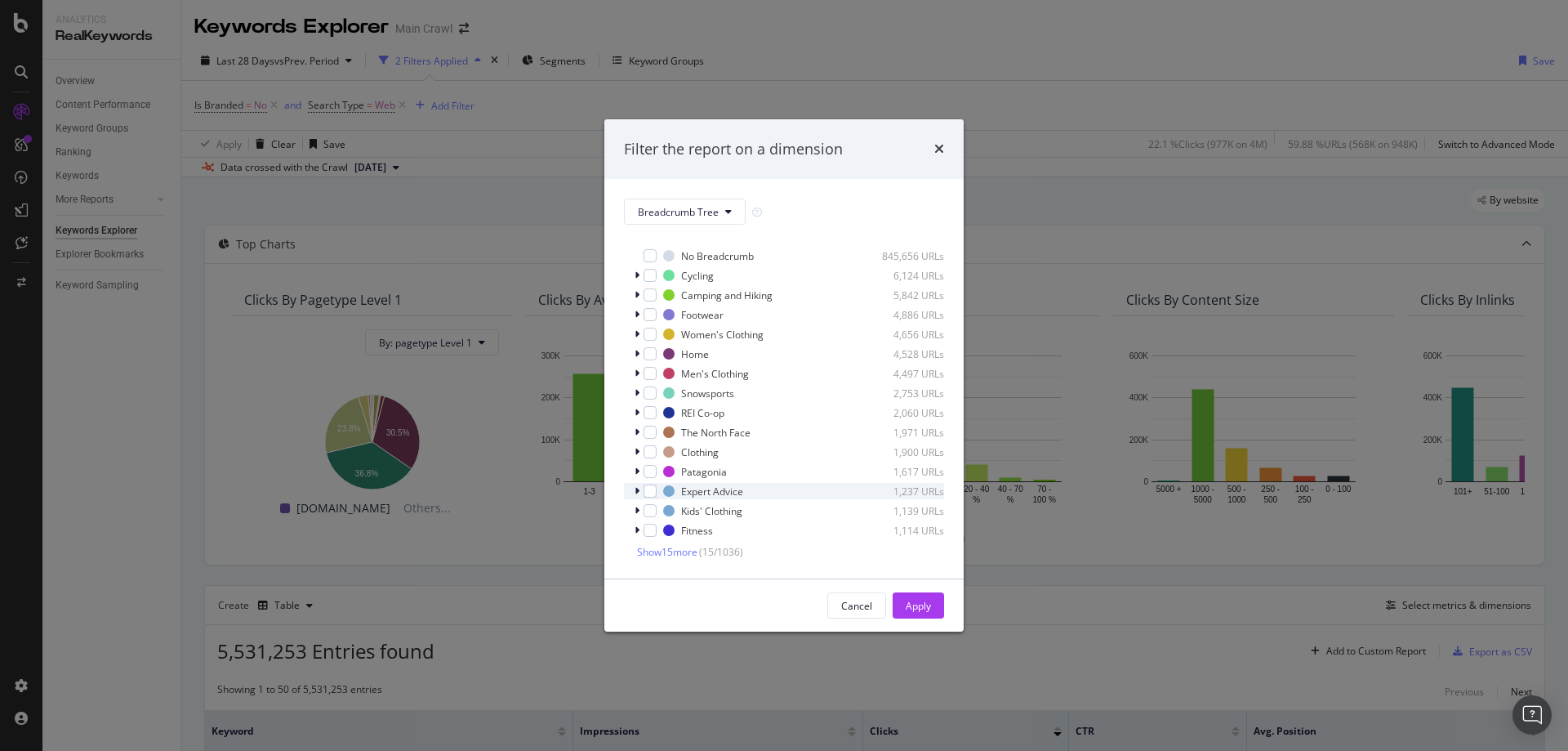
click at [635, 490] on icon "modal" at bounding box center [637, 490] width 5 height 10
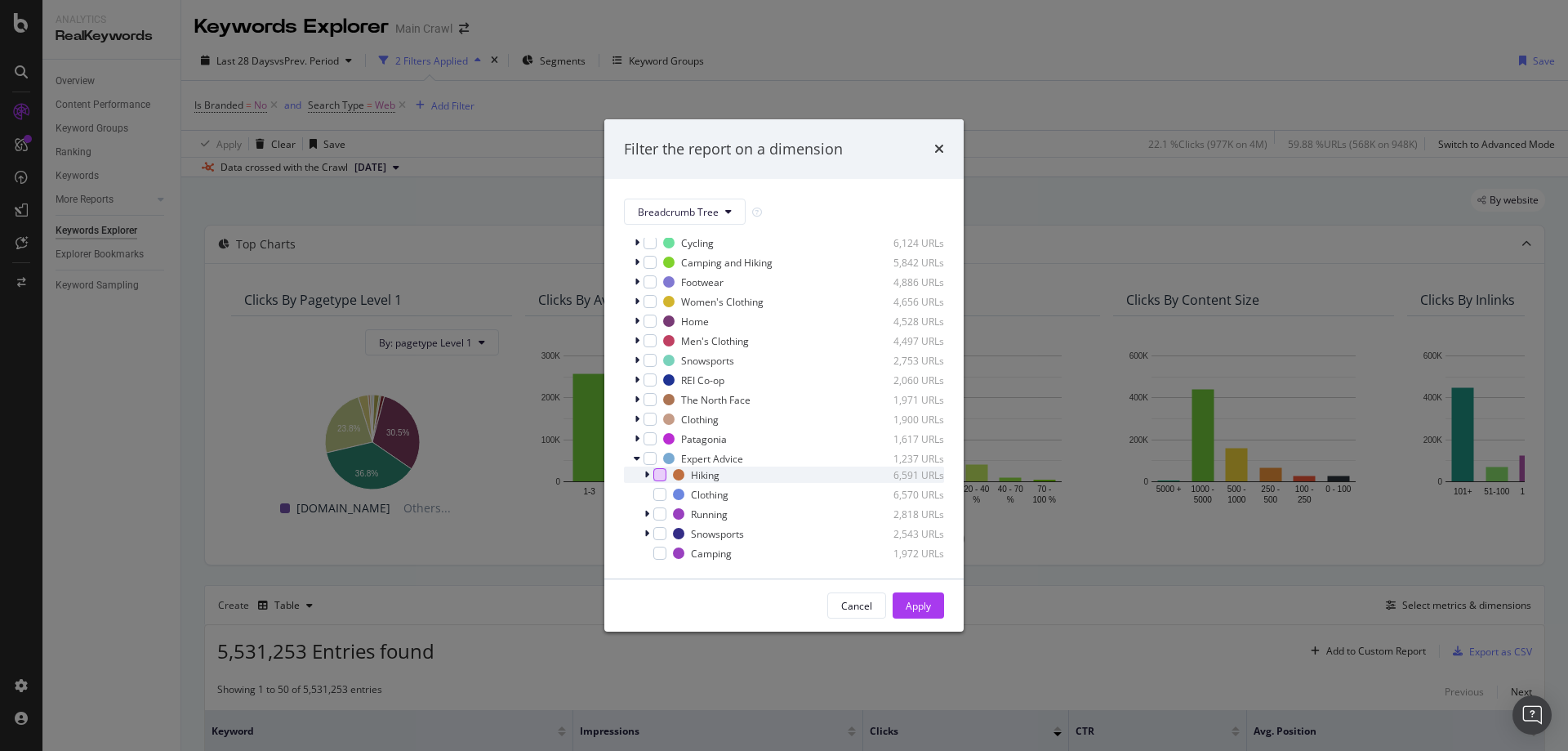
drag, startPoint x: 656, startPoint y: 473, endPoint x: 792, endPoint y: 519, distance: 143.6
click at [656, 473] on div "modal" at bounding box center [660, 475] width 13 height 13
click at [913, 603] on div "Apply" at bounding box center [919, 605] width 25 height 13
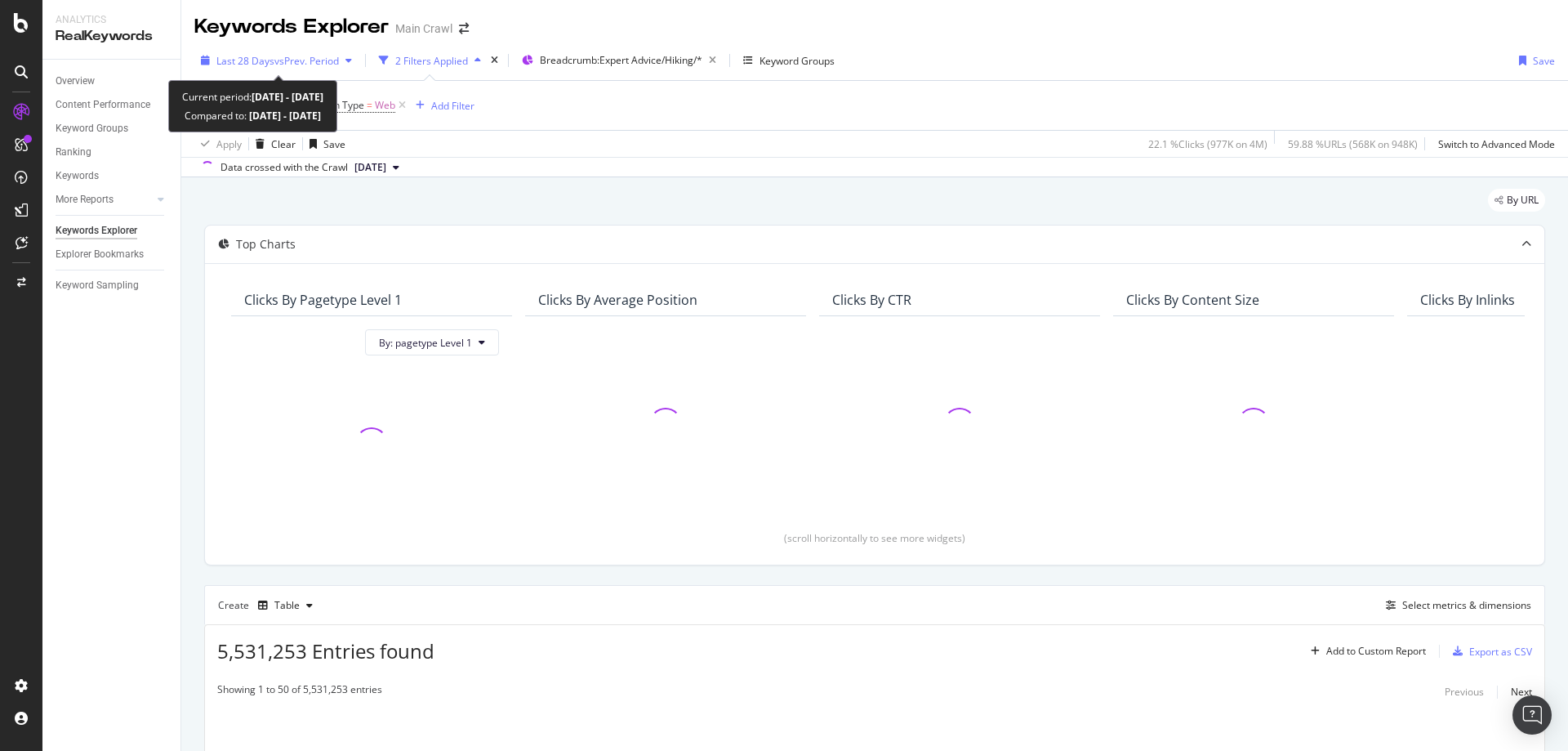
click at [286, 57] on span "vs Prev. Period" at bounding box center [306, 60] width 64 height 13
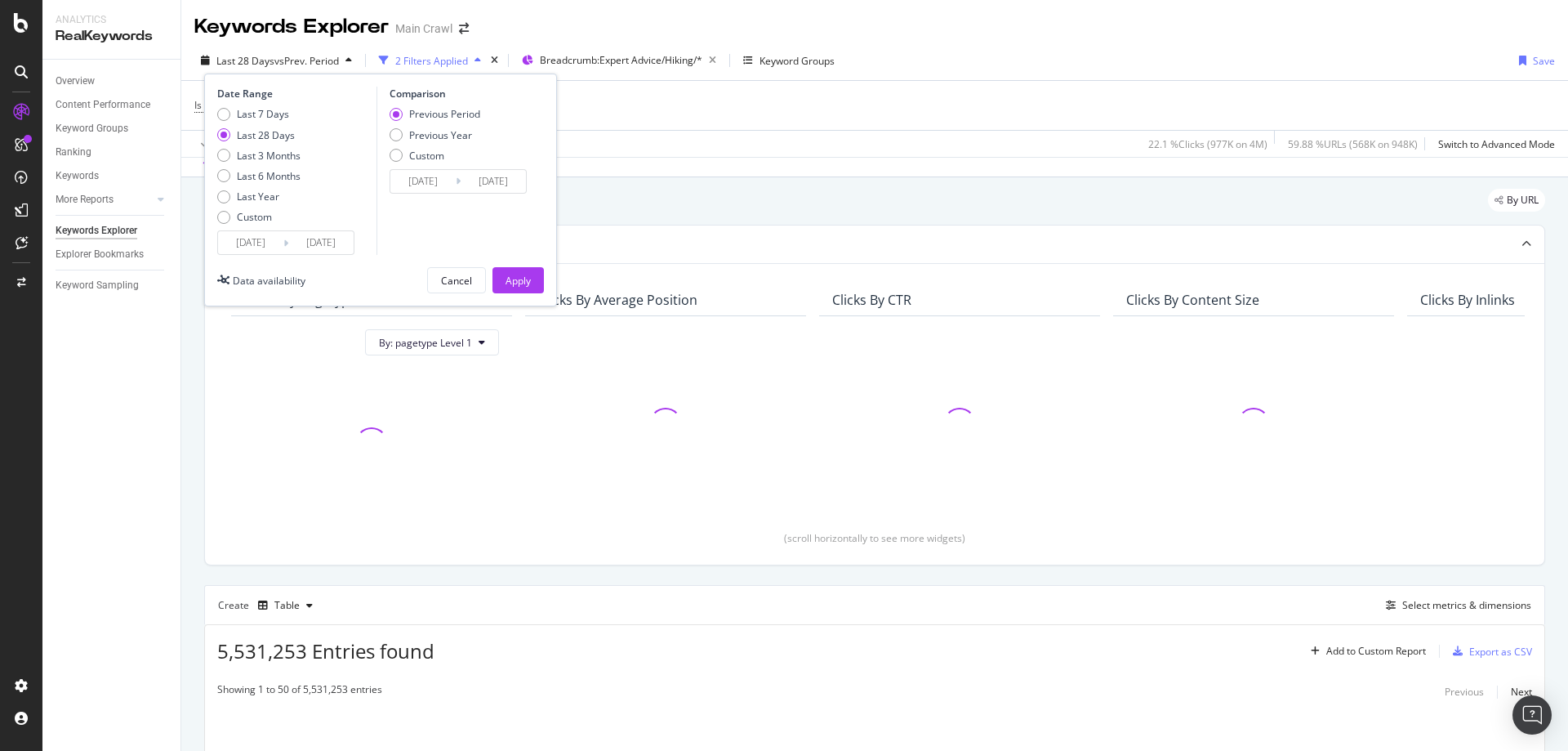
drag, startPoint x: 250, startPoint y: 214, endPoint x: 250, endPoint y: 226, distance: 12.0
click at [250, 213] on div "Custom" at bounding box center [254, 216] width 35 height 13
click at [251, 247] on input "2025/07/28" at bounding box center [251, 242] width 65 height 23
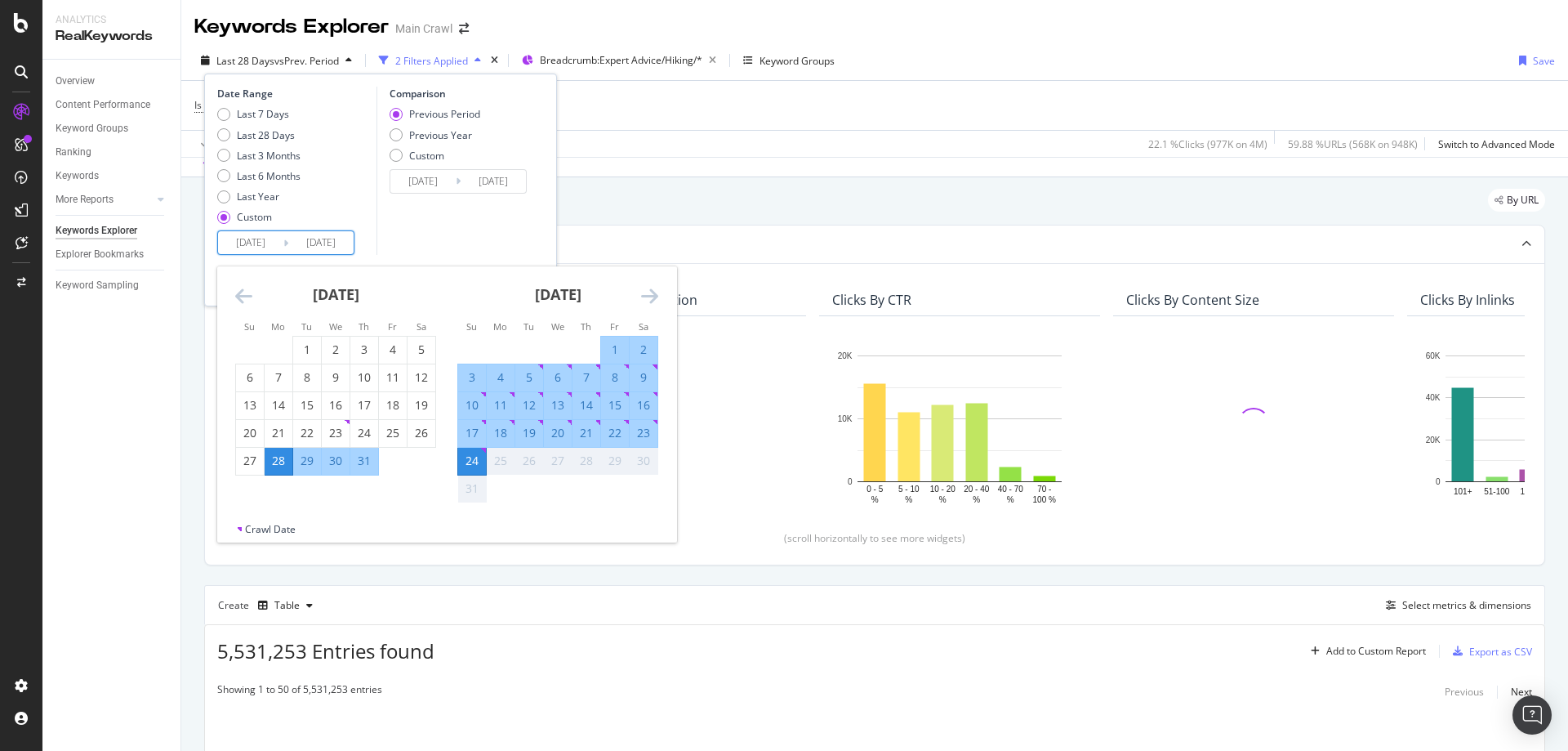
click at [237, 294] on icon "Move backward to switch to the previous month." at bounding box center [244, 295] width 17 height 19
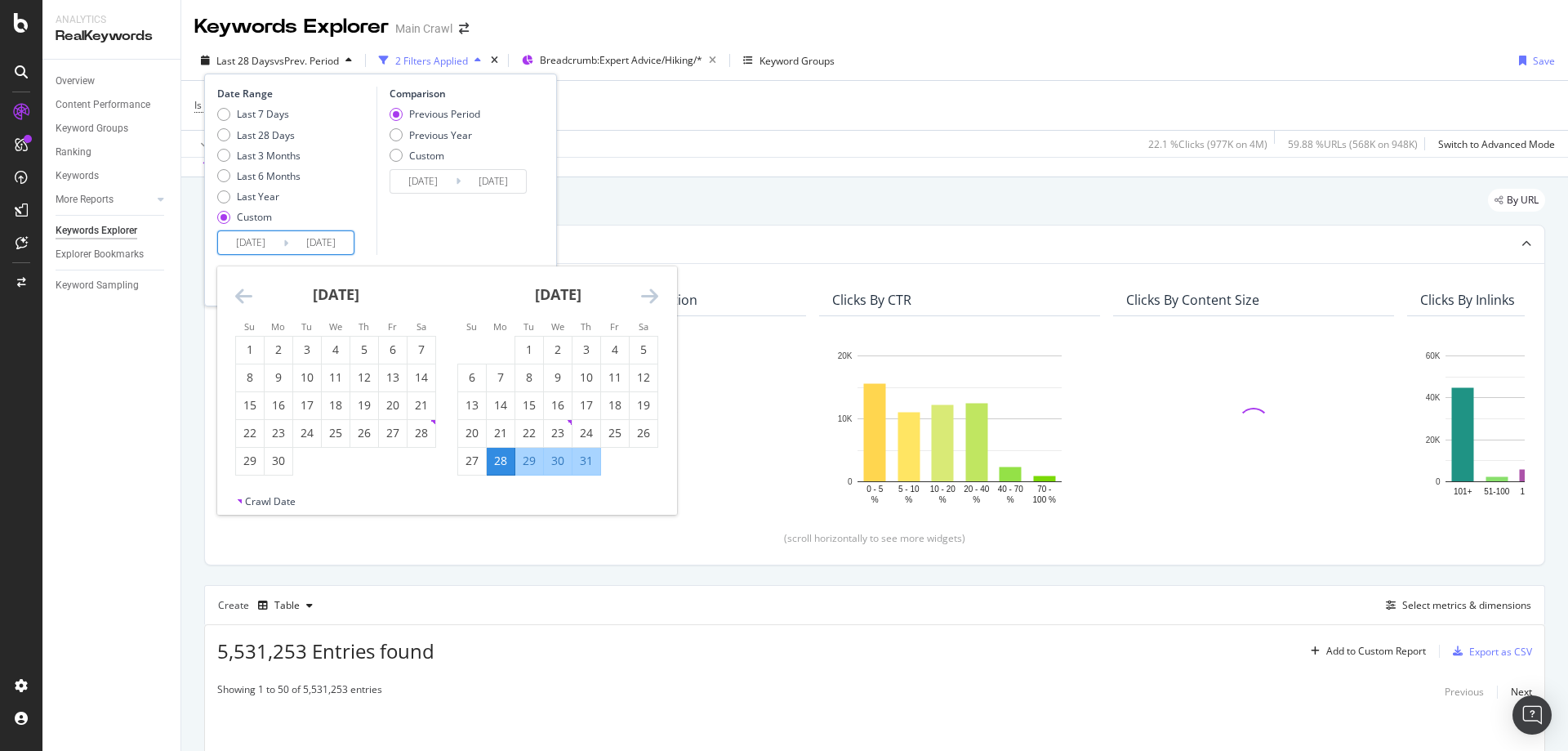
click at [237, 294] on icon "Move backward to switch to the previous month." at bounding box center [244, 295] width 17 height 19
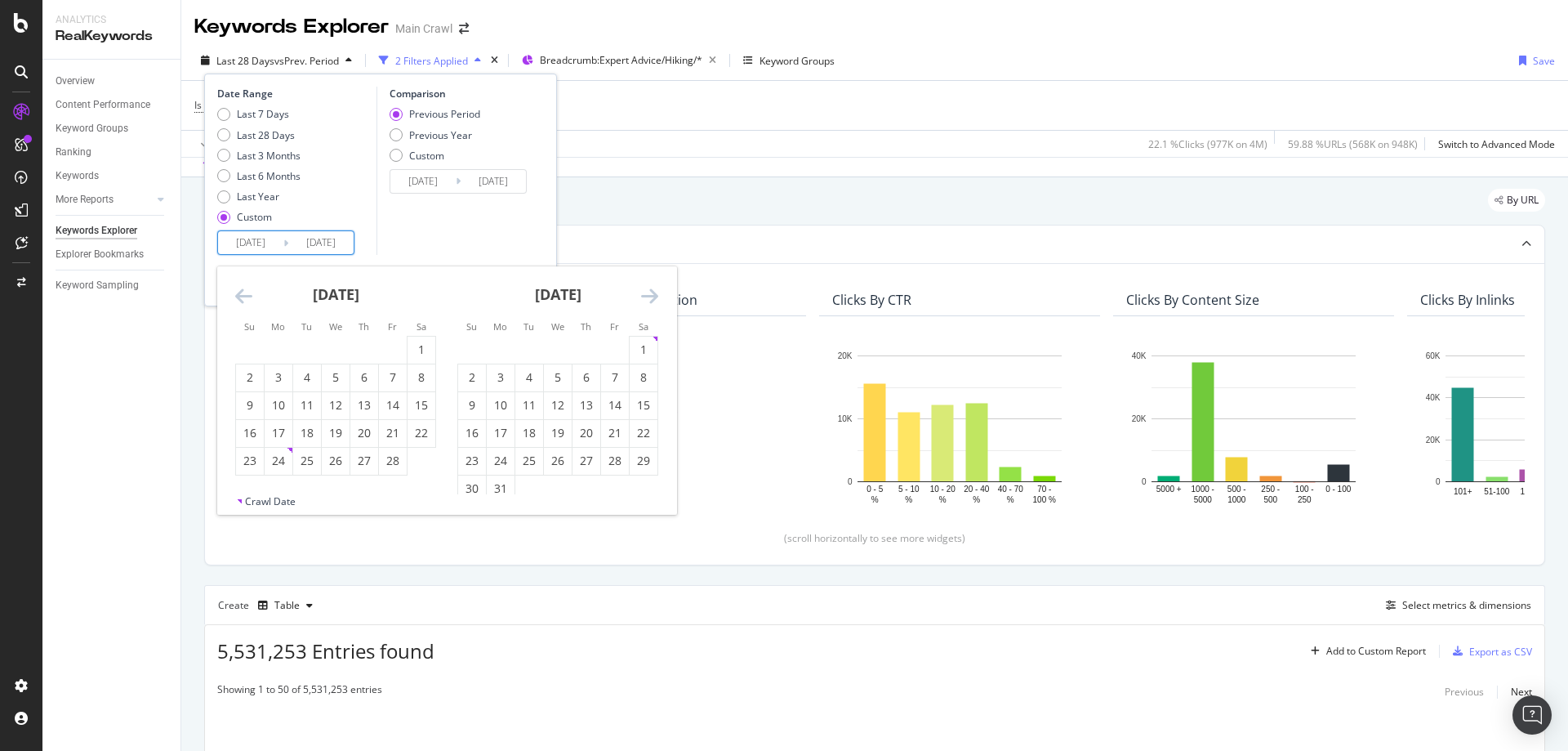
click at [237, 294] on icon "Move backward to switch to the previous month." at bounding box center [244, 295] width 17 height 19
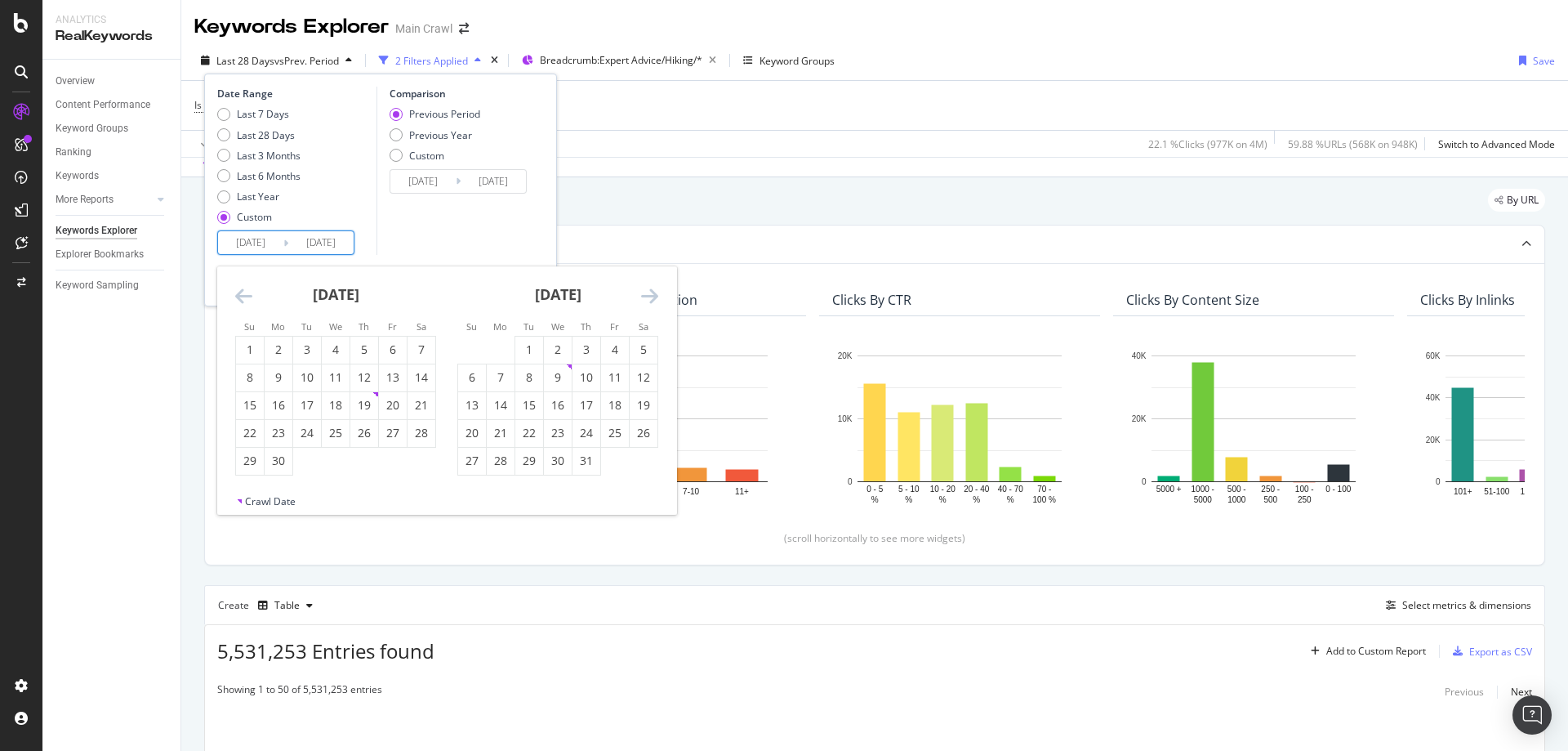
click at [237, 294] on icon "Move backward to switch to the previous month." at bounding box center [244, 295] width 17 height 19
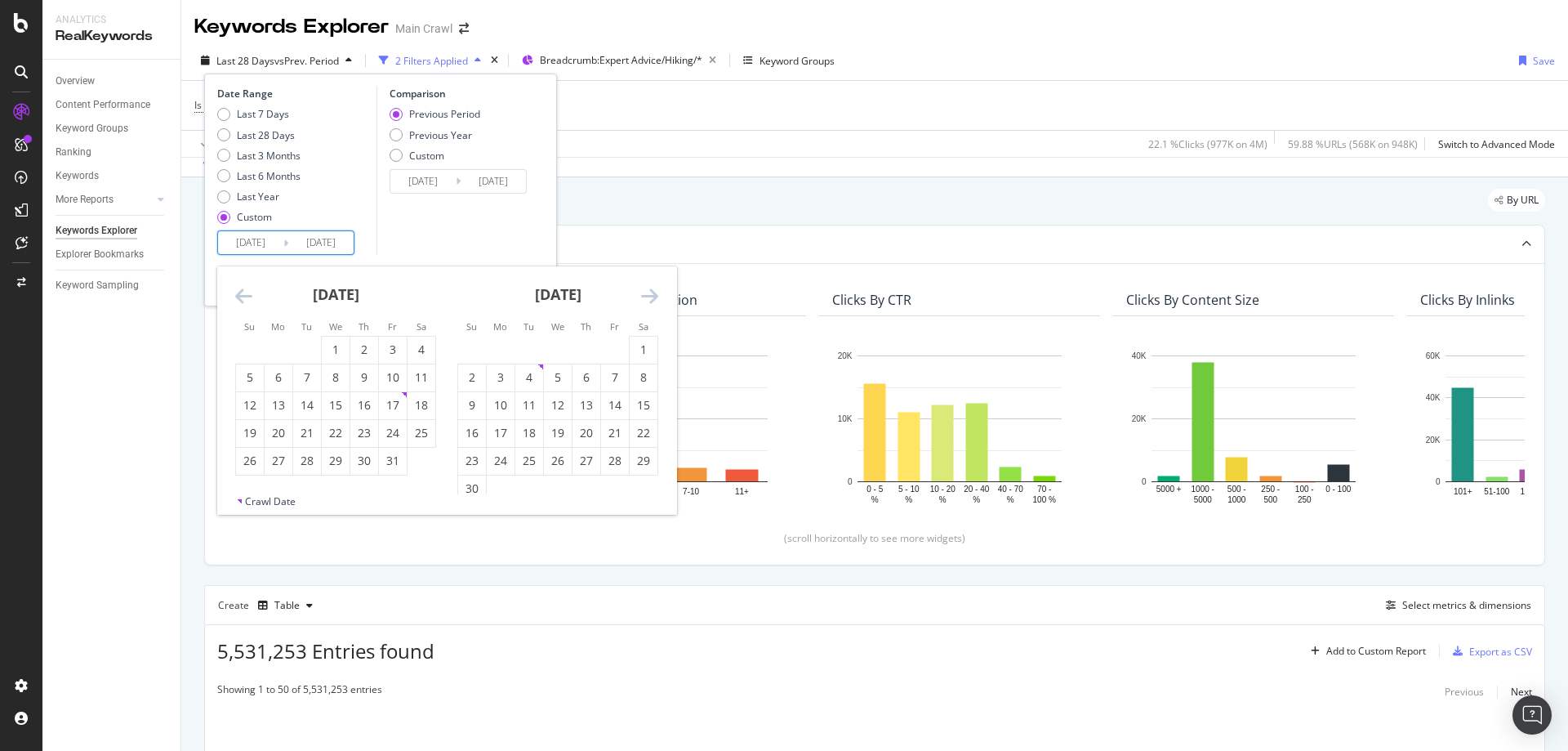
click at [237, 294] on icon "Move backward to switch to the previous month." at bounding box center [244, 295] width 17 height 19
click at [278, 349] on div "1" at bounding box center [278, 349] width 28 height 16
type input "2024/01/01"
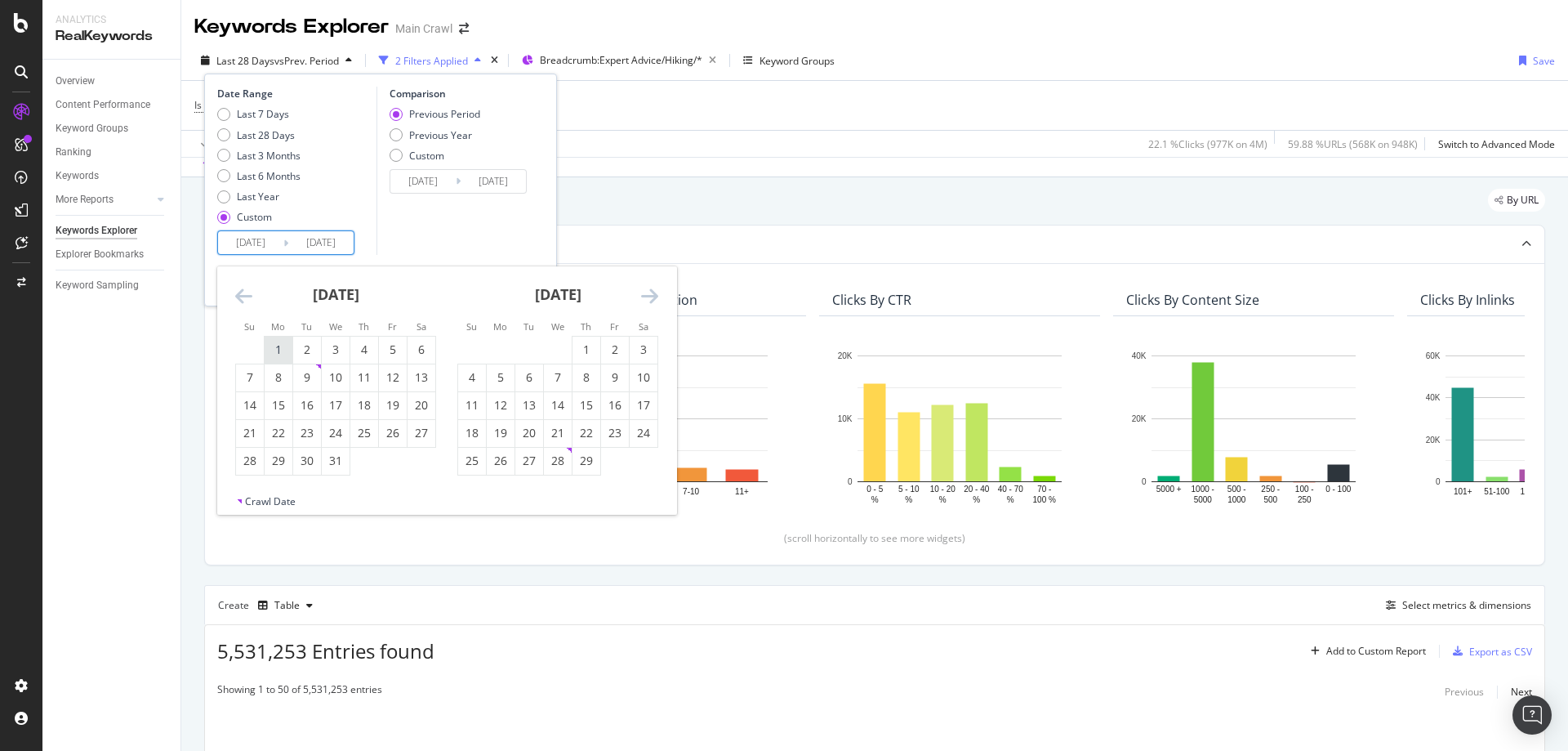
type input "2022/05/08"
type input "2023/12/31"
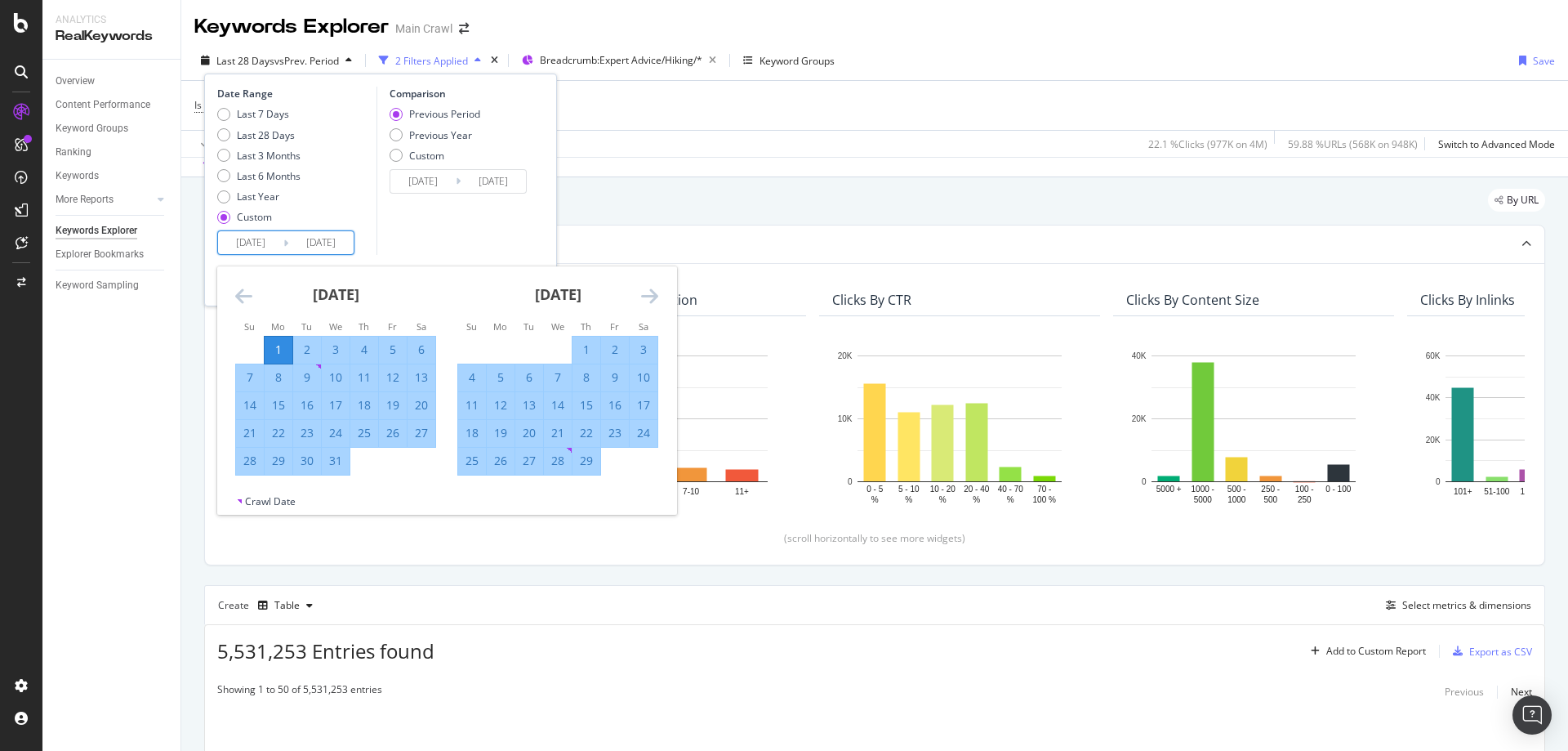
click at [651, 299] on icon "Move forward to switch to the next month." at bounding box center [649, 295] width 17 height 19
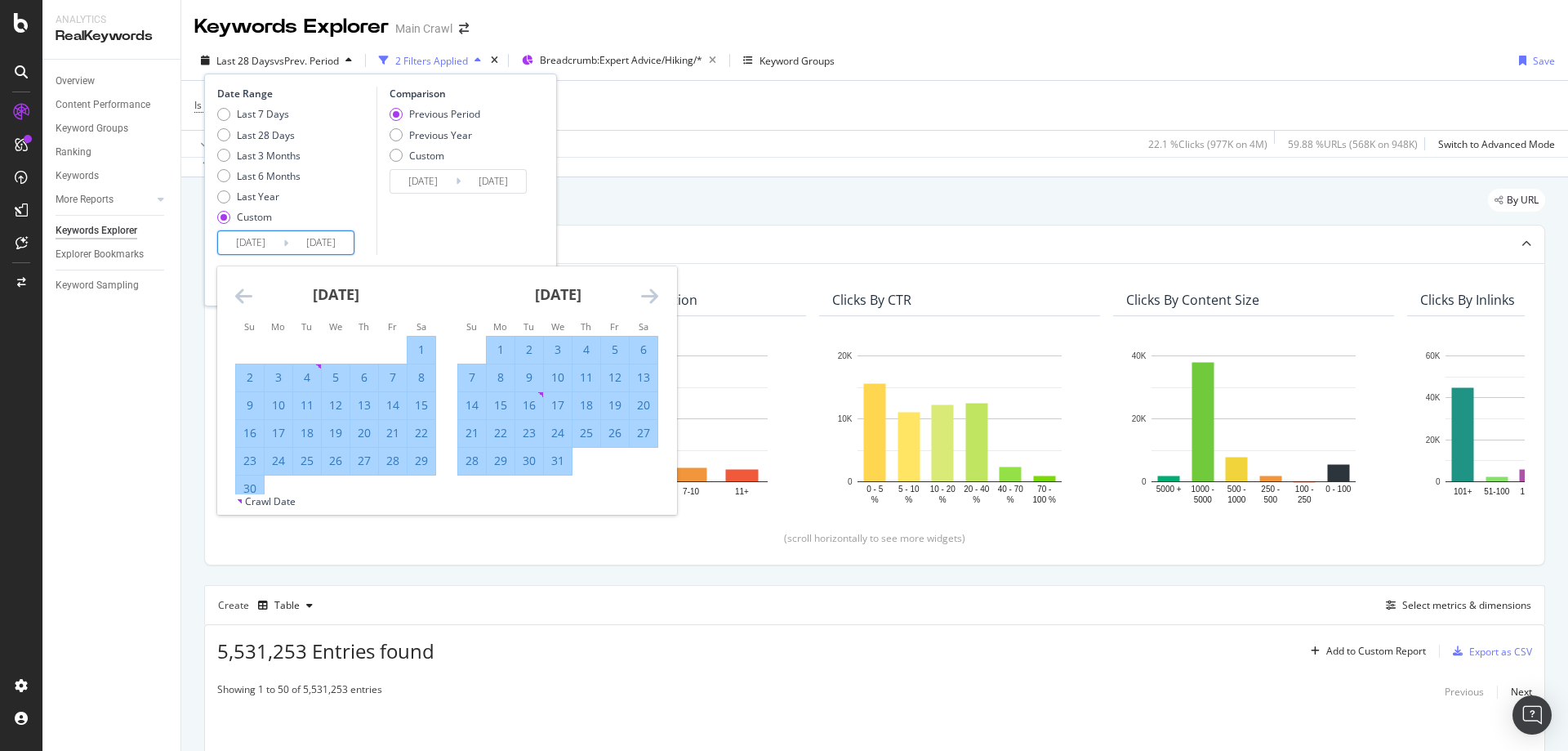
click at [651, 299] on icon "Move forward to switch to the next month." at bounding box center [649, 295] width 17 height 19
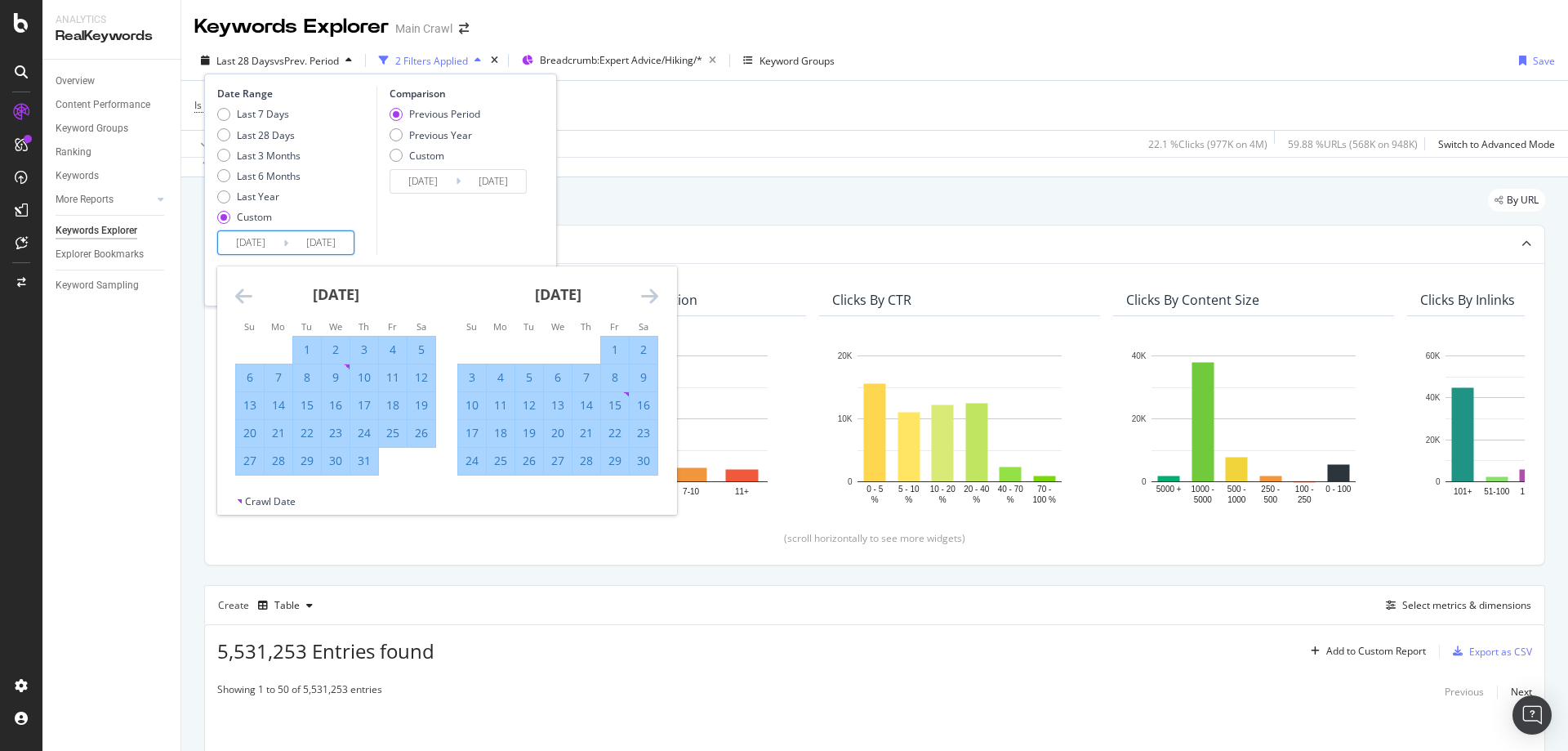
click at [651, 299] on icon "Move forward to switch to the next month." at bounding box center [649, 295] width 17 height 19
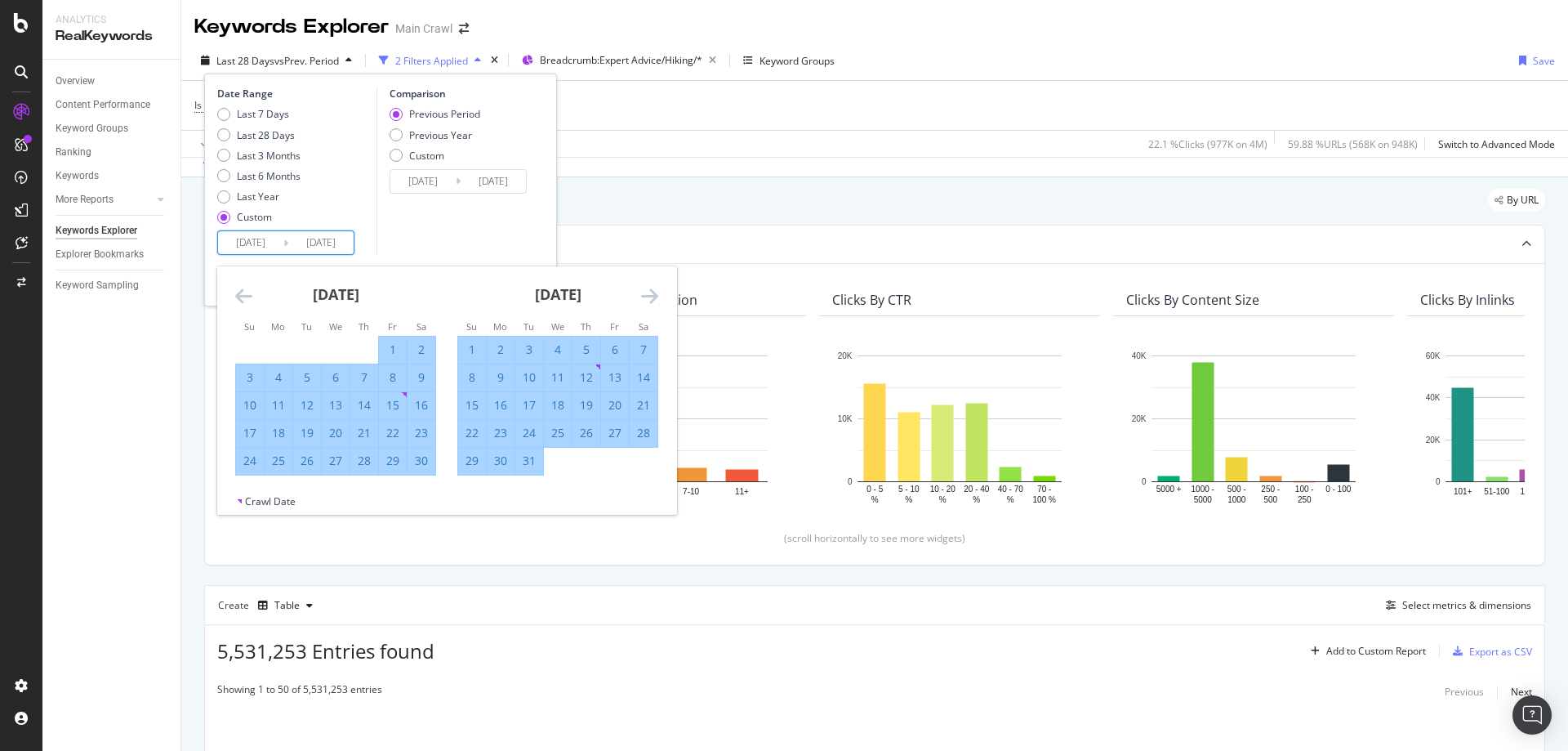
click at [652, 293] on icon "Move forward to switch to the next month." at bounding box center [649, 295] width 17 height 19
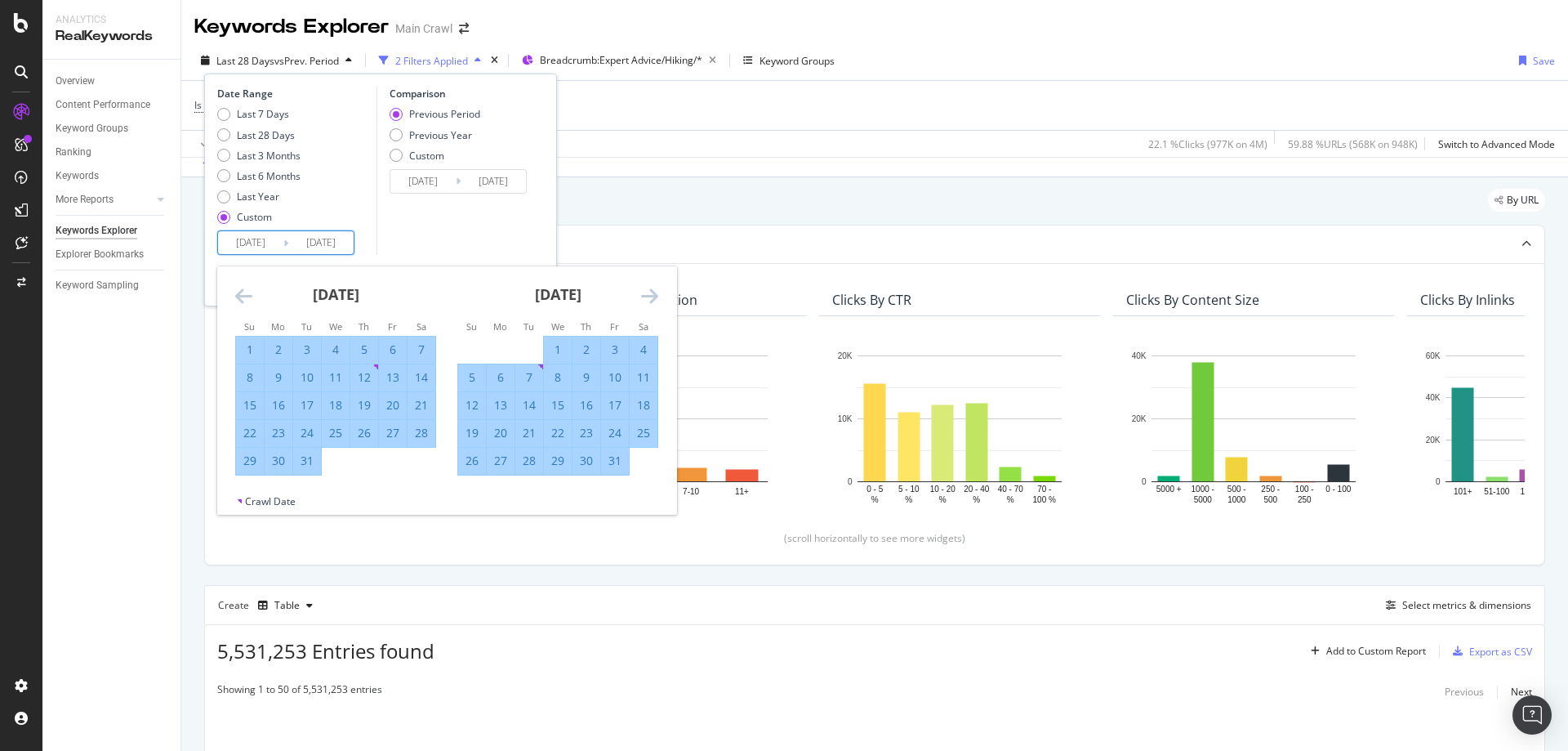
click at [652, 293] on icon "Move forward to switch to the next month." at bounding box center [649, 295] width 17 height 19
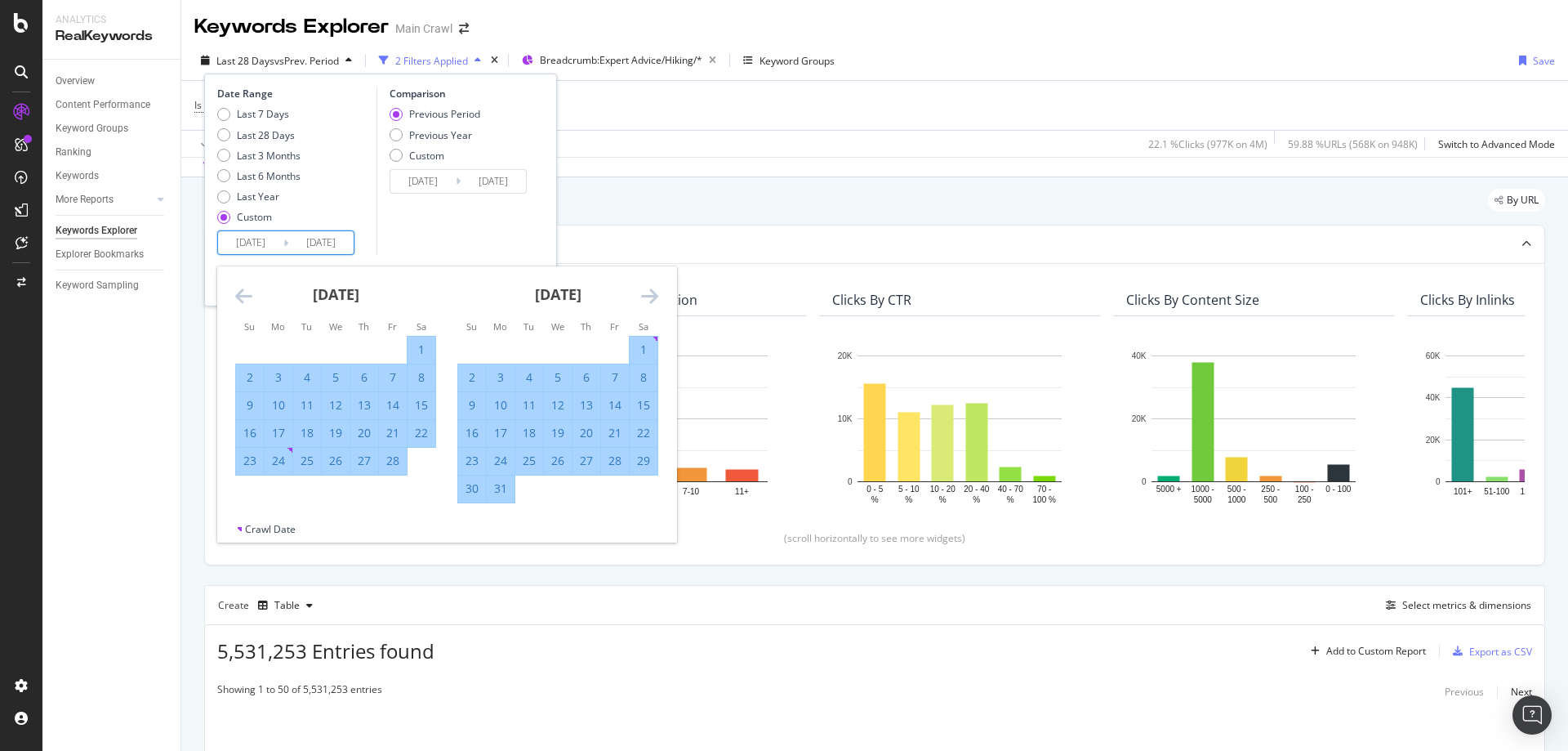
click at [652, 293] on icon "Move forward to switch to the next month." at bounding box center [649, 295] width 17 height 19
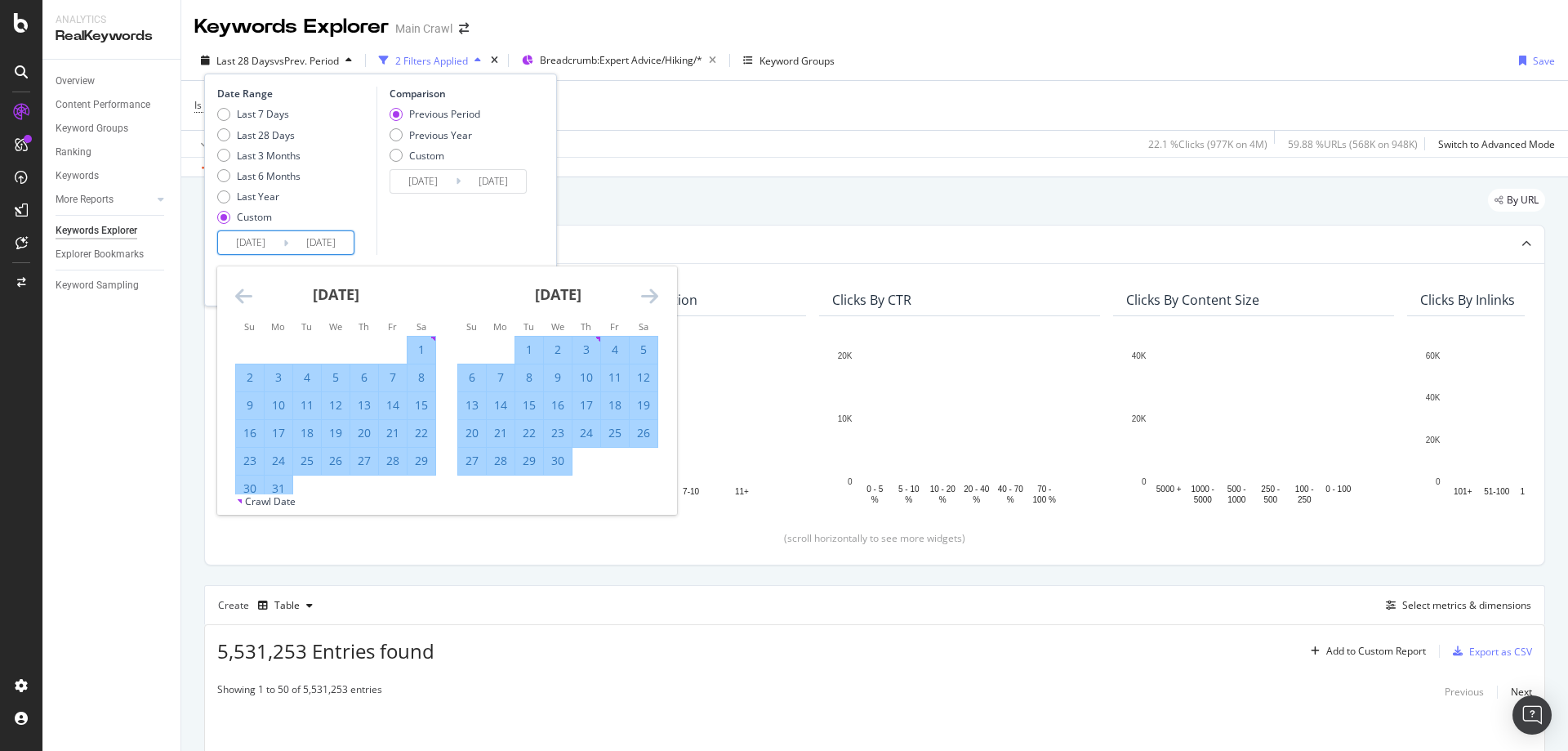
click at [651, 291] on icon "Move forward to switch to the next month." at bounding box center [649, 295] width 17 height 19
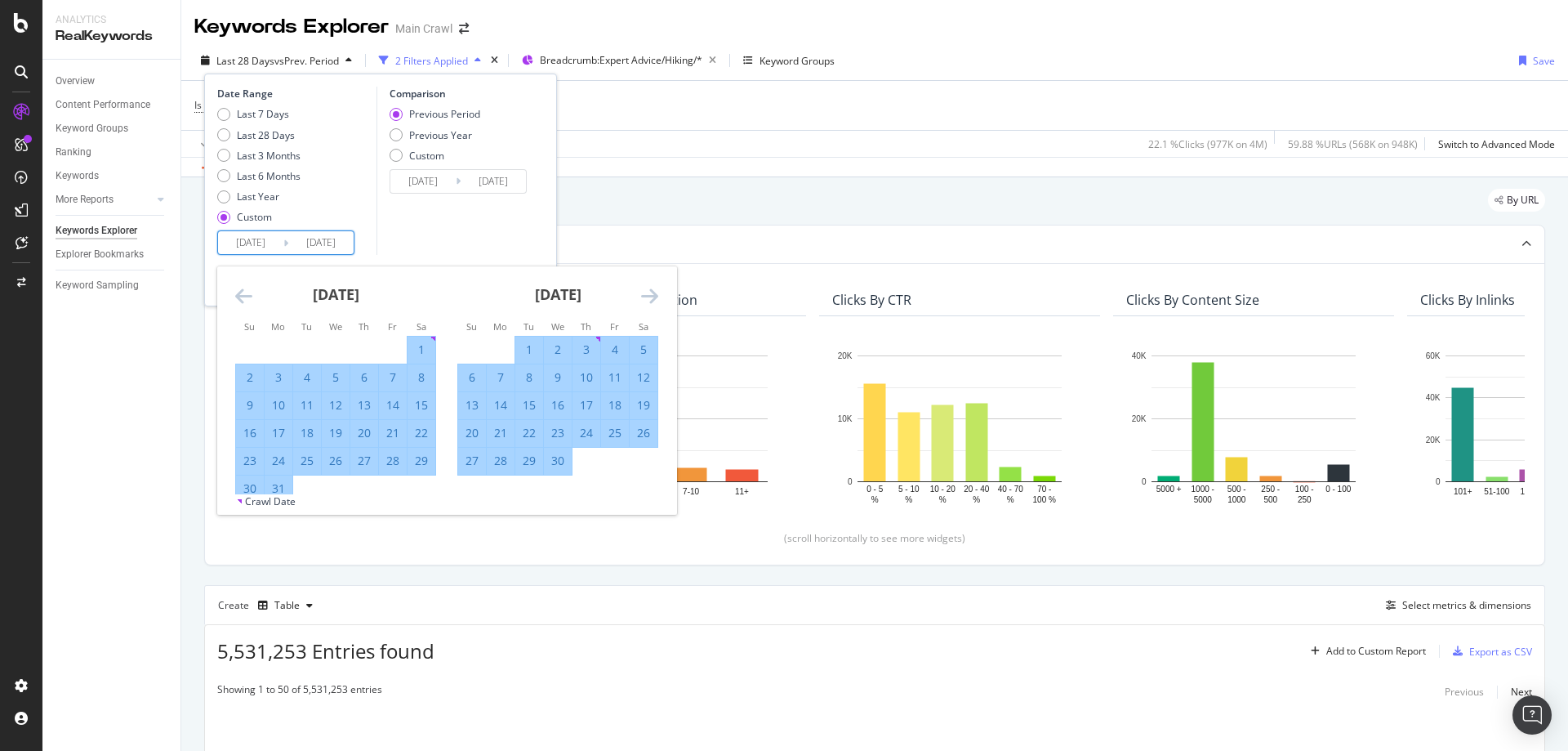
click at [651, 291] on icon "Move forward to switch to the next month." at bounding box center [649, 295] width 17 height 19
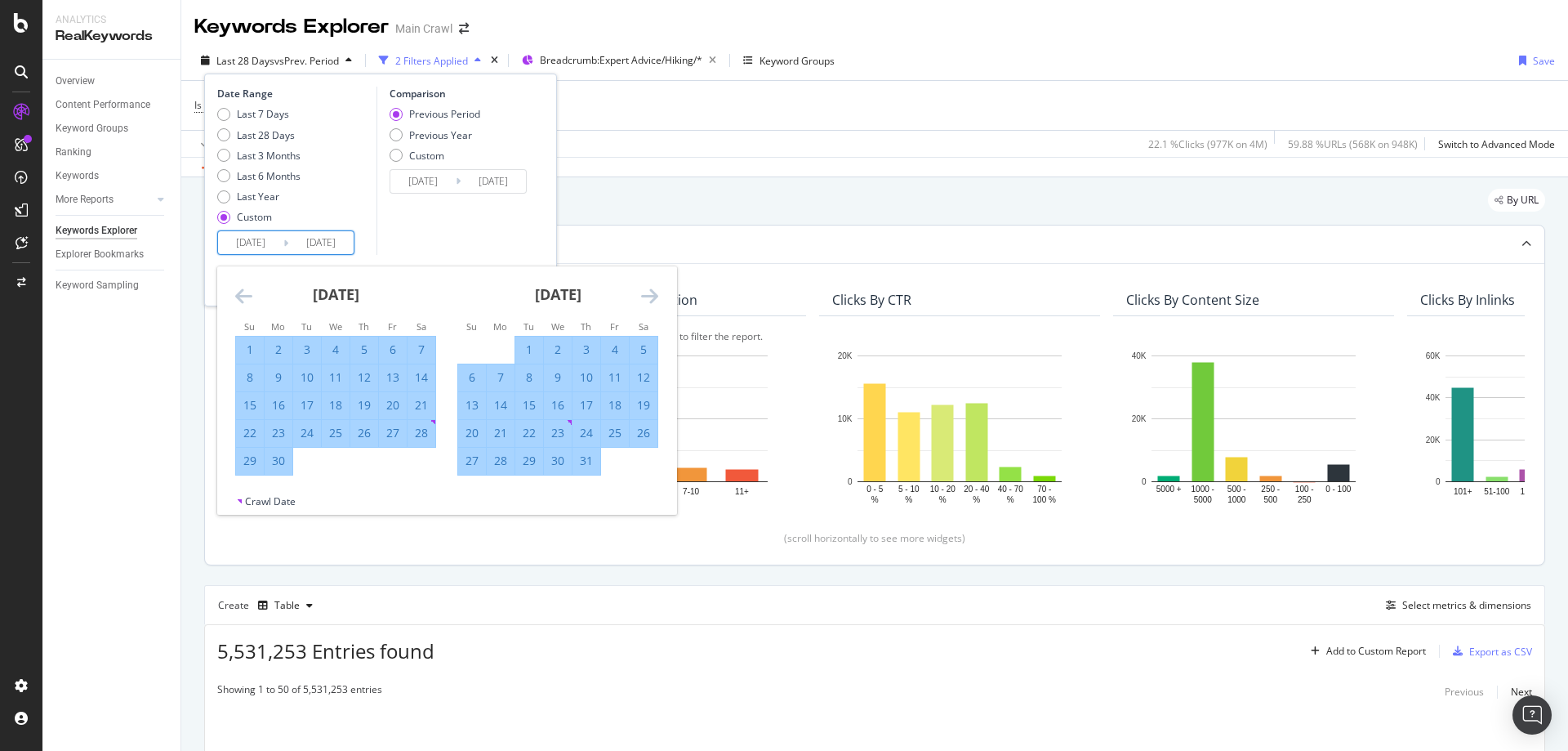
click at [582, 451] on div "31" at bounding box center [586, 461] width 28 height 27
type input "2025/07/31"
type input "2022/06/01"
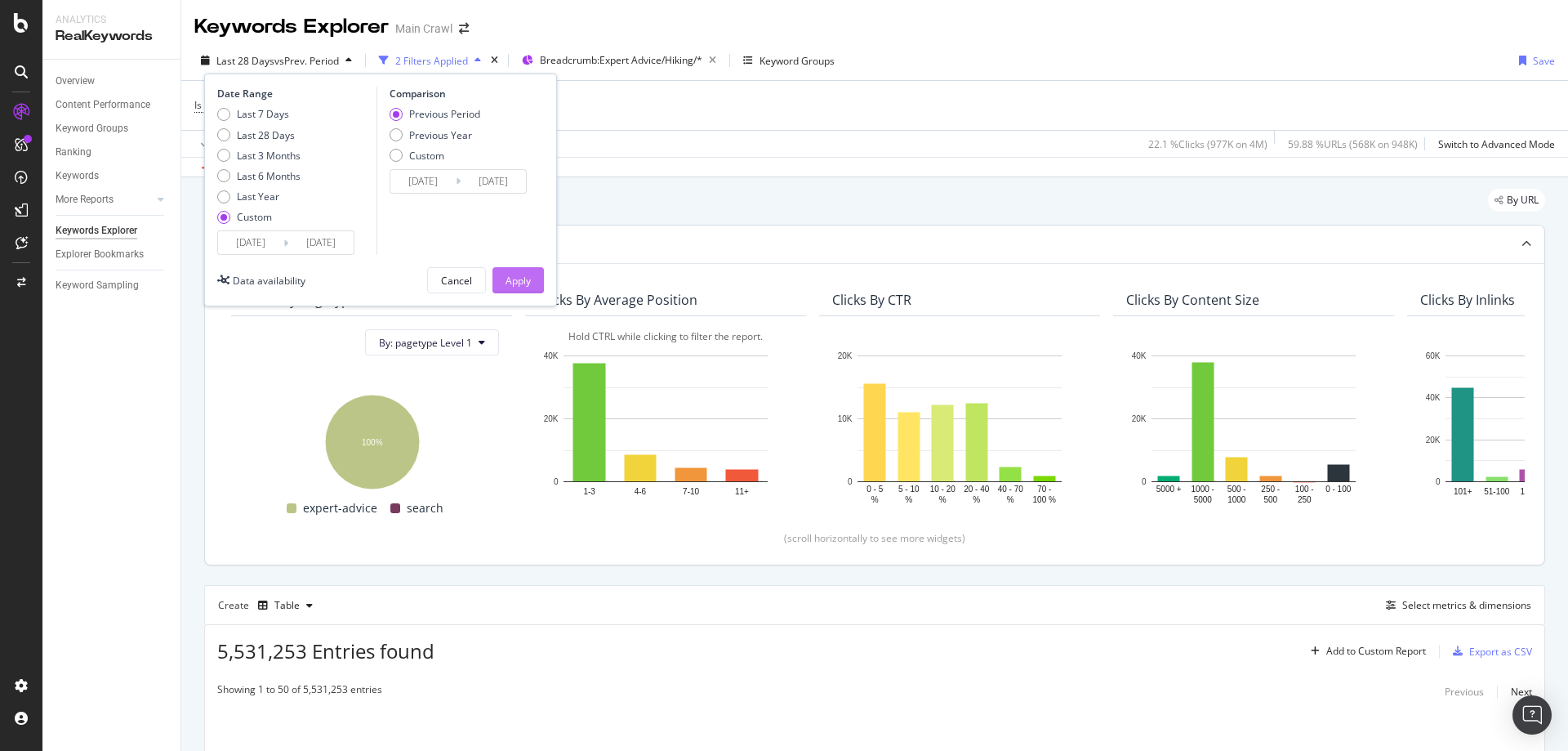
click at [524, 284] on div "Apply" at bounding box center [518, 281] width 25 height 13
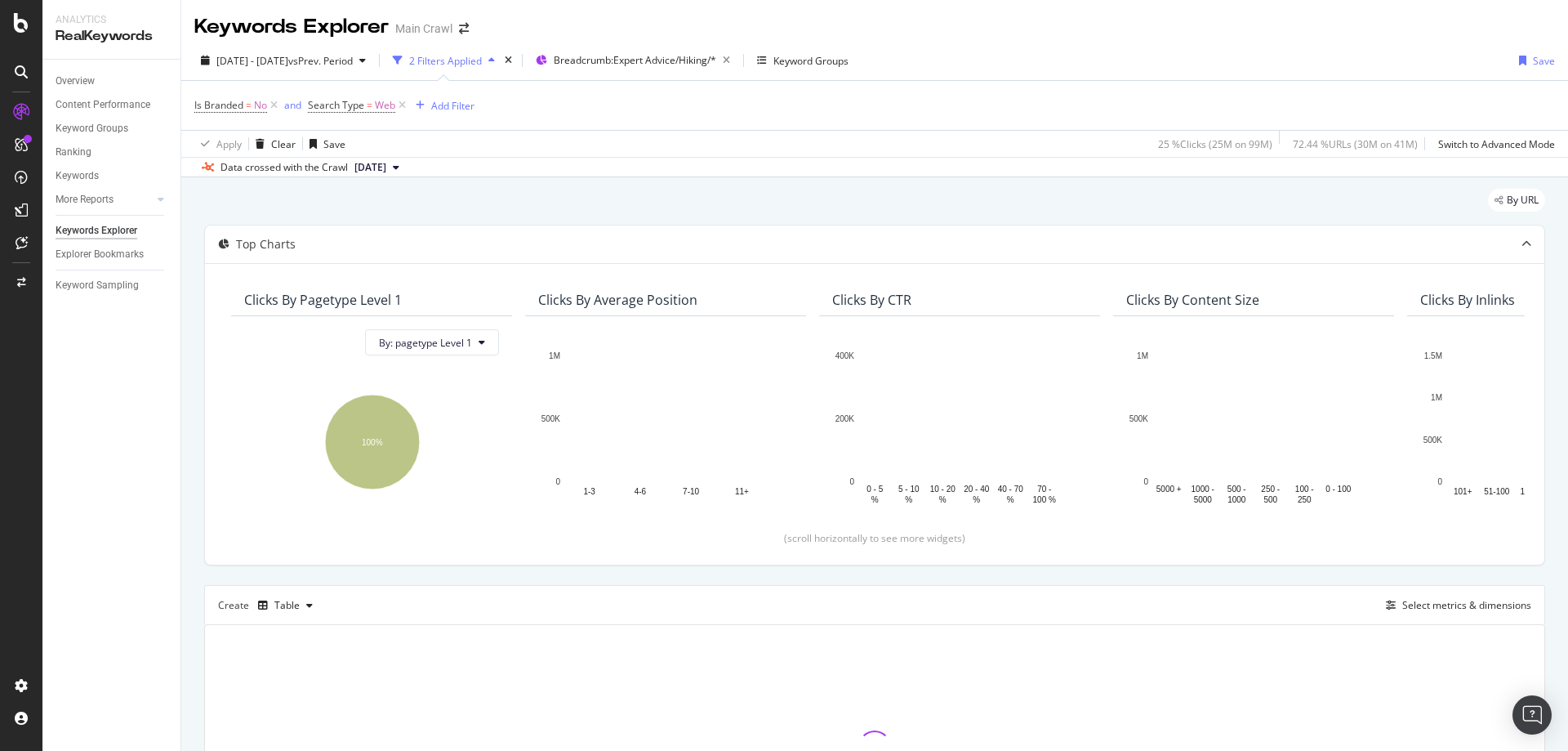
scroll to position [175, 0]
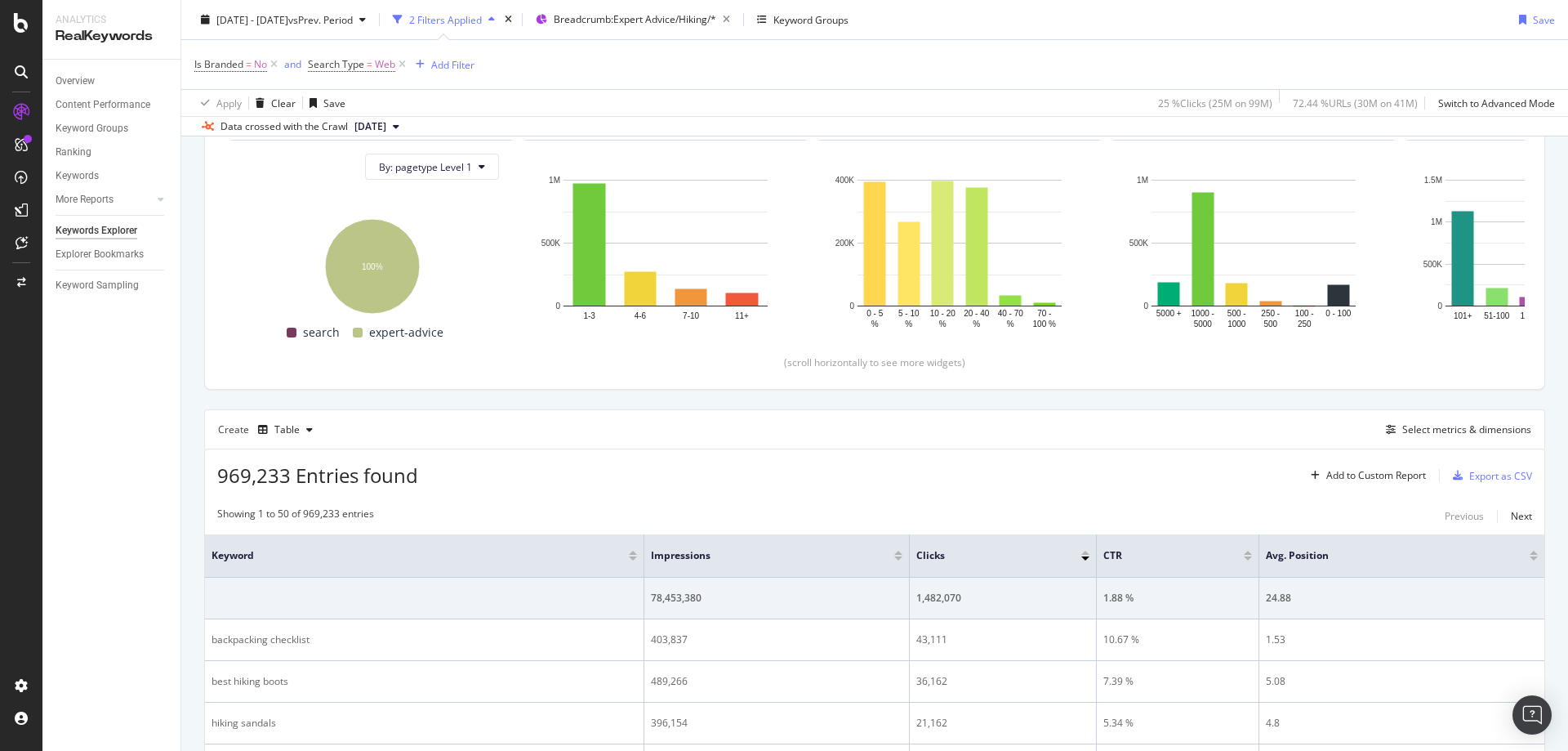
click at [1016, 431] on div "Create Table Select metrics & dimensions" at bounding box center [875, 428] width 1341 height 39
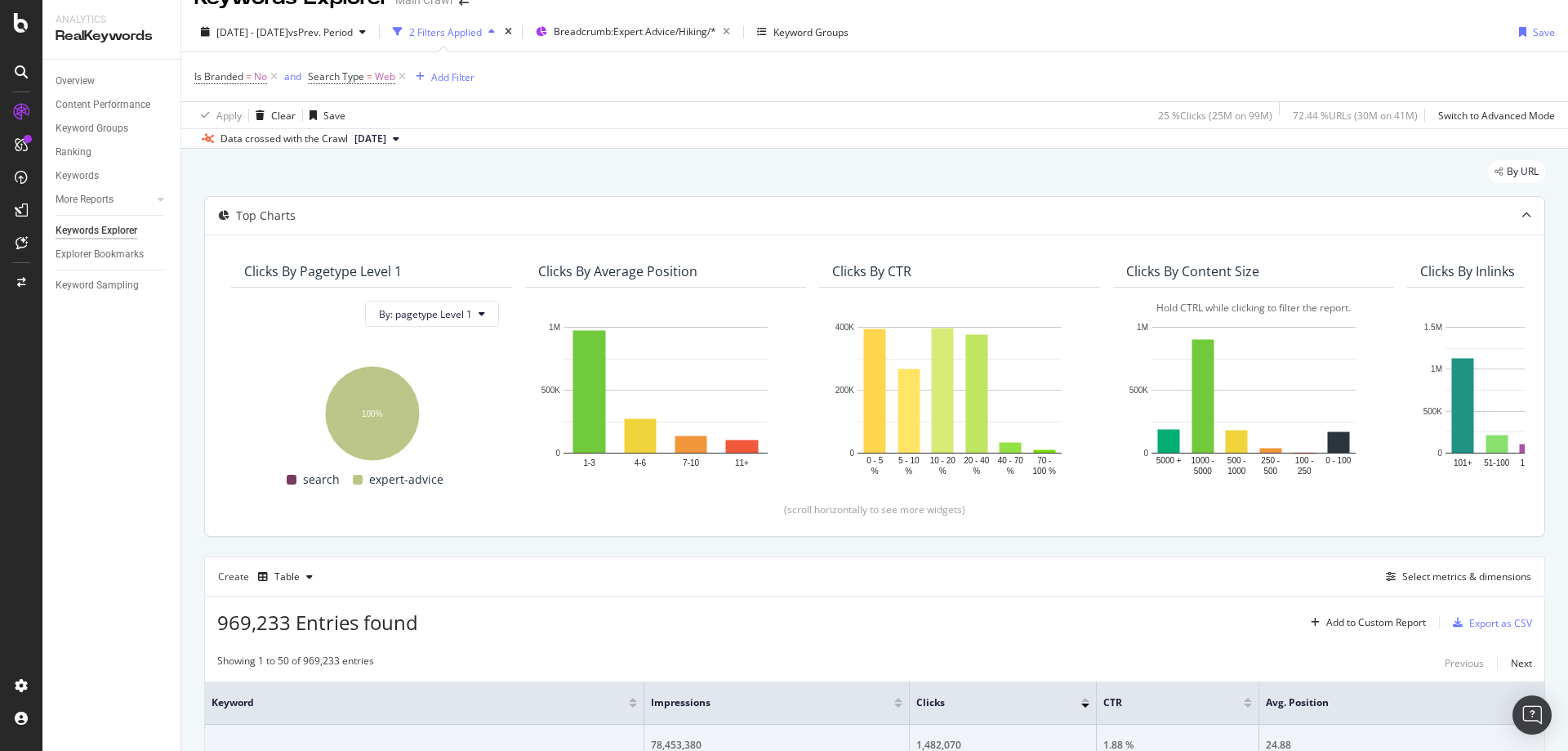
scroll to position [12, 0]
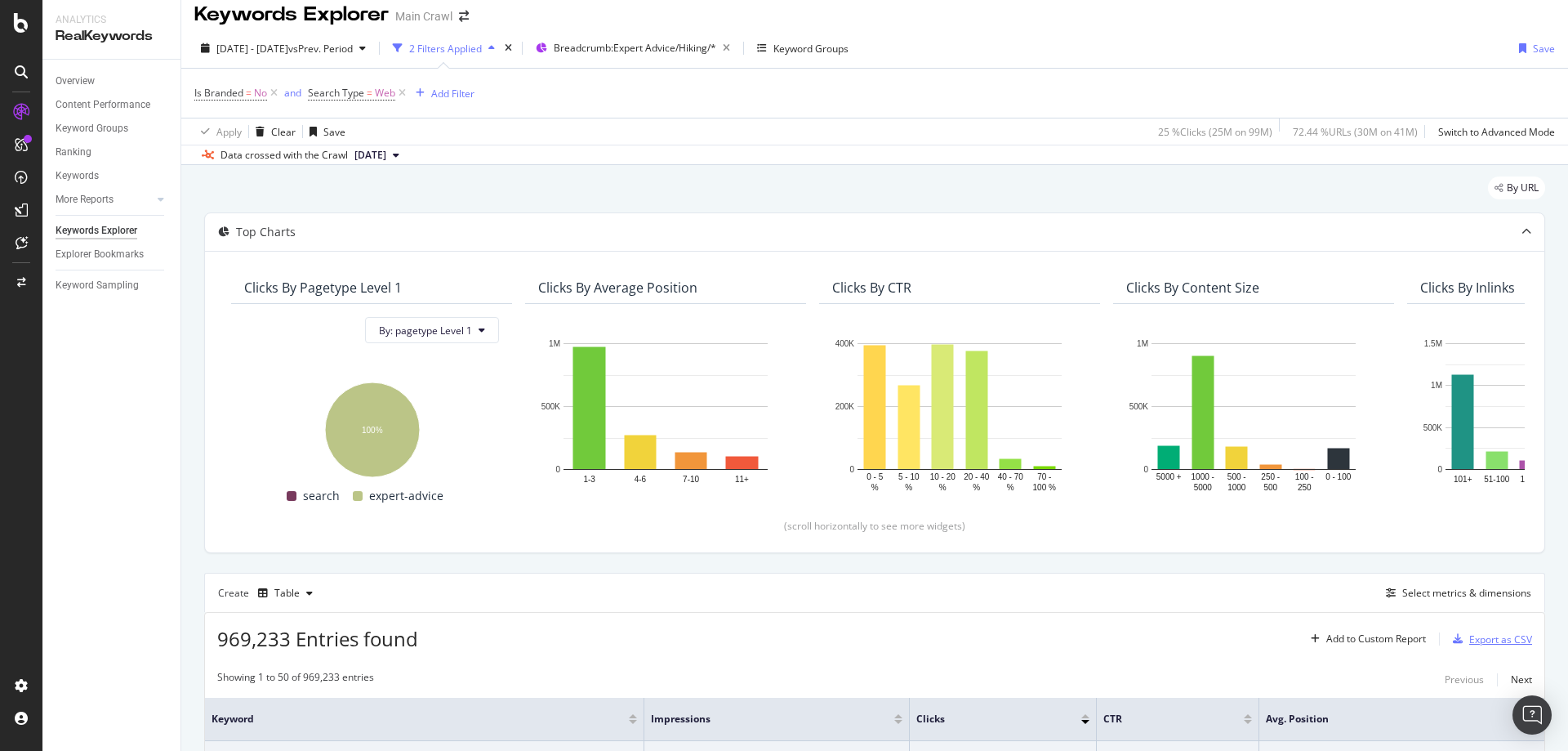
click at [1469, 639] on div "Export as CSV" at bounding box center [1501, 639] width 63 height 13
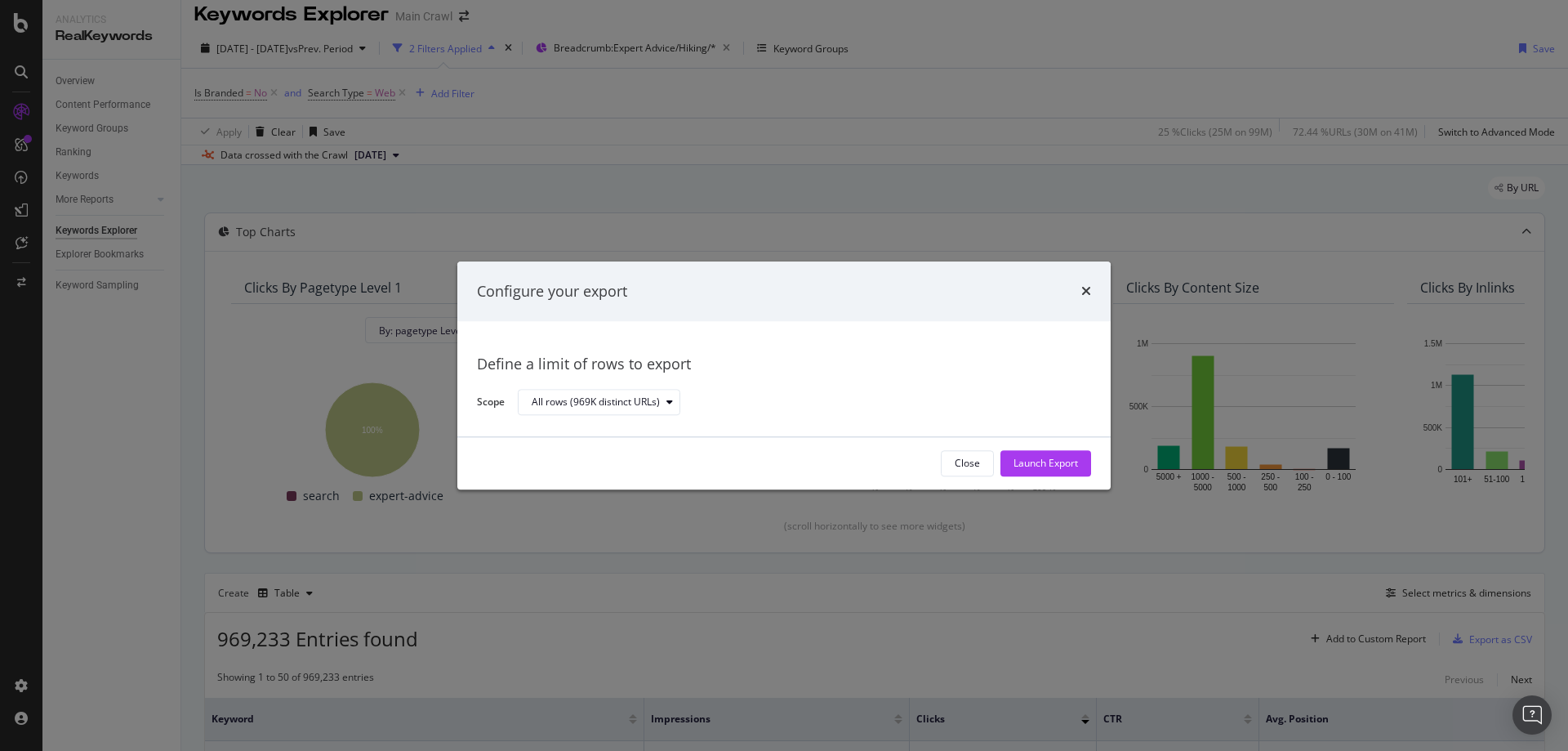
click at [1073, 463] on div "Launch Export" at bounding box center [1045, 464] width 64 height 13
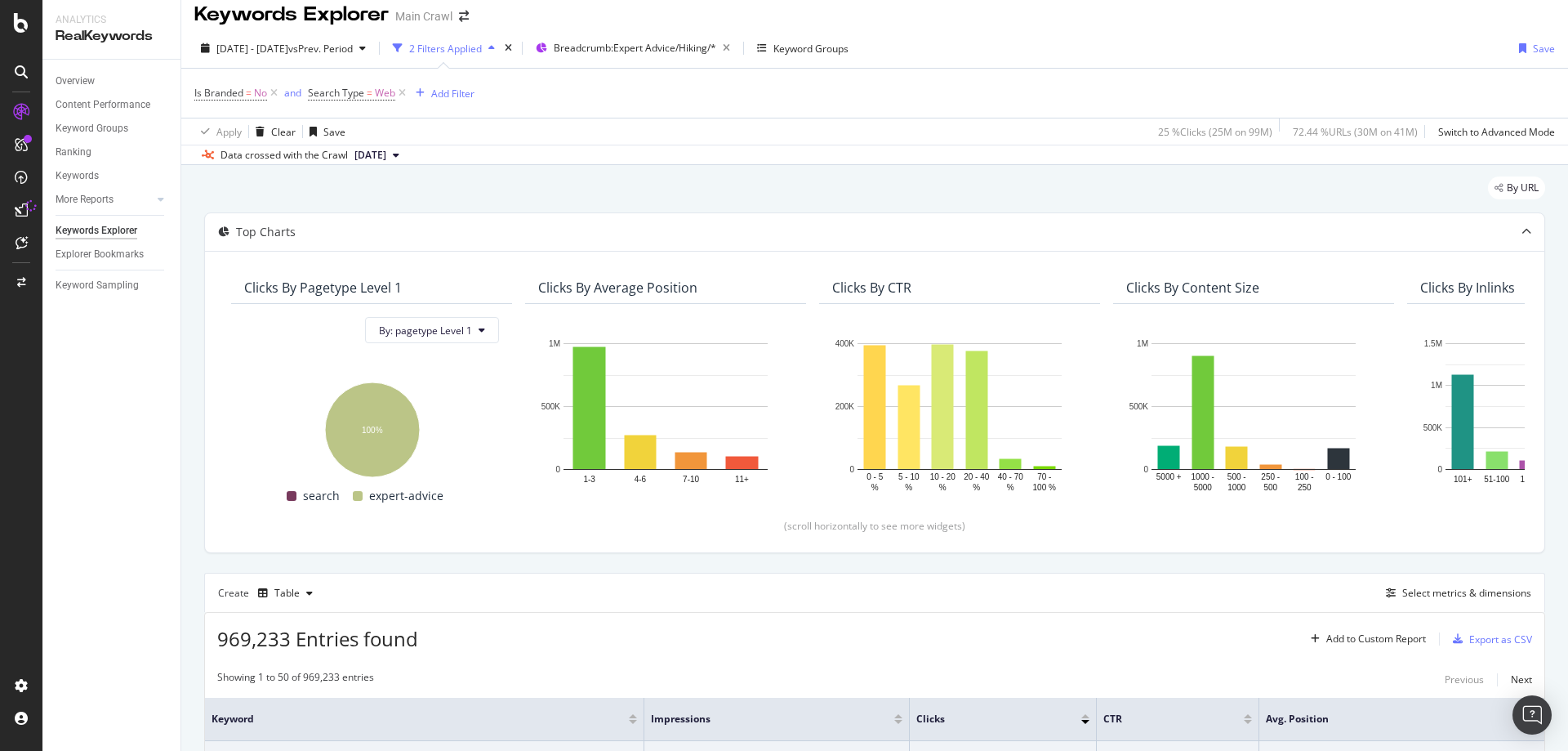
click at [1113, 31] on div "2024 Jan. 1st - 2025 Jul. 31st vs Prev. Period 2 Filters Applied Breadcrumb: Ex…" at bounding box center [875, 97] width 1387 height 136
click at [113, 281] on div "DataExports" at bounding box center [92, 282] width 64 height 16
click at [1416, 594] on div "Select metrics & dimensions" at bounding box center [1466, 592] width 129 height 13
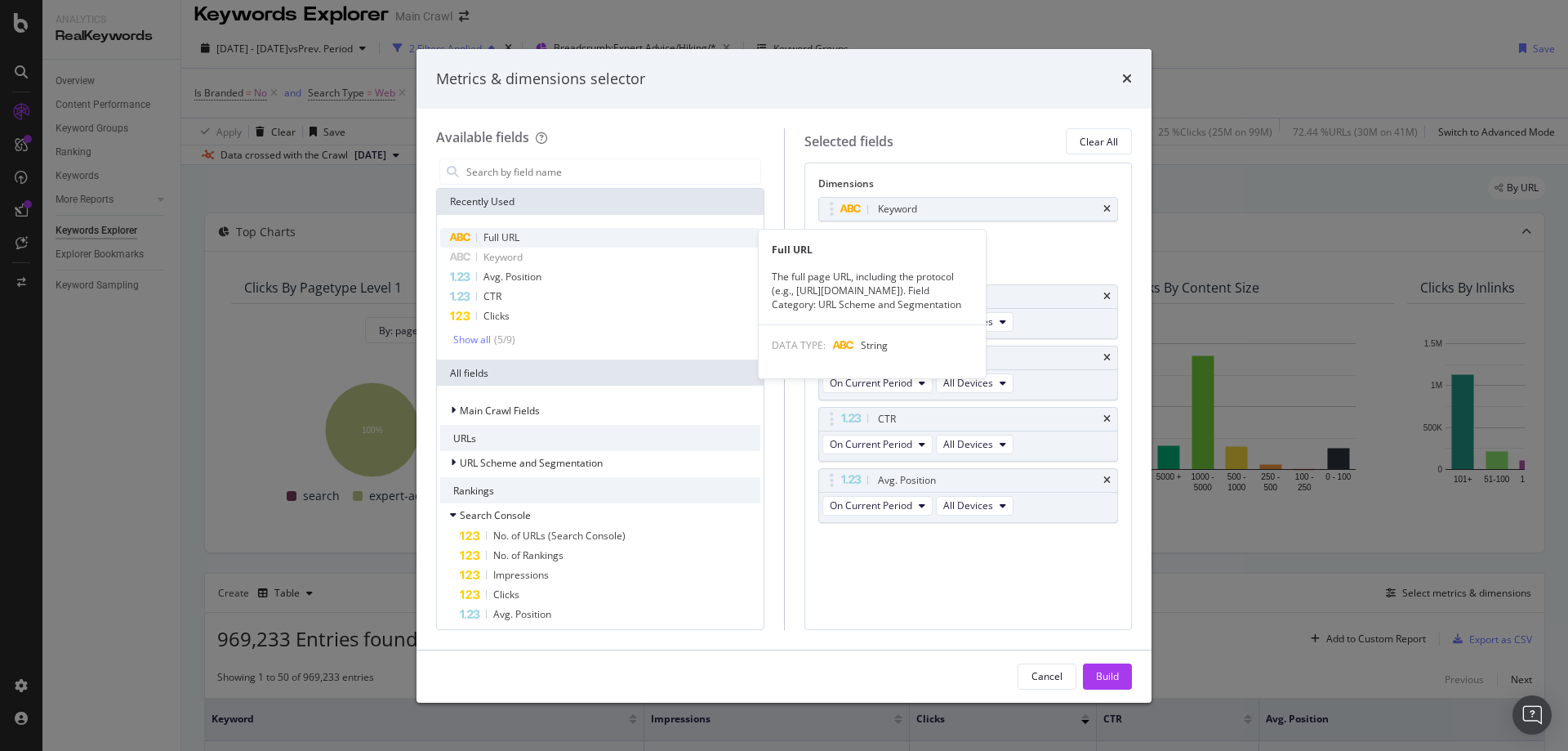
click at [544, 236] on div "Full URL" at bounding box center [601, 238] width 320 height 19
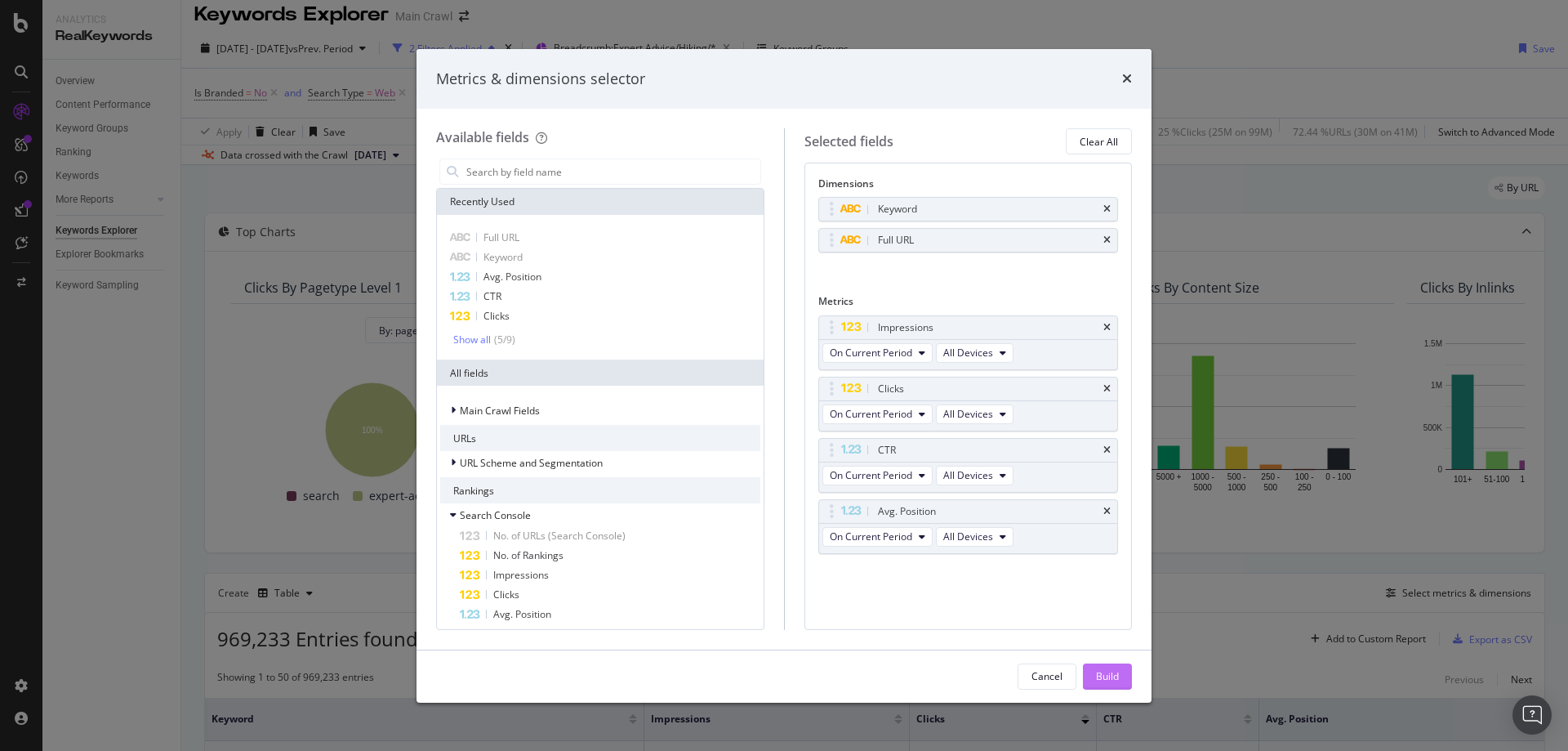
click at [1108, 672] on div "Build" at bounding box center [1107, 675] width 23 height 13
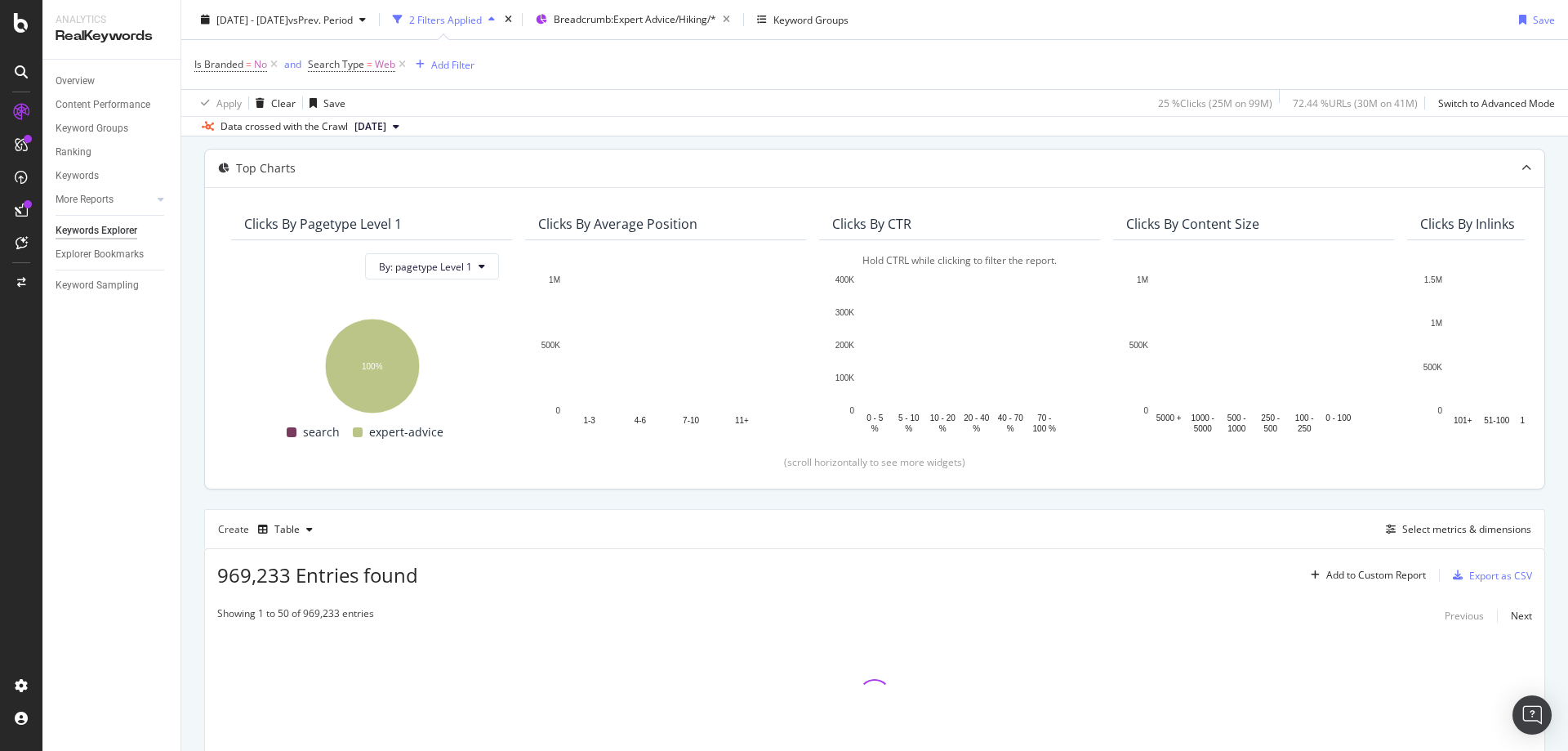
scroll to position [175, 0]
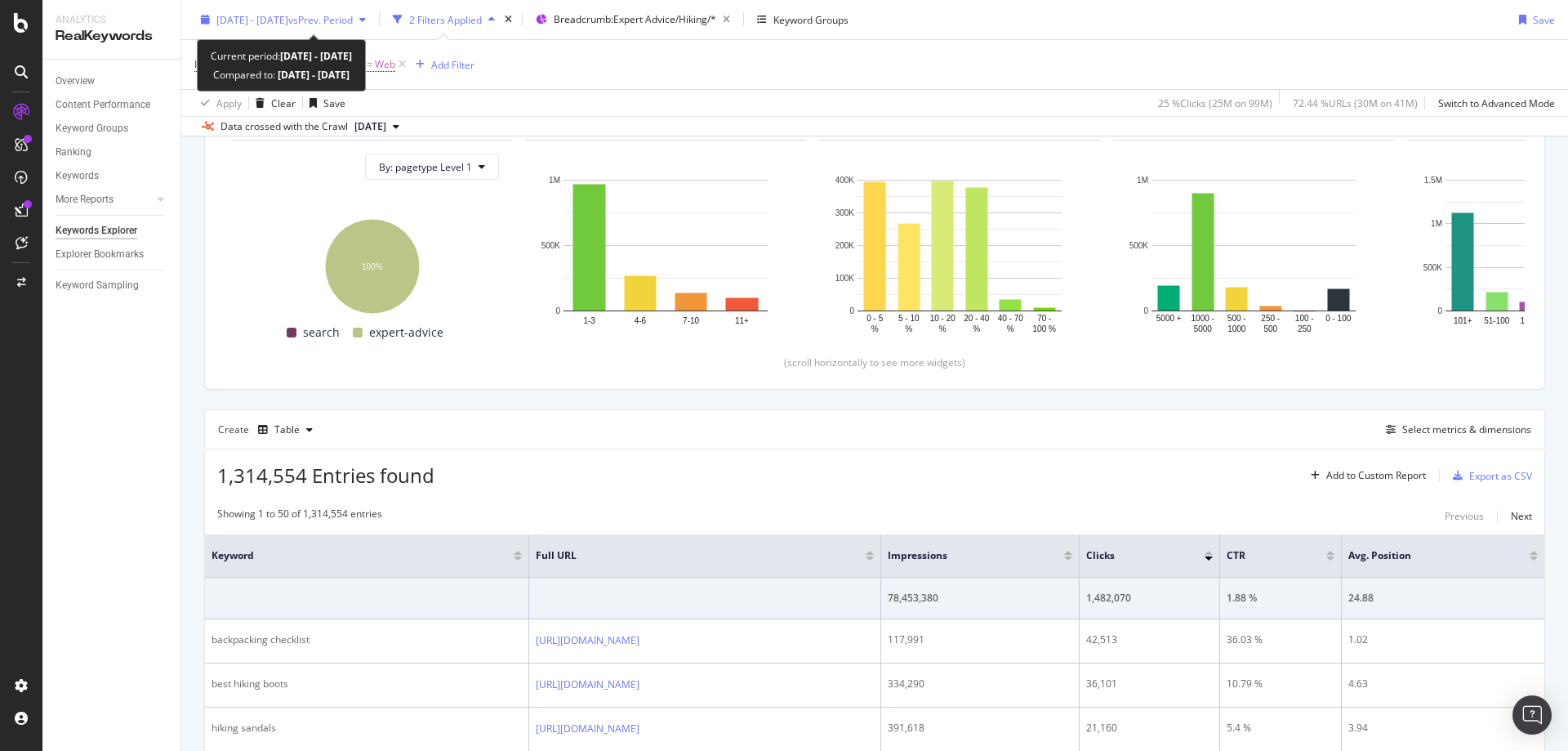
click at [352, 18] on span "vs Prev. Period" at bounding box center [320, 19] width 64 height 13
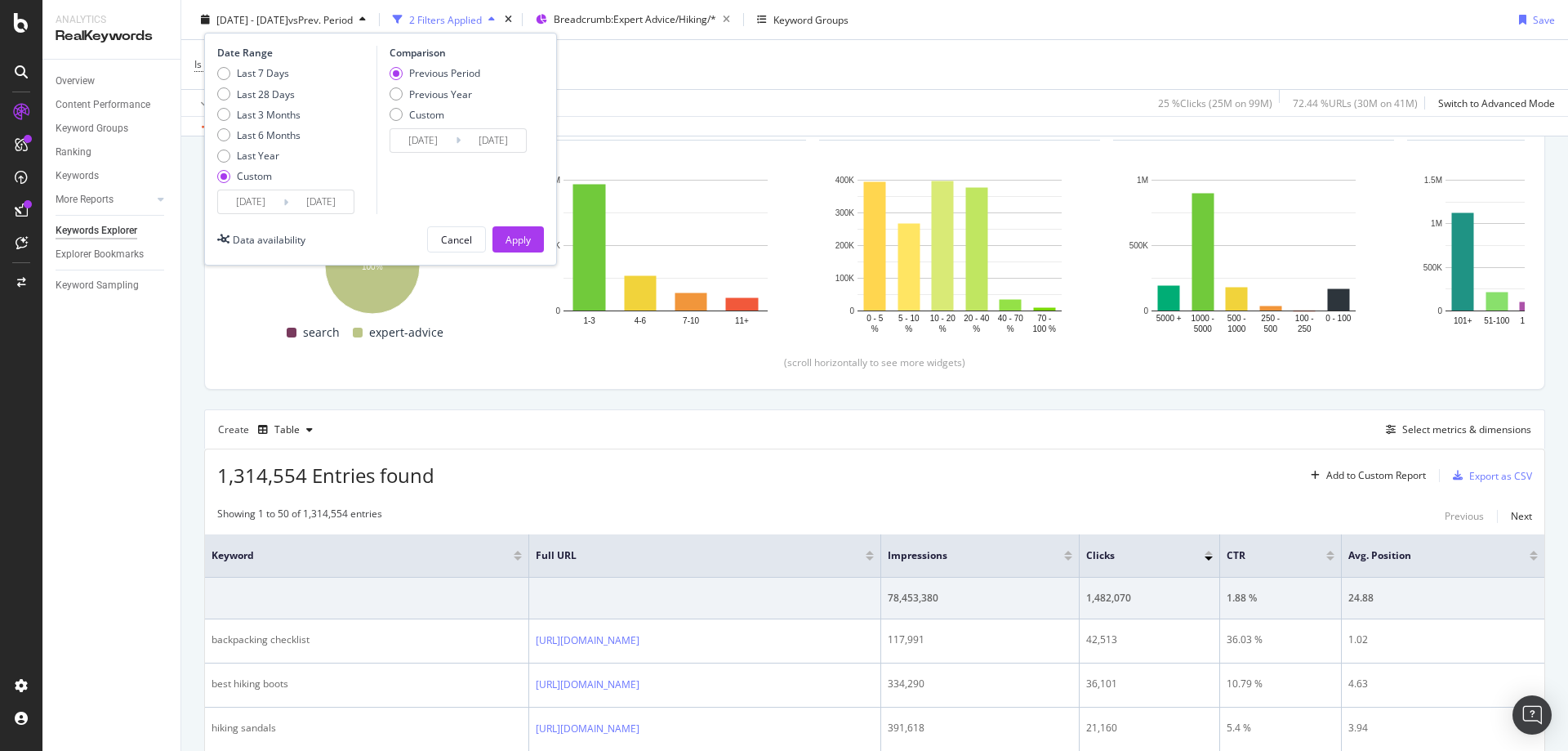
click at [304, 216] on div "Date Range Last 7 Days Last 28 Days Last 3 Months Last 6 Months Last Year Custo…" at bounding box center [380, 148] width 352 height 233
click at [311, 205] on input "2025/07/31" at bounding box center [321, 202] width 65 height 23
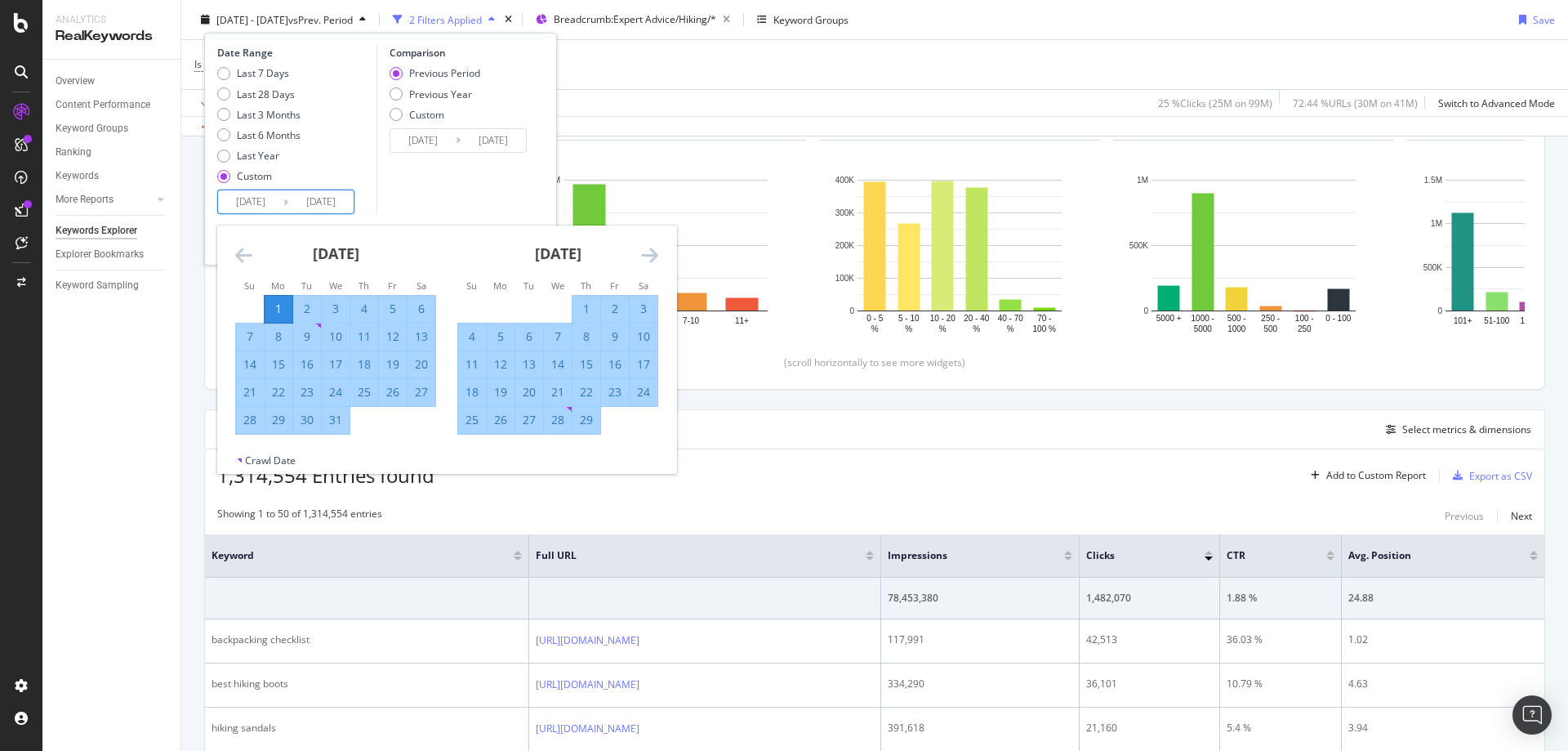
click at [248, 254] on icon "Move backward to switch to the previous month." at bounding box center [244, 255] width 17 height 19
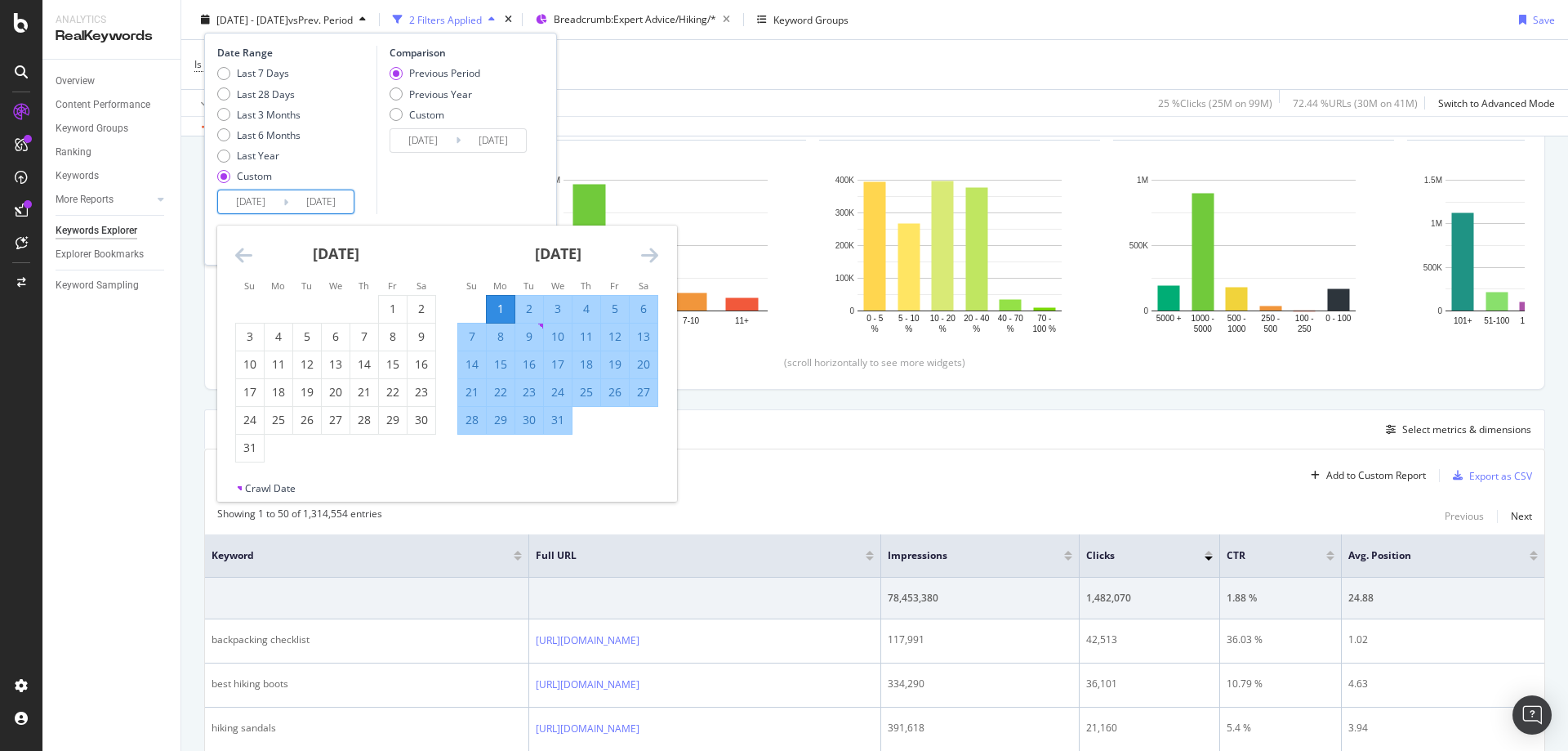
click at [640, 252] on div "January 2024" at bounding box center [557, 260] width 201 height 69
click at [649, 257] on icon "Move forward to switch to the next month." at bounding box center [649, 255] width 17 height 19
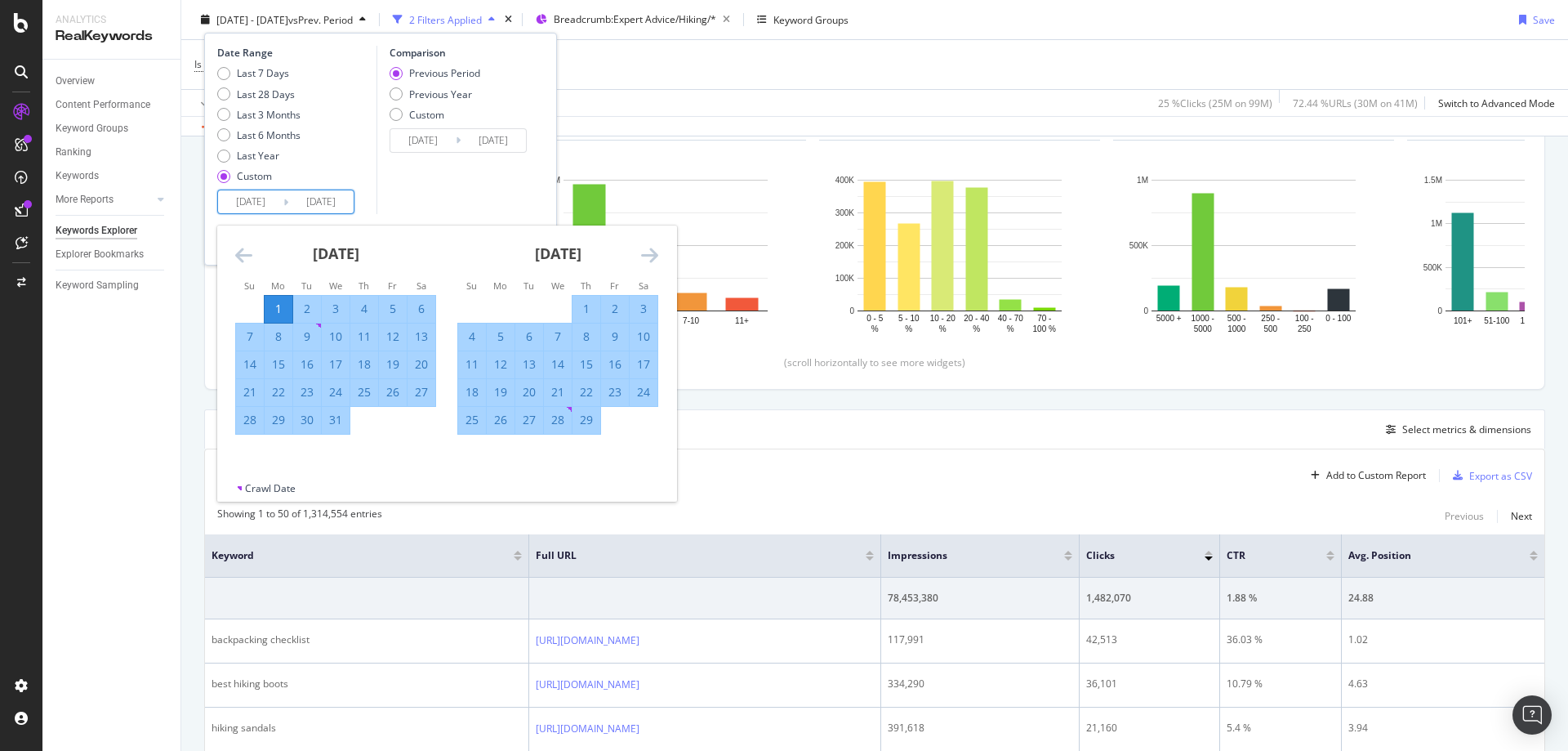
click at [649, 257] on icon "Move forward to switch to the next month." at bounding box center [649, 255] width 17 height 19
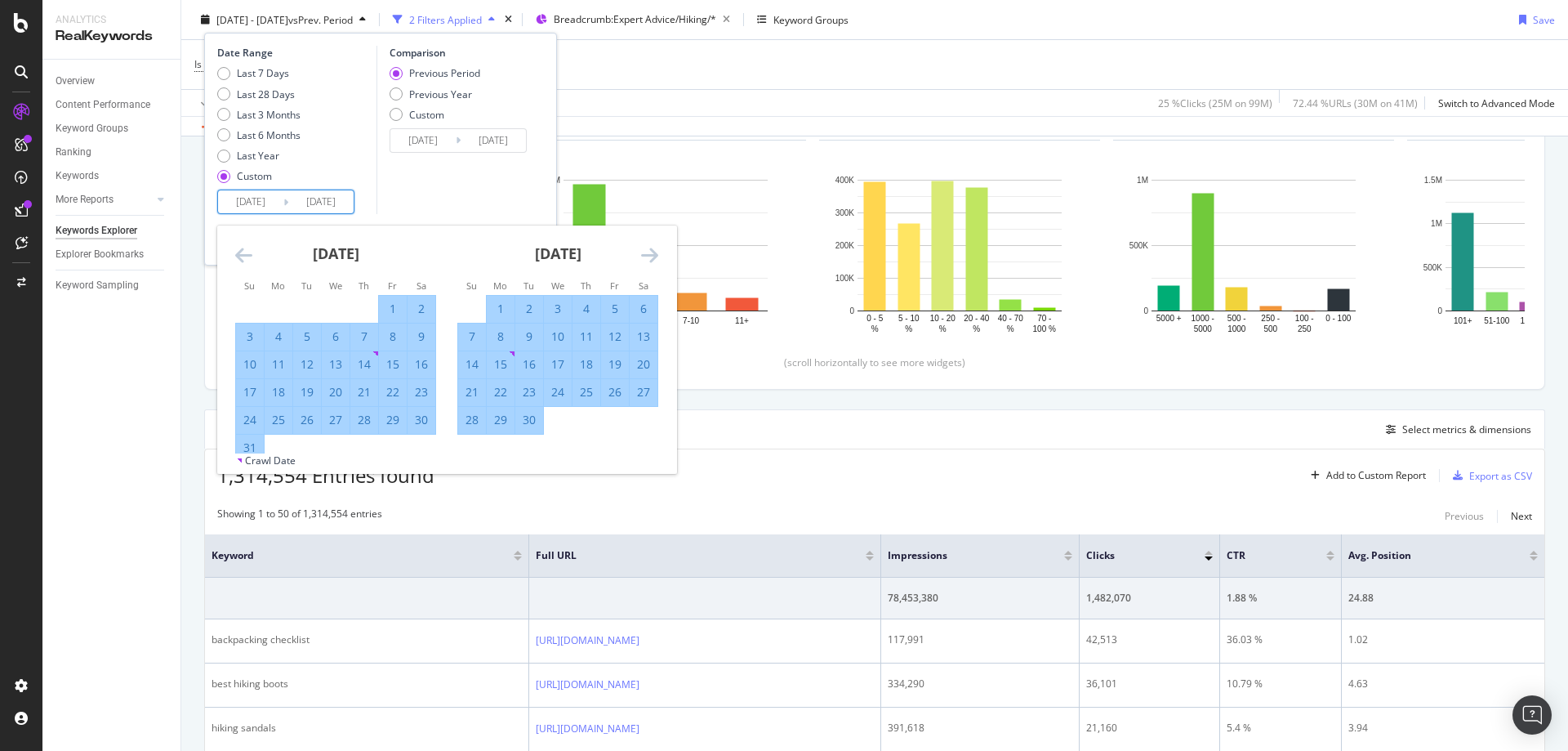
click at [649, 257] on icon "Move forward to switch to the next month." at bounding box center [649, 255] width 17 height 19
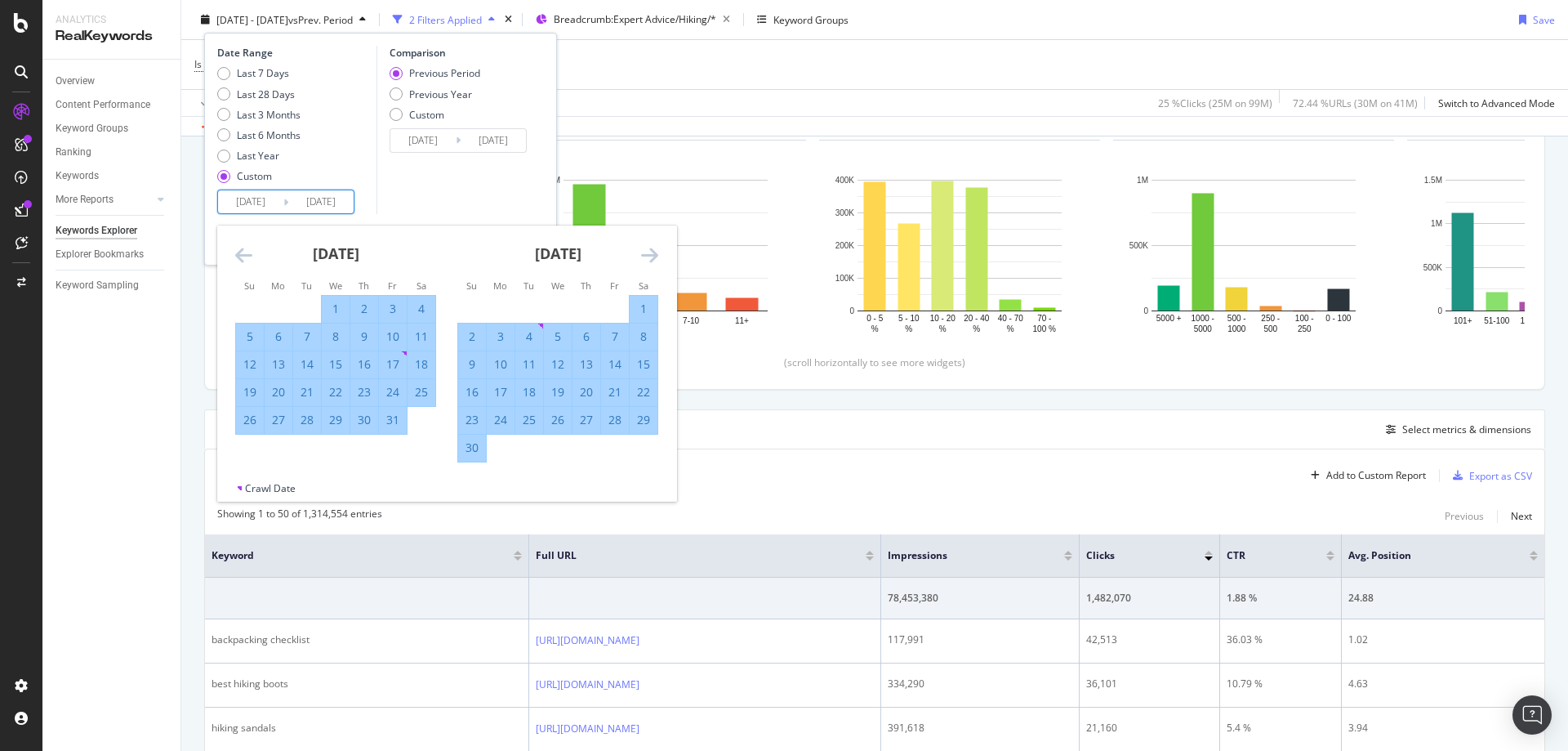
click at [649, 257] on icon "Move forward to switch to the next month." at bounding box center [649, 255] width 17 height 19
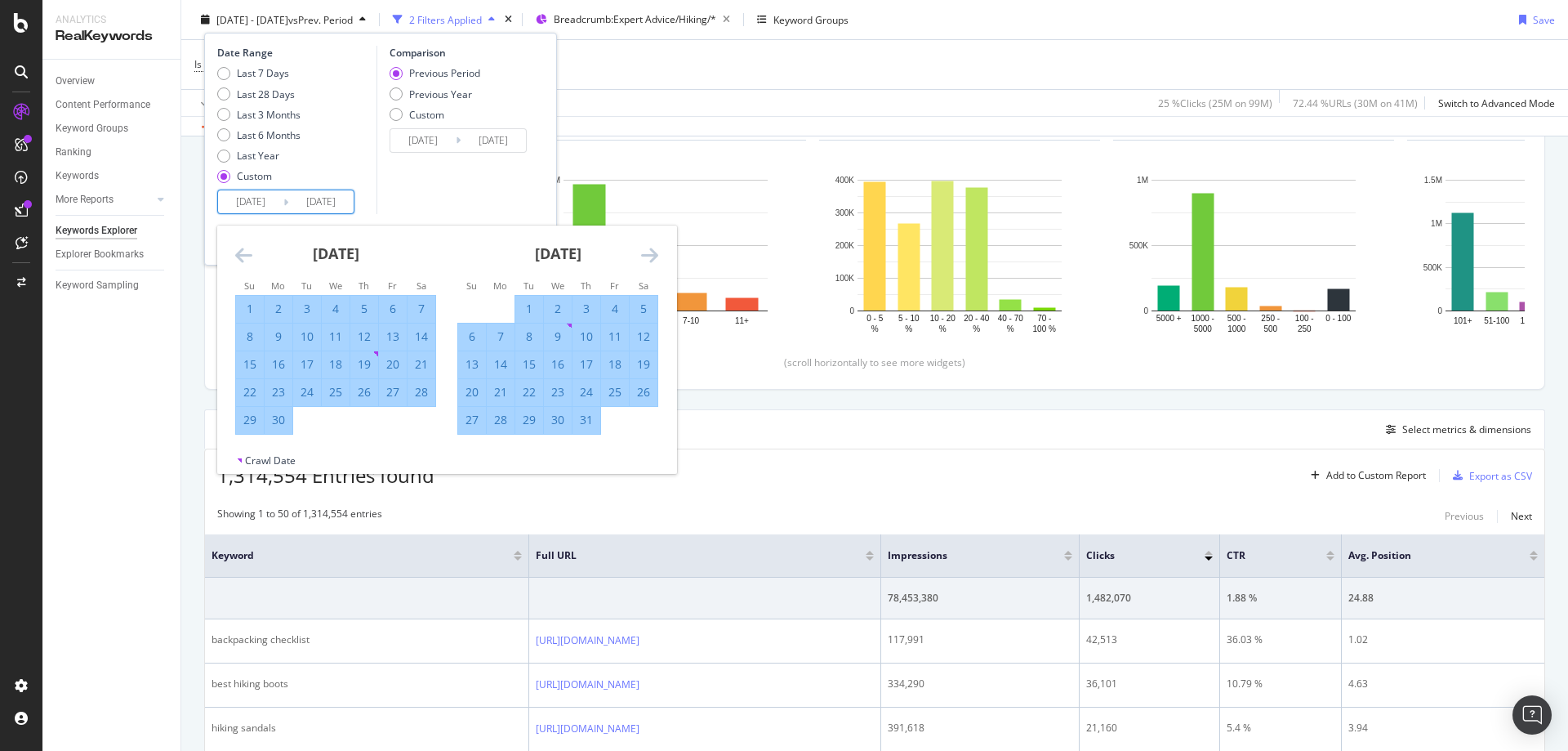
click at [649, 257] on icon "Move forward to switch to the next month." at bounding box center [649, 255] width 17 height 19
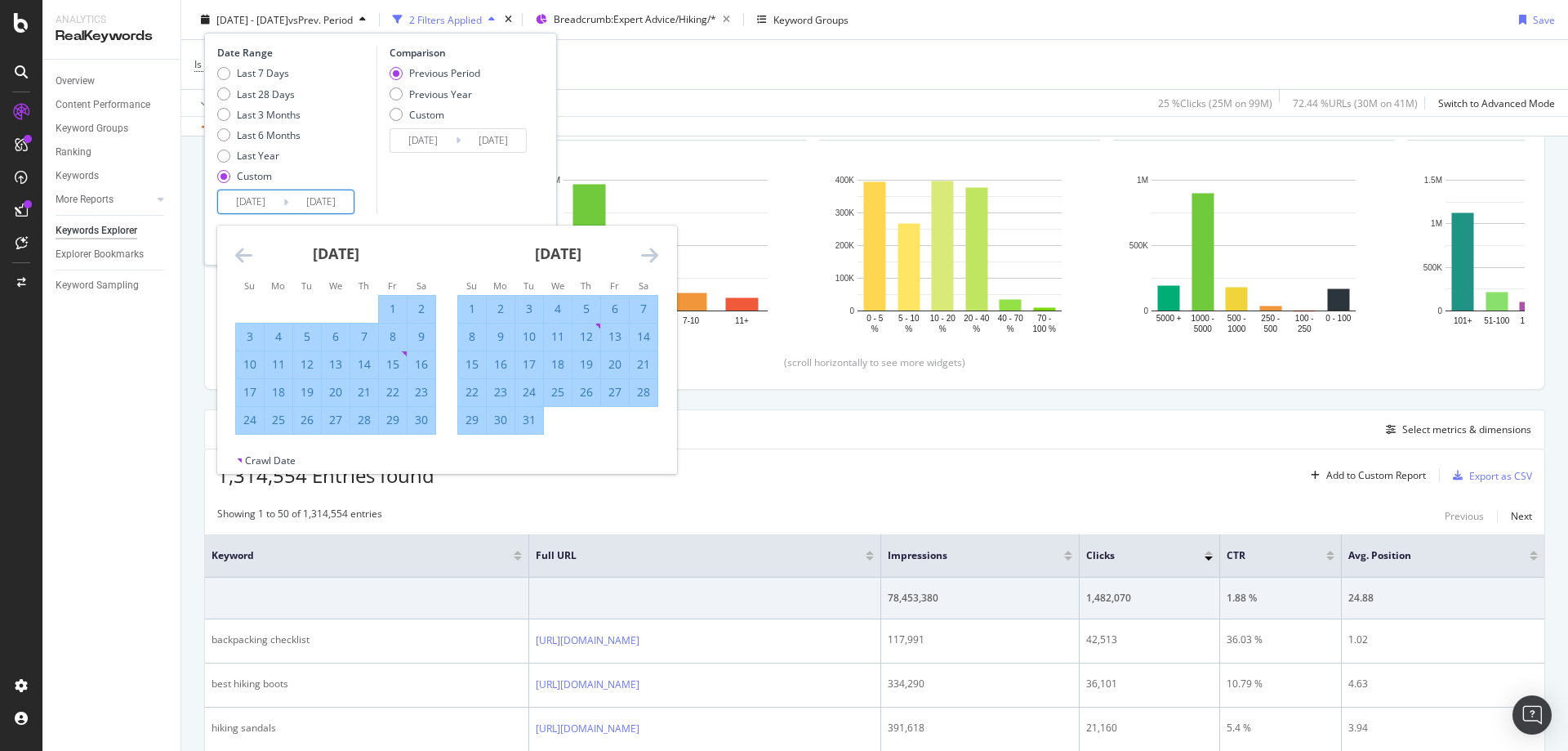
click at [653, 263] on icon "Move forward to switch to the next month." at bounding box center [649, 255] width 17 height 19
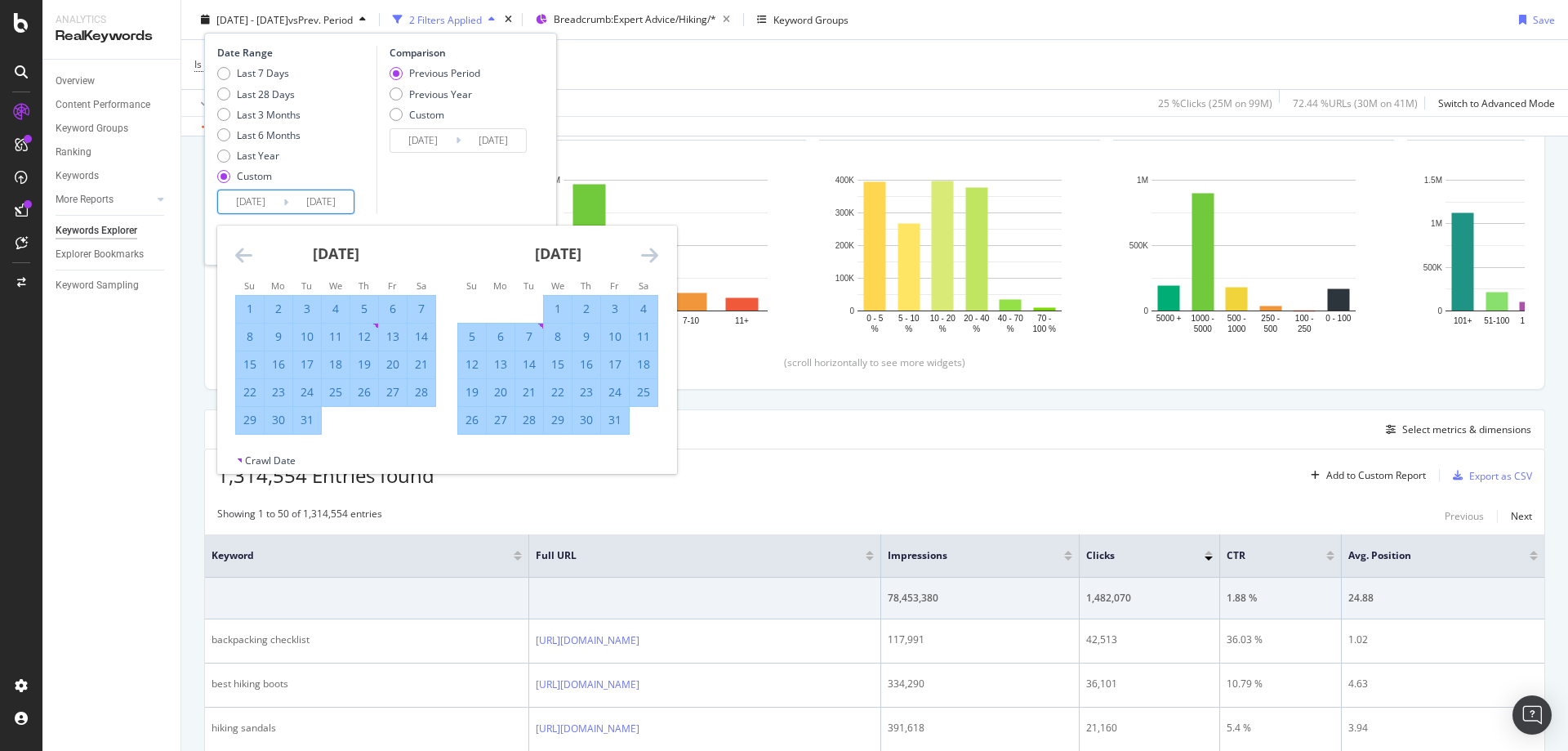
click at [653, 263] on icon "Move forward to switch to the next month." at bounding box center [649, 255] width 17 height 19
click at [625, 421] on div "28" at bounding box center [615, 420] width 28 height 16
type input "2025/02/28"
type input "2022/11/01"
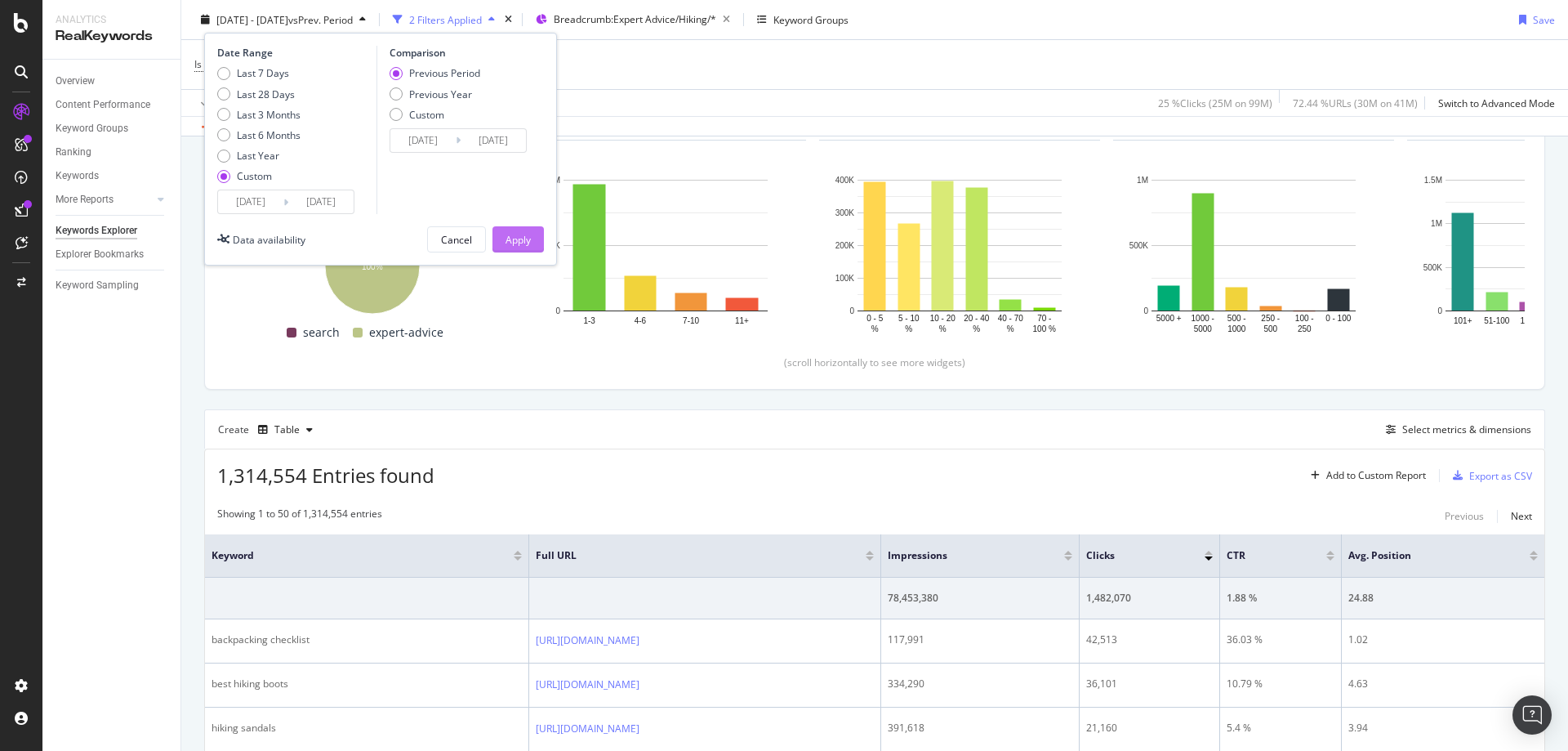
click at [521, 246] on div "Apply" at bounding box center [518, 239] width 25 height 13
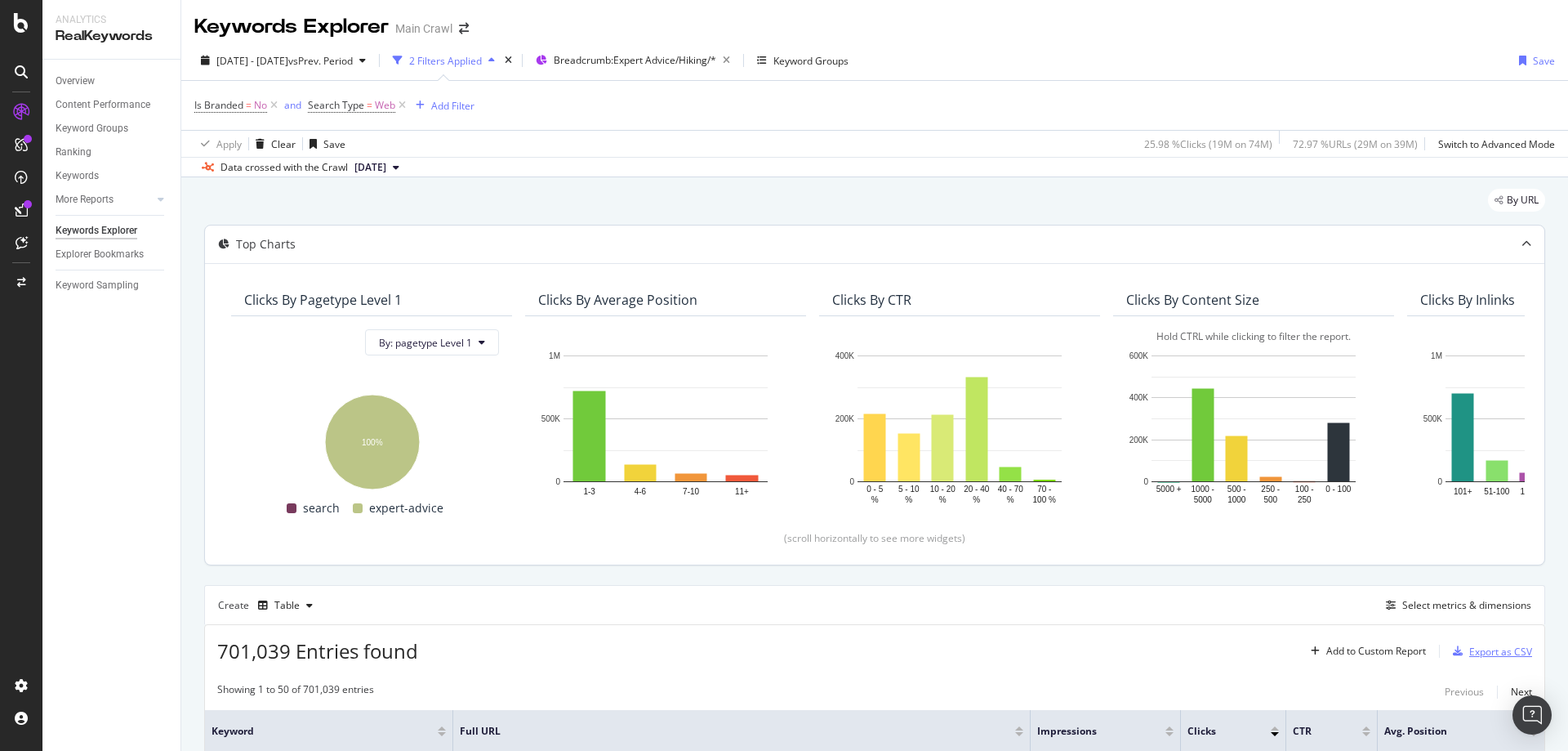
click at [1484, 650] on div "Export as CSV" at bounding box center [1501, 651] width 63 height 13
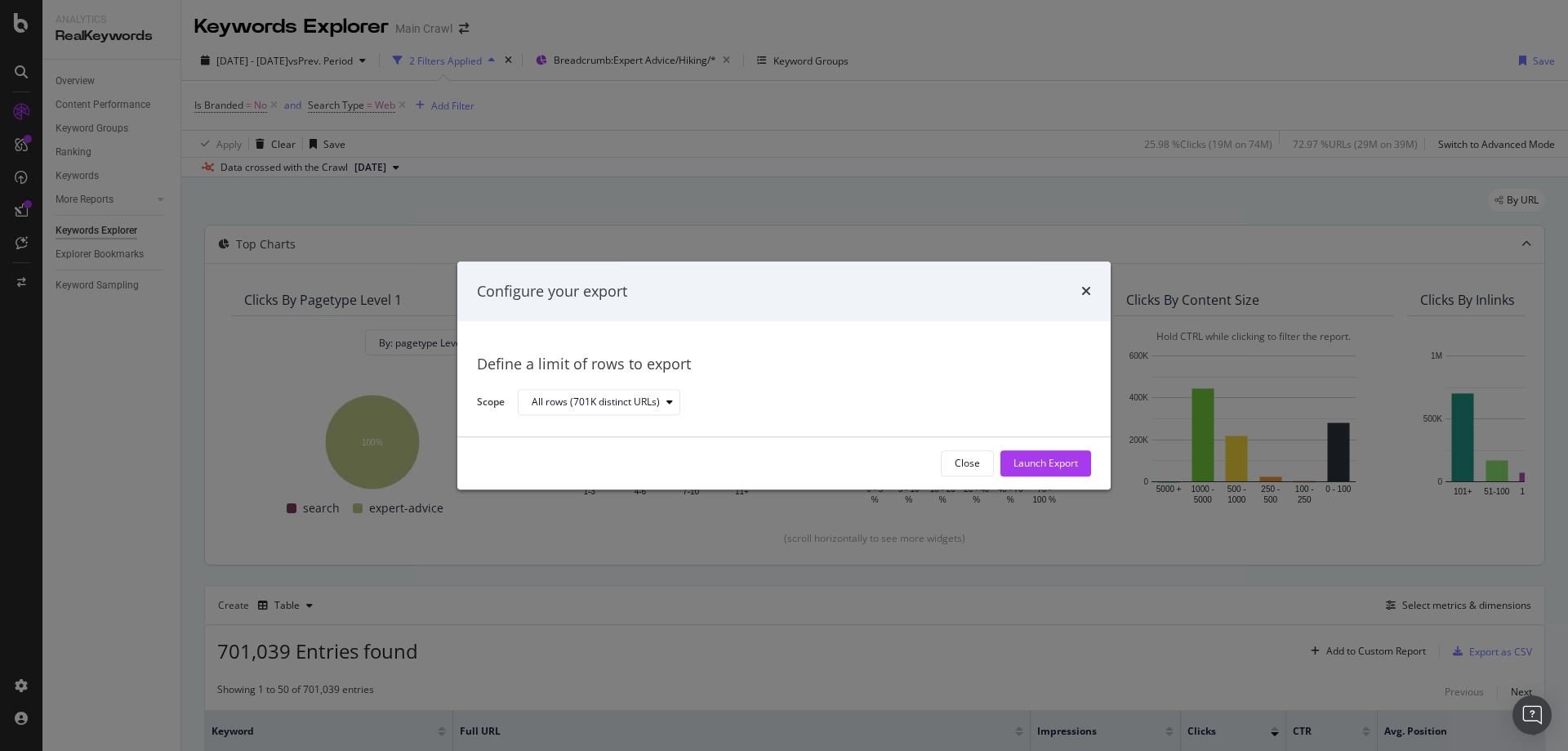
click at [1057, 444] on div "Close Launch Export" at bounding box center [784, 463] width 653 height 53
click at [1051, 457] on div "Launch Export" at bounding box center [1045, 464] width 64 height 13
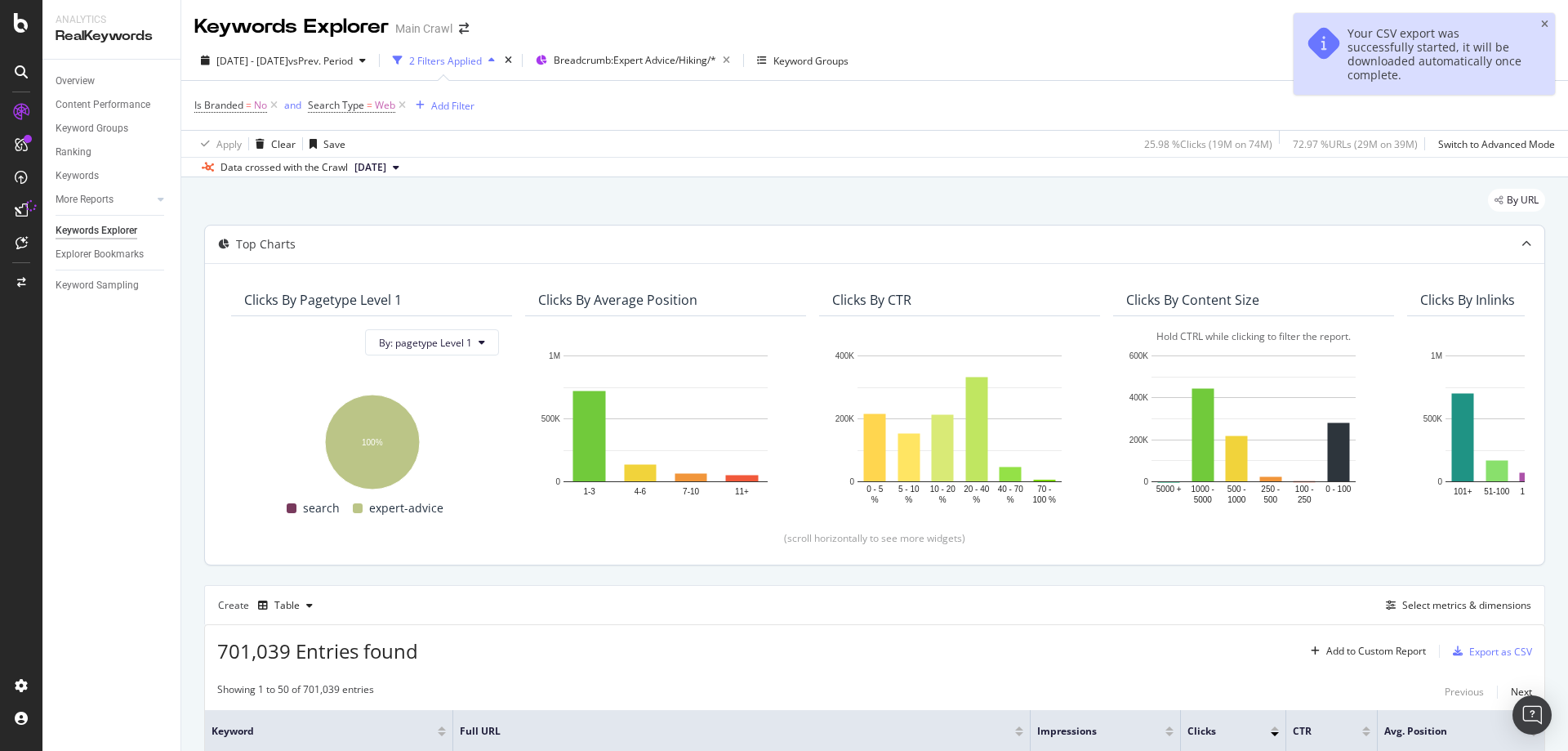
click at [1539, 27] on div "Your CSV export was successfully started, it will be downloaded automatically o…" at bounding box center [1424, 54] width 261 height 81
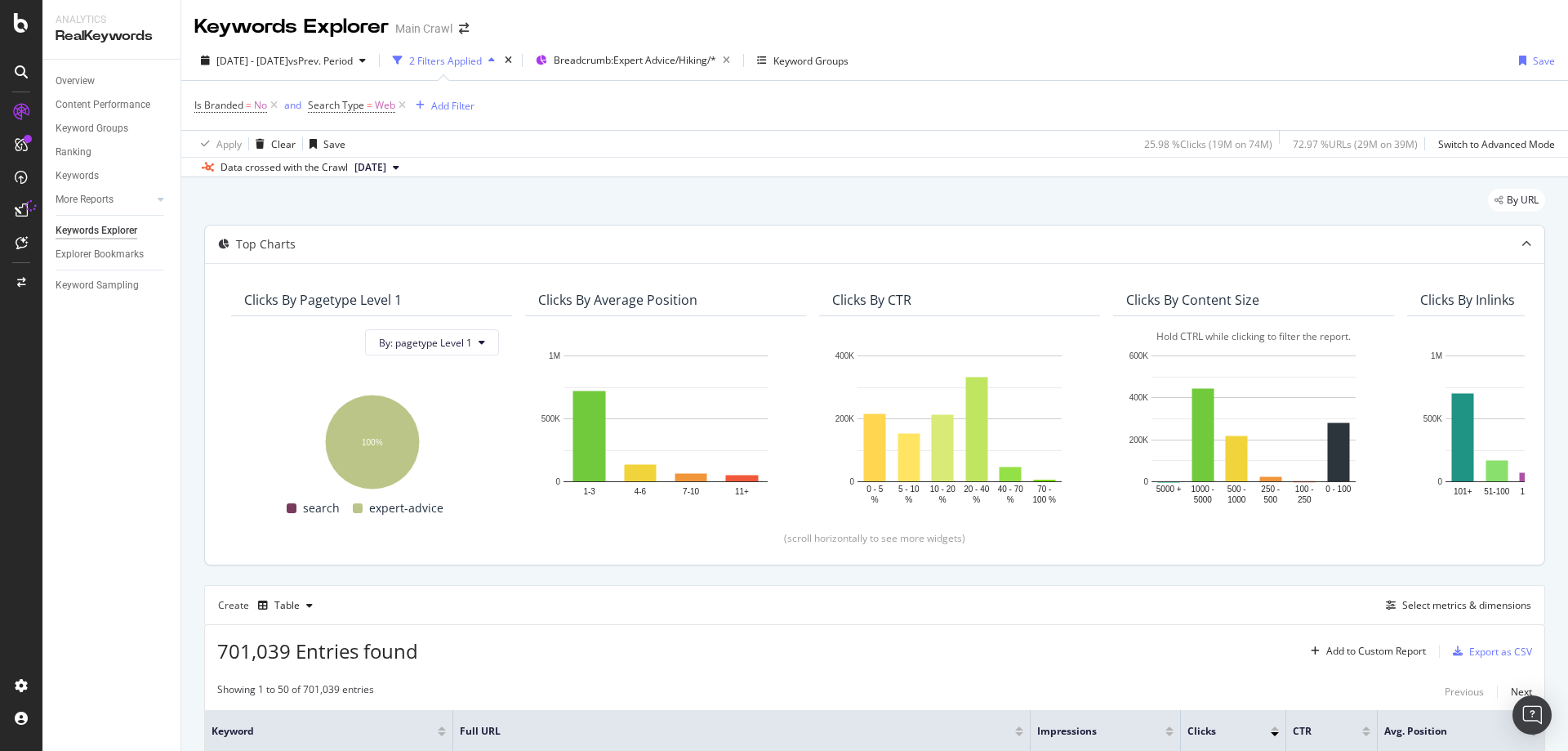
click at [794, 31] on div "Keywords Explorer Main Crawl" at bounding box center [875, 20] width 1387 height 41
click at [946, 34] on div "Keywords Explorer Main Crawl" at bounding box center [875, 20] width 1387 height 41
click at [1469, 53] on div "2024 Jan. 1st - 2025 Feb. 28th vs Prev. Period 2 Filters Applied Breadcrumb: Ex…" at bounding box center [875, 63] width 1387 height 33
click at [1520, 32] on div "Keywords Explorer Main Crawl" at bounding box center [875, 20] width 1387 height 41
click at [1453, 112] on div "Is Branded = No and Search Type = Web Add Filter" at bounding box center [875, 104] width 1361 height 49
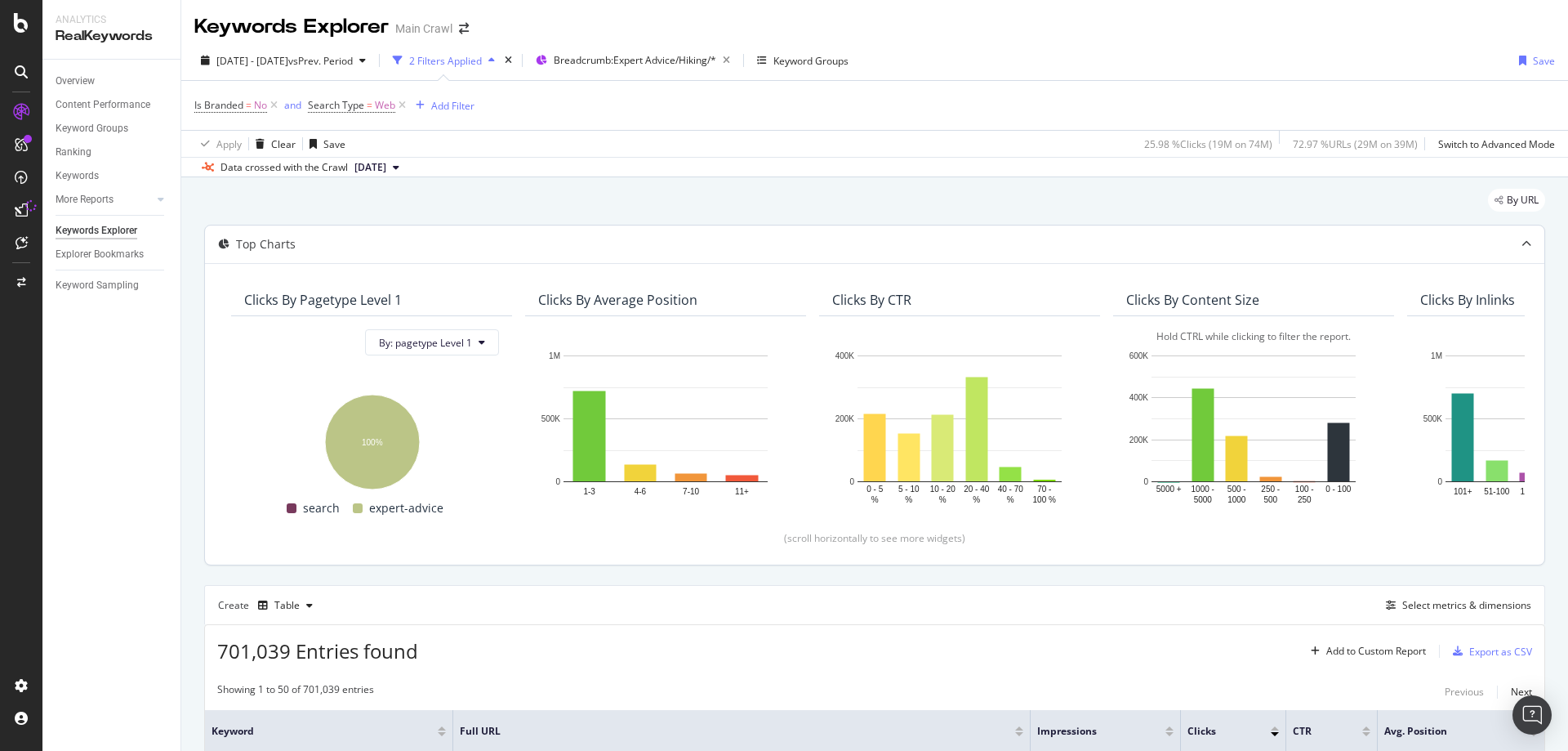
click at [1055, 142] on div "Apply Clear Save 25.98 % Clicks ( 19M on 74M ) 72.97 % URLs ( 29M on 39M ) Swit…" at bounding box center [875, 144] width 1387 height 27
click at [716, 64] on span "Breadcrumb: Expert Advice/Hiking/*" at bounding box center [635, 59] width 163 height 13
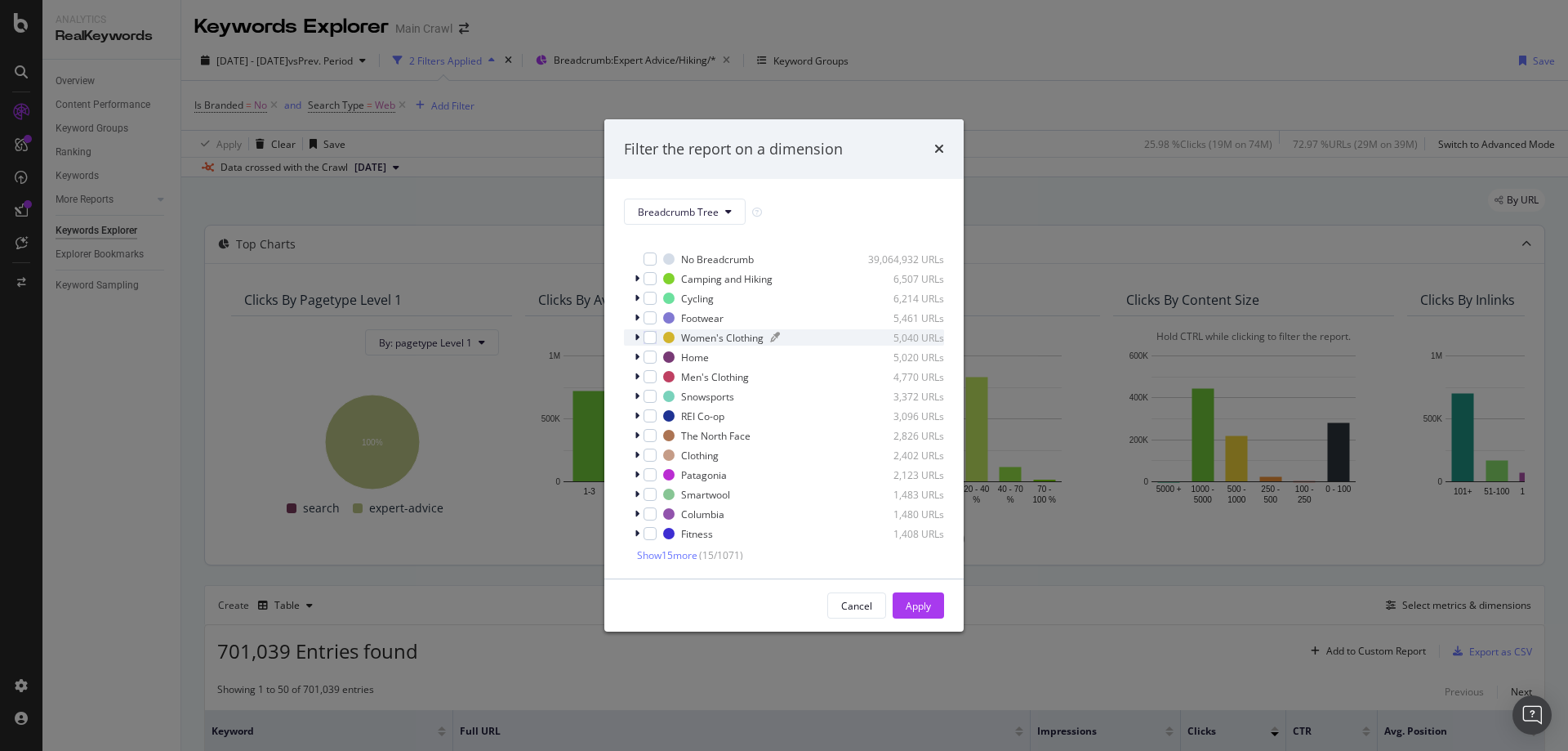
scroll to position [13, 0]
click at [942, 145] on icon "times" at bounding box center [939, 148] width 10 height 13
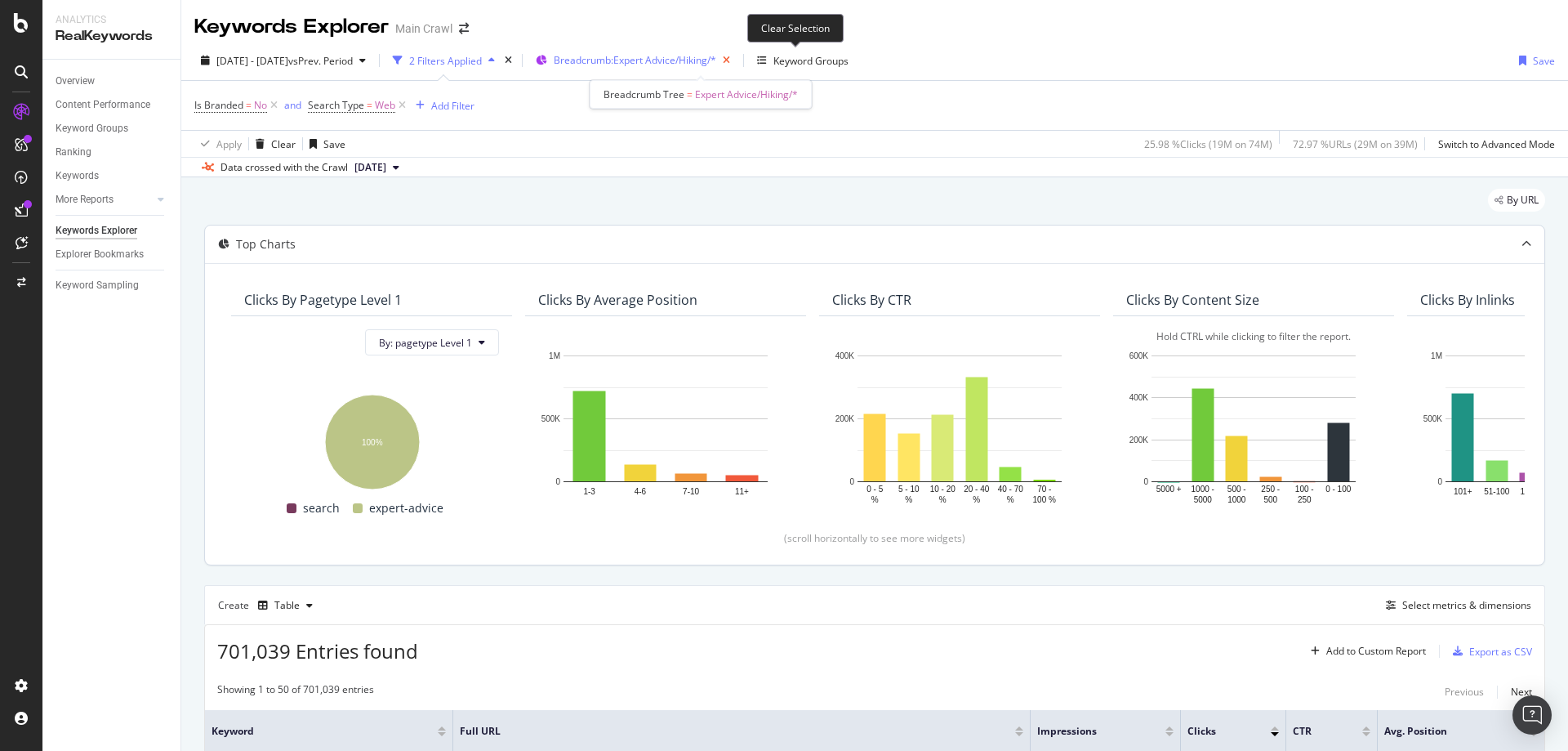
click at [737, 64] on icon "button" at bounding box center [726, 60] width 20 height 23
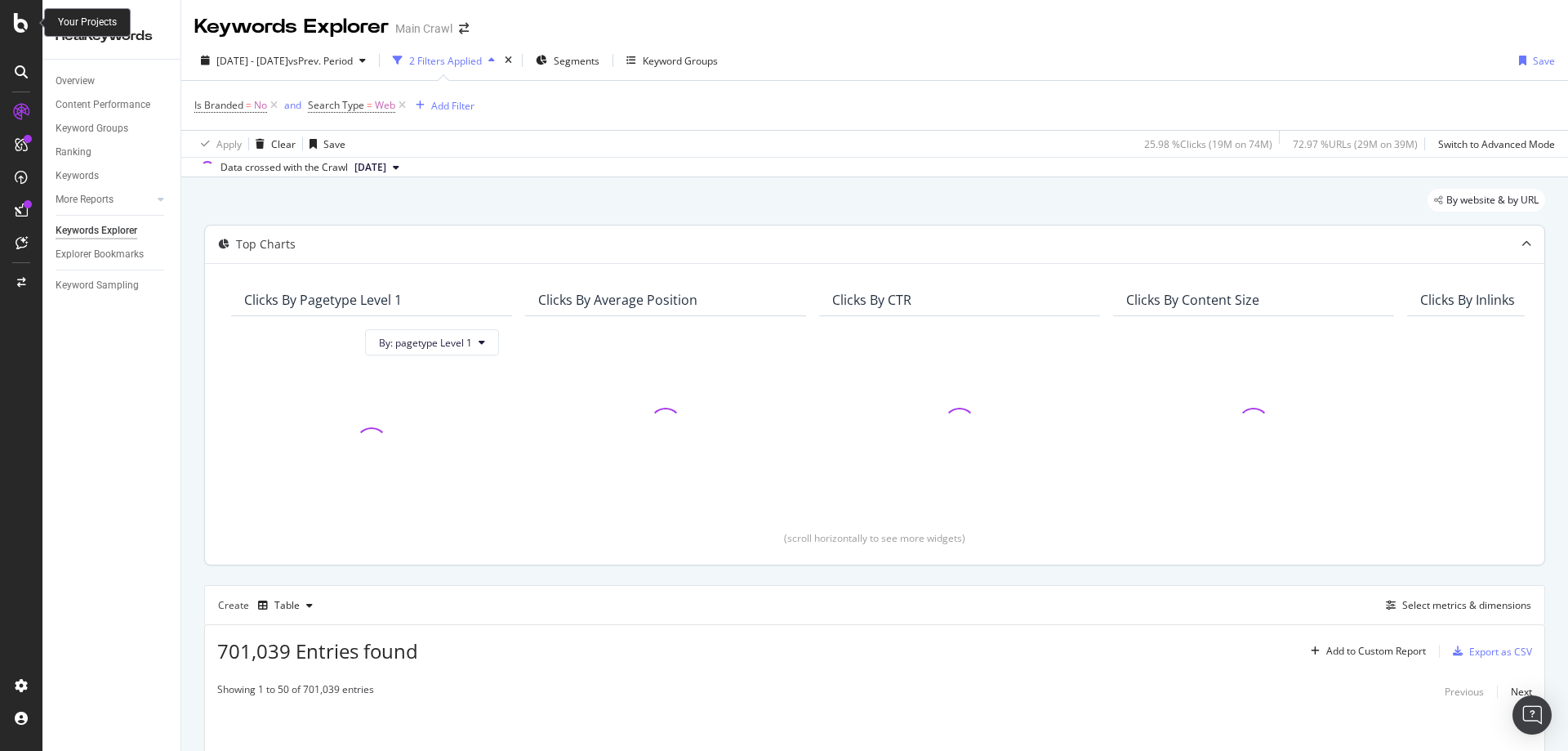
click at [25, 30] on icon at bounding box center [20, 23] width 14 height 19
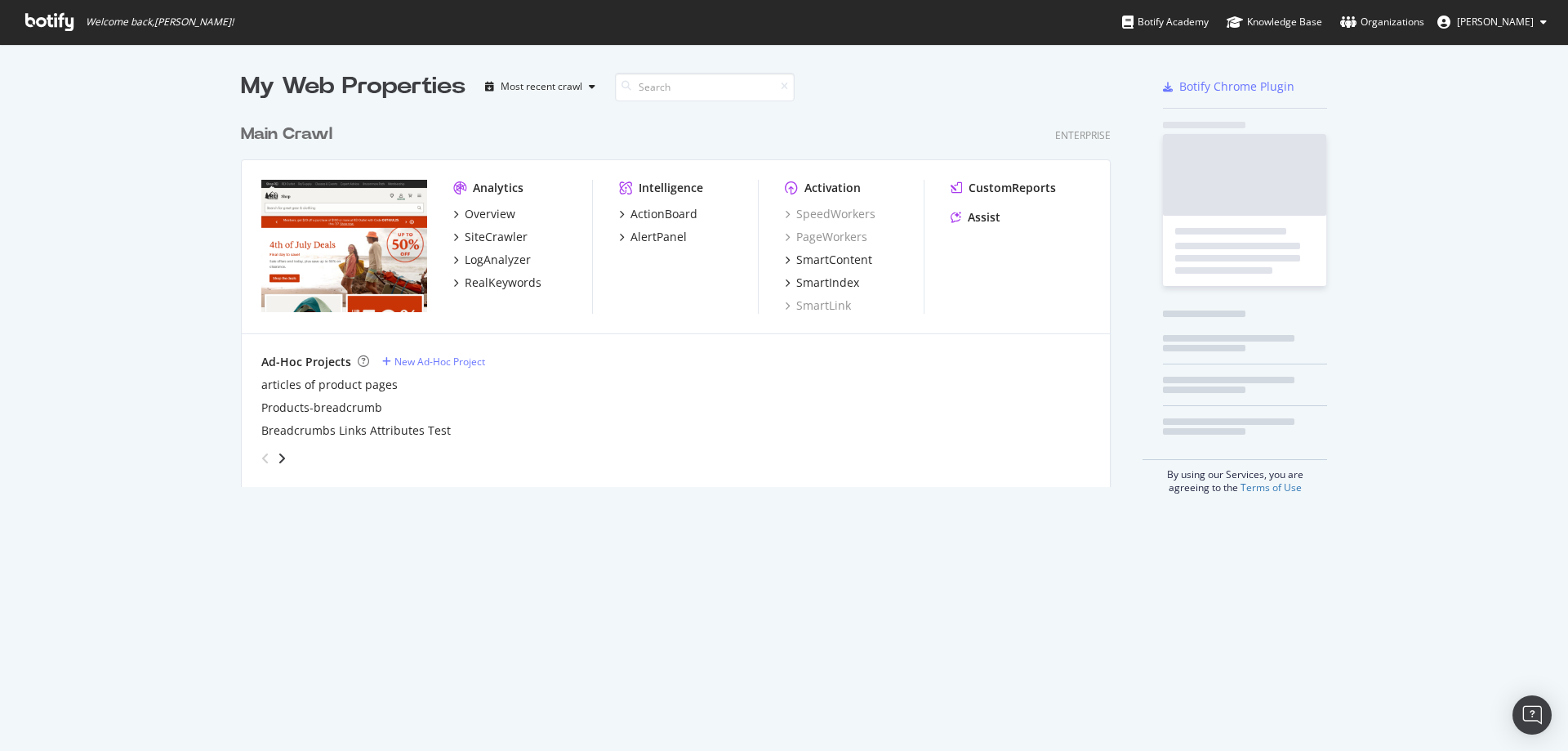
scroll to position [739, 1544]
click at [518, 598] on div "My Web Properties Most recent crawl Main Crawl Enterprise Analytics Overview Si…" at bounding box center [784, 398] width 1568 height 707
click at [502, 276] on div "RealKeywords" at bounding box center [503, 282] width 77 height 16
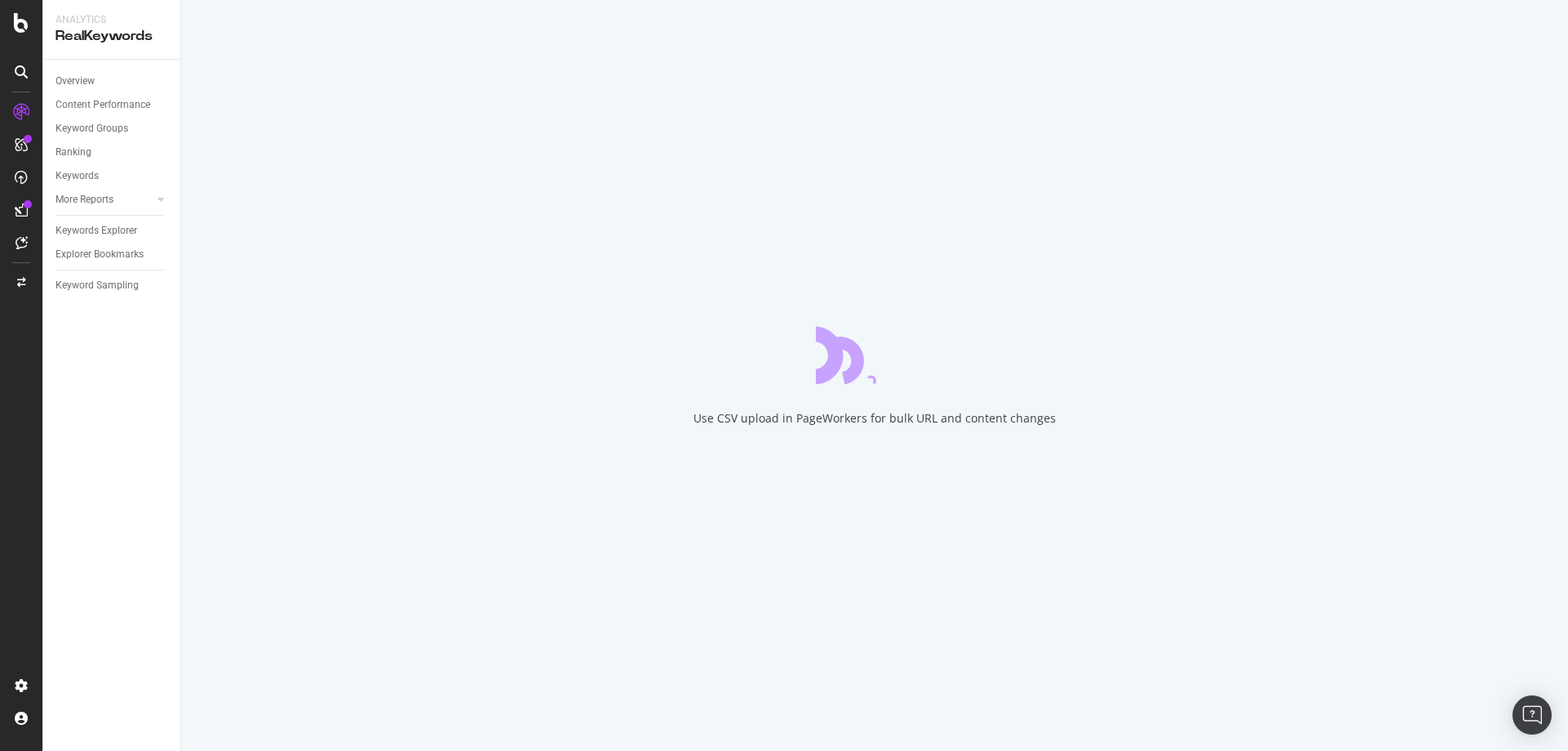
click at [303, 58] on div "Use CSV upload in PageWorkers for bulk URL and content changes" at bounding box center [875, 376] width 1387 height 751
click at [445, 590] on div "Use CSV upload in PageWorkers for bulk URL and content changes" at bounding box center [875, 376] width 1387 height 751
click at [174, 562] on div "Overview Content Performance Keyword Groups Ranking Keywords More Reports Count…" at bounding box center [111, 404] width 138 height 691
click at [430, 335] on div "Use CSV upload in PageWorkers for bulk URL and content changes" at bounding box center [875, 376] width 1387 height 751
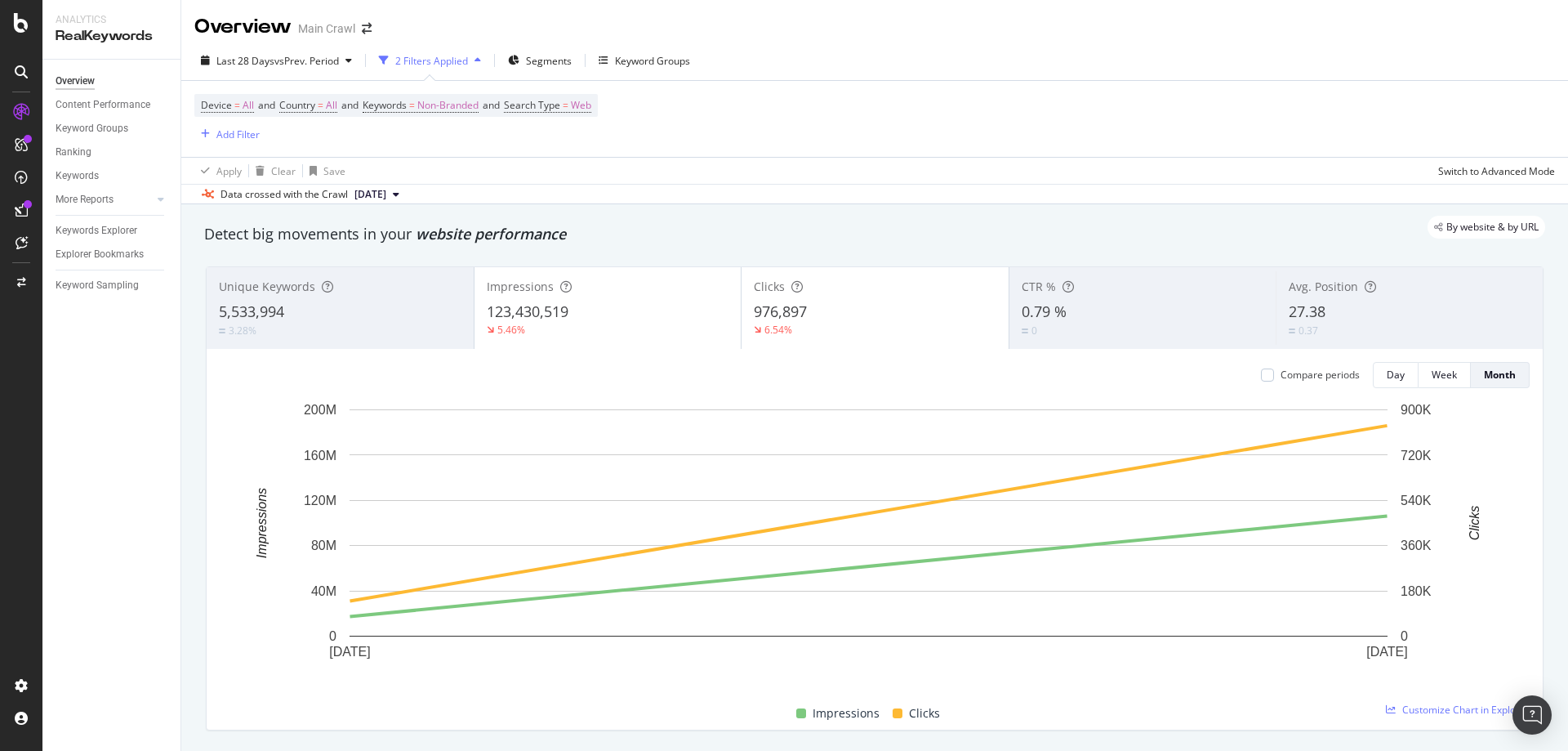
click at [659, 110] on div "Device = All and Country = All and Keywords = Non-Branded and Search Type = Web…" at bounding box center [875, 118] width 1361 height 76
drag, startPoint x: 135, startPoint y: 328, endPoint x: 127, endPoint y: 302, distance: 27.2
click at [134, 329] on div "Overview Content Performance Keyword Groups Ranking Keywords More Reports Count…" at bounding box center [111, 404] width 138 height 691
click at [107, 234] on div "Keywords Explorer" at bounding box center [96, 231] width 81 height 17
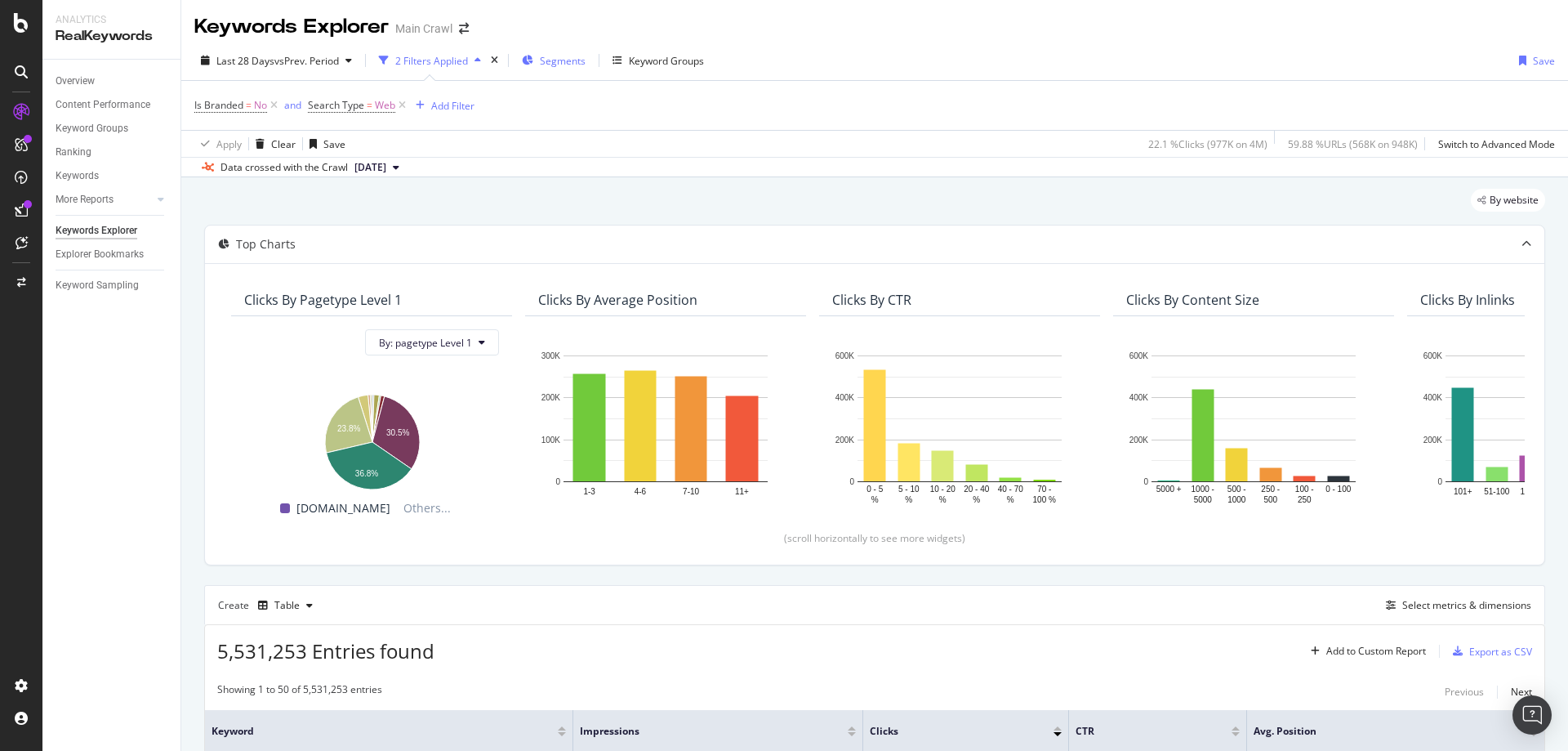
click at [576, 62] on span "Segments" at bounding box center [563, 60] width 46 height 13
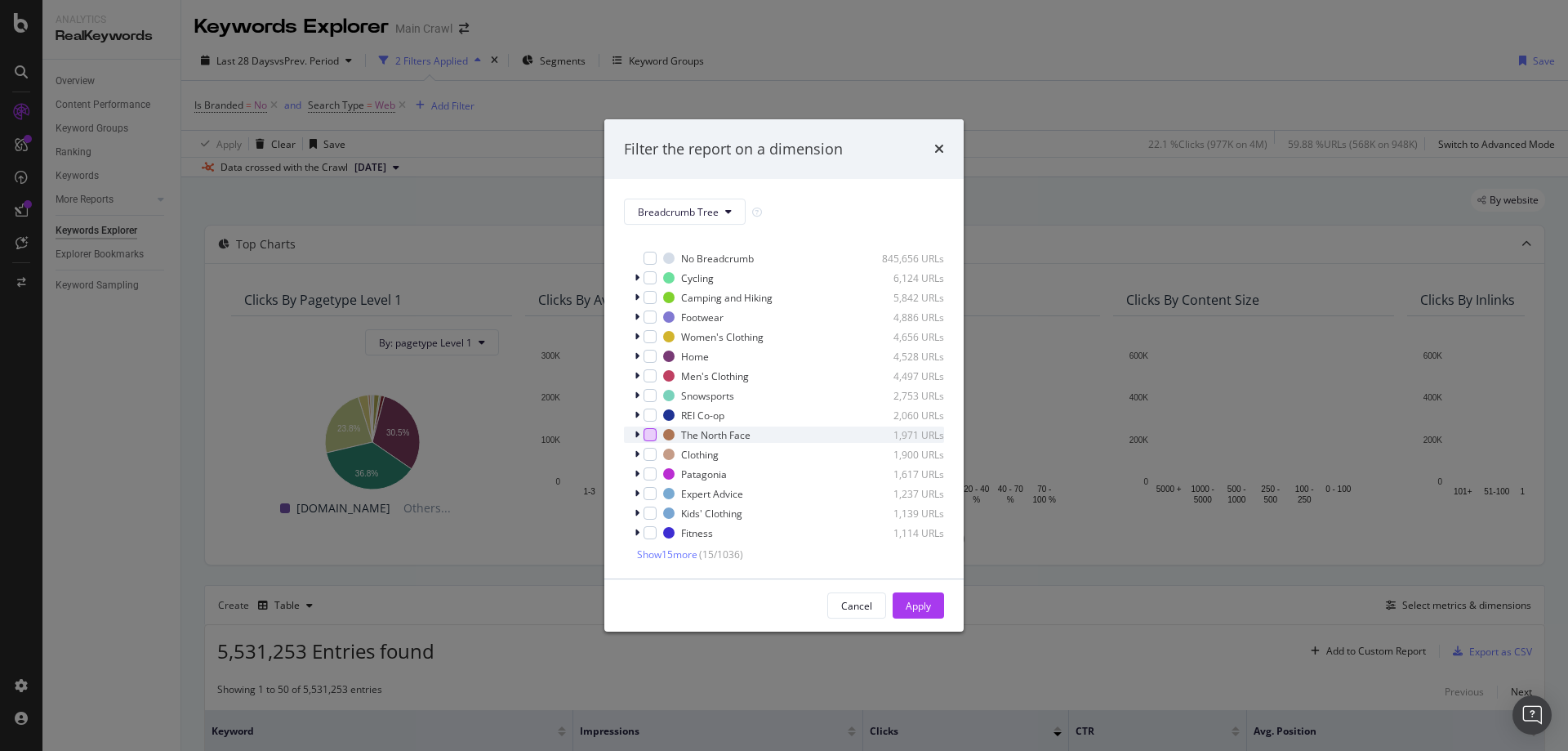
scroll to position [13, 0]
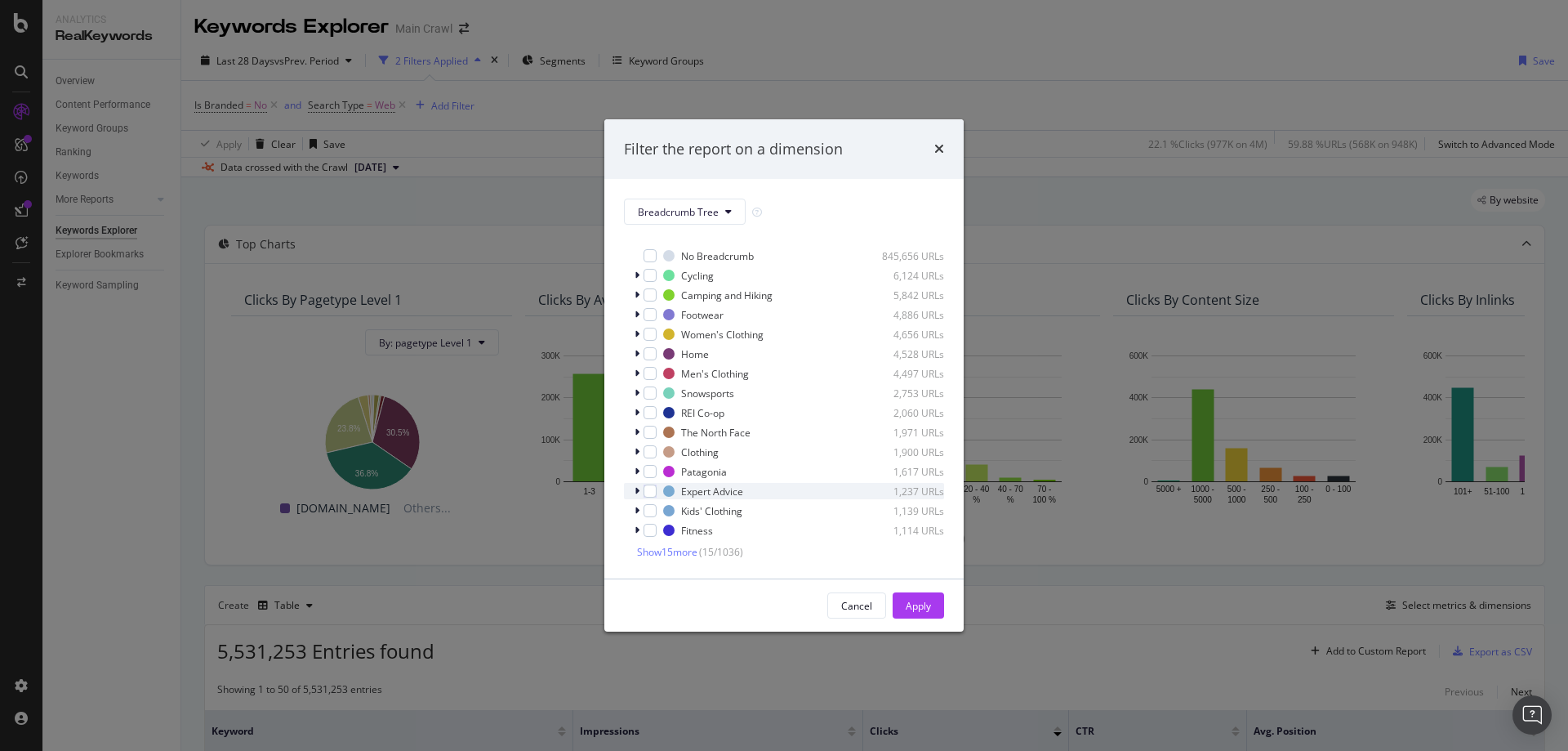
click at [633, 490] on div "Expert Advice 1,237 URLs" at bounding box center [784, 490] width 320 height 16
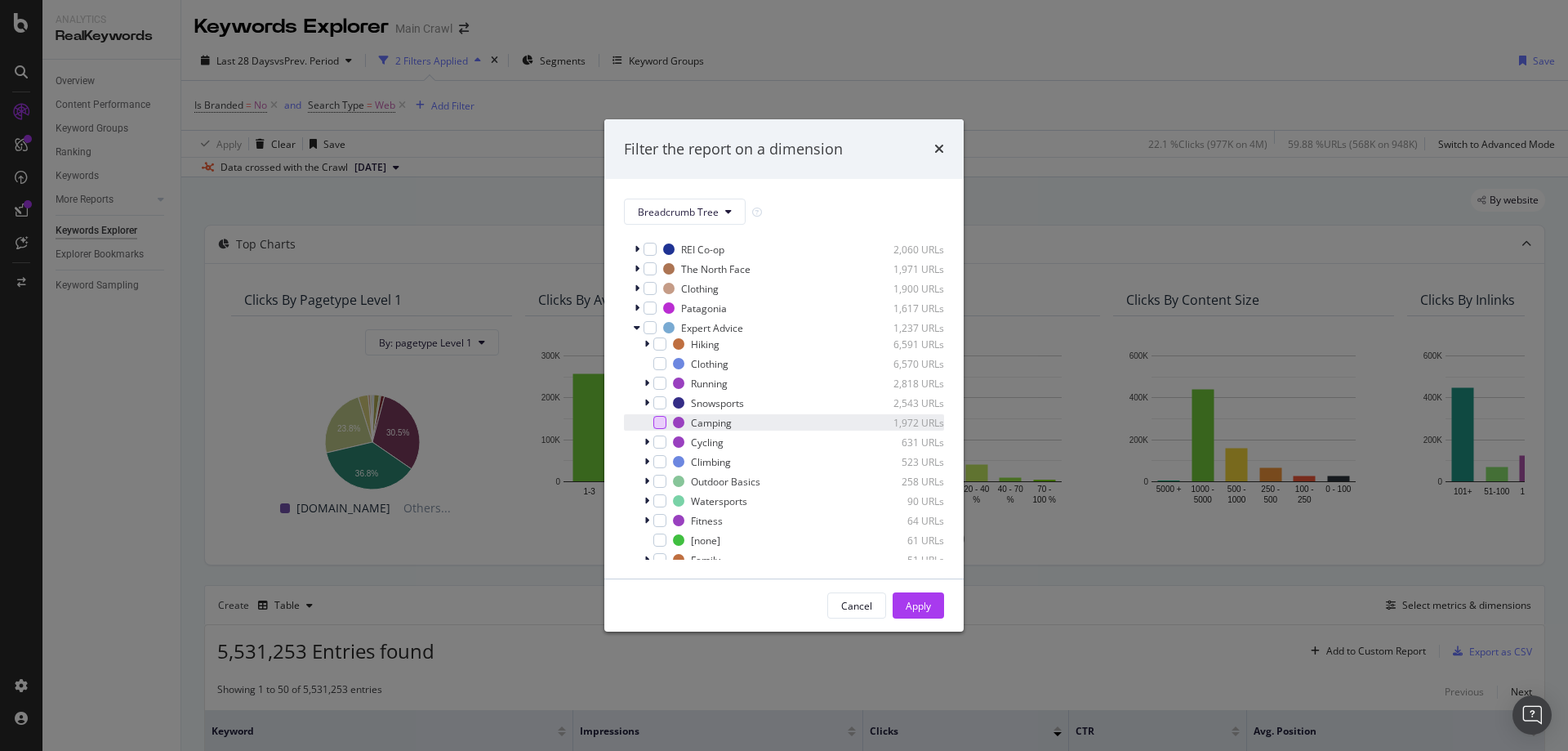
click at [659, 421] on div "modal" at bounding box center [660, 422] width 13 height 13
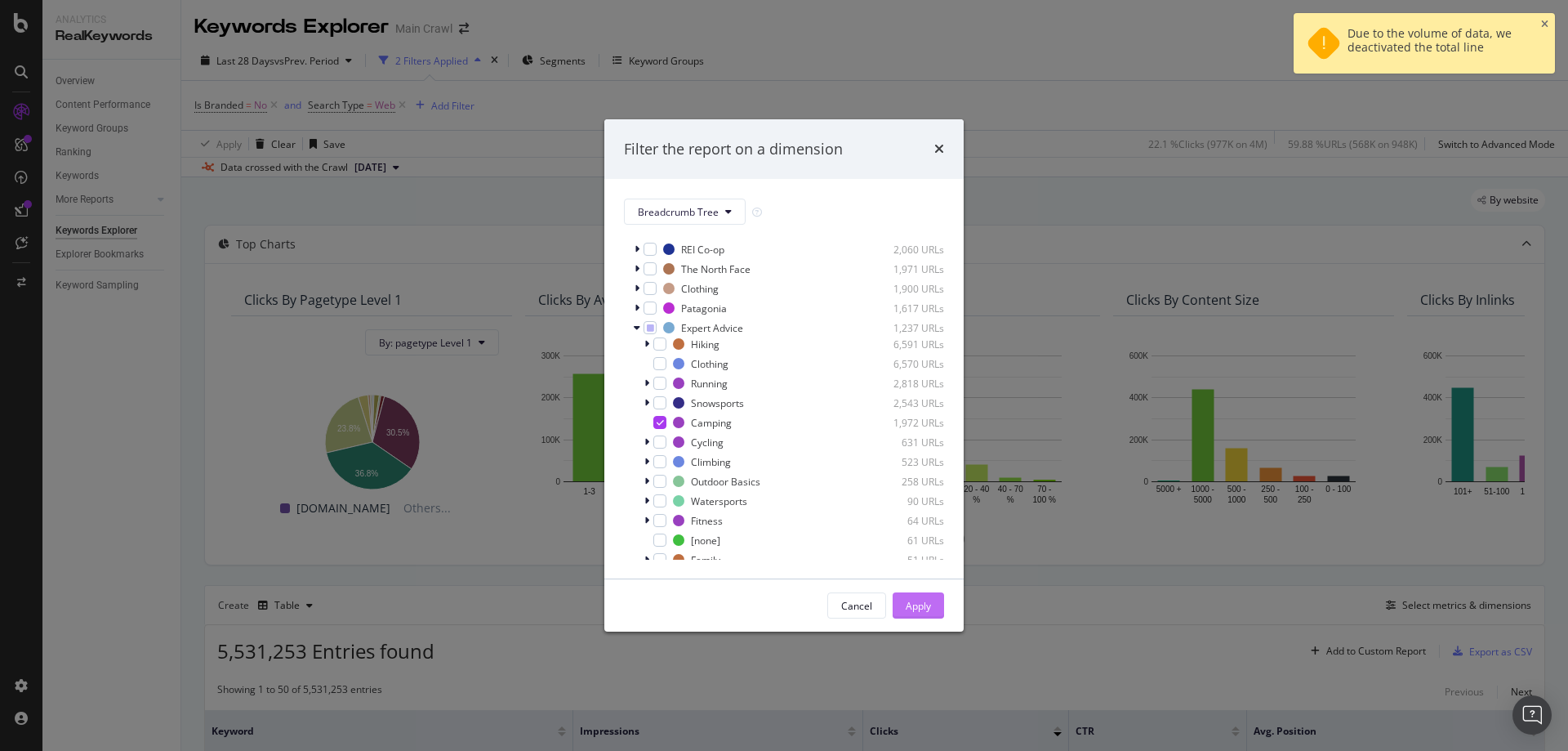
click at [927, 599] on div "Apply" at bounding box center [919, 605] width 25 height 13
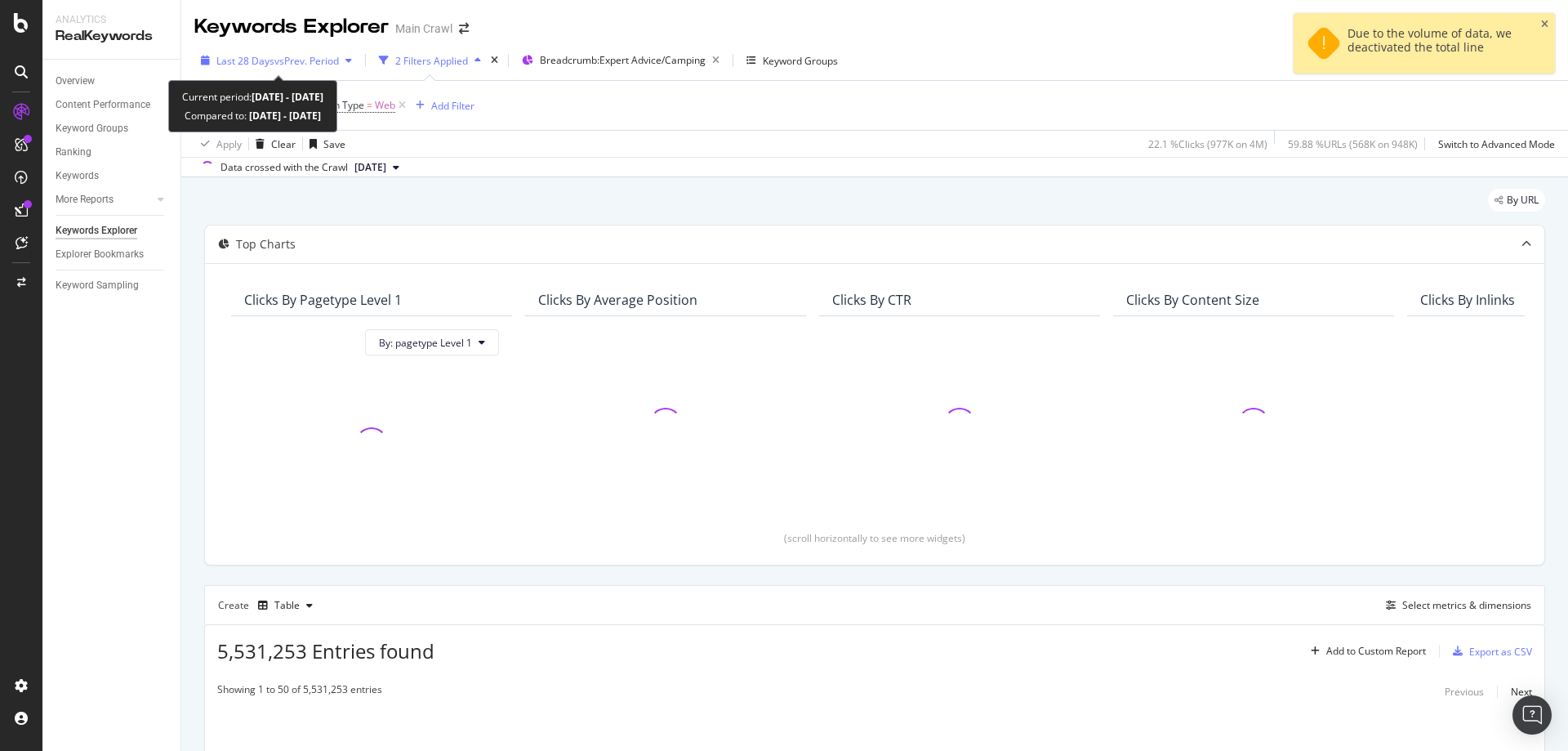
click at [333, 64] on span "vs Prev. Period" at bounding box center [306, 60] width 64 height 13
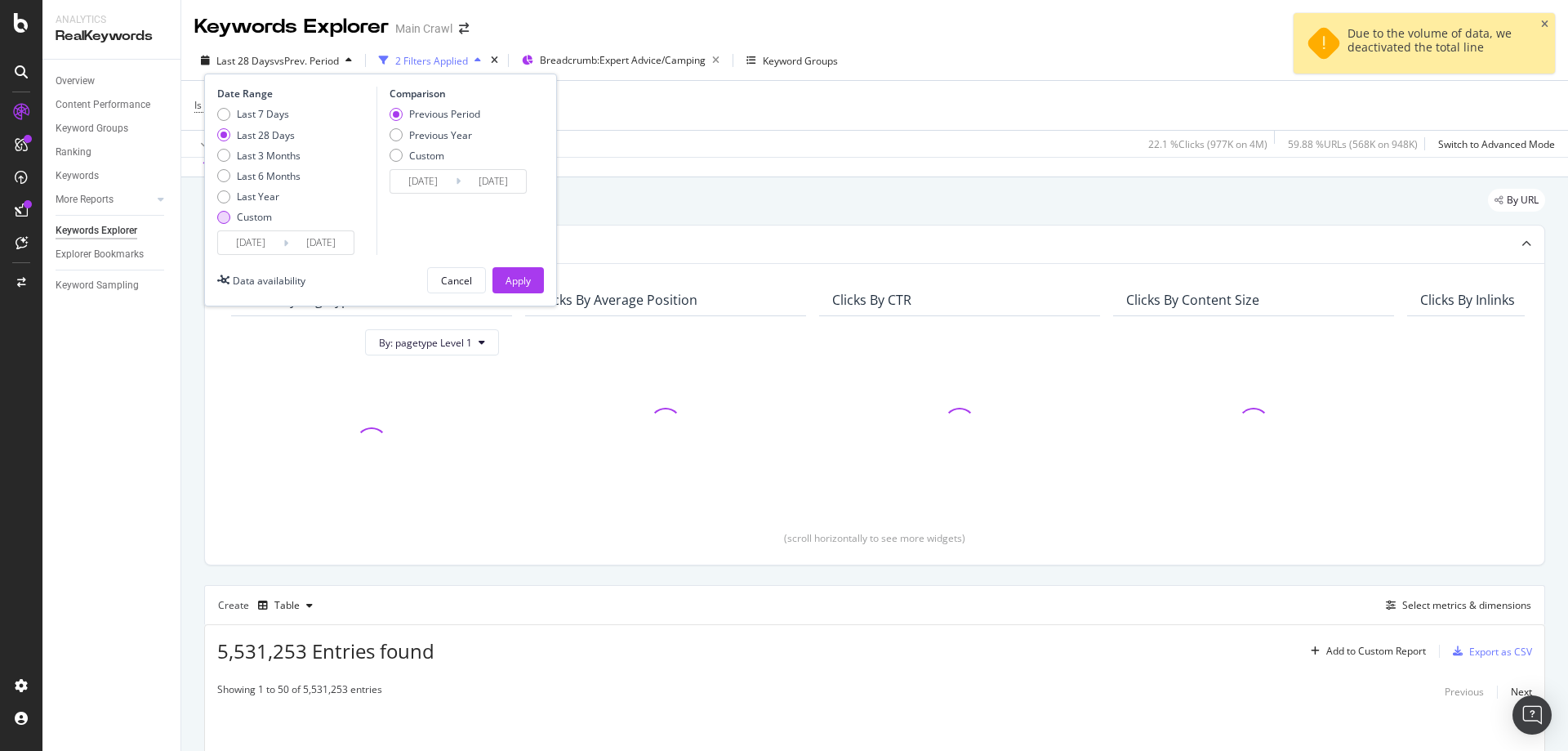
click at [261, 214] on div "Custom" at bounding box center [254, 216] width 35 height 13
click at [264, 237] on input "2025/07/28" at bounding box center [251, 242] width 65 height 23
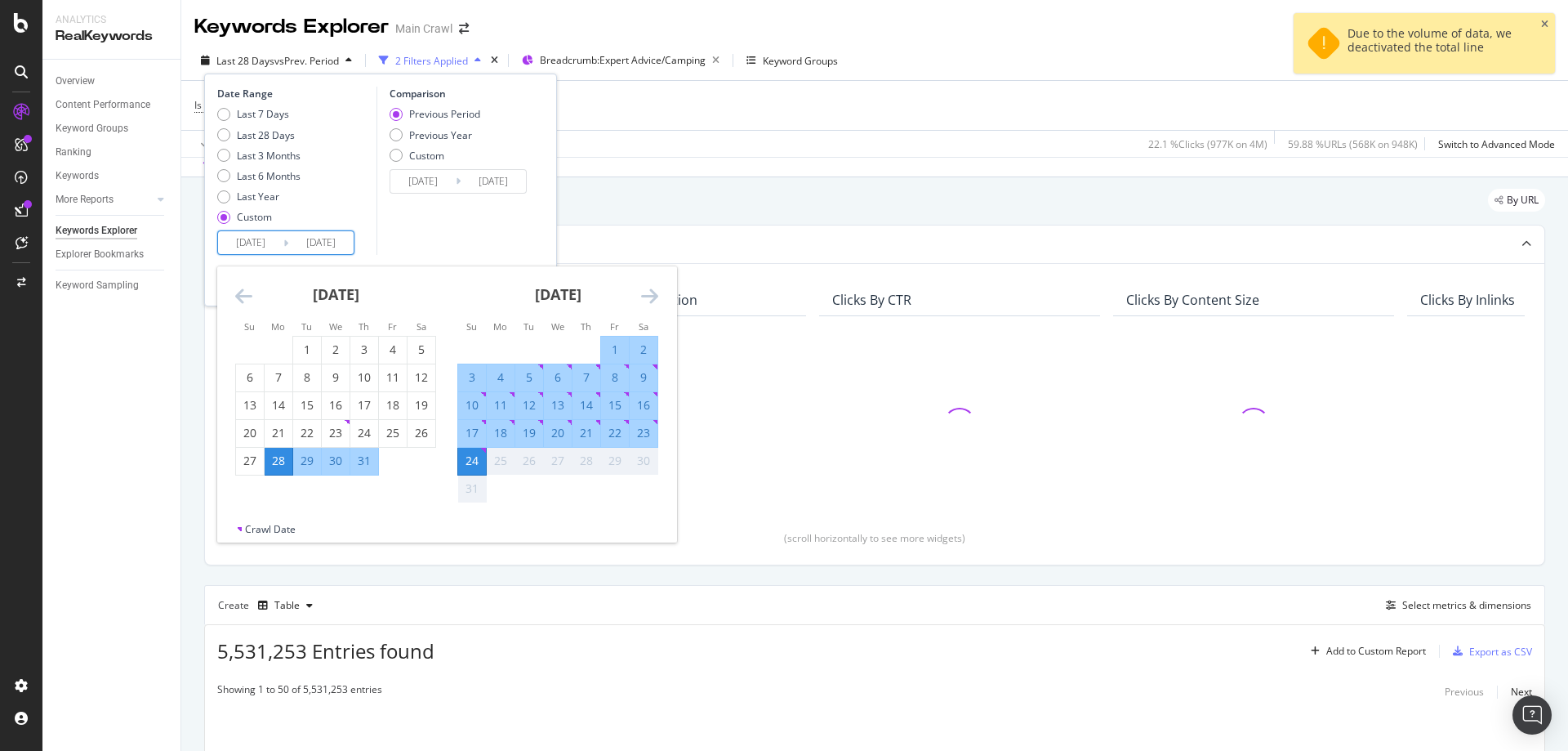
click at [257, 301] on div "July 2025" at bounding box center [336, 301] width 201 height 69
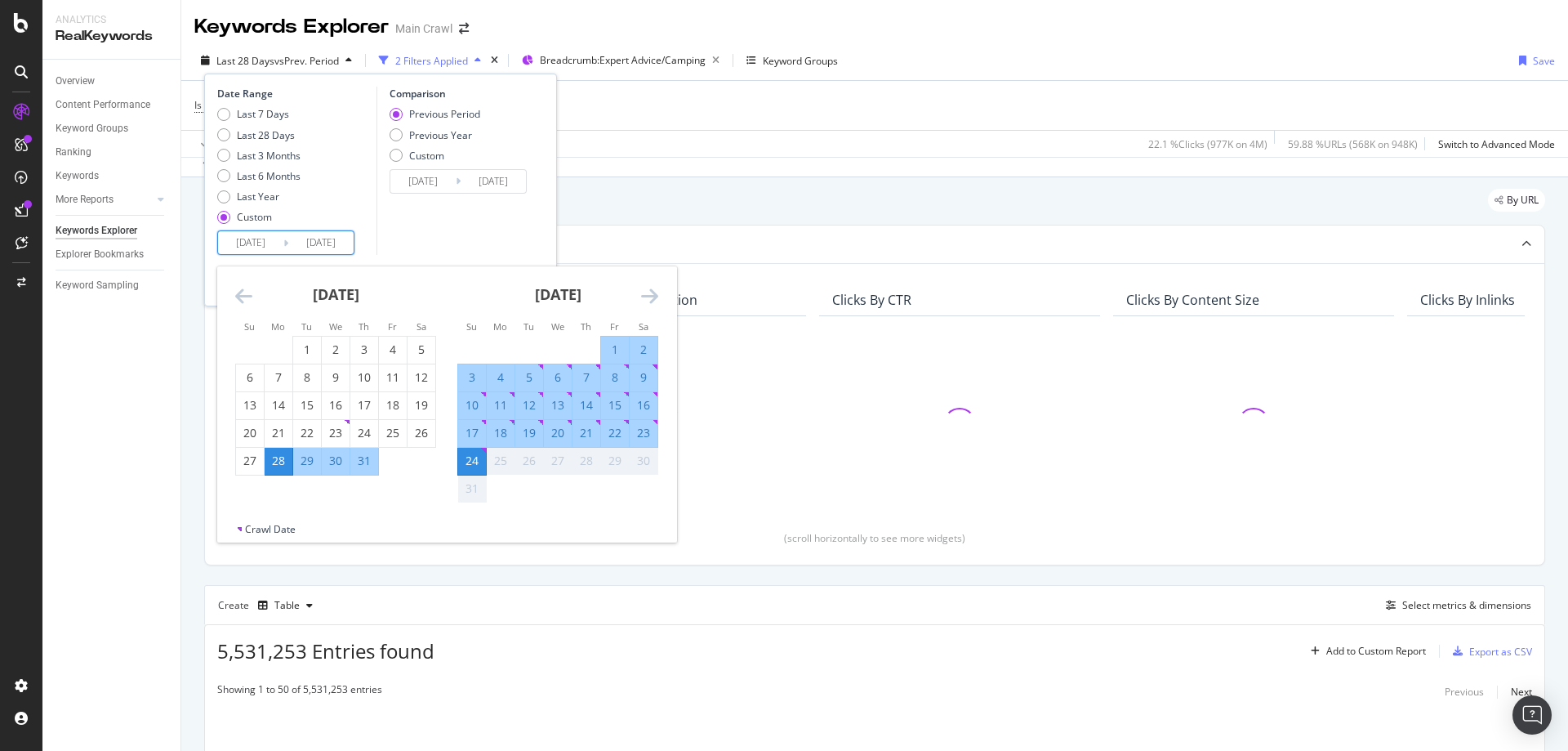
click at [247, 297] on icon "Move backward to switch to the previous month." at bounding box center [244, 295] width 17 height 19
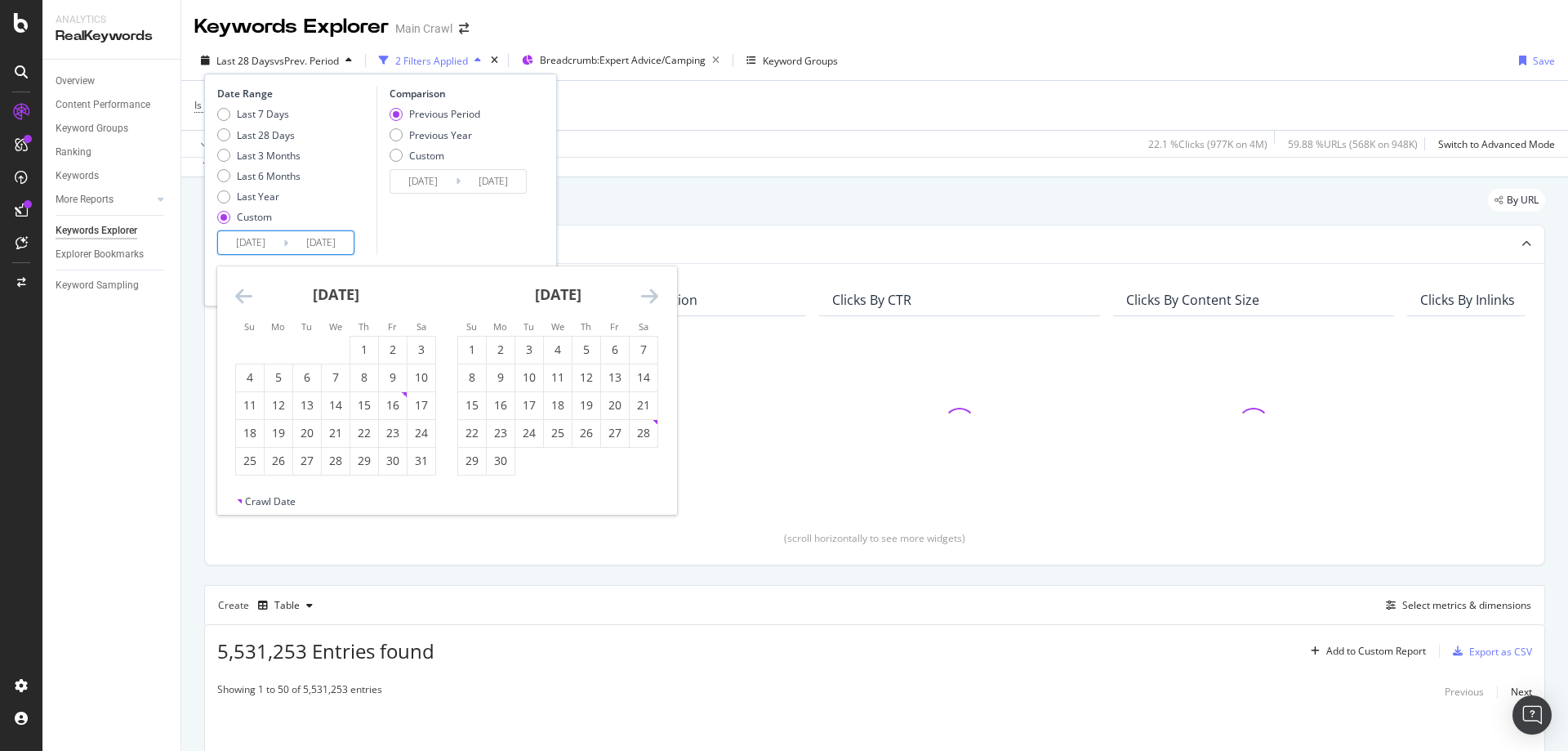
click at [247, 297] on icon "Move backward to switch to the previous month." at bounding box center [244, 295] width 17 height 19
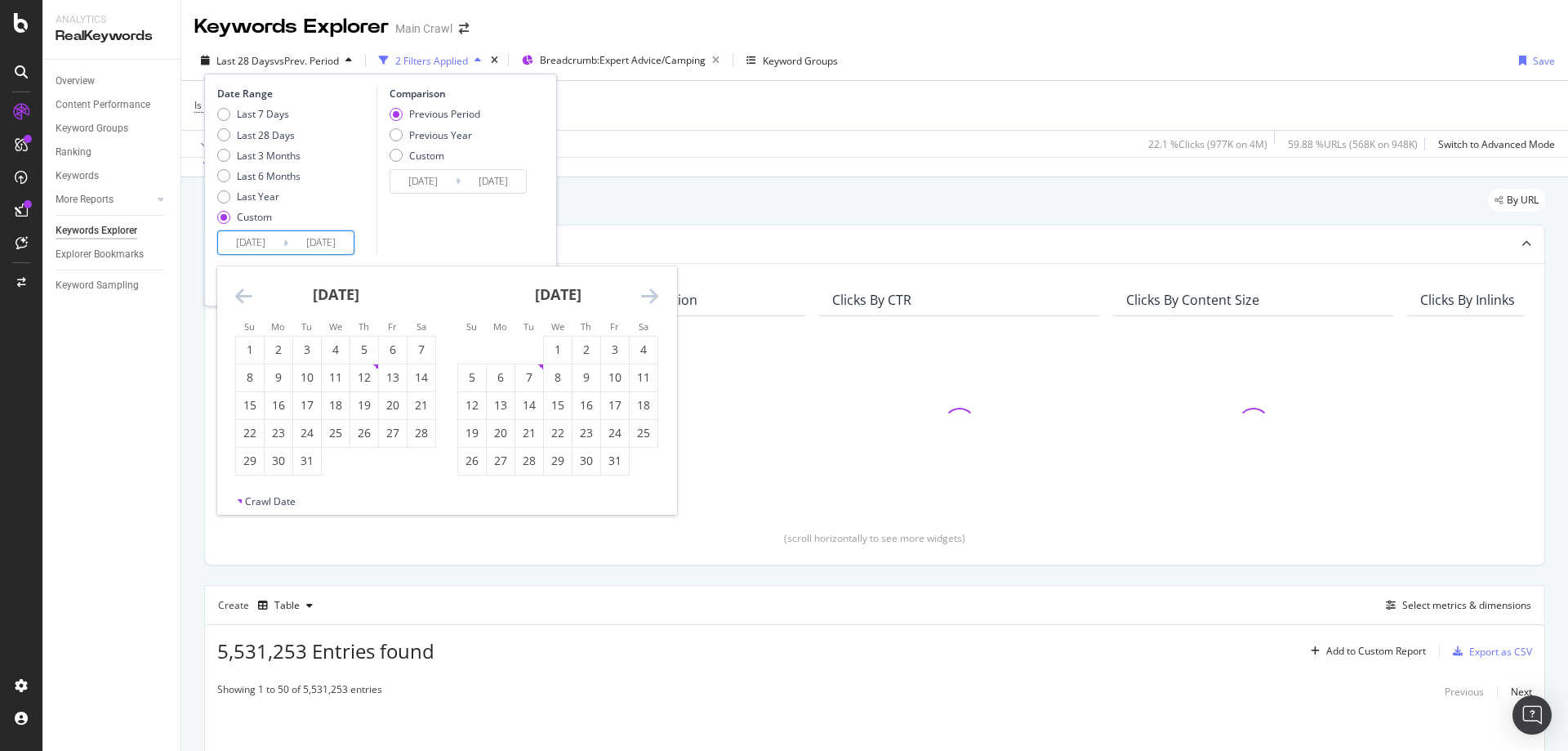
click at [247, 297] on icon "Move backward to switch to the previous month." at bounding box center [244, 295] width 17 height 19
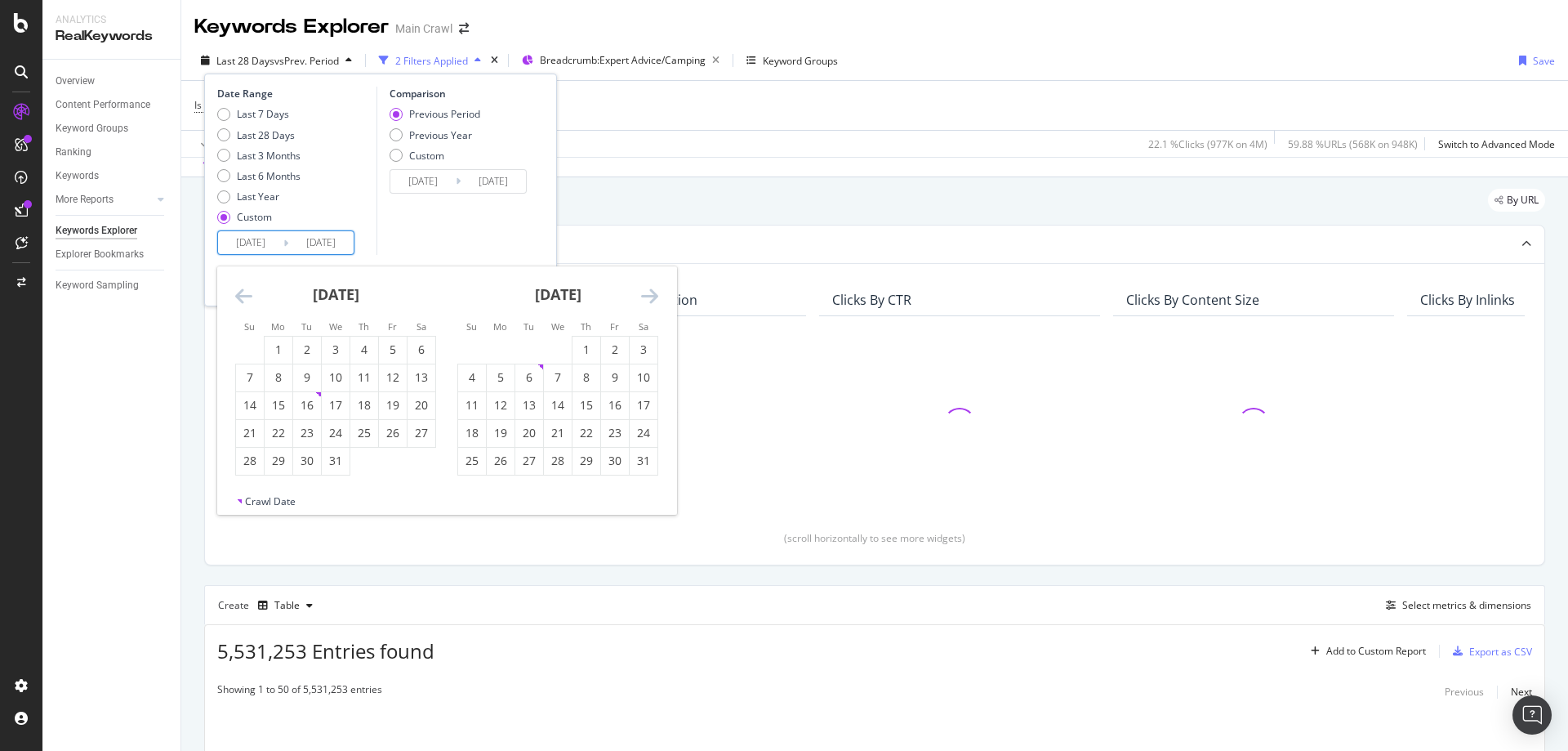
click at [247, 297] on icon "Move backward to switch to the previous month." at bounding box center [244, 295] width 17 height 19
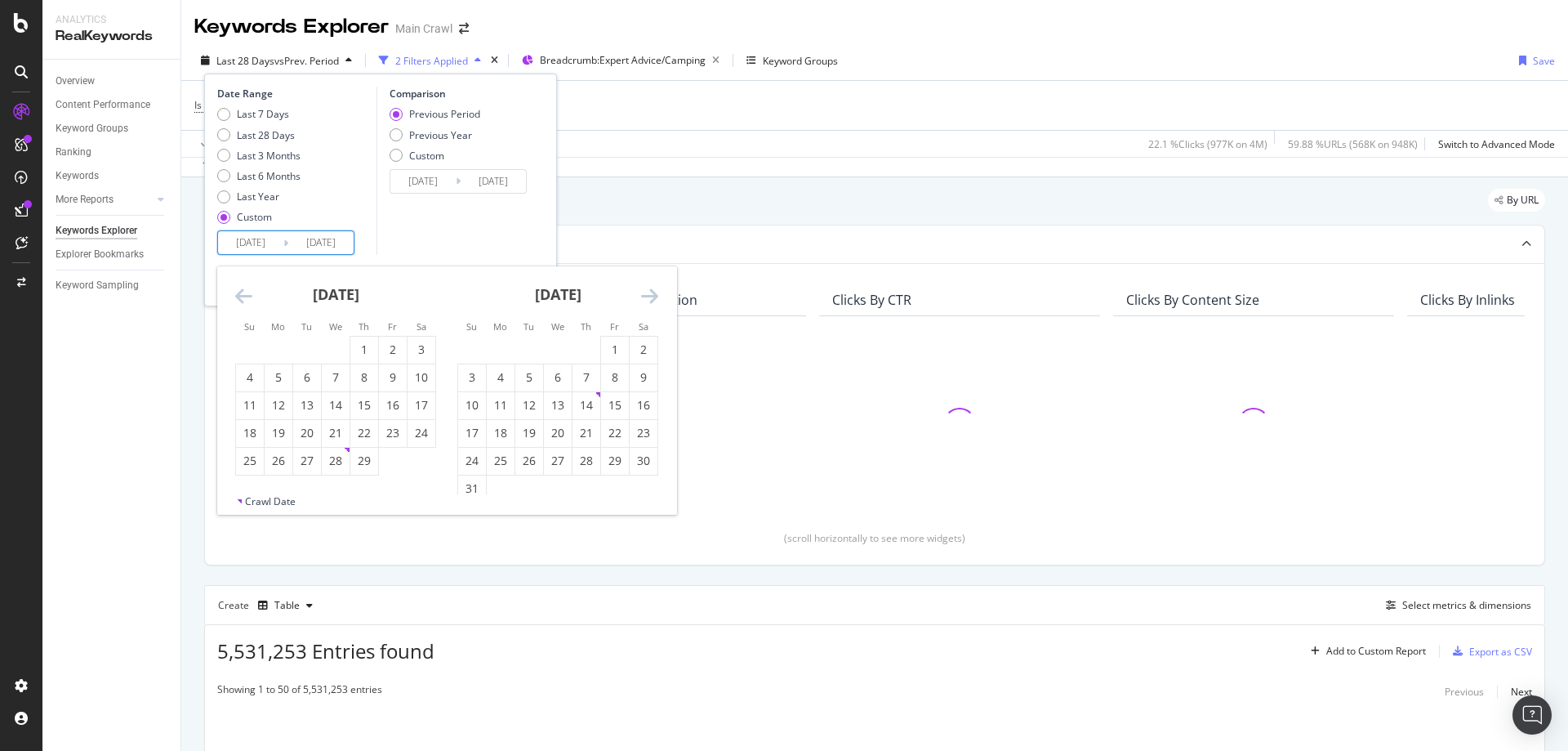
click at [247, 297] on icon "Move backward to switch to the previous month." at bounding box center [244, 295] width 17 height 19
click at [284, 350] on div "1" at bounding box center [278, 349] width 28 height 16
type input "2024/01/01"
type input "2022/05/08"
type input "2023/12/31"
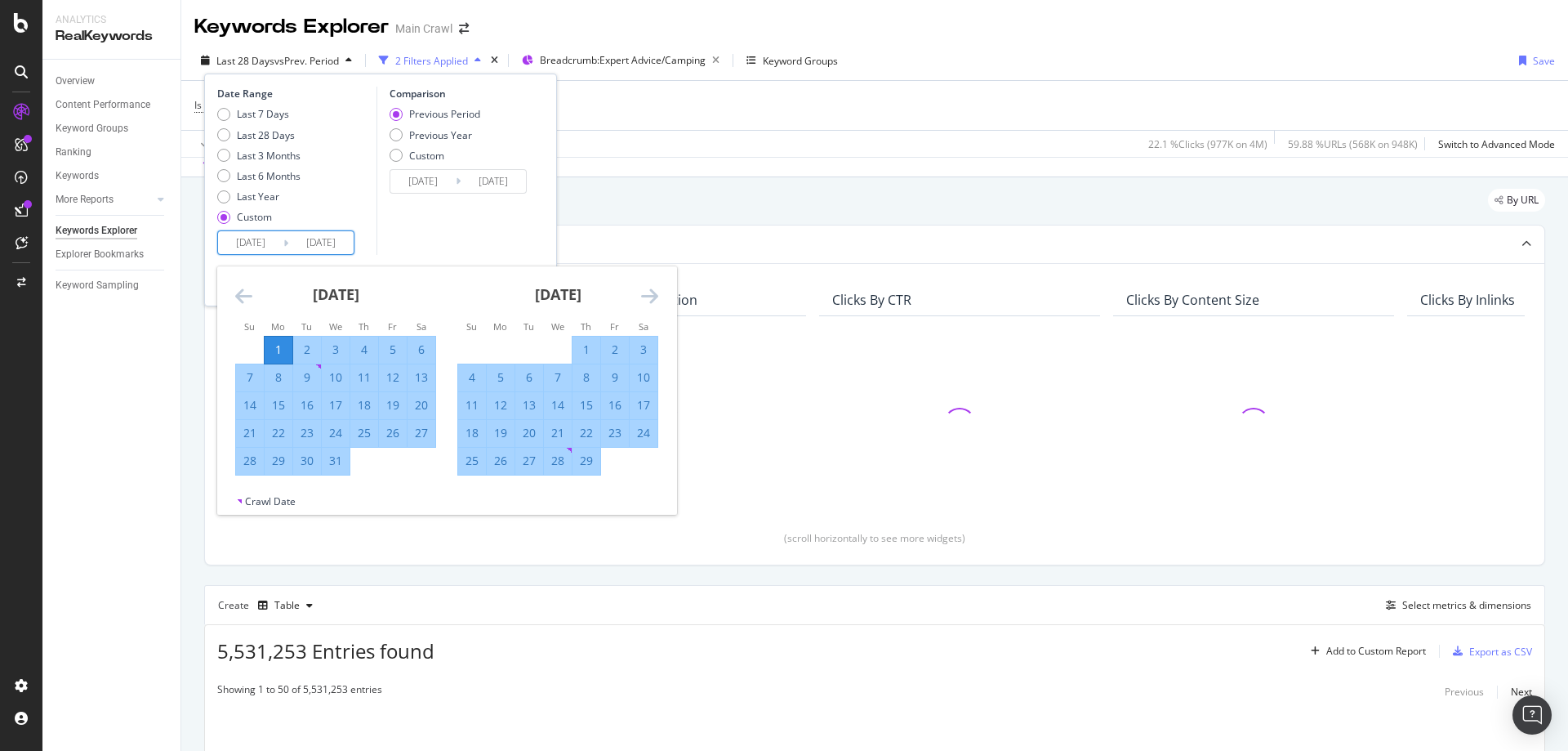
click at [644, 299] on icon "Move forward to switch to the next month." at bounding box center [649, 295] width 17 height 19
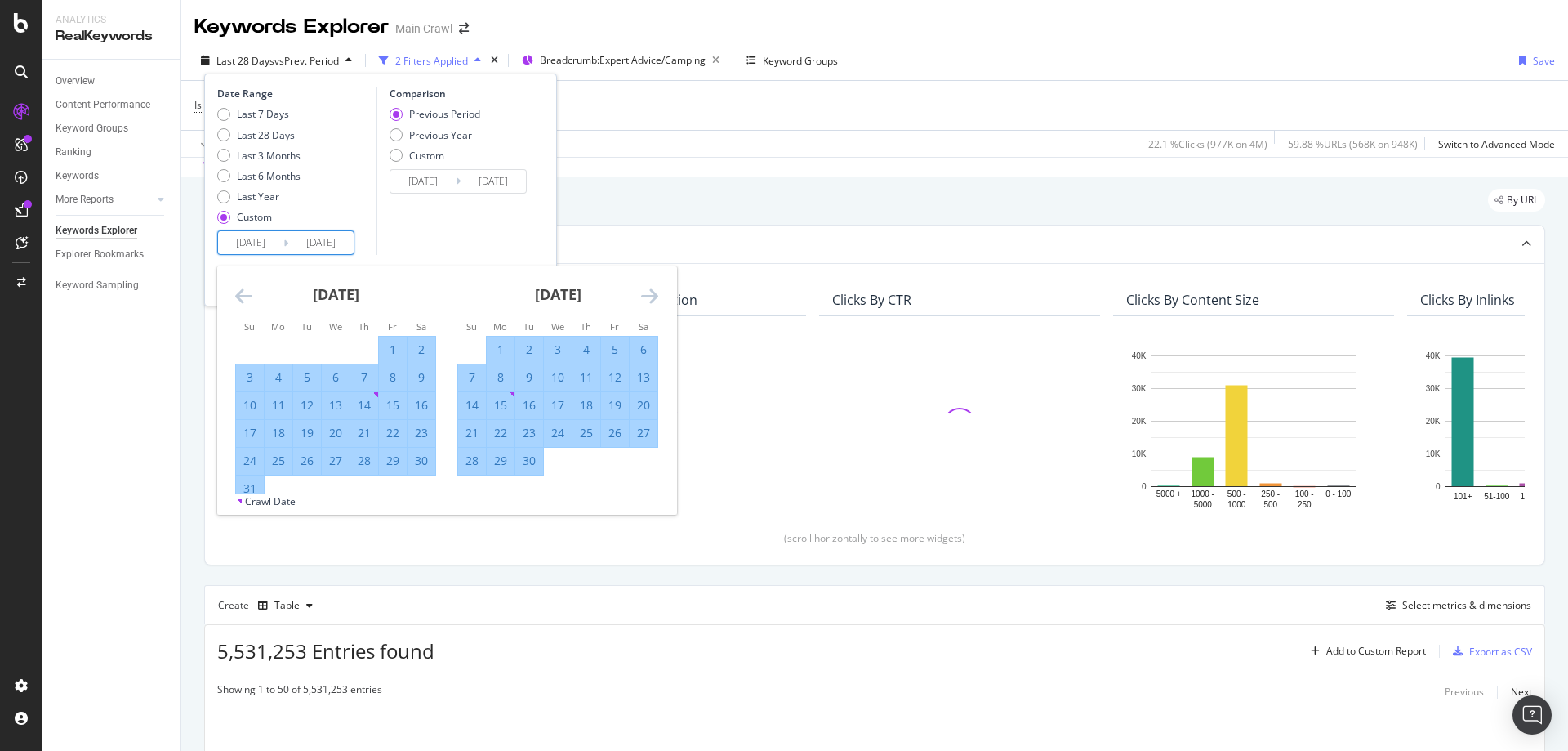
click at [644, 299] on icon "Move forward to switch to the next month." at bounding box center [649, 295] width 17 height 19
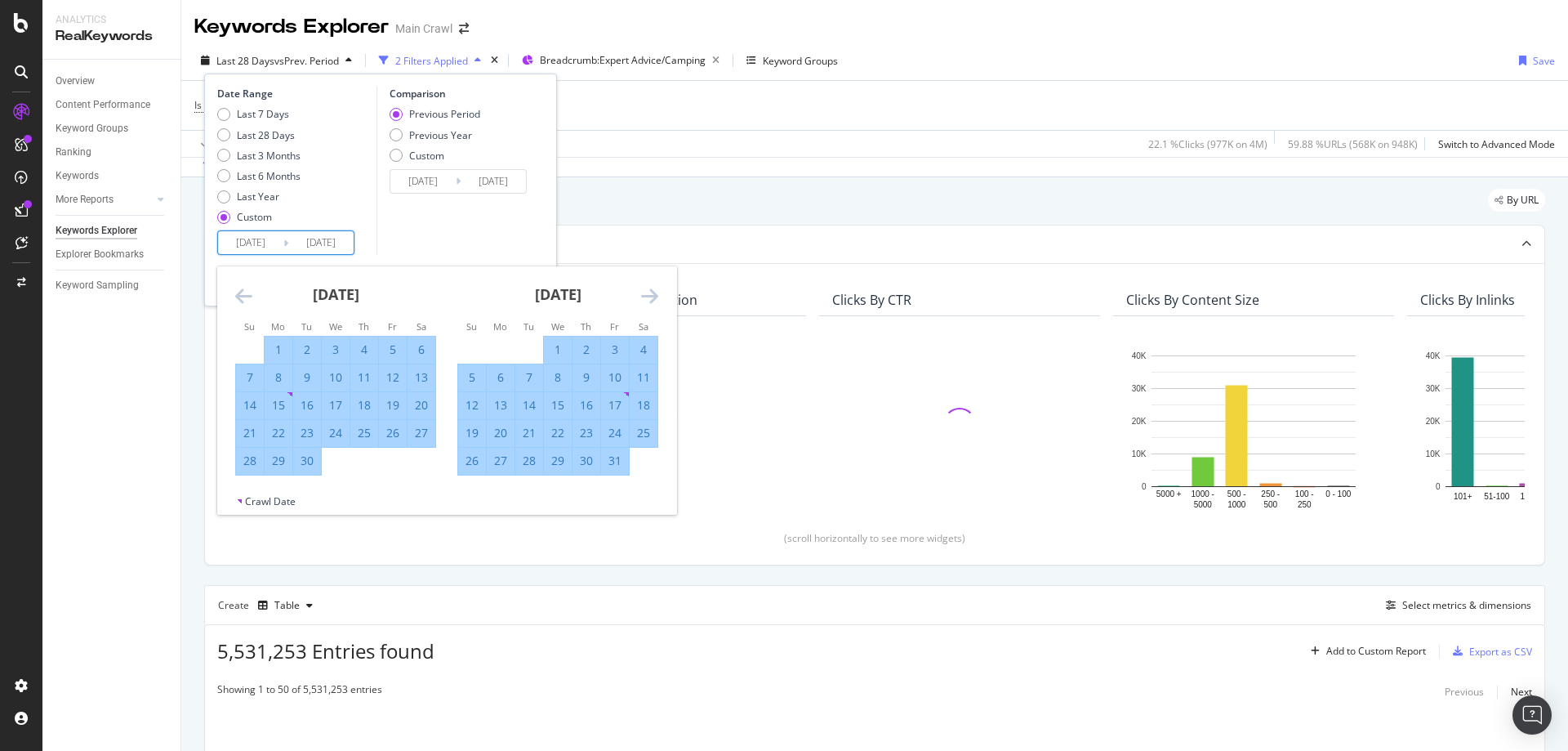
click at [644, 299] on icon "Move forward to switch to the next month." at bounding box center [649, 295] width 17 height 19
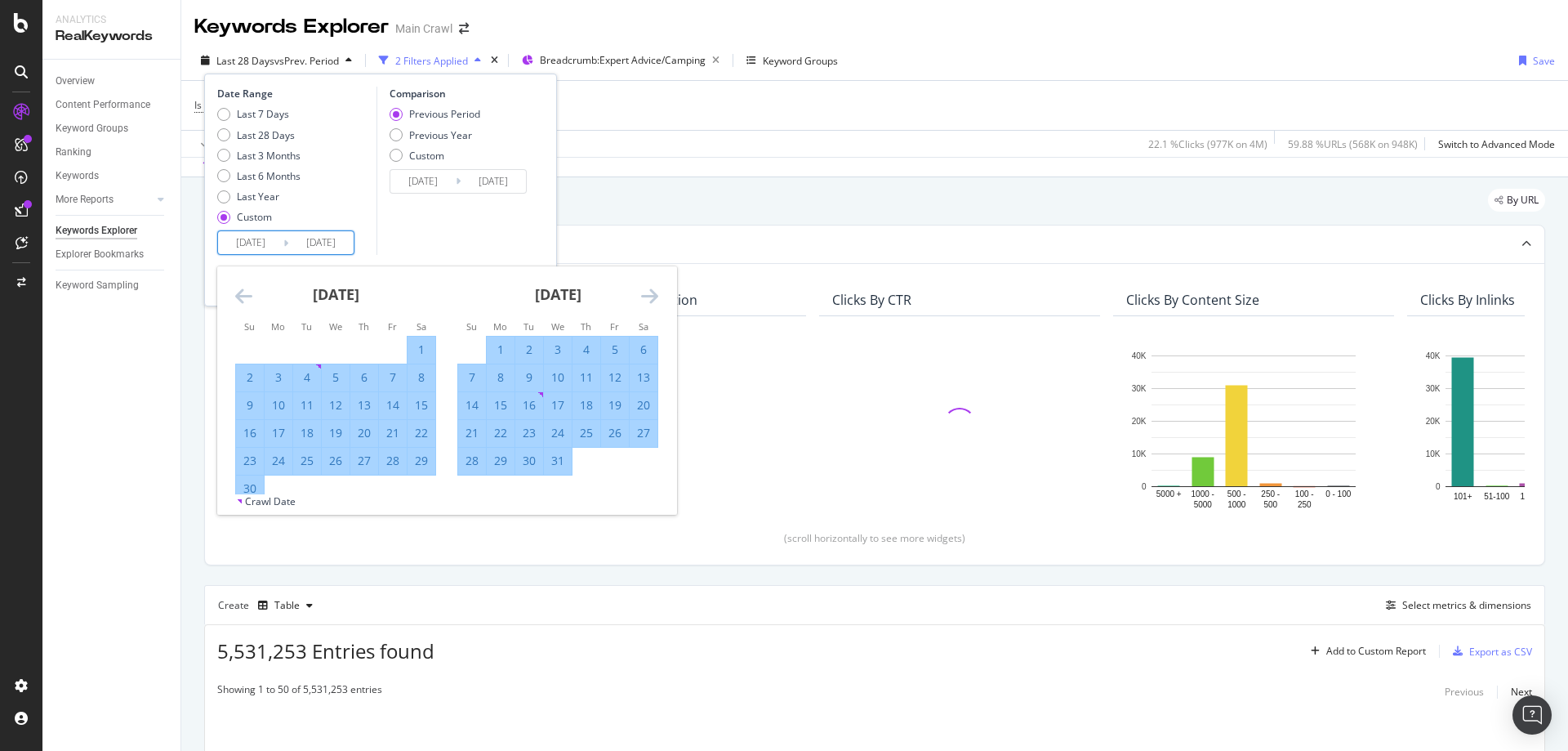
click at [644, 299] on icon "Move forward to switch to the next month." at bounding box center [649, 295] width 17 height 19
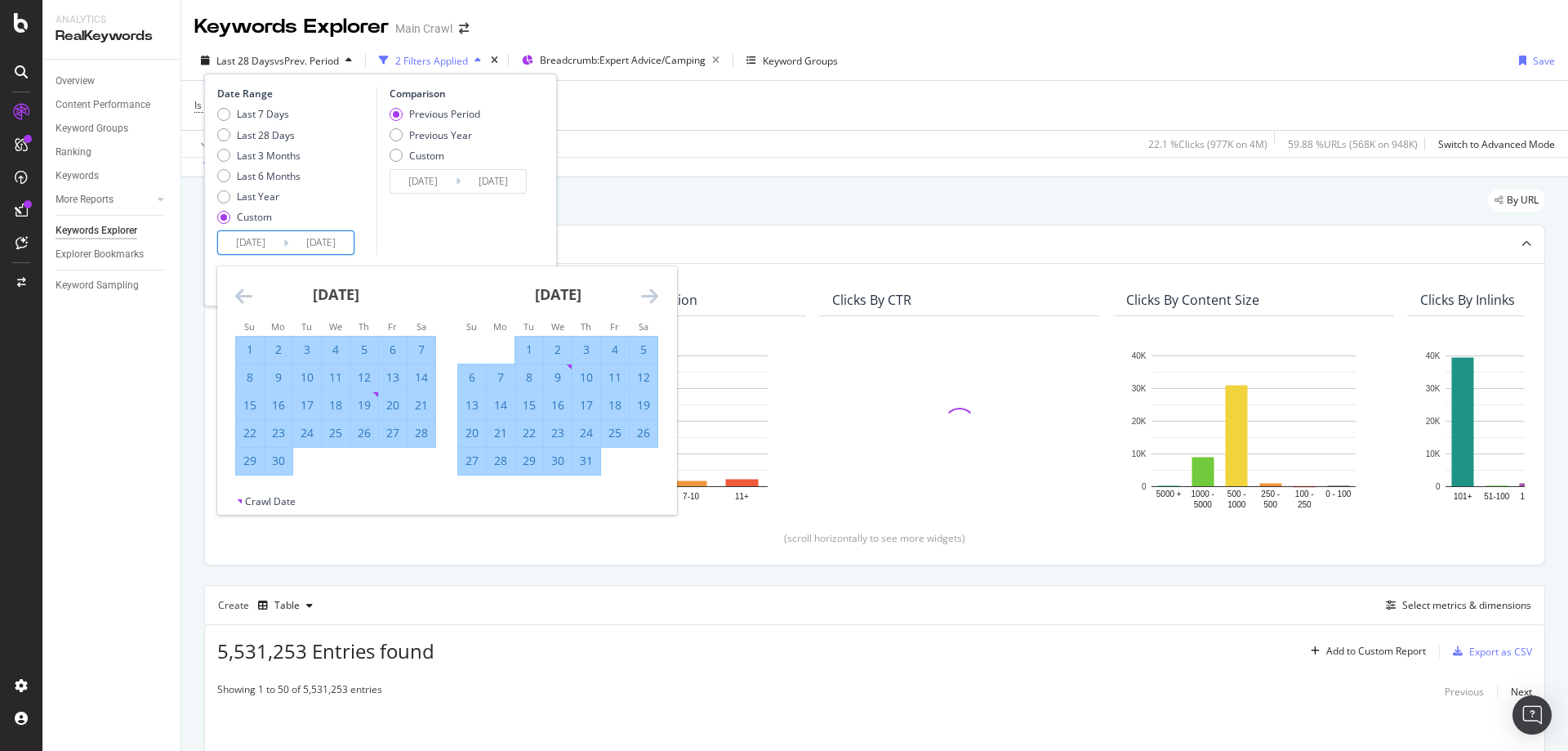
click at [644, 299] on icon "Move forward to switch to the next month." at bounding box center [649, 295] width 17 height 19
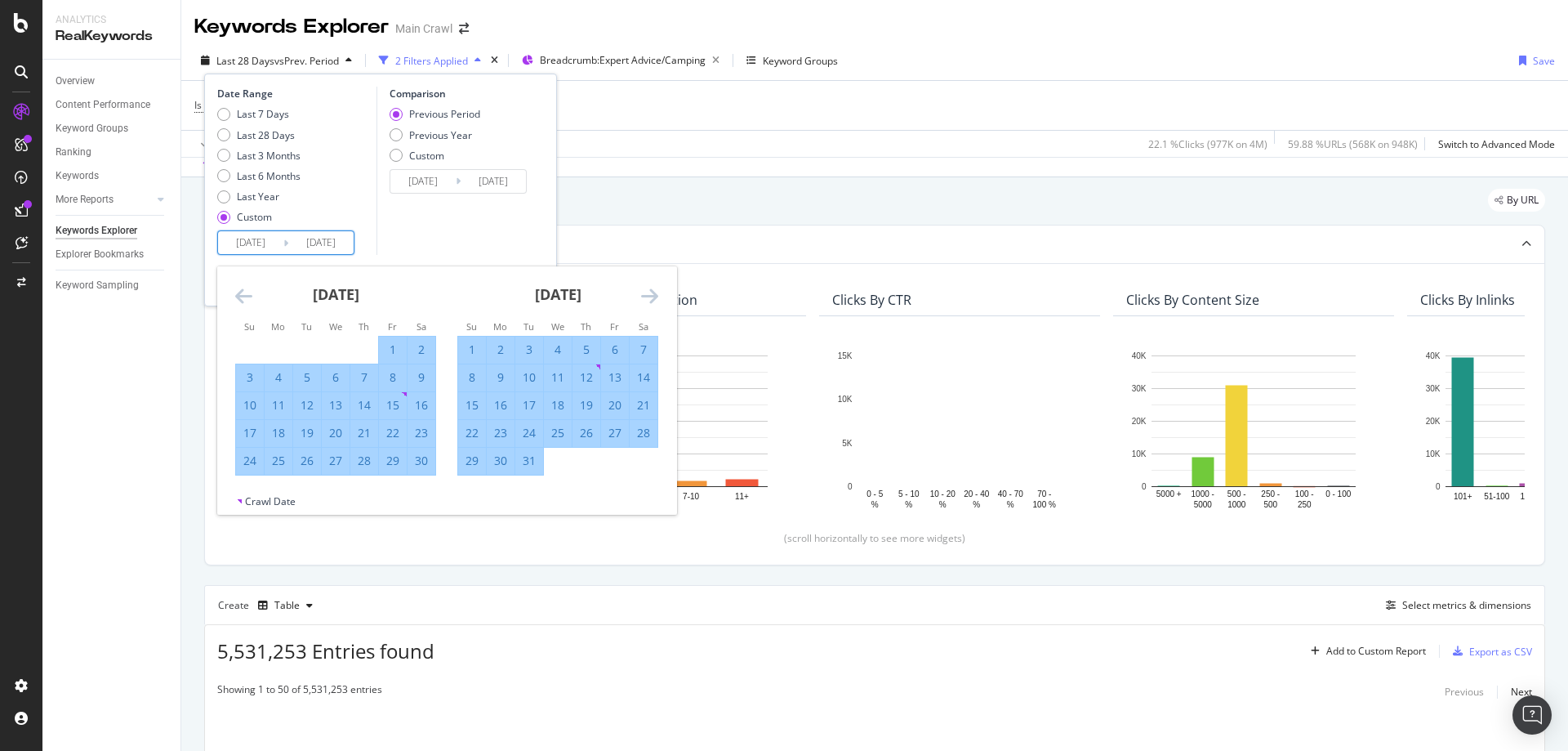
click at [644, 299] on icon "Move forward to switch to the next month." at bounding box center [649, 295] width 17 height 19
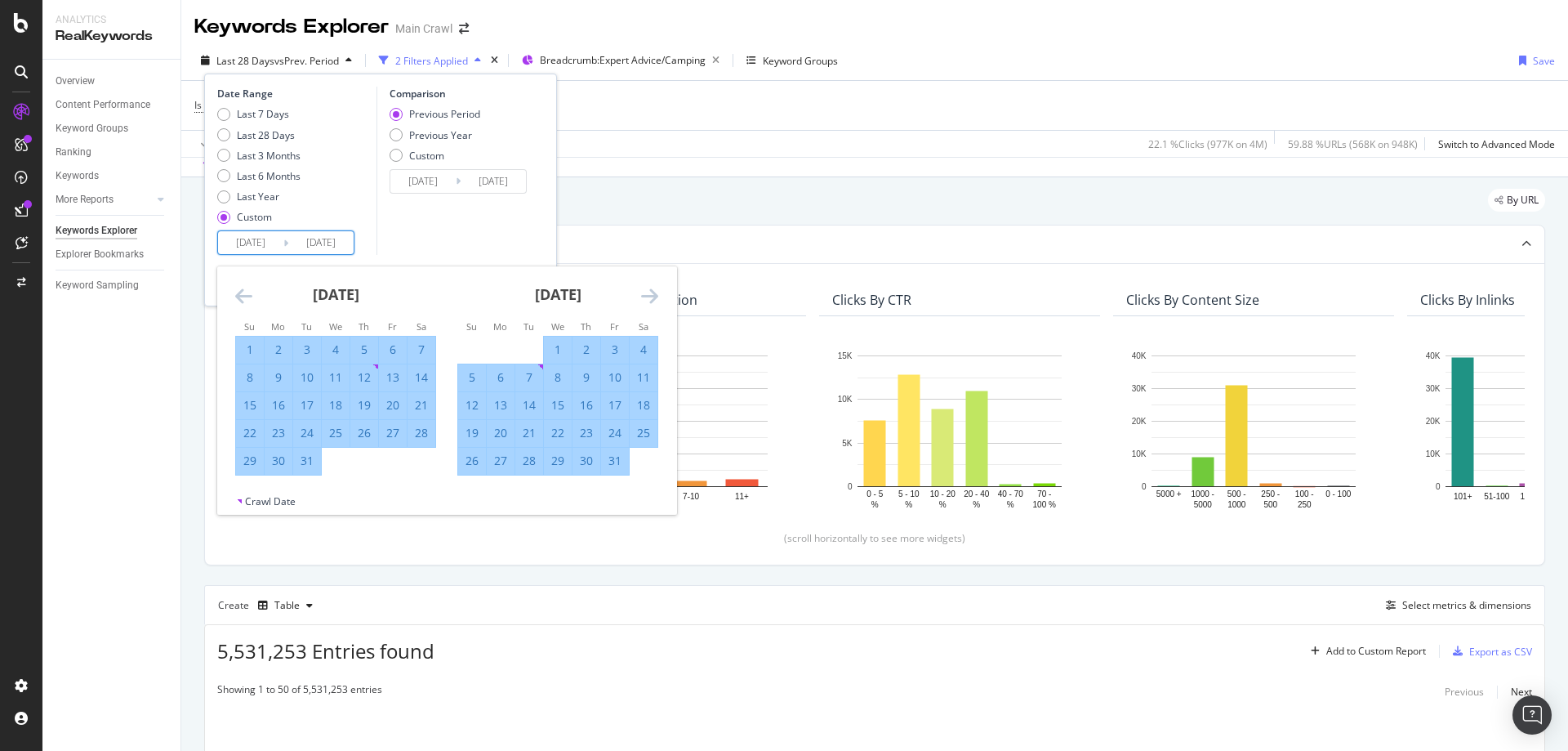
click at [644, 299] on icon "Move forward to switch to the next month." at bounding box center [649, 295] width 17 height 19
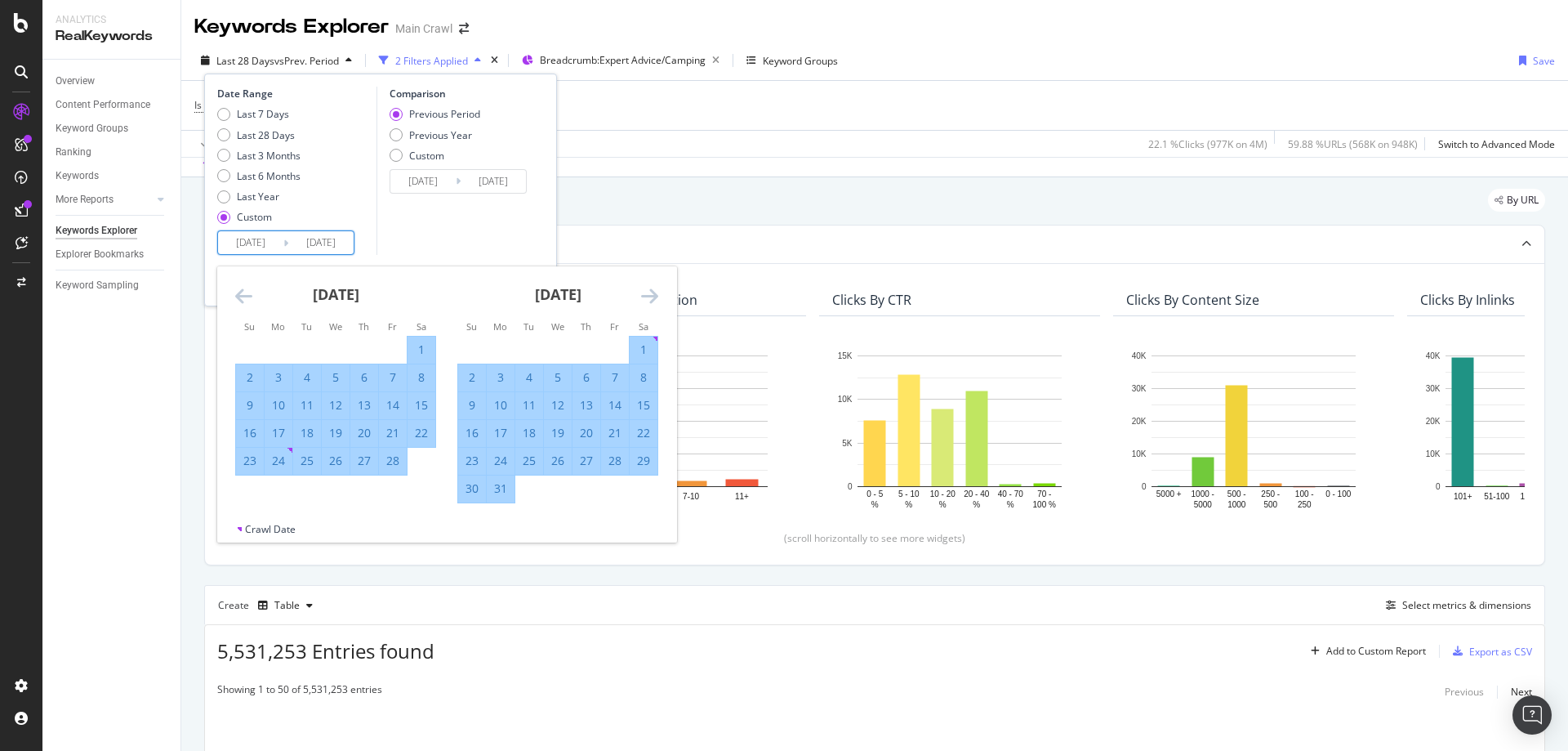
click at [644, 299] on icon "Move forward to switch to the next month." at bounding box center [649, 295] width 17 height 19
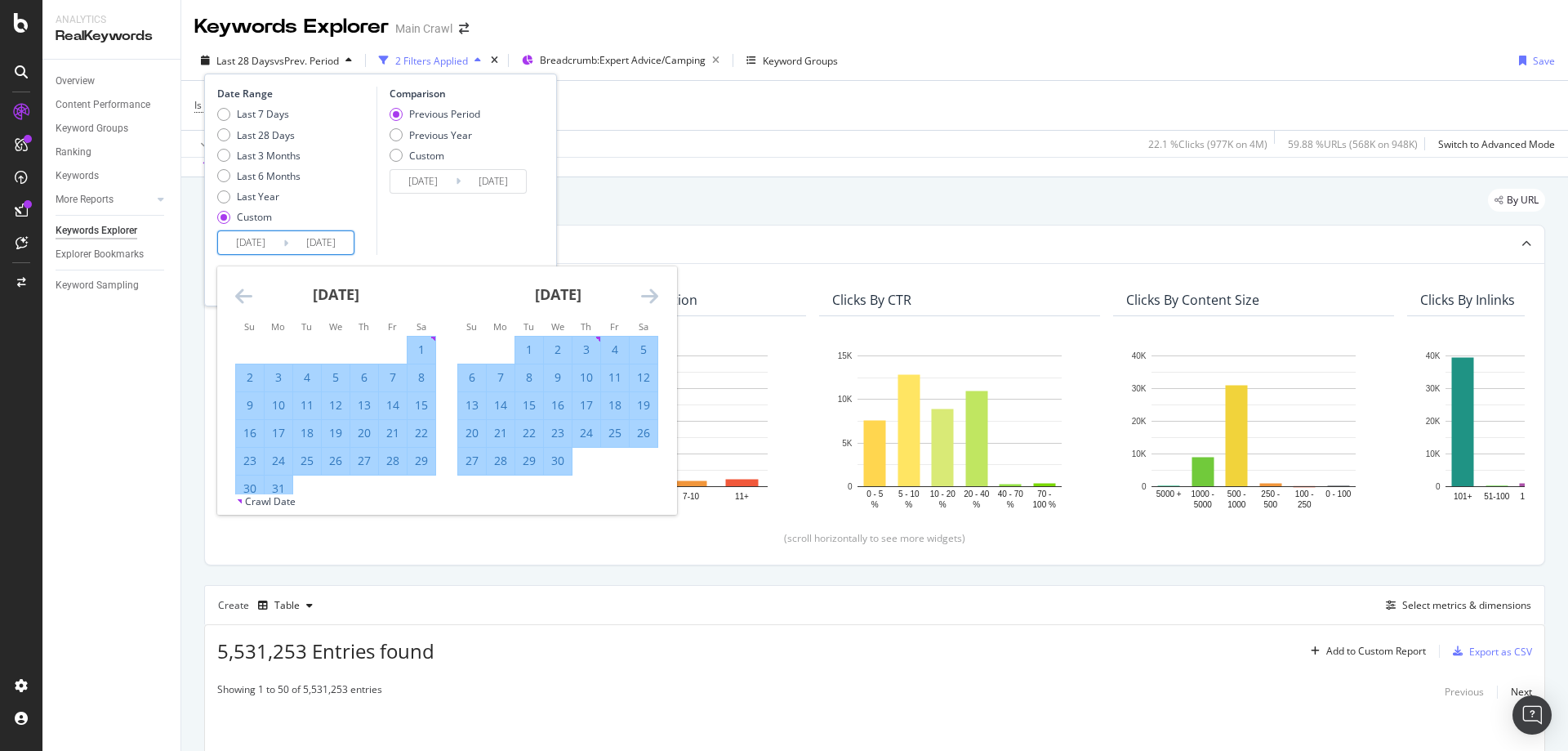
click at [644, 299] on icon "Move forward to switch to the next month." at bounding box center [649, 295] width 17 height 19
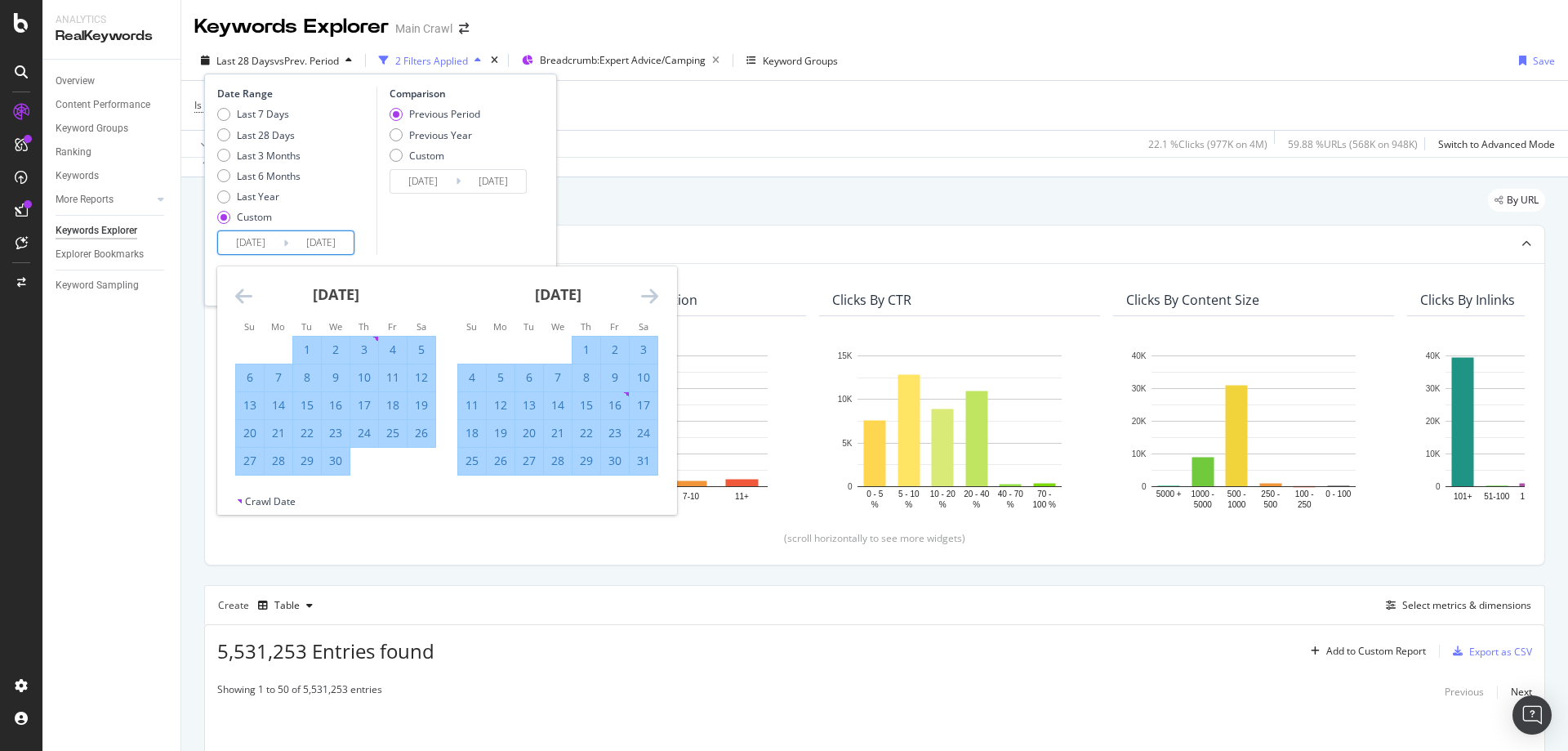
click at [644, 299] on icon "Move forward to switch to the next month." at bounding box center [649, 295] width 17 height 19
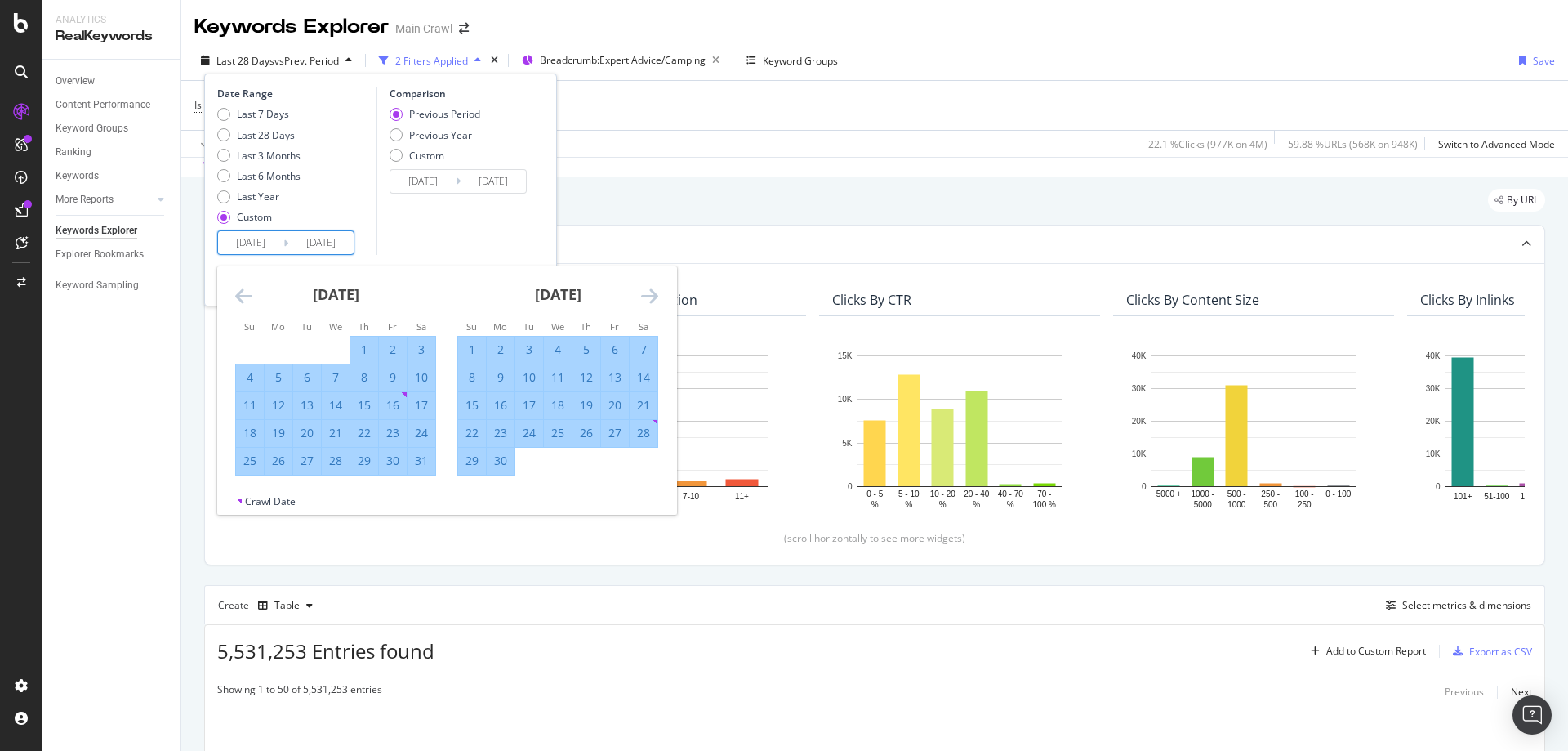
click at [644, 299] on icon "Move forward to switch to the next month." at bounding box center [649, 295] width 17 height 19
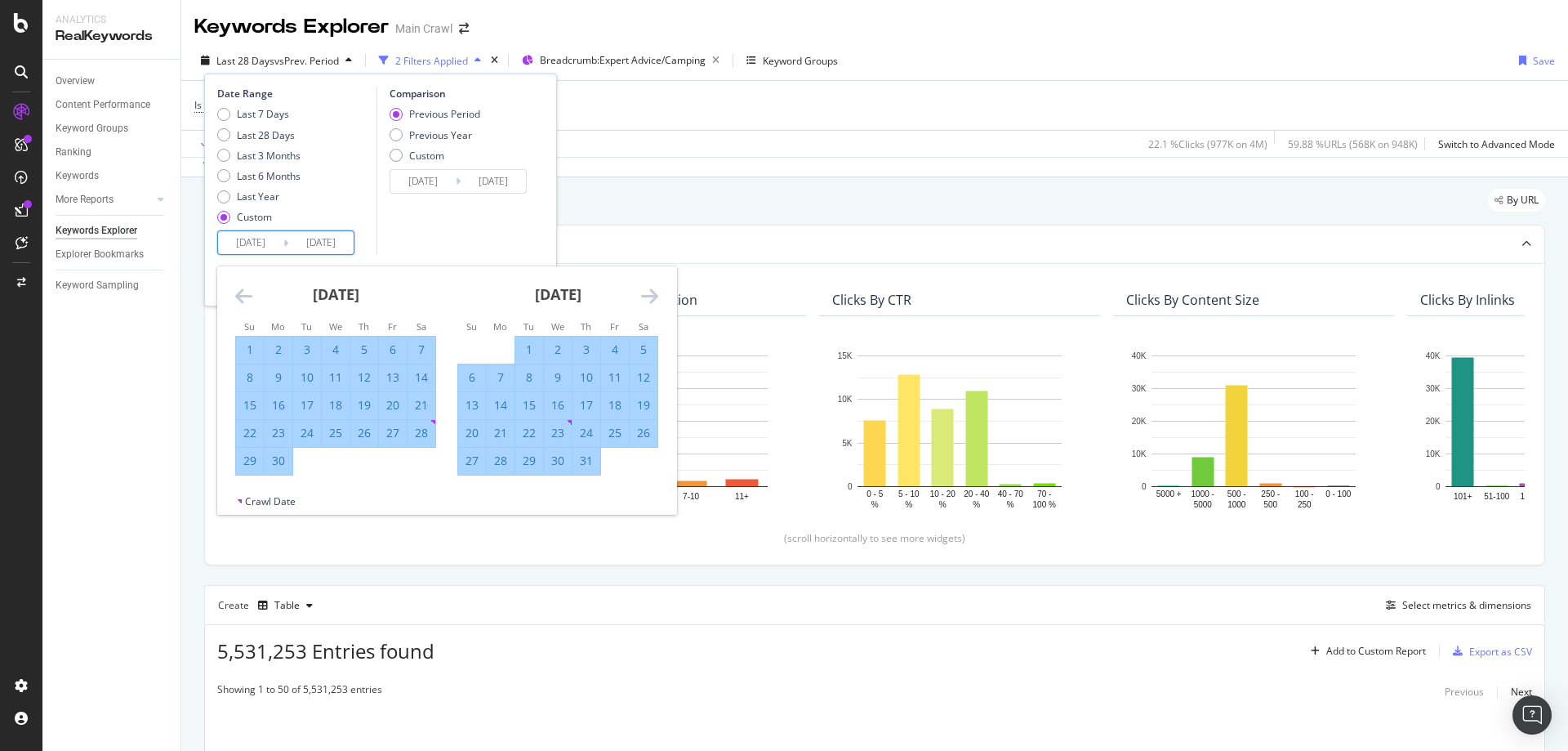
click at [590, 455] on div "31" at bounding box center [586, 460] width 28 height 16
type input "2025/07/31"
type input "2022/06/01"
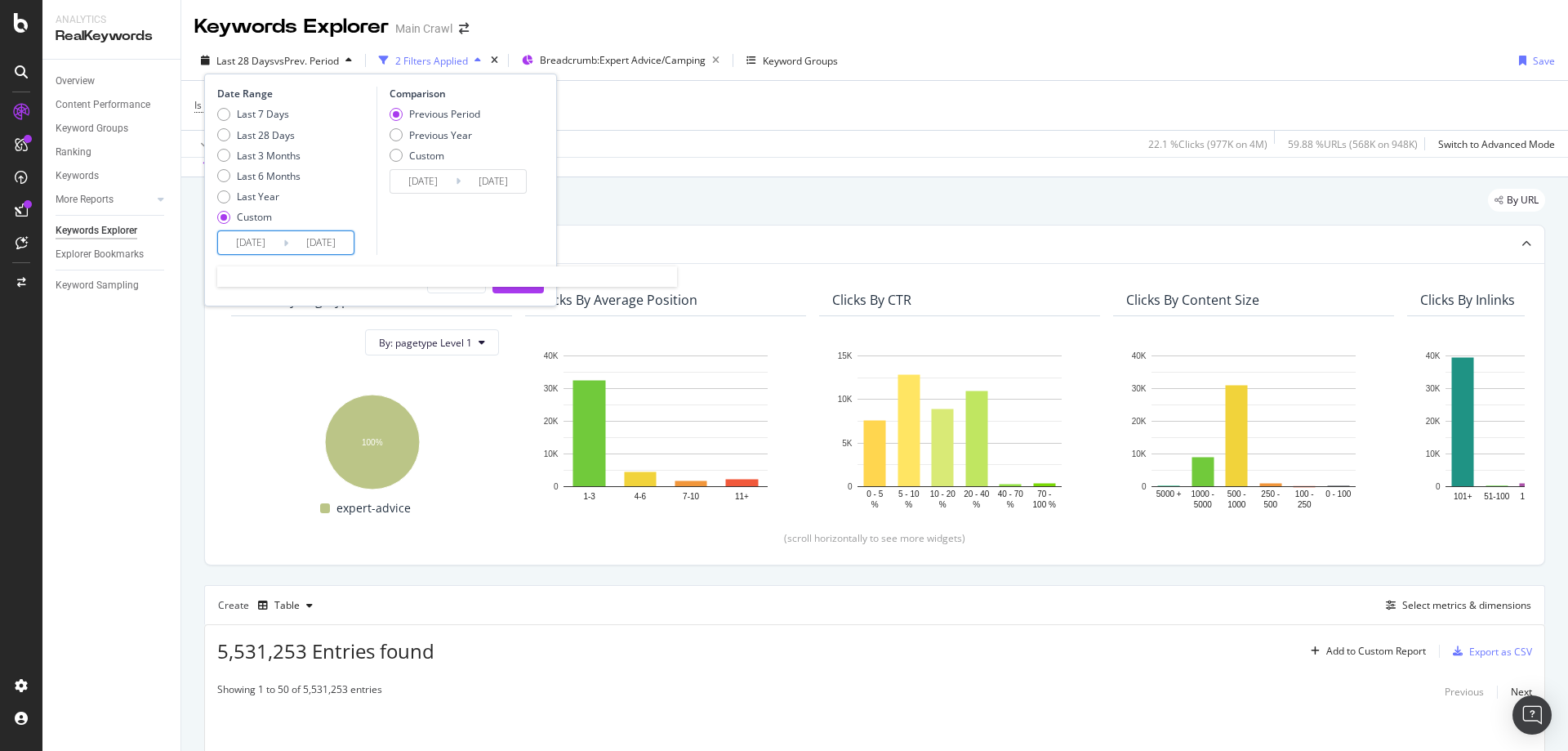
click at [313, 246] on input "2025/07/31" at bounding box center [321, 242] width 65 height 23
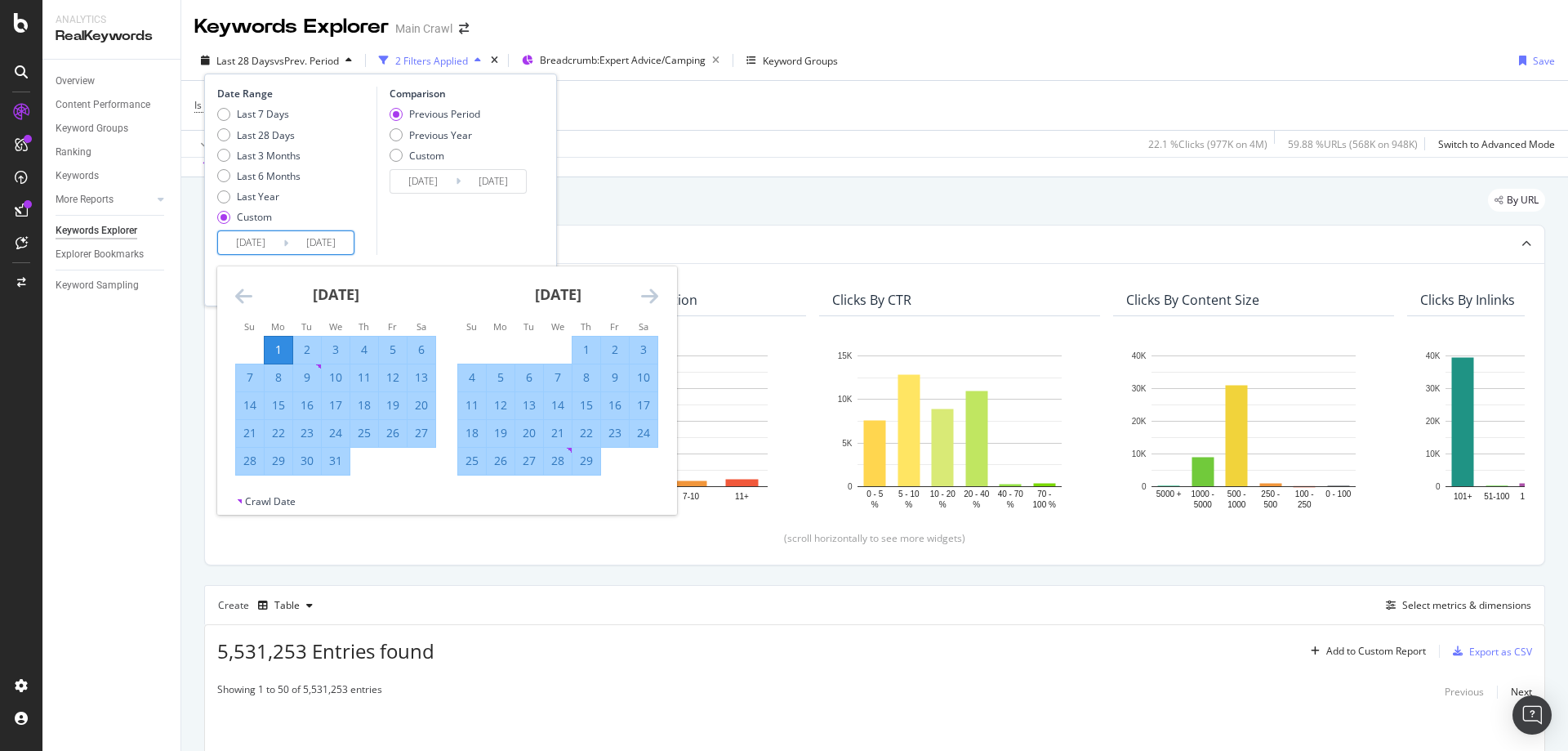
click at [256, 293] on div "January 2024" at bounding box center [336, 301] width 201 height 69
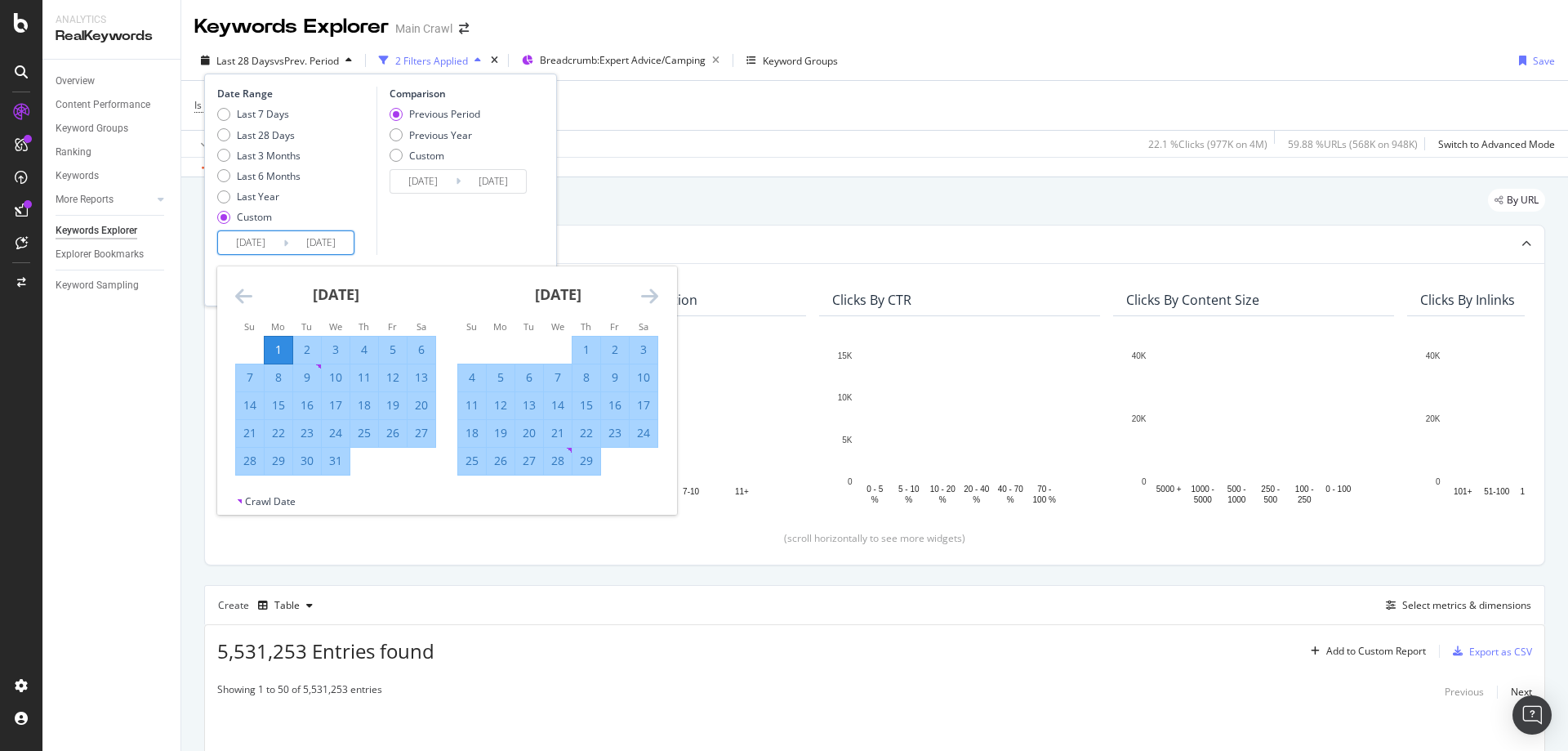
click at [307, 239] on input "2025/07/31" at bounding box center [321, 242] width 65 height 23
click at [663, 297] on div "February 2024 1 2 3 4 5 6 7 8 9 10 11 12 13 14 15 16 17 18 19 20 21 22 23 24 25…" at bounding box center [557, 371] width 222 height 209
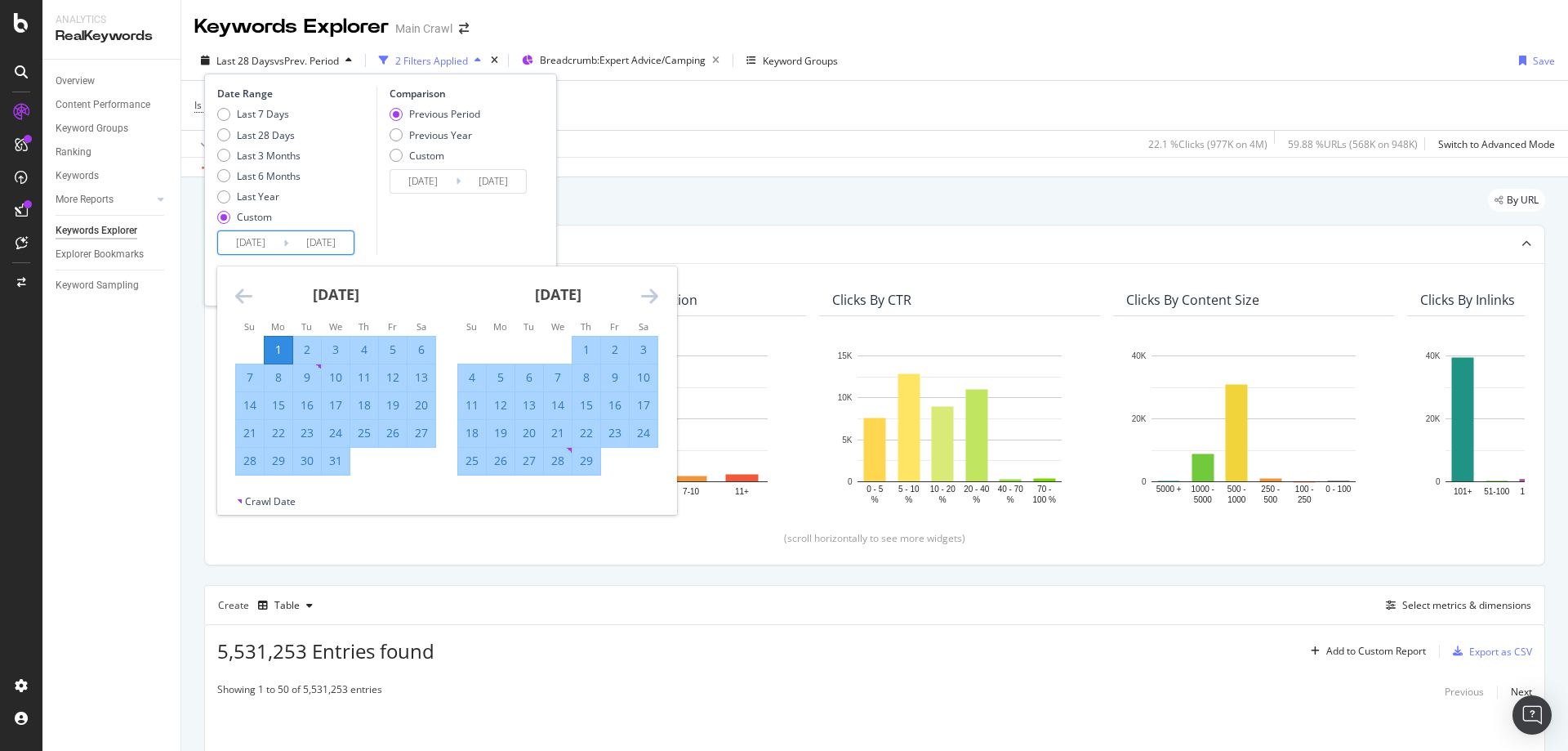
click at [663, 297] on div "February 2024 1 2 3 4 5 6 7 8 9 10 11 12 13 14 15 16 17 18 19 20 21 22 23 24 25…" at bounding box center [557, 371] width 222 height 209
click at [656, 297] on icon "Move forward to switch to the next month." at bounding box center [649, 295] width 17 height 19
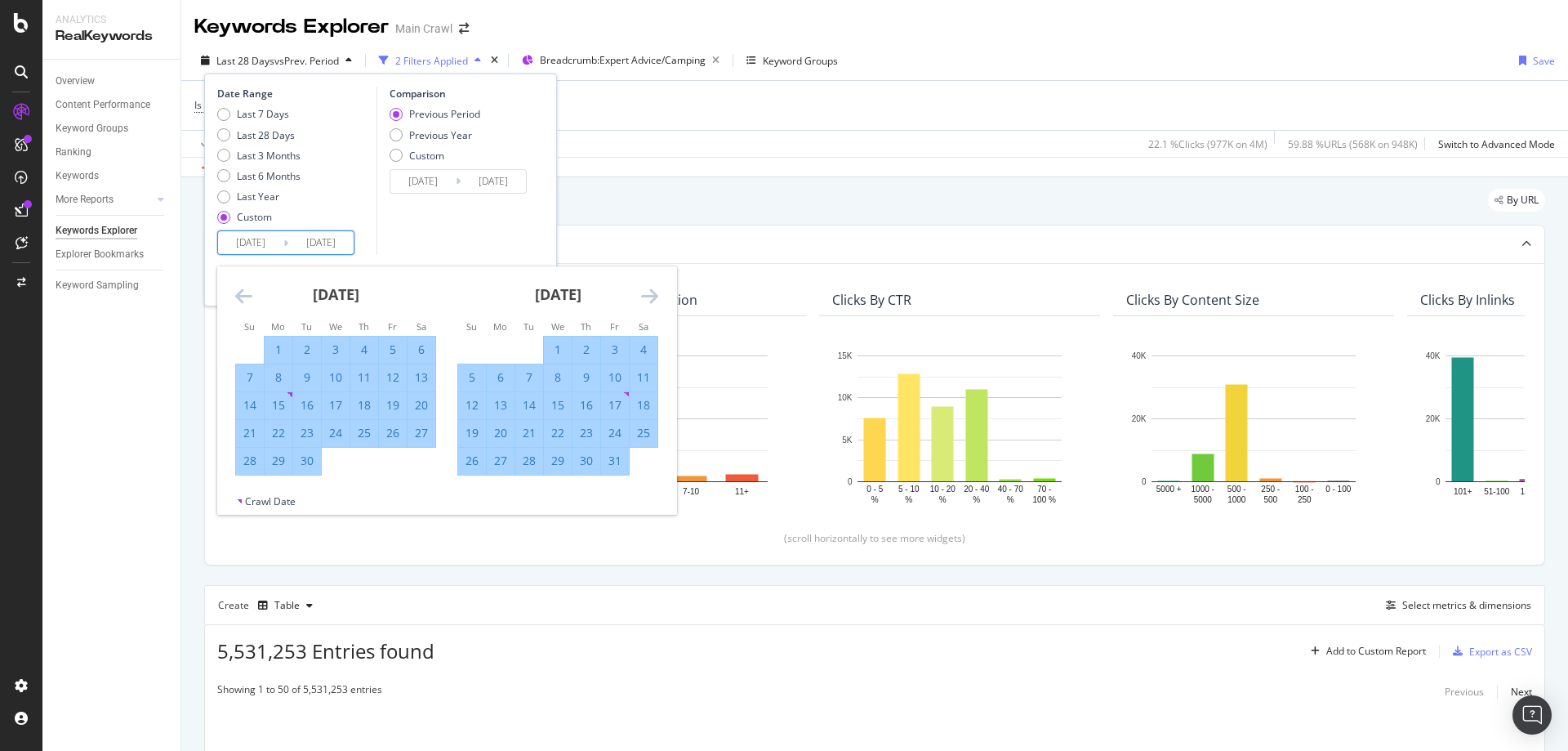
click at [656, 297] on icon "Move forward to switch to the next month." at bounding box center [649, 295] width 17 height 19
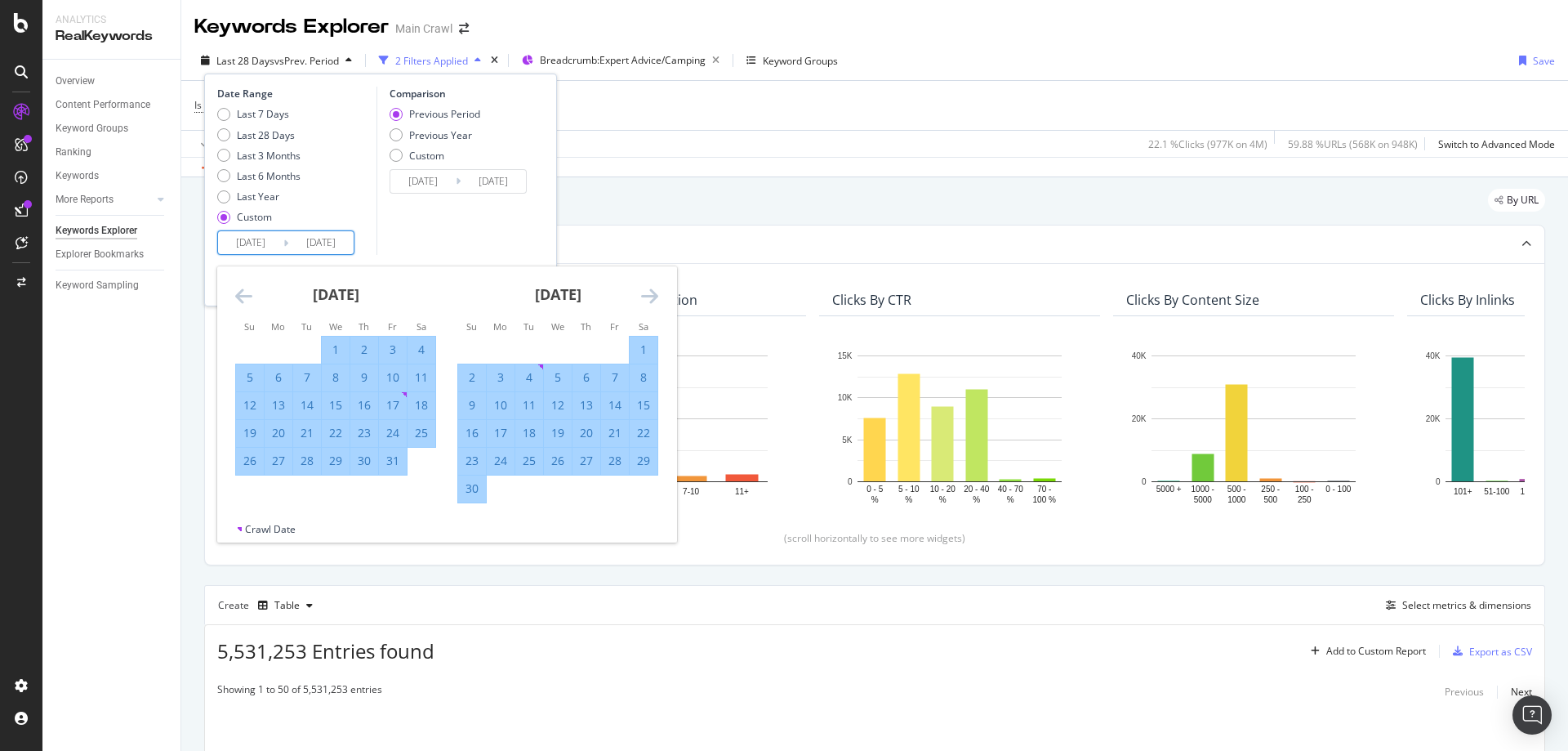
click at [656, 297] on icon "Move forward to switch to the next month." at bounding box center [649, 295] width 17 height 19
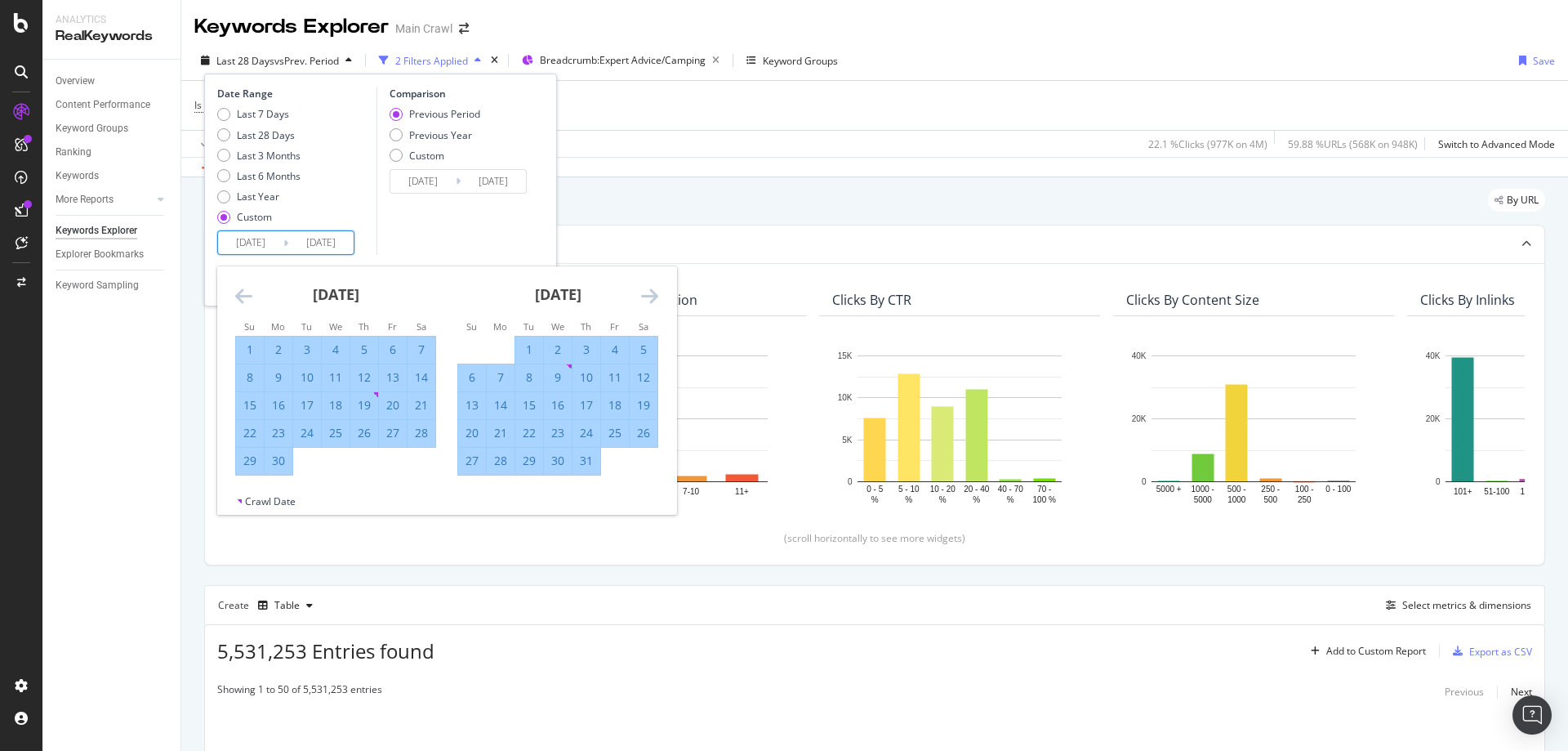
click at [656, 297] on icon "Move forward to switch to the next month." at bounding box center [649, 295] width 17 height 19
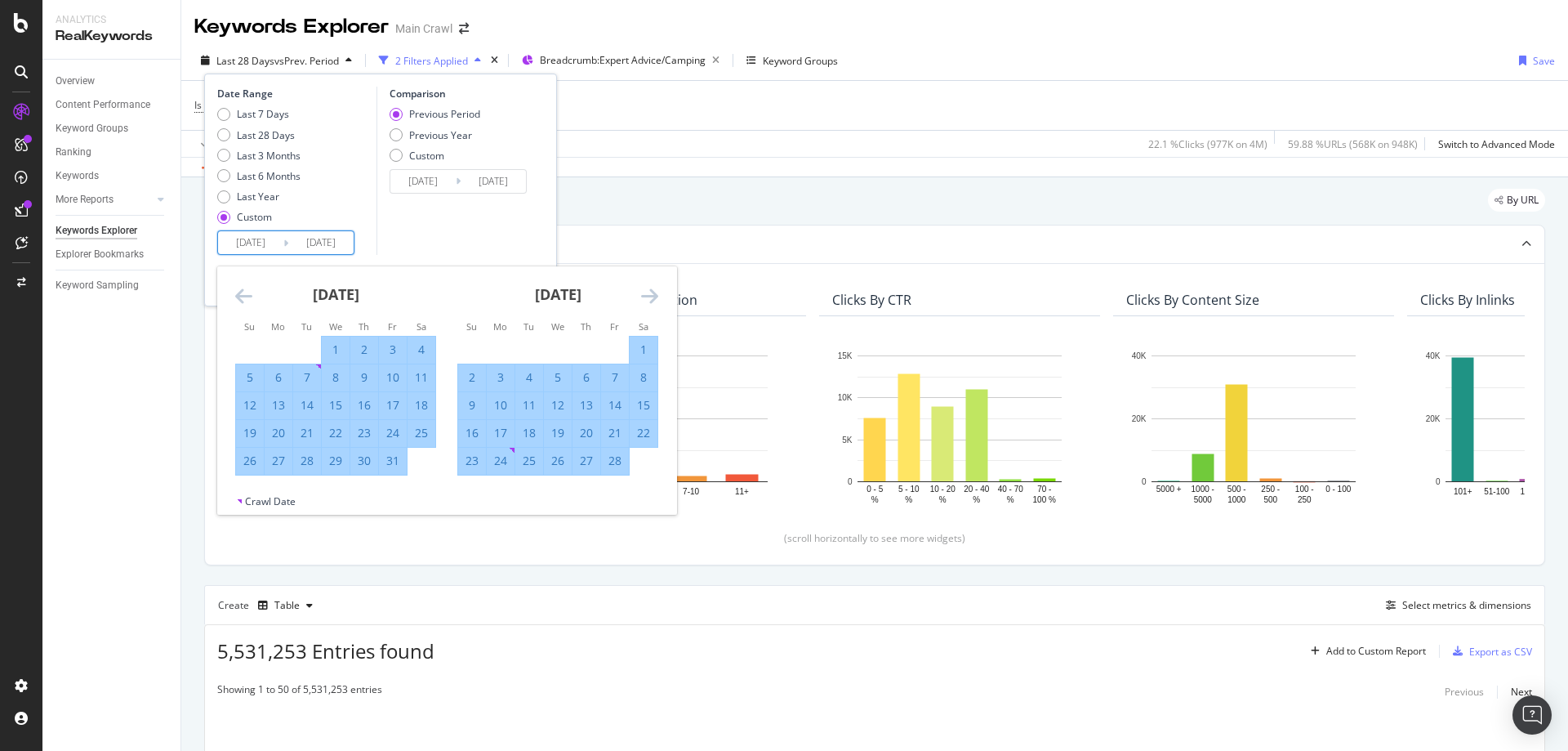
click at [656, 297] on icon "Move forward to switch to the next month." at bounding box center [649, 295] width 17 height 19
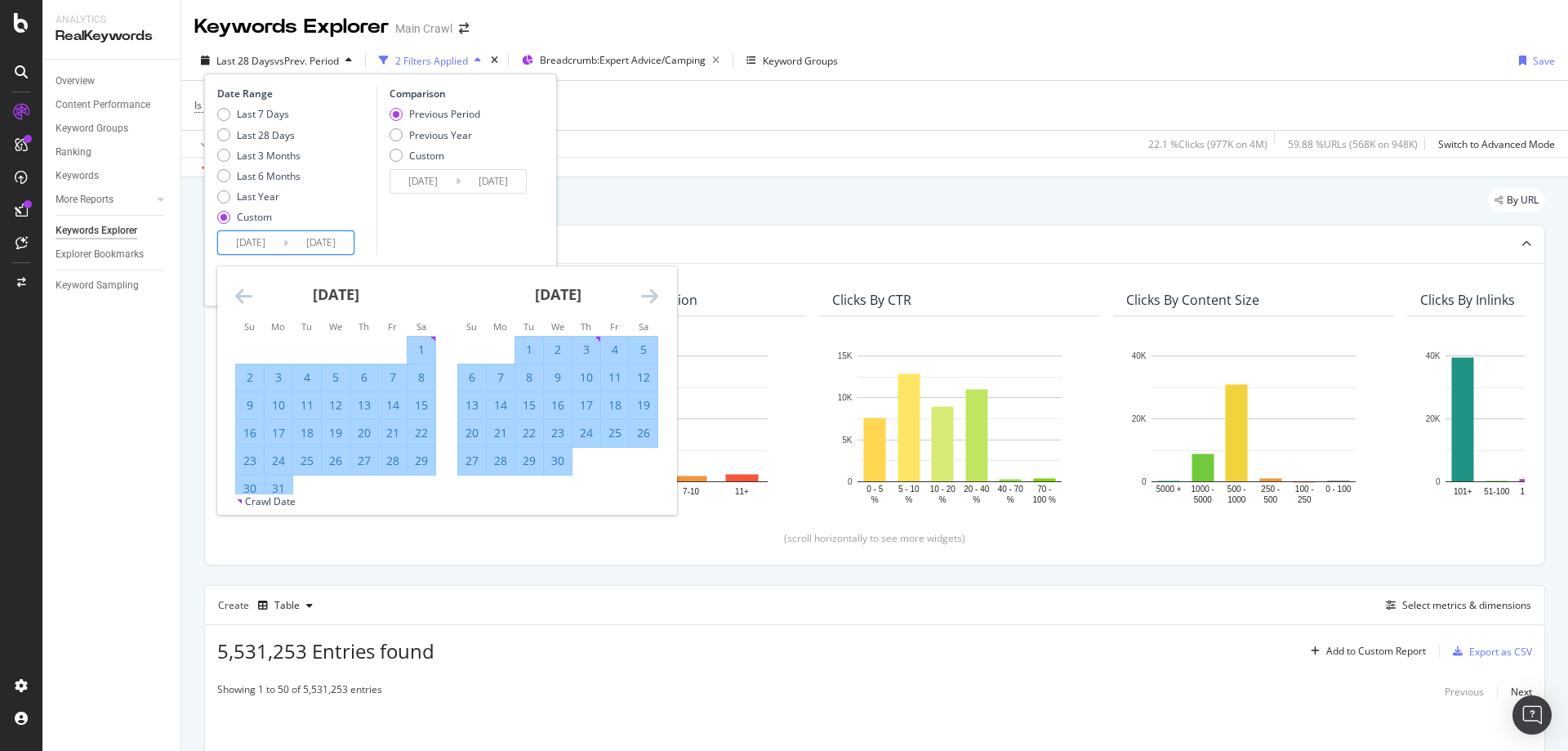
click at [656, 297] on icon "Move forward to switch to the next month." at bounding box center [649, 295] width 17 height 19
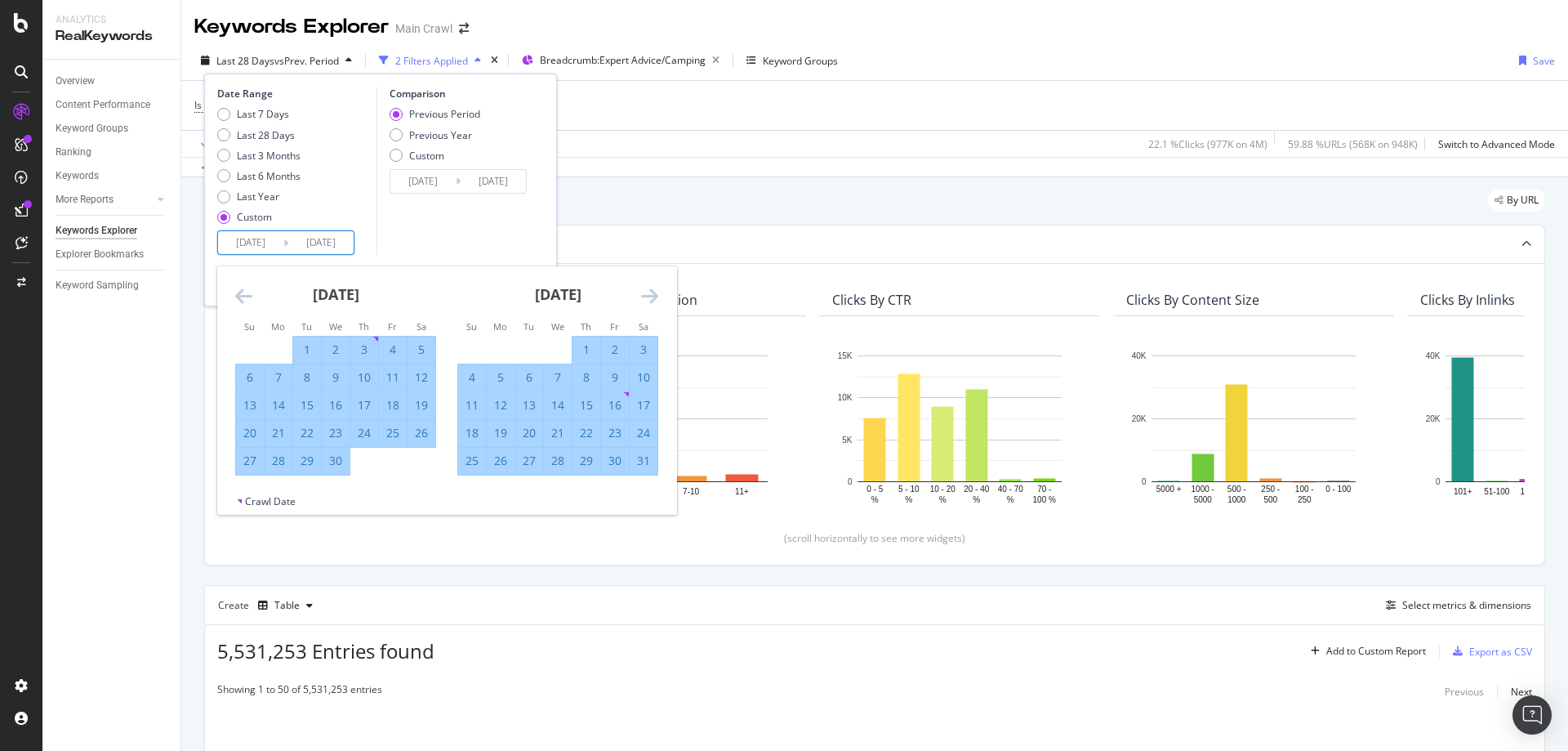
click at [656, 297] on icon "Move forward to switch to the next month." at bounding box center [649, 295] width 17 height 19
click at [247, 294] on icon "Move backward to switch to the previous month." at bounding box center [244, 295] width 17 height 19
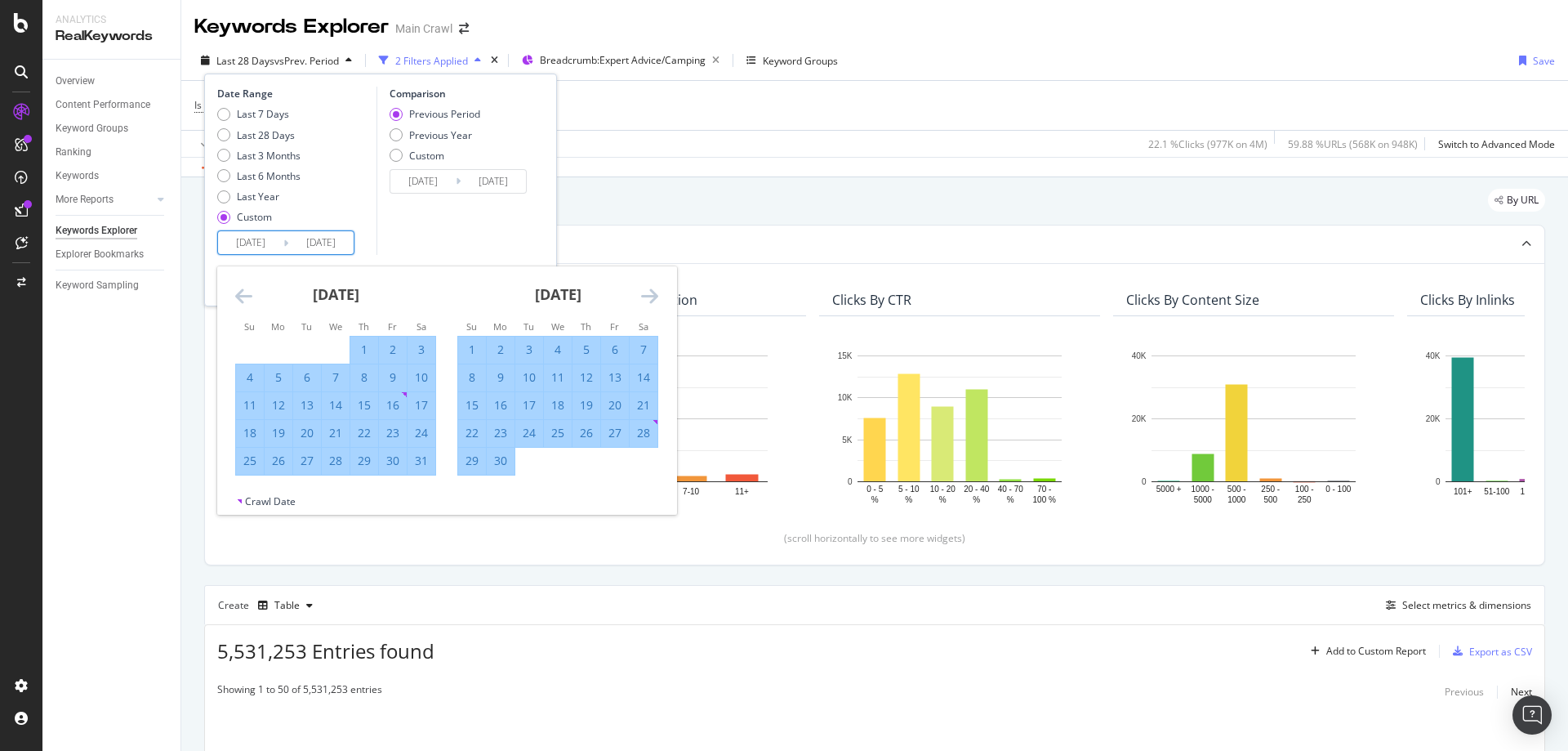
click at [422, 457] on div "31" at bounding box center [420, 460] width 28 height 16
type input "2025/05/31"
type input "2022/08/01"
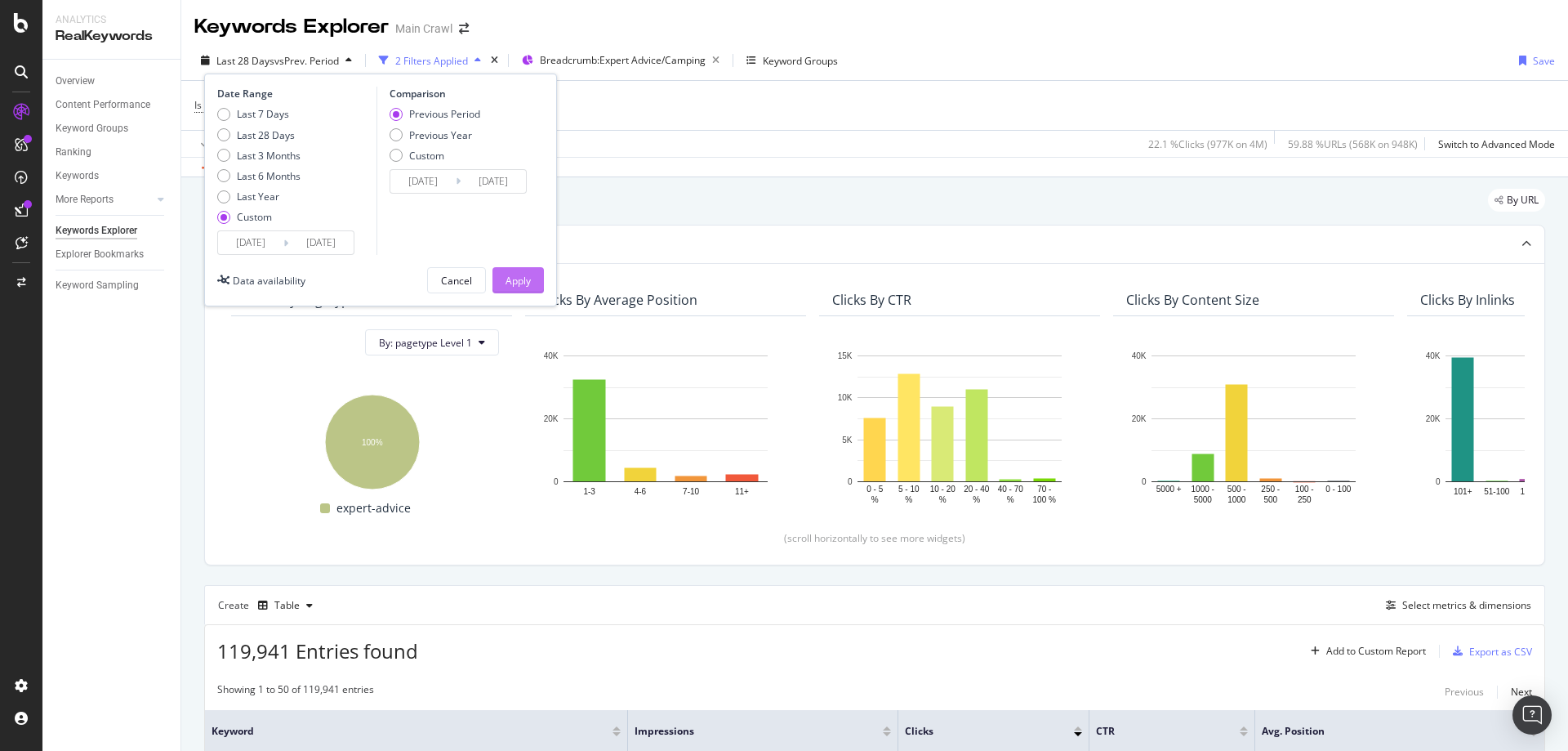
click at [537, 281] on button "Apply" at bounding box center [518, 280] width 52 height 26
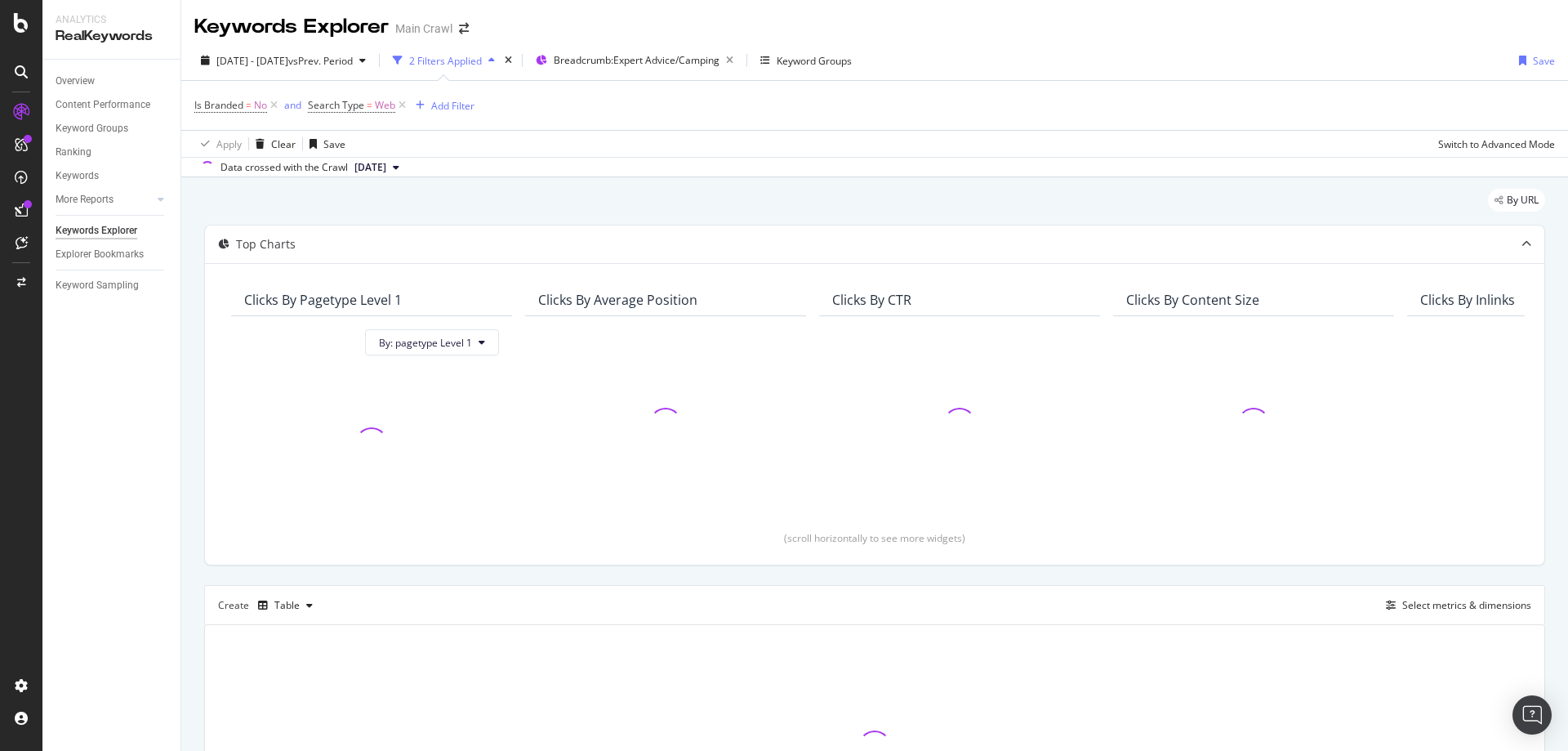
click at [1036, 49] on div "2024 Jan. 1st - 2025 May. 31st vs Prev. Period 2 Filters Applied Breadcrumb: Ex…" at bounding box center [875, 63] width 1387 height 33
click at [483, 107] on div "Is Branded = No and Search Type = Web Add Filter" at bounding box center [875, 104] width 1361 height 49
click at [1427, 49] on div "2024 Jan. 1st - 2025 May. 31st vs Prev. Period 2 Filters Applied Breadcrumb: Ex…" at bounding box center [875, 63] width 1387 height 33
click at [1536, 12] on div "Keywords Explorer Main Crawl" at bounding box center [875, 20] width 1387 height 41
click at [1422, 123] on div "Is Branded = No and Search Type = Web Add Filter" at bounding box center [875, 104] width 1361 height 49
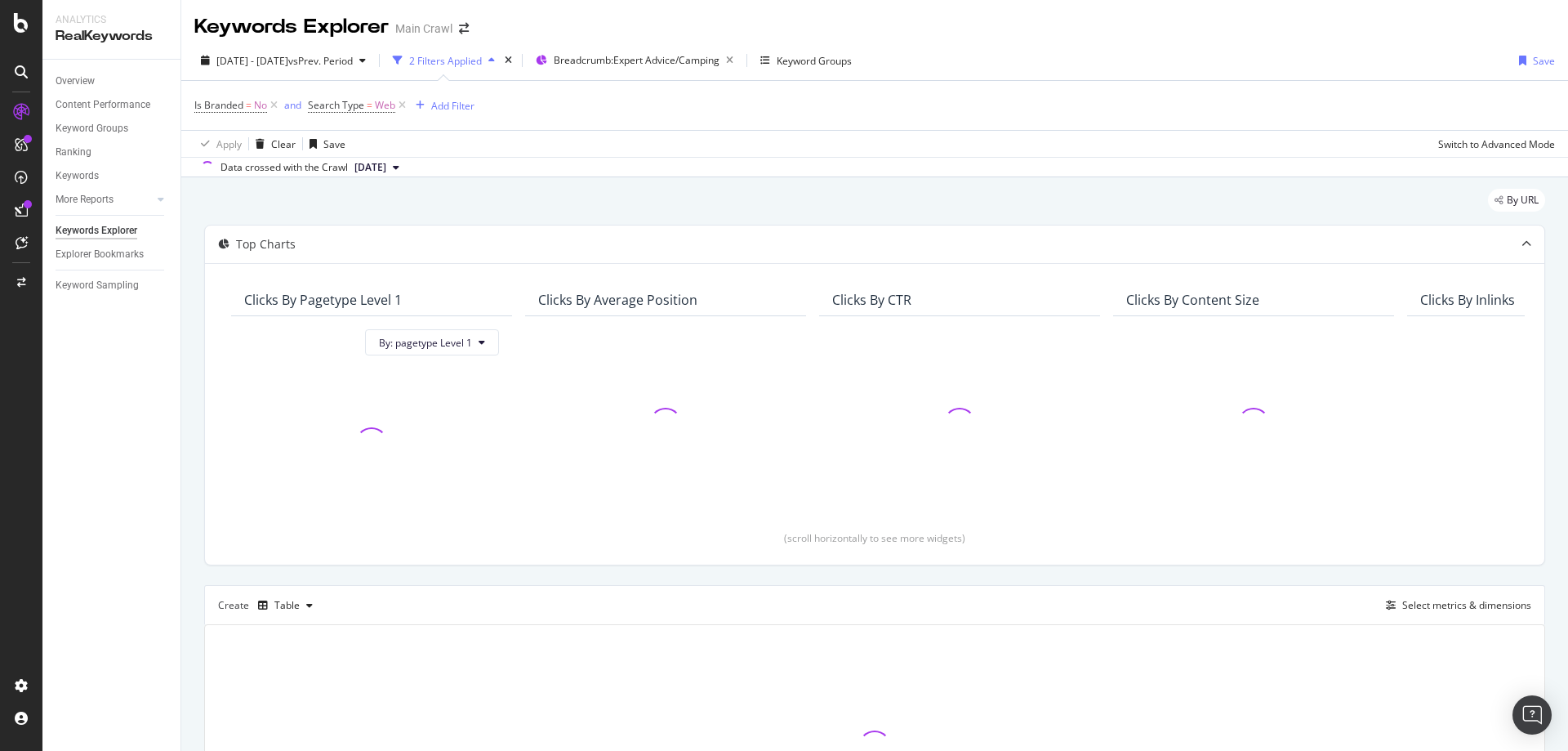
click at [1415, 136] on div "Apply Clear Save Switch to Advanced Mode" at bounding box center [875, 144] width 1387 height 27
click at [1511, 113] on div "Is Branded = No and Search Type = Web Add Filter" at bounding box center [875, 104] width 1361 height 49
click at [1539, 192] on div "By URL Top Charts Clicks By pagetype Level 1 By: pagetype Level 1 Clicks By Ave…" at bounding box center [875, 552] width 1387 height 749
click at [1513, 158] on div "Data crossed with the Crawl 2025 May. 17th" at bounding box center [875, 167] width 1387 height 19
click at [1418, 192] on div "By URL" at bounding box center [875, 207] width 1341 height 36
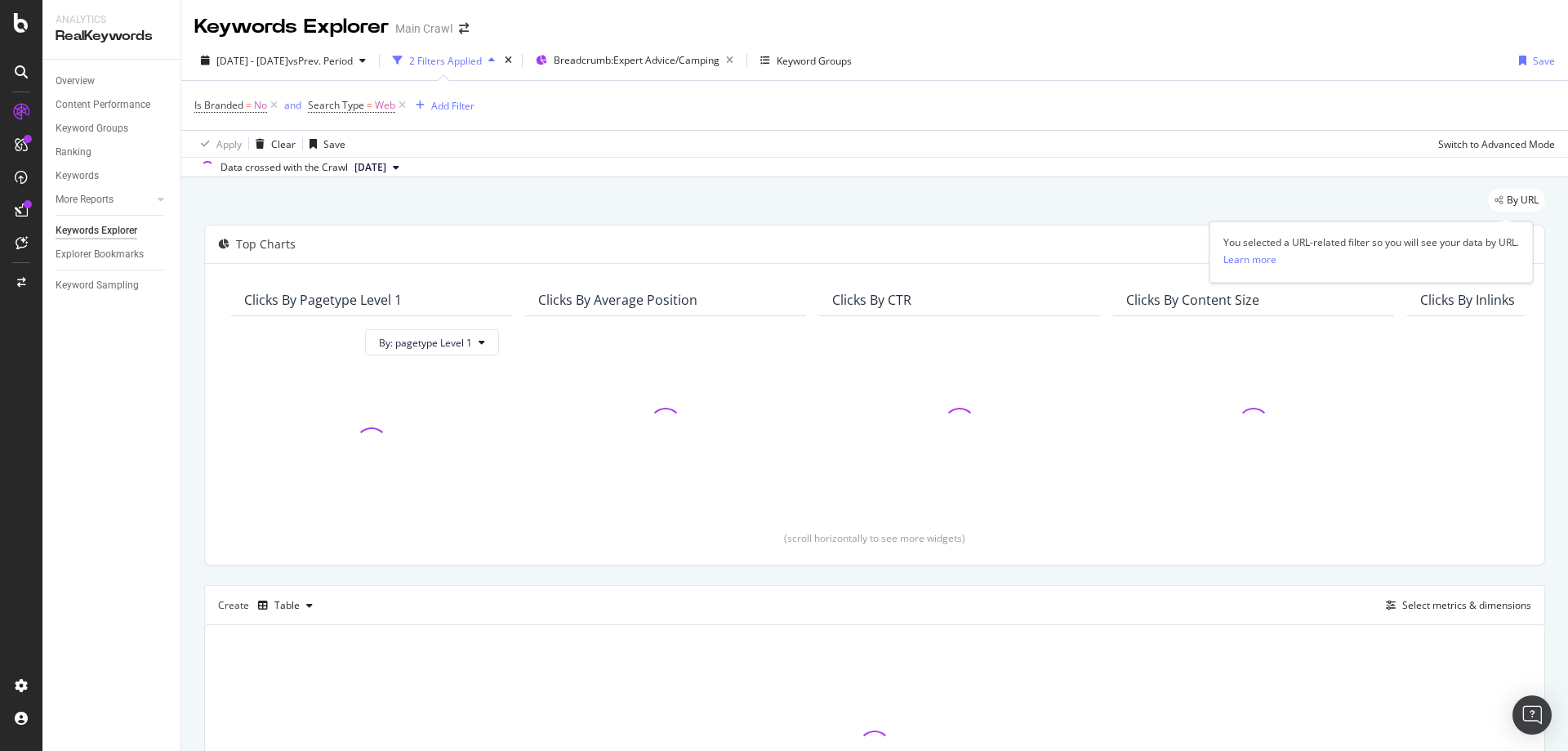
click at [1285, 262] on div "Learn more" at bounding box center [1371, 259] width 296 height 19
click at [1360, 602] on div "Create Table Select metrics & dimensions" at bounding box center [875, 604] width 1341 height 39
click at [1455, 576] on div "Top Charts Clicks By pagetype Level 1 By: pagetype Level 1 Clicks By Average Po…" at bounding box center [875, 546] width 1341 height 645
click at [1551, 548] on div "By URL Top Charts Clicks By pagetype Level 1 By: pagetype Level 1 Clicks By Ave…" at bounding box center [875, 552] width 1387 height 749
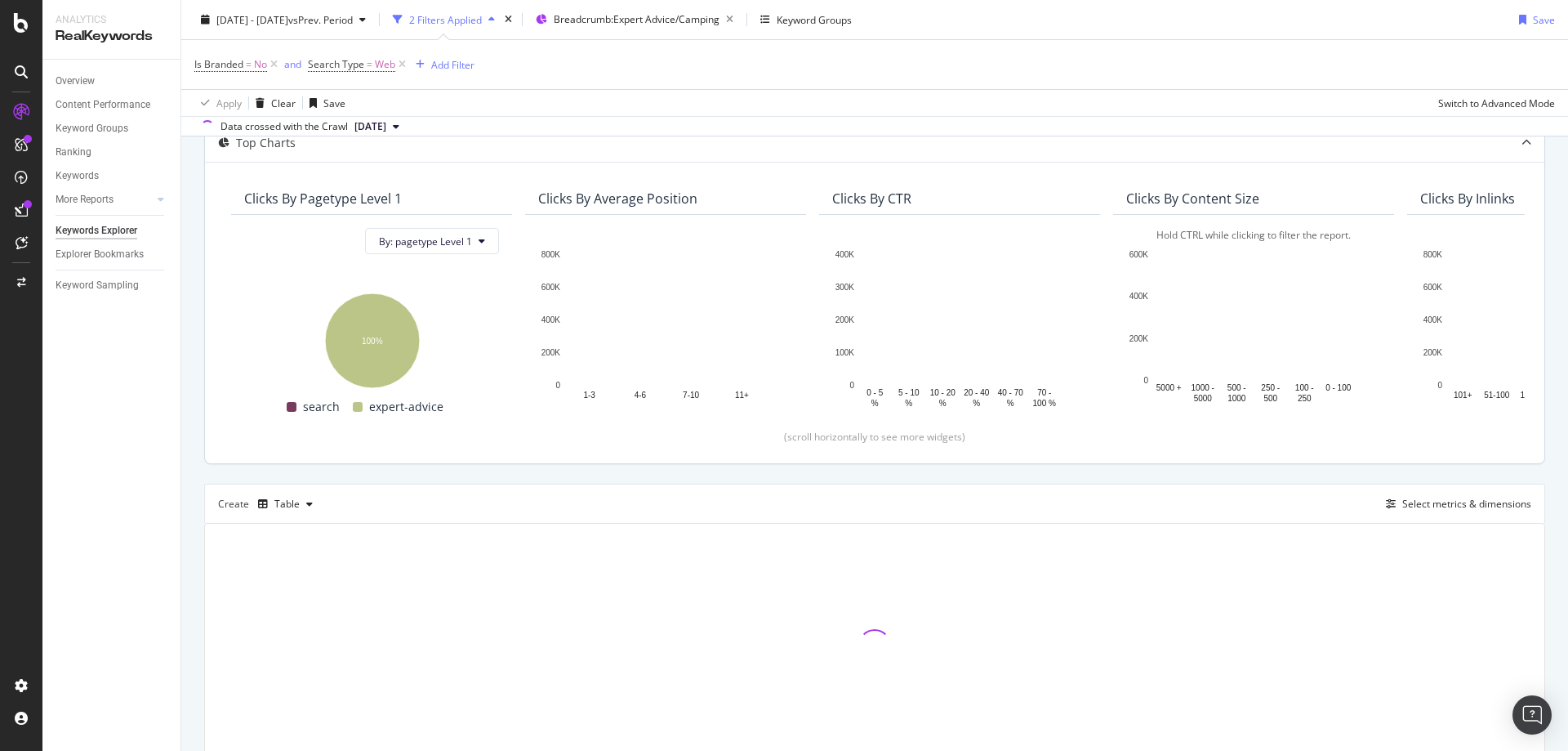
scroll to position [175, 0]
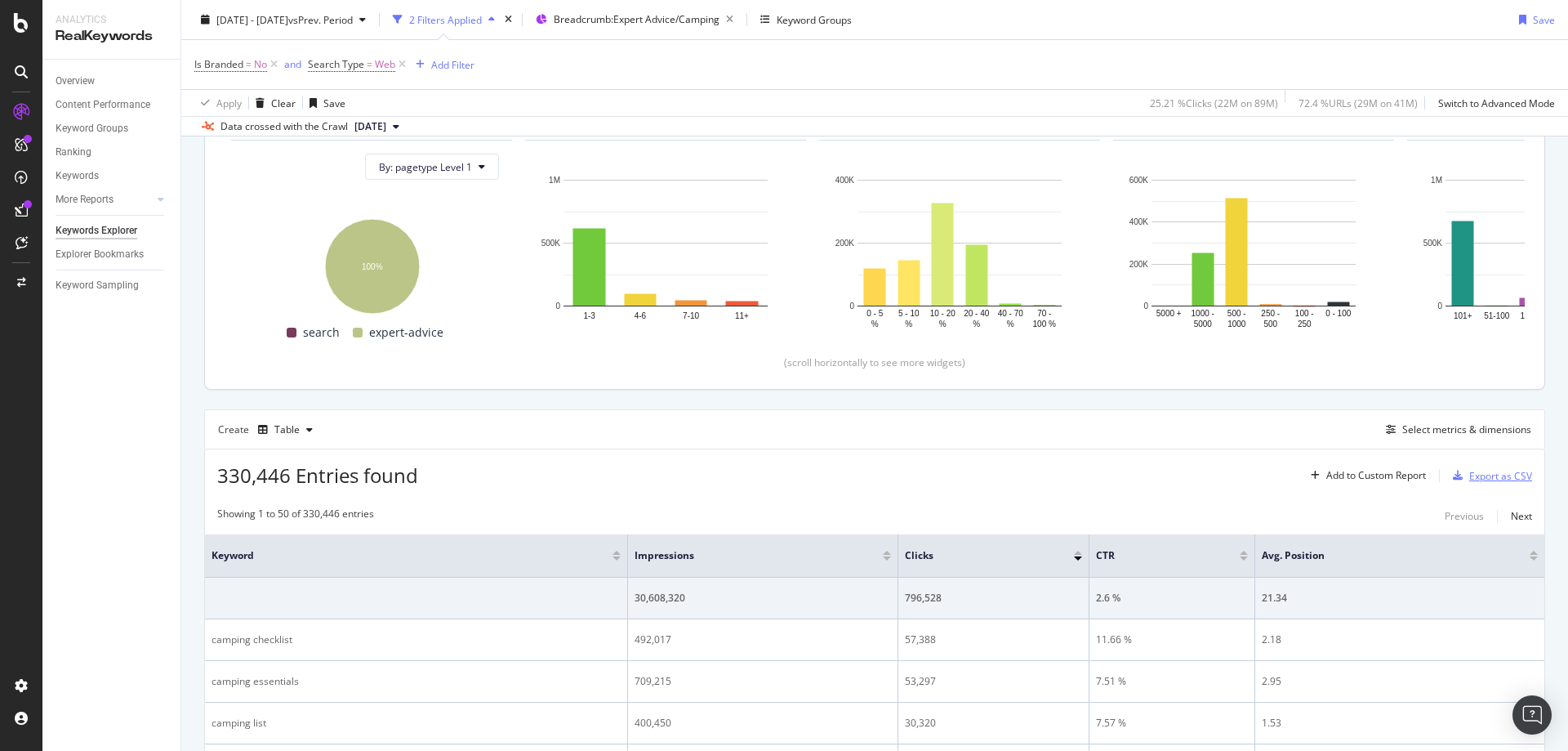
click at [1453, 479] on icon "button" at bounding box center [1458, 475] width 10 height 10
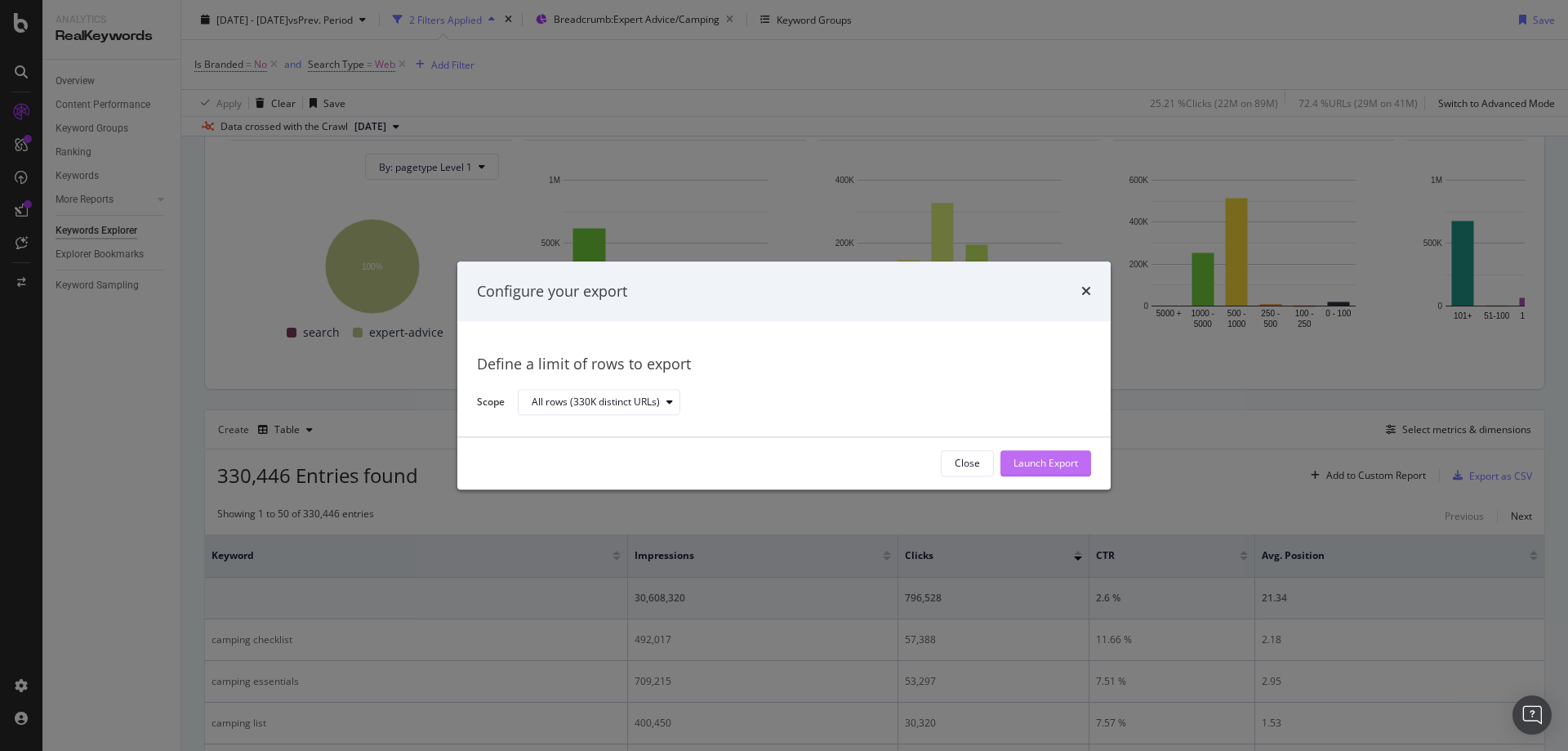
click at [1041, 460] on div "Launch Export" at bounding box center [1045, 464] width 64 height 13
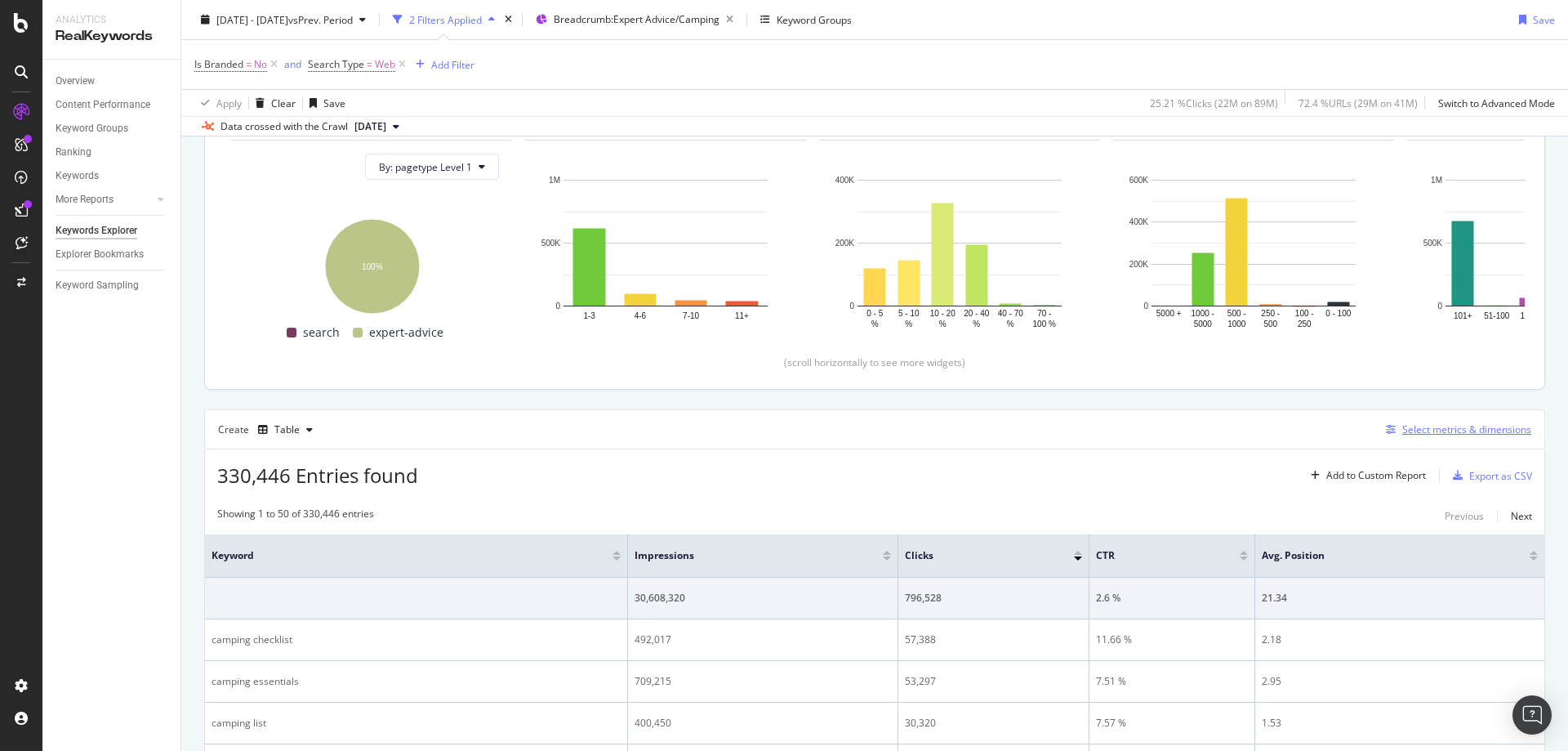
click at [1421, 426] on div "Select metrics & dimensions" at bounding box center [1466, 429] width 129 height 13
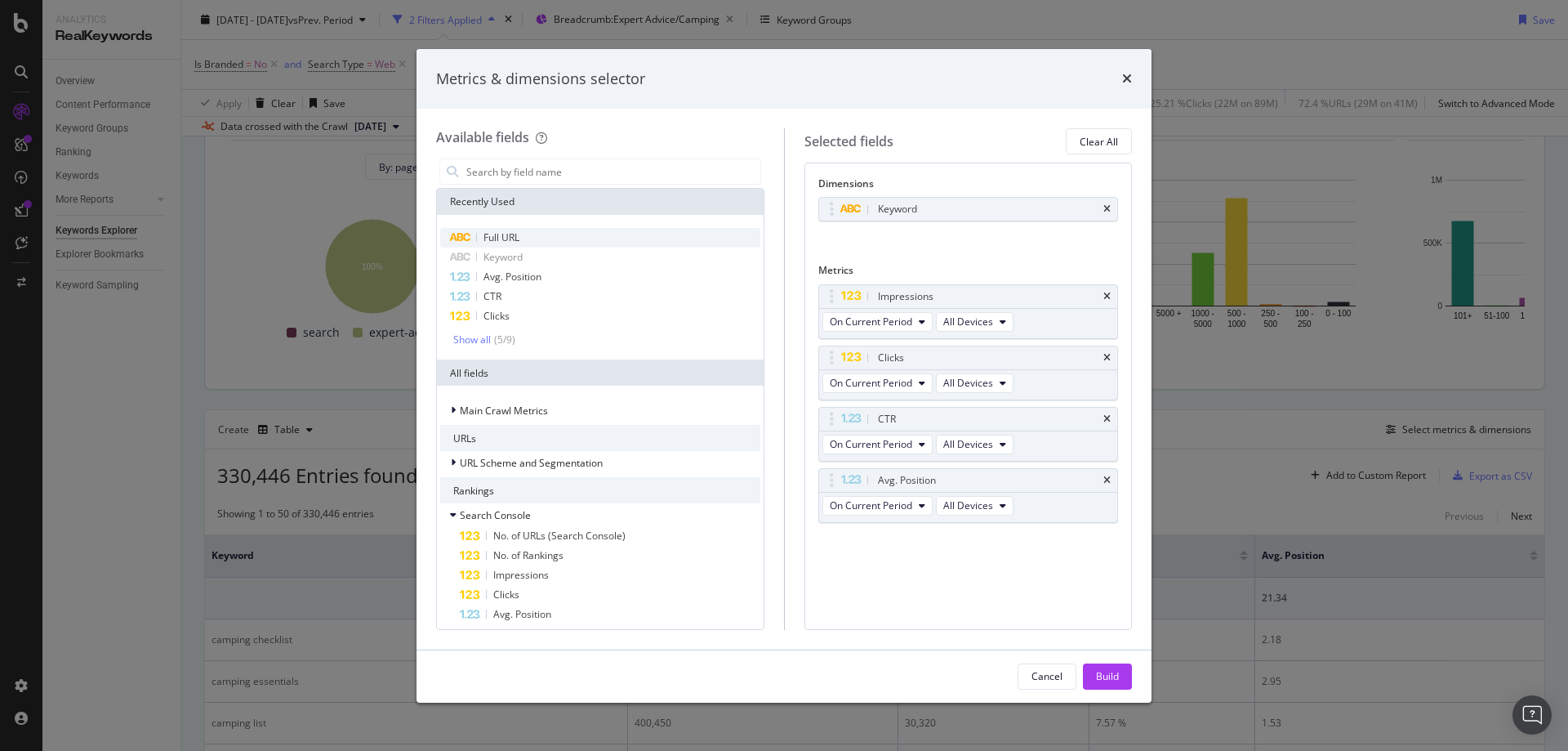
click at [563, 229] on div "Full URL" at bounding box center [601, 238] width 320 height 19
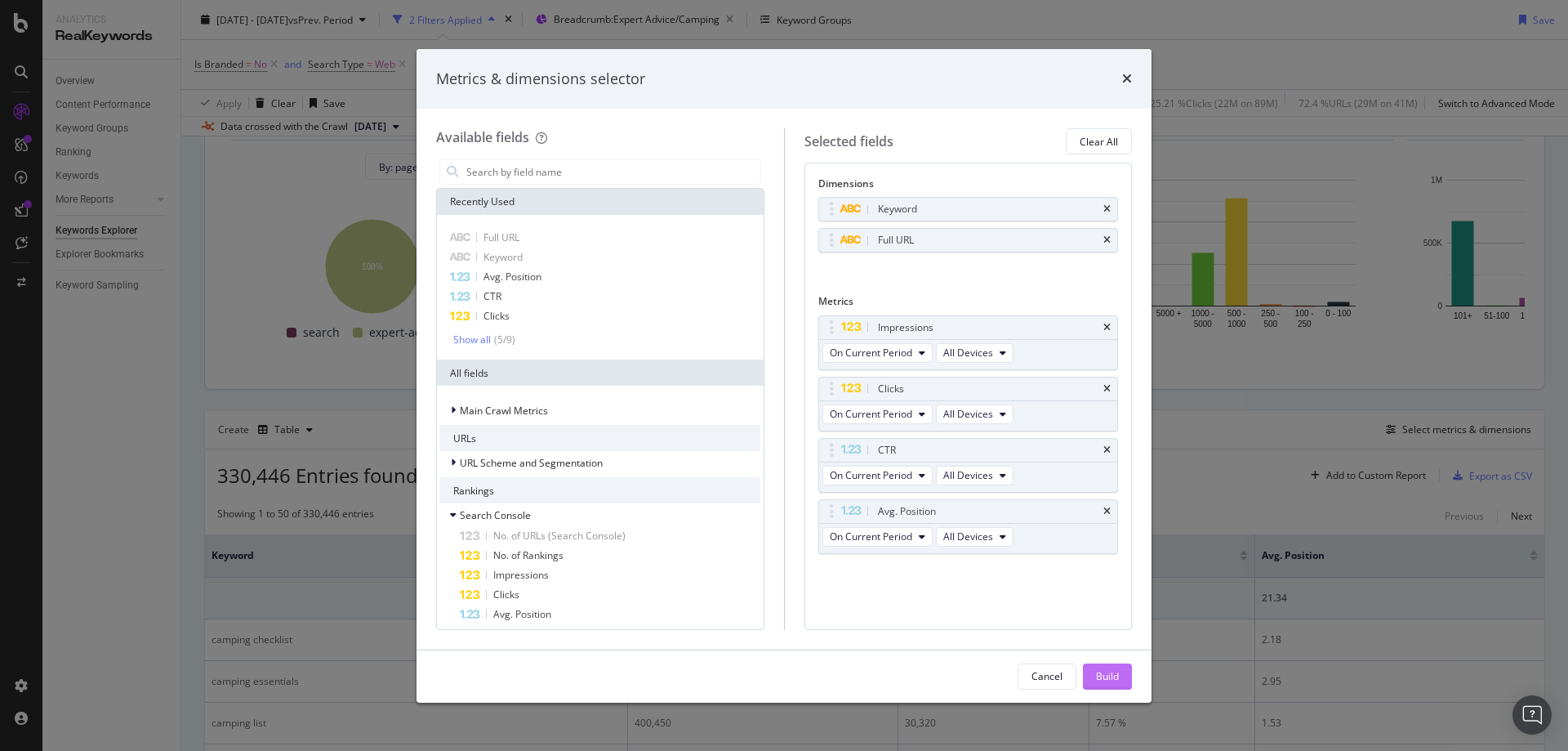
click at [1111, 670] on div "Build" at bounding box center [1107, 675] width 23 height 13
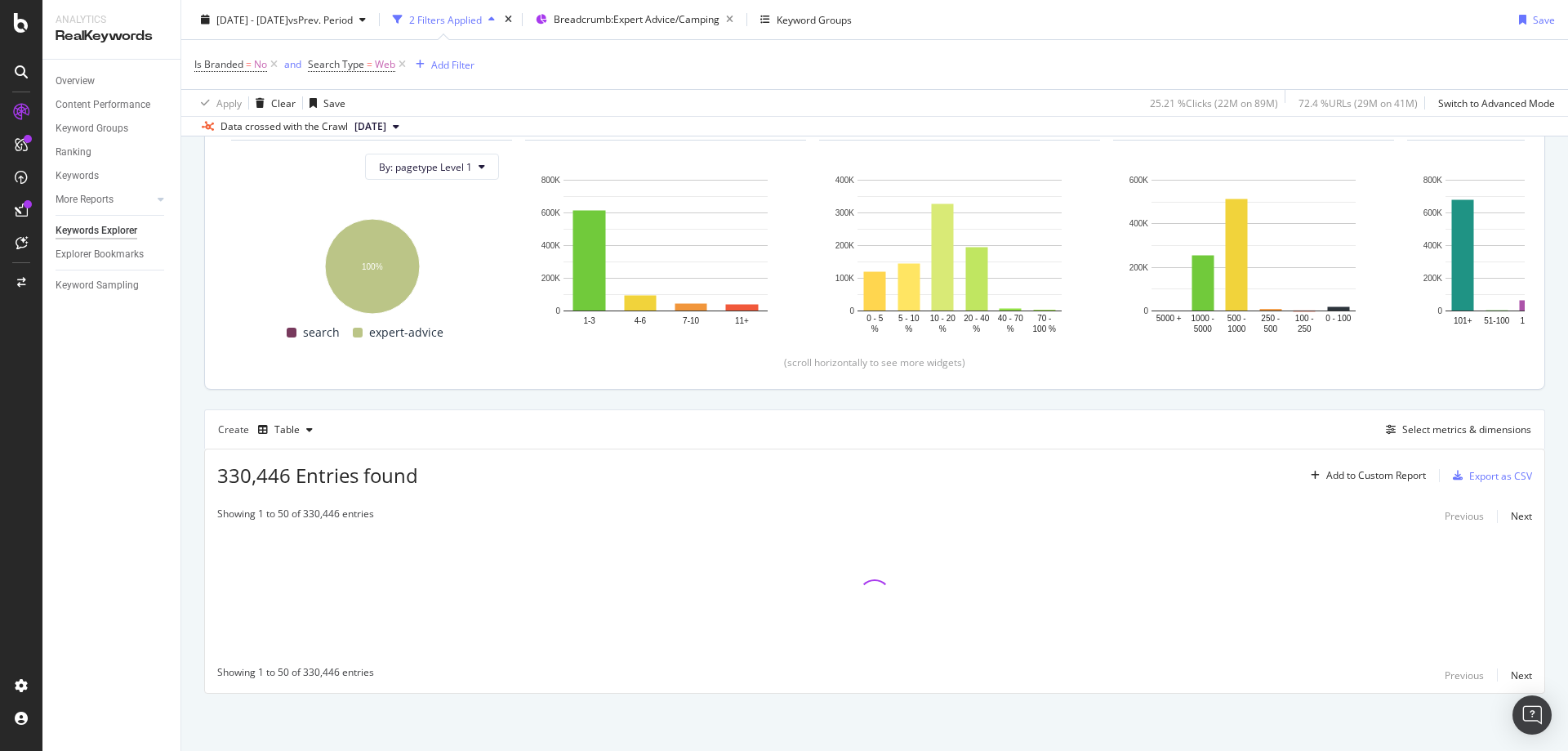
click at [304, 750] on div "By URL Top Charts Clicks By pagetype Level 1 By: pagetype Level 1 Hold CTRL whi…" at bounding box center [875, 376] width 1387 height 749
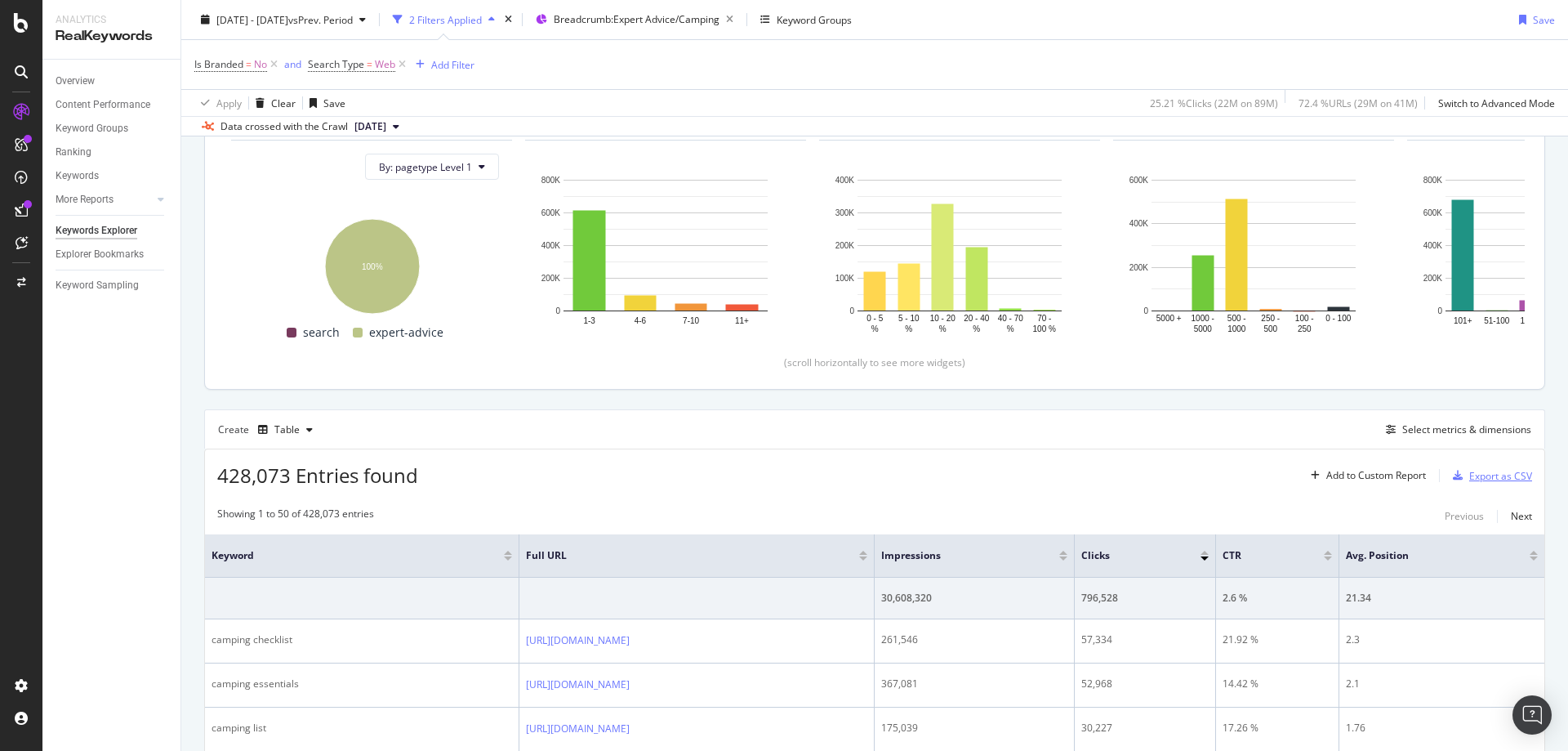
click at [1469, 479] on div "Export as CSV" at bounding box center [1501, 475] width 63 height 13
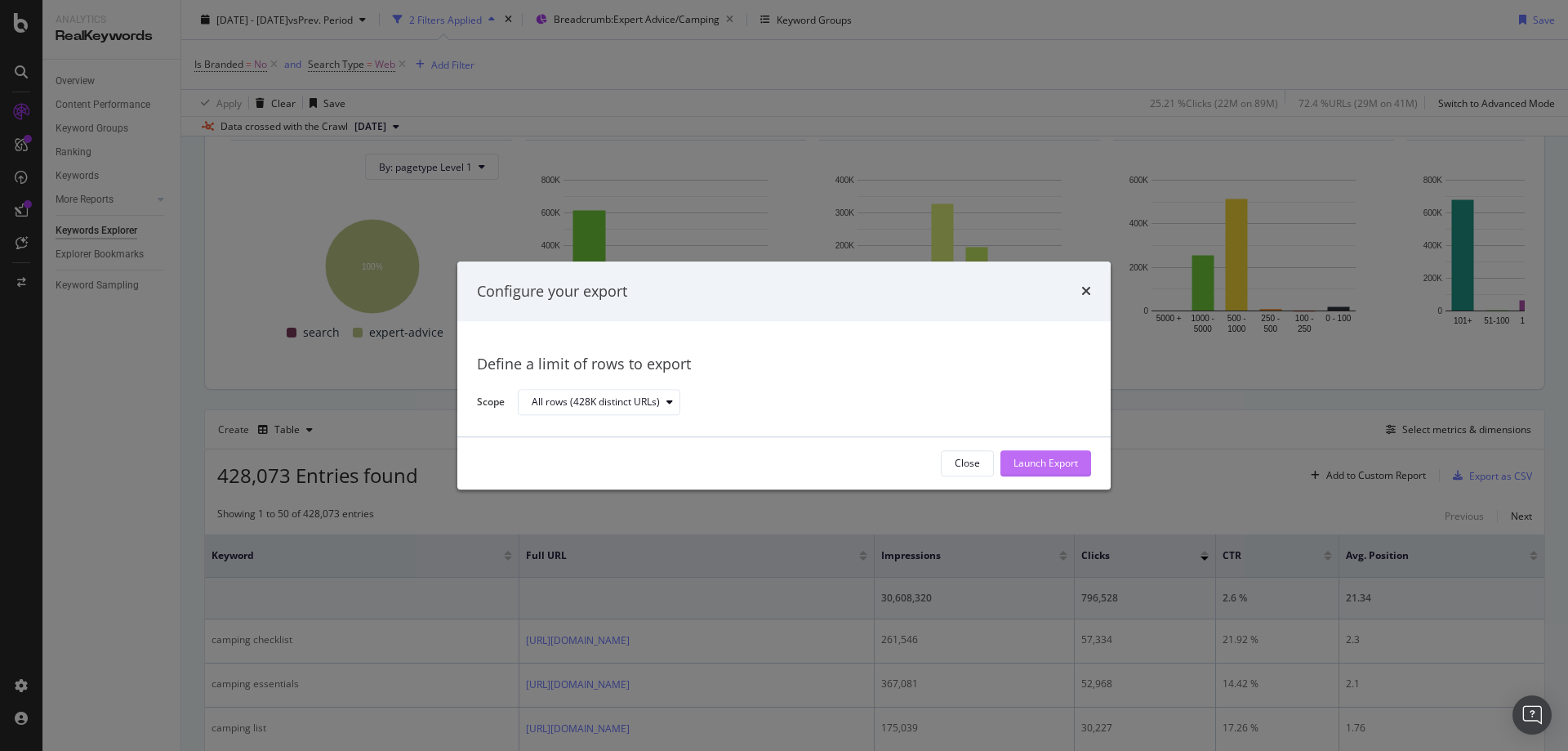
click at [1050, 453] on div "Launch Export" at bounding box center [1045, 464] width 64 height 25
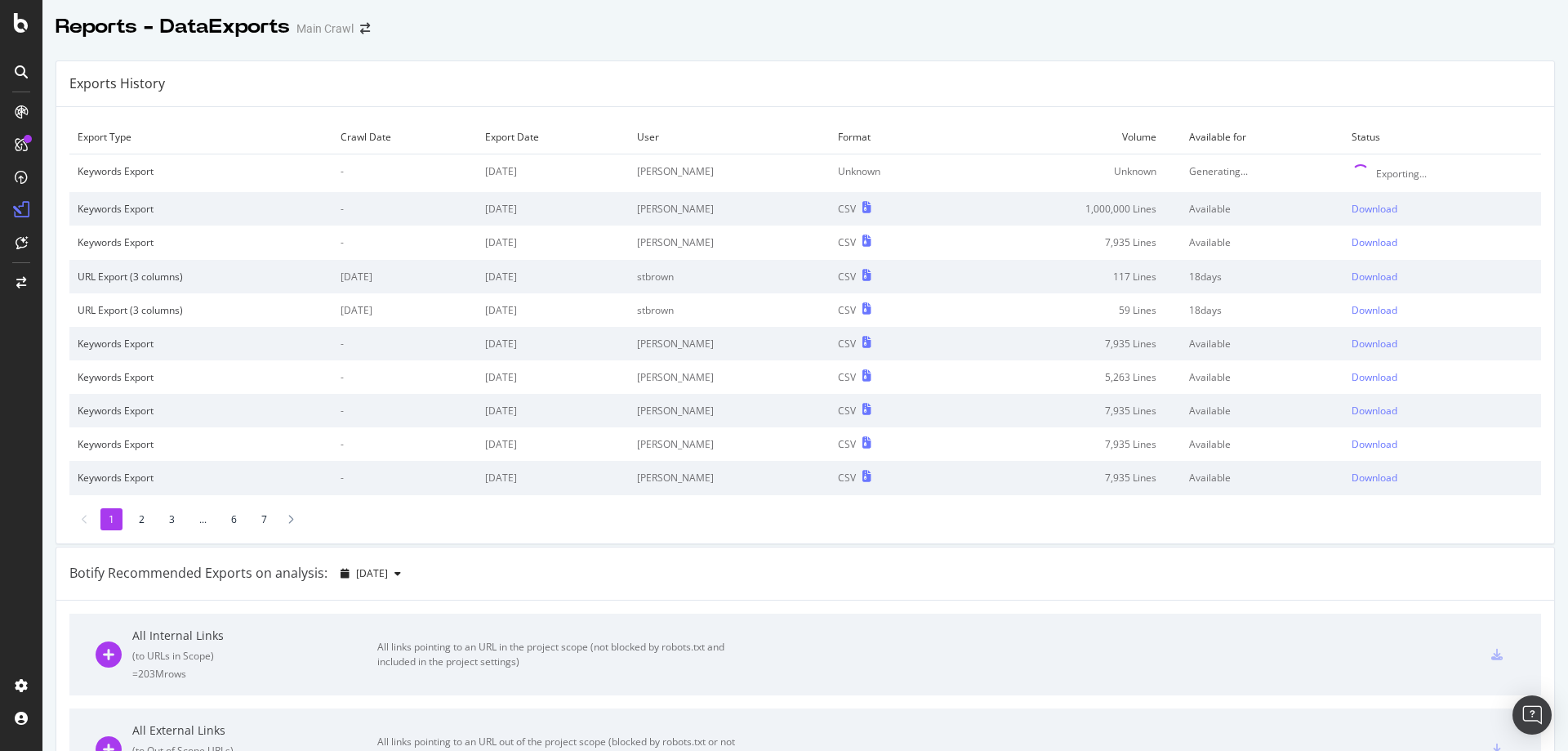
click at [1216, 24] on div "Reports - DataExports Main Crawl" at bounding box center [805, 20] width 1526 height 41
click at [556, 25] on div "Reports - DataExports Main Crawl" at bounding box center [805, 20] width 1526 height 41
click at [1243, 42] on div at bounding box center [805, 44] width 1526 height 7
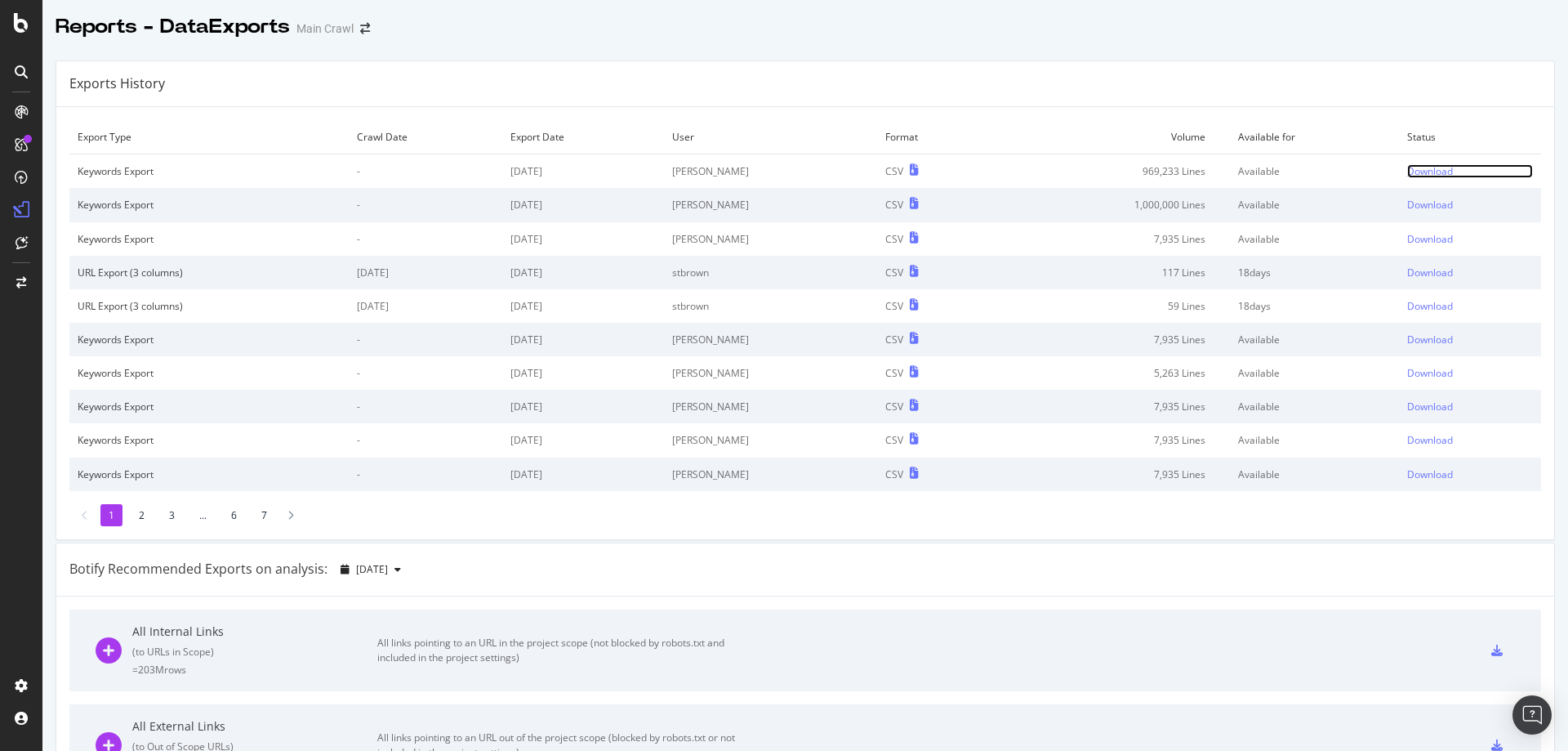
click at [1416, 171] on div "Download" at bounding box center [1430, 171] width 46 height 13
click at [1200, 99] on div "Exports History" at bounding box center [806, 84] width 1498 height 46
click at [1043, 543] on div "Botify Recommended Exports on analysis: 2025 Aug. 25th" at bounding box center [806, 569] width 1498 height 53
click at [1407, 177] on div "Download" at bounding box center [1430, 171] width 46 height 13
click at [610, 83] on div "Exports History" at bounding box center [806, 84] width 1498 height 46
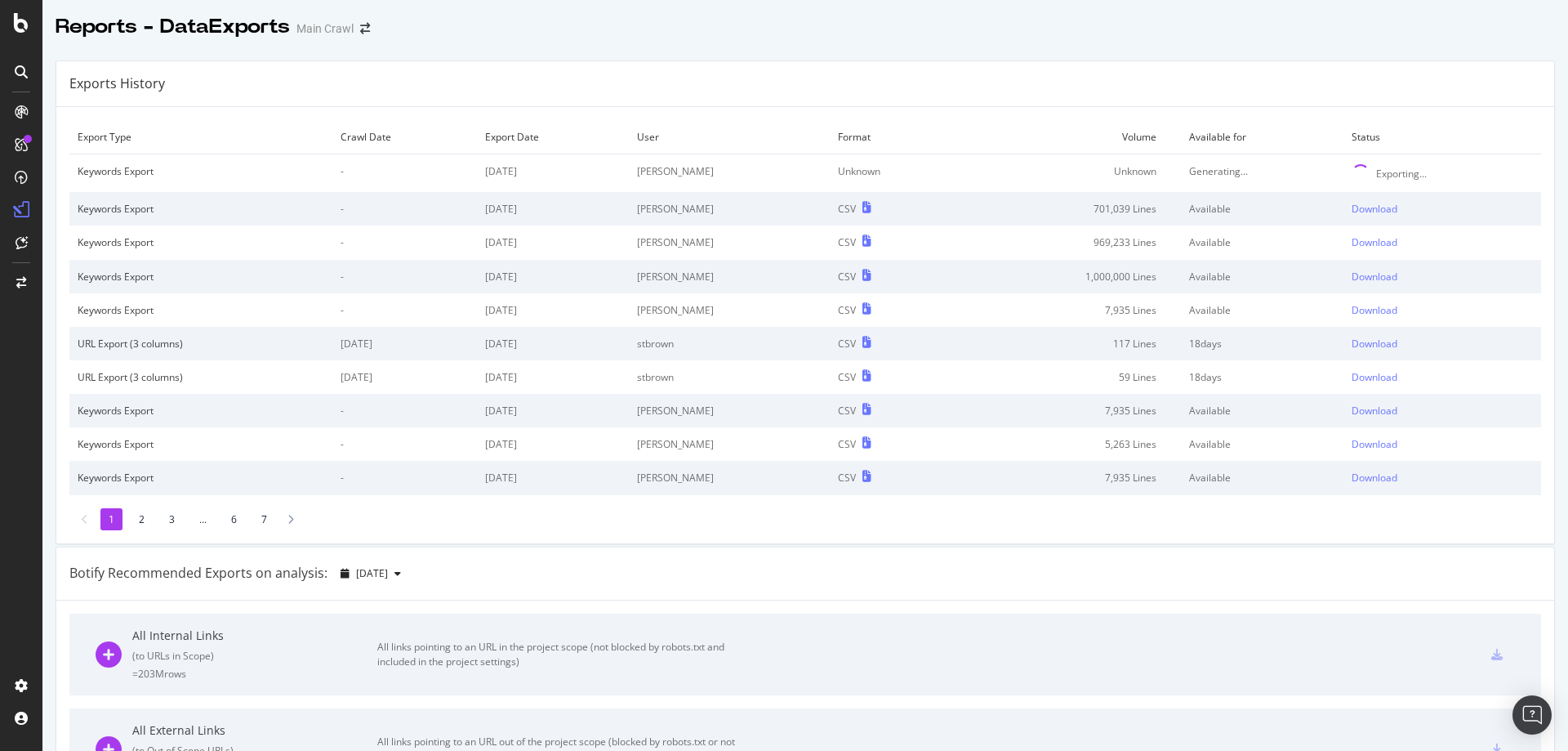
click at [1273, 83] on div "Exports History" at bounding box center [806, 84] width 1498 height 46
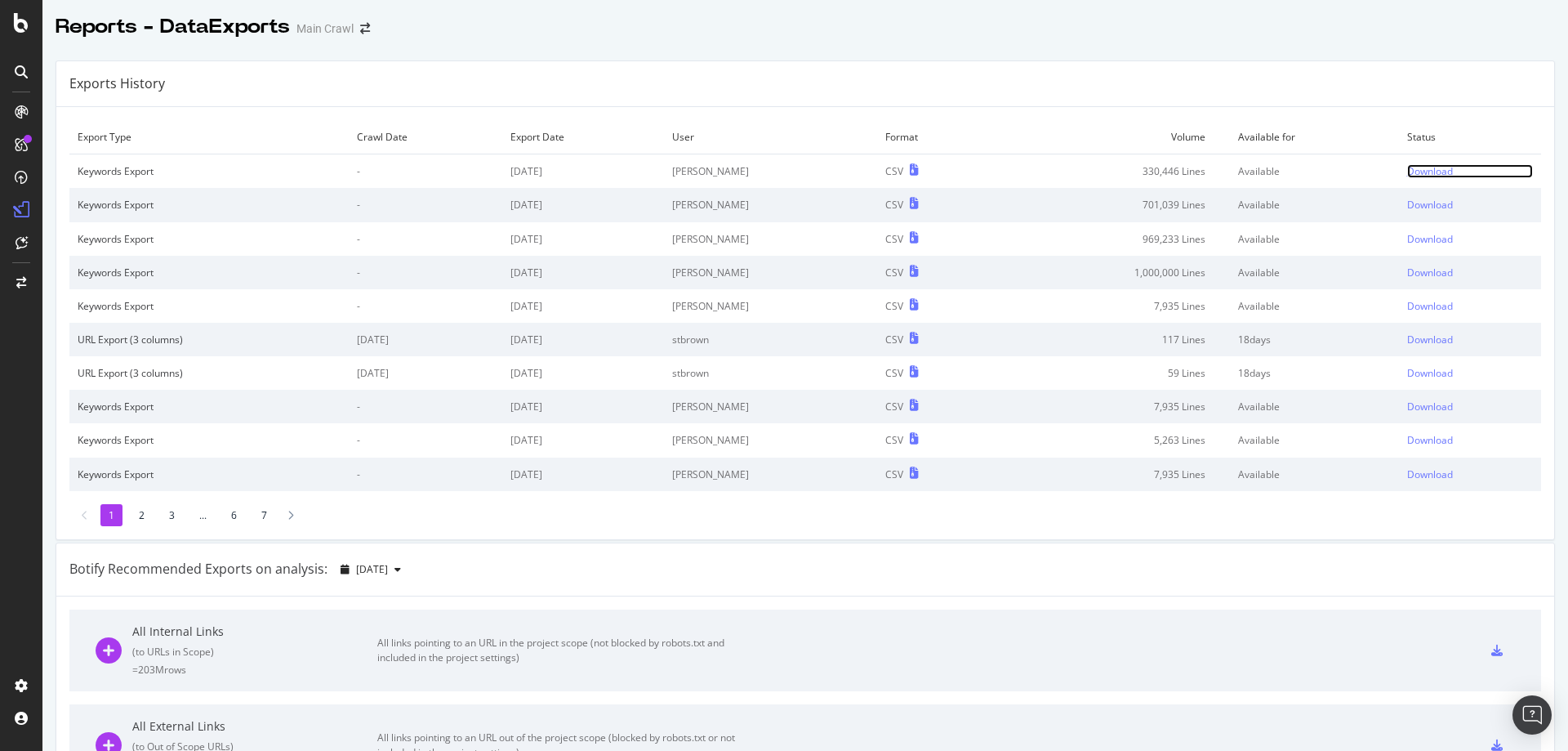
click at [1411, 165] on div "Download" at bounding box center [1430, 171] width 46 height 13
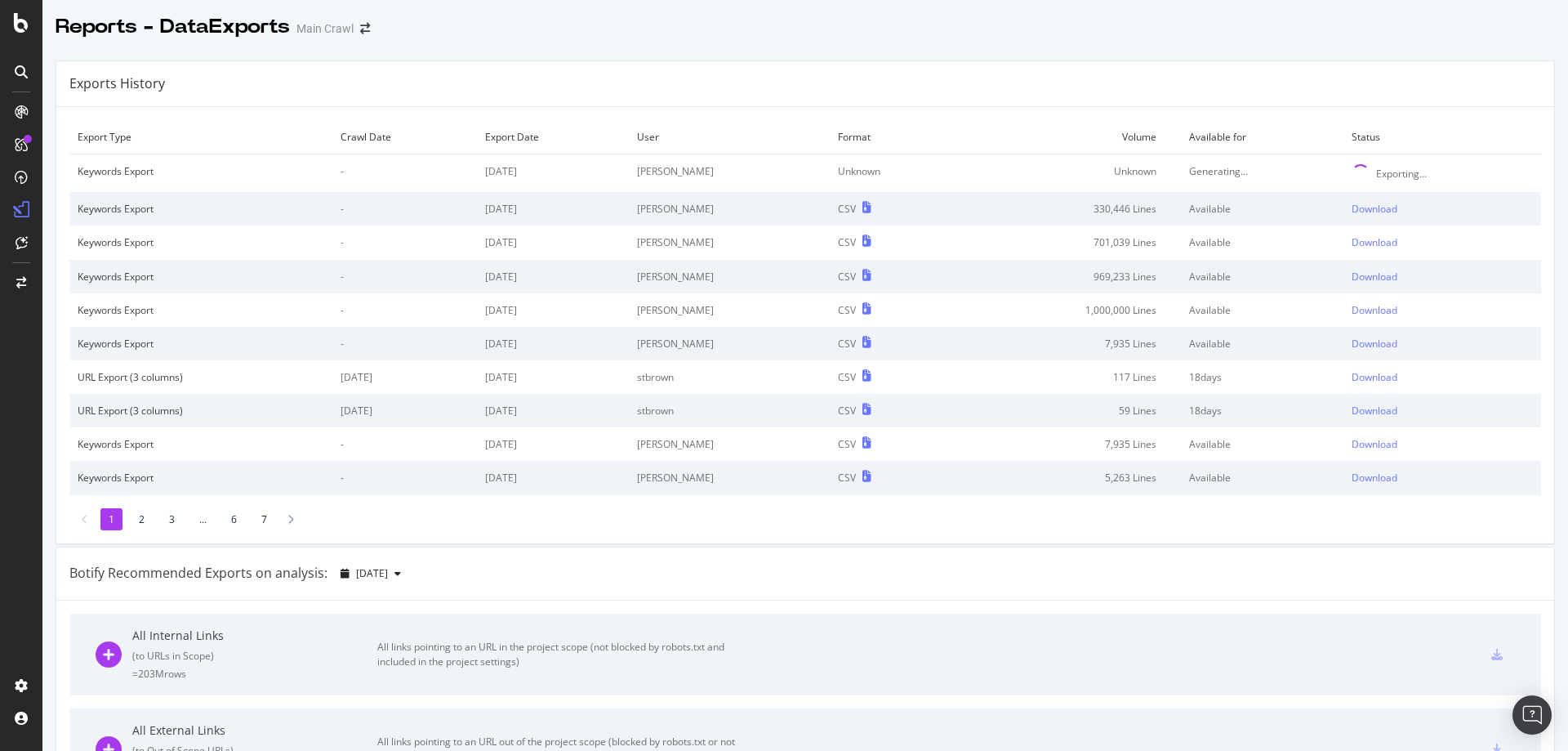
click at [1307, 9] on div "Reports - DataExports Main Crawl" at bounding box center [805, 20] width 1526 height 41
click at [1272, 85] on div "Exports History" at bounding box center [806, 84] width 1498 height 46
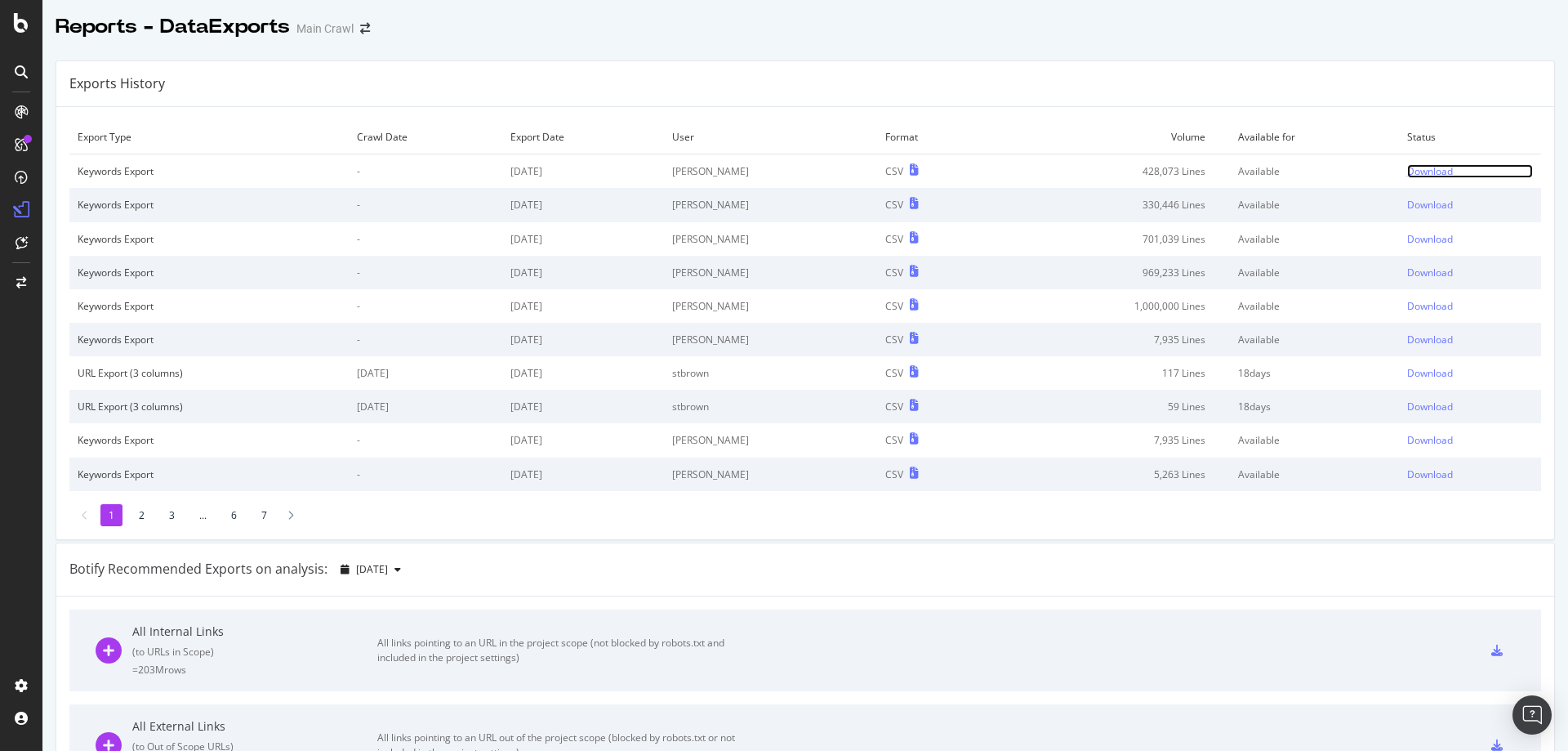
click at [1425, 173] on div "Download" at bounding box center [1430, 171] width 46 height 13
drag, startPoint x: 1055, startPoint y: 52, endPoint x: 1067, endPoint y: 59, distance: 13.9
click at [1405, 747] on div "All External Links ( to Out of Scope URLs ) = 2M rows All links pointing to an …" at bounding box center [806, 744] width 1420 height 81
